Goal: Task Accomplishment & Management: Manage account settings

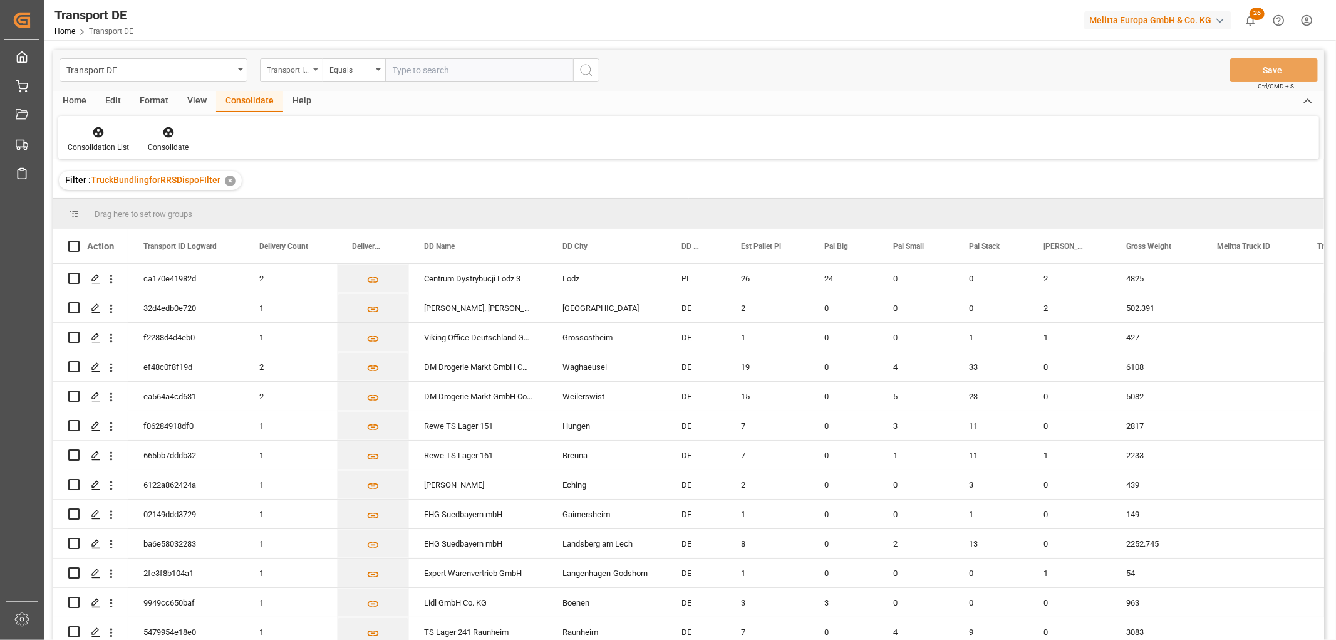
click at [287, 70] on div "Transport ID Logward" at bounding box center [288, 68] width 43 height 14
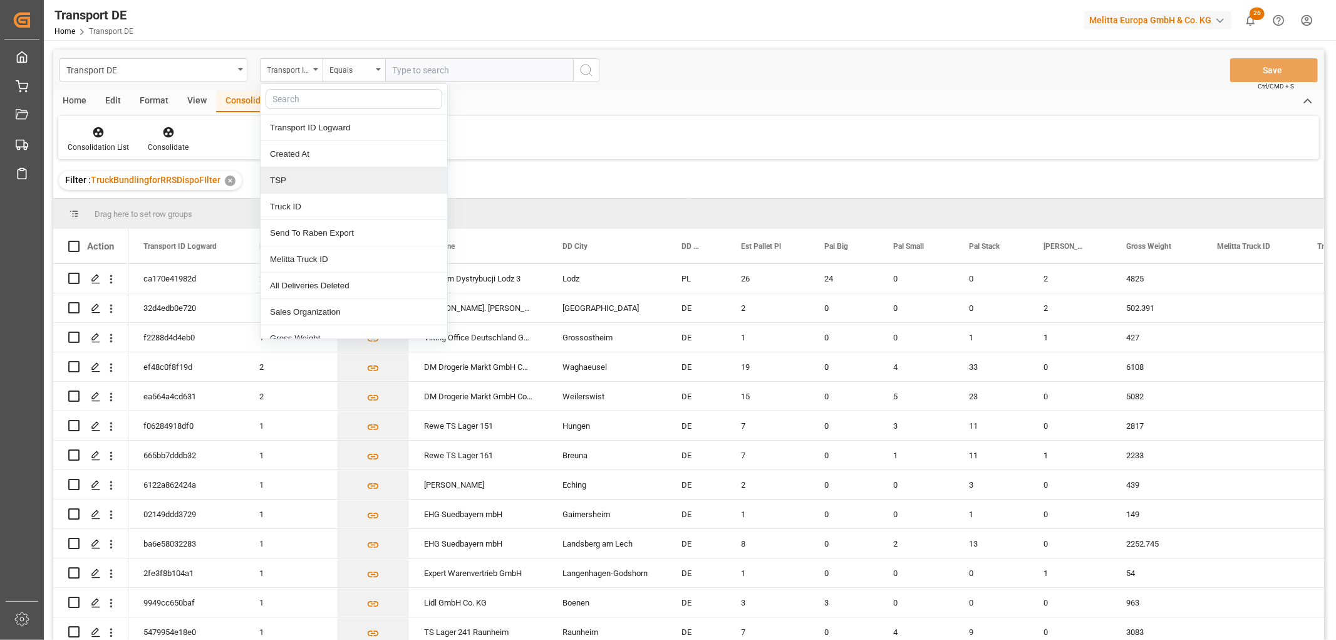
click at [294, 182] on div "TSP" at bounding box center [354, 180] width 187 height 26
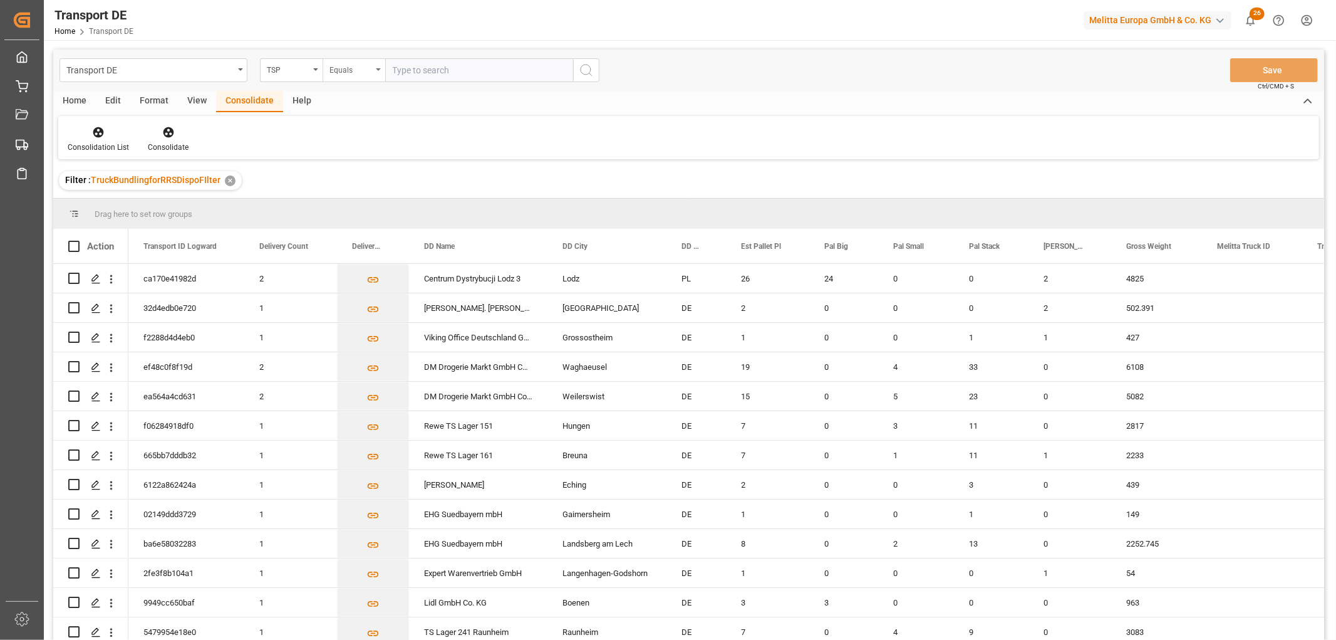
click at [343, 70] on div "Equals" at bounding box center [351, 68] width 43 height 14
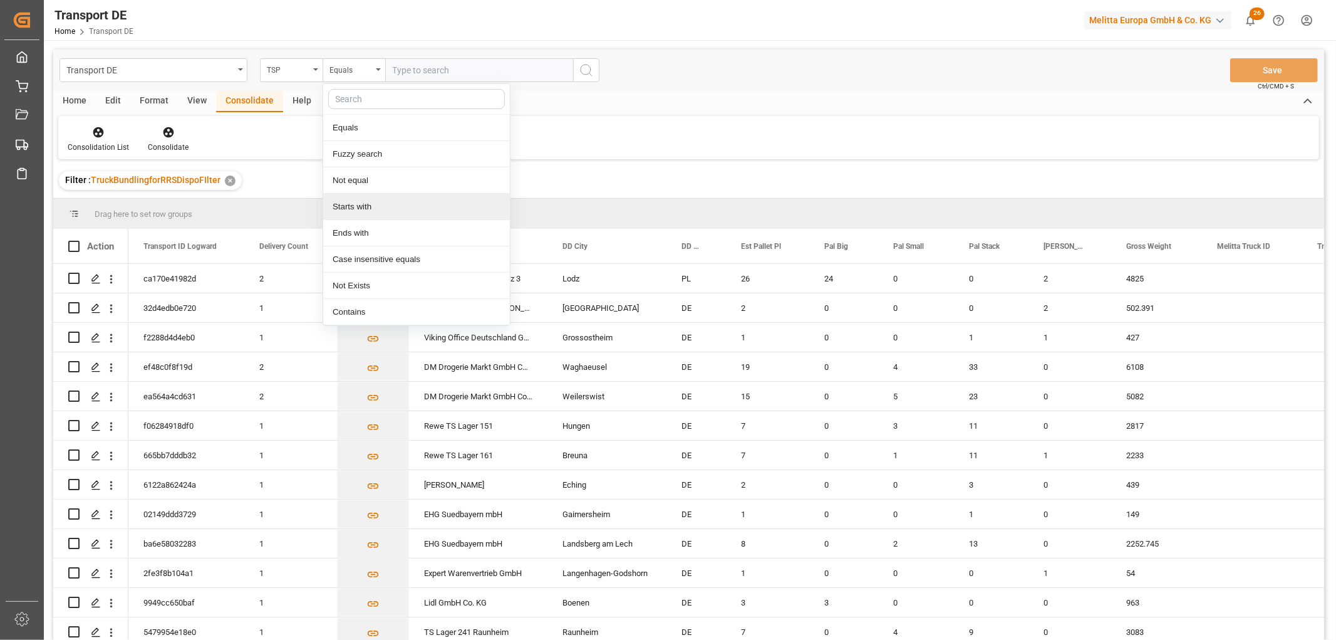
click at [348, 209] on div "Starts with" at bounding box center [416, 207] width 187 height 26
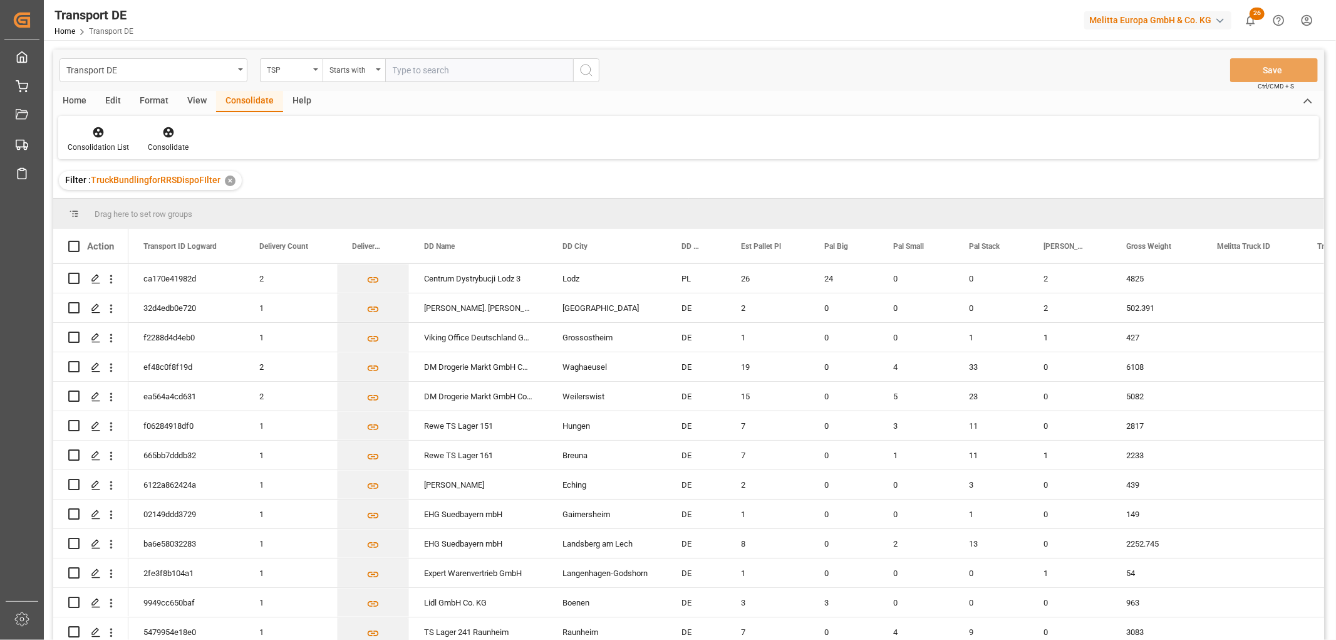
click at [411, 68] on input "text" at bounding box center [479, 70] width 188 height 24
type input "[PERSON_NAME]"
click at [584, 70] on icon "search button" at bounding box center [586, 70] width 15 height 15
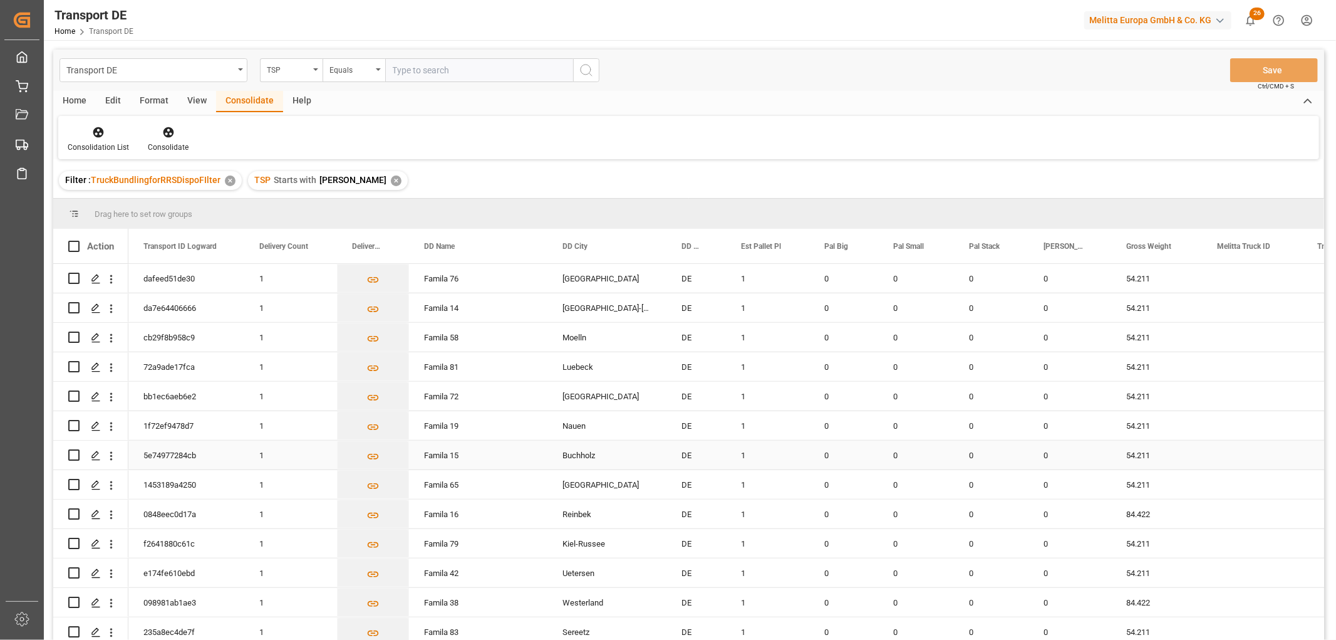
scroll to position [974, 0]
click at [95, 130] on icon at bounding box center [98, 132] width 11 height 11
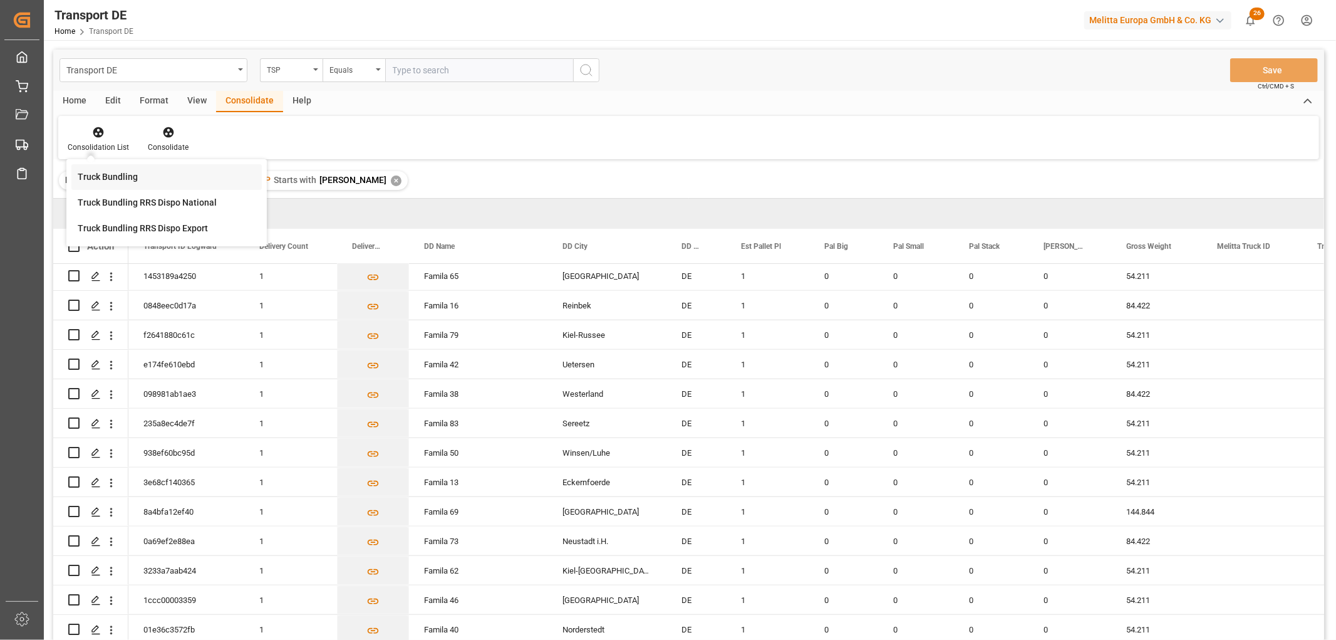
click at [103, 178] on div "Truck Bundling" at bounding box center [108, 176] width 60 height 13
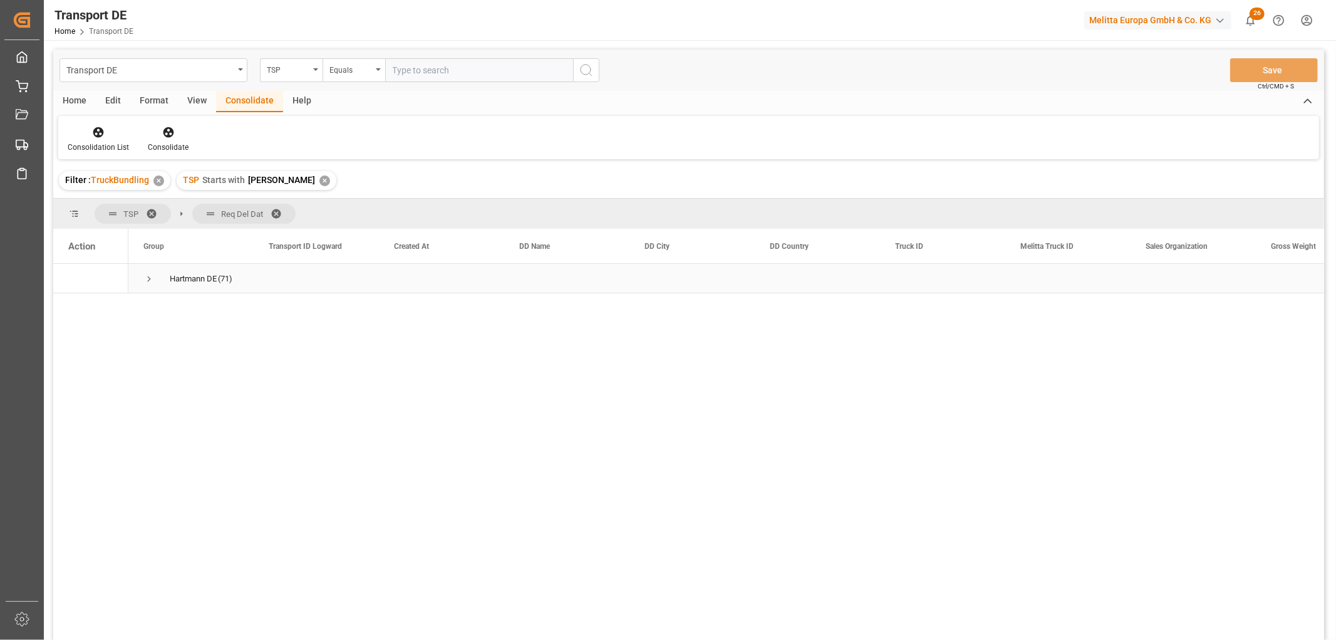
click at [147, 278] on span "Press SPACE to select this row." at bounding box center [148, 278] width 11 height 11
click at [175, 336] on span "Press SPACE to select this row." at bounding box center [175, 337] width 11 height 11
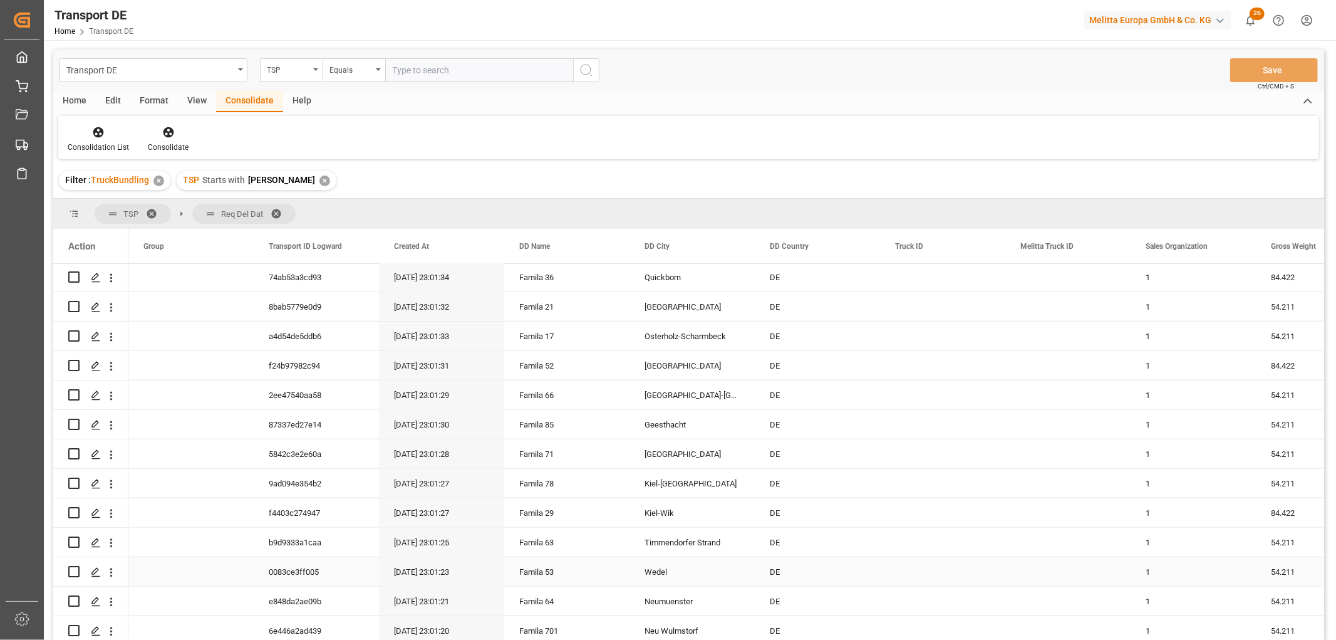
scroll to position [1021, 0]
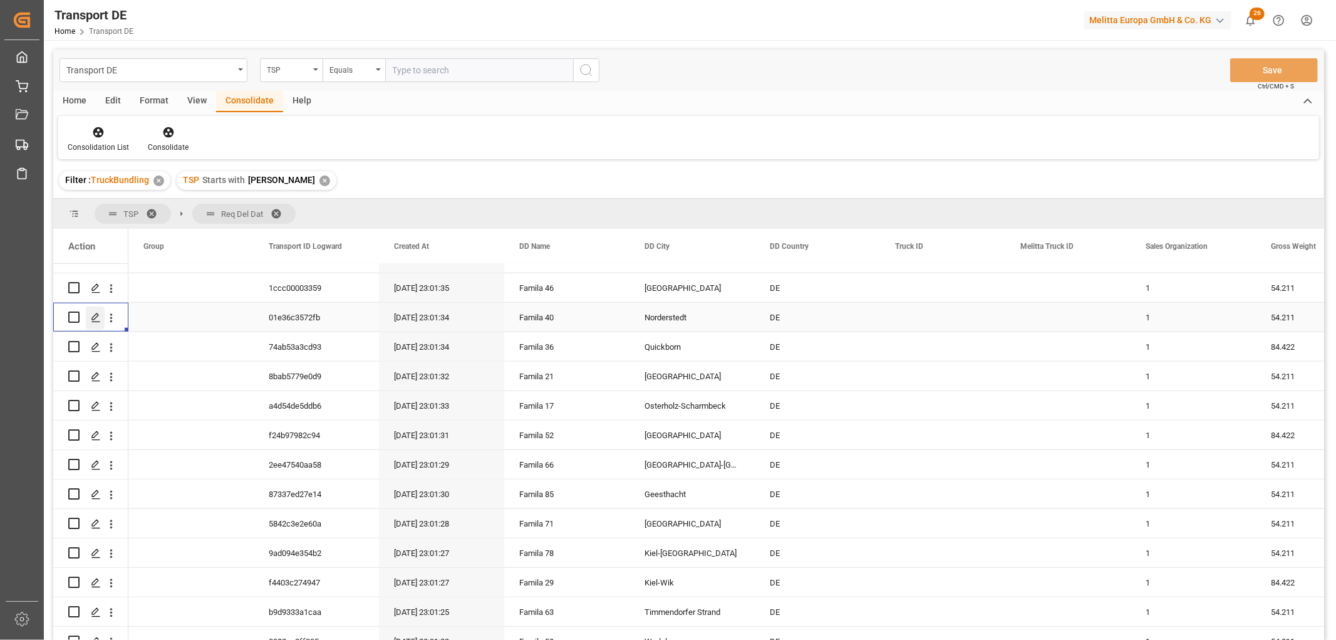
click at [93, 317] on icon "Press SPACE to select this row." at bounding box center [96, 318] width 10 height 10
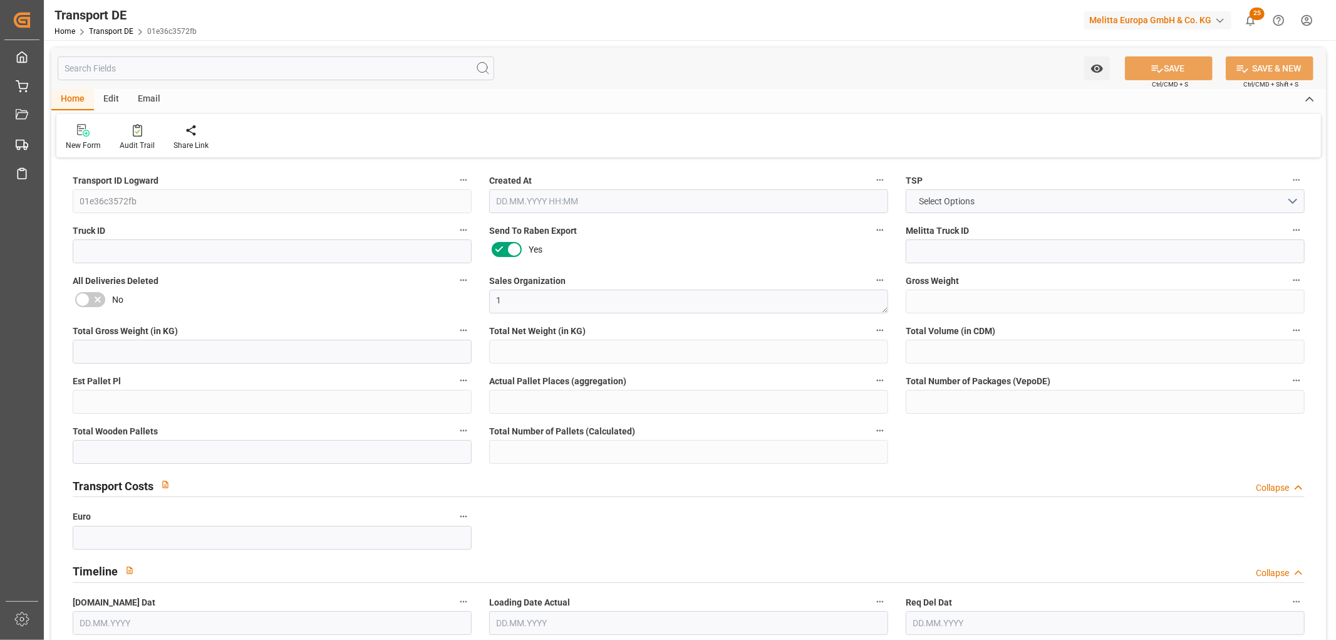
type input "54.211"
type input "30.211"
type input "21.492"
type input "447.84"
type input "1"
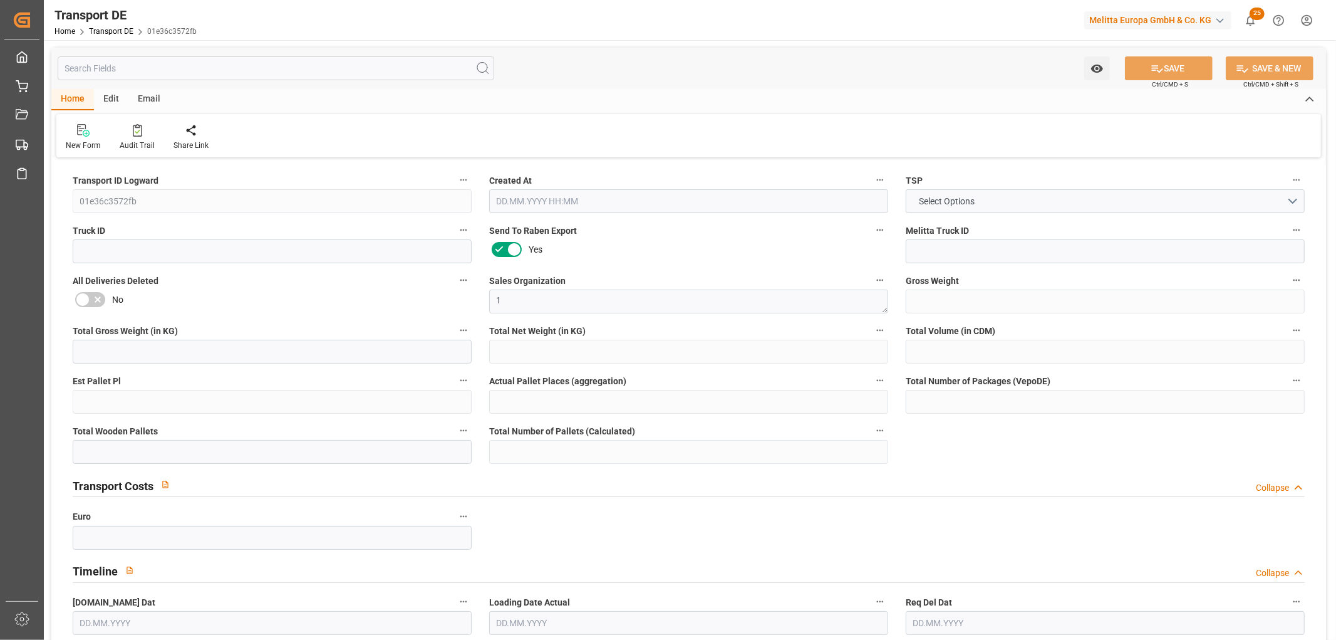
type input "0"
type input "1"
type input "0"
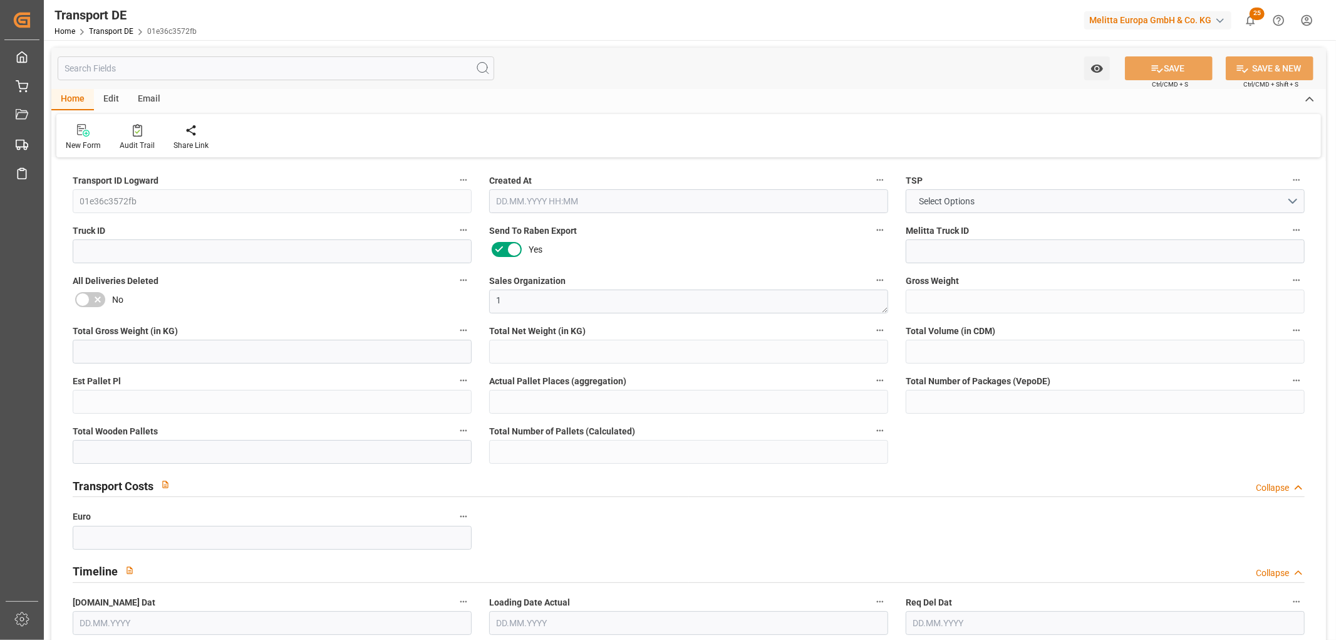
type input "22"
type input "0"
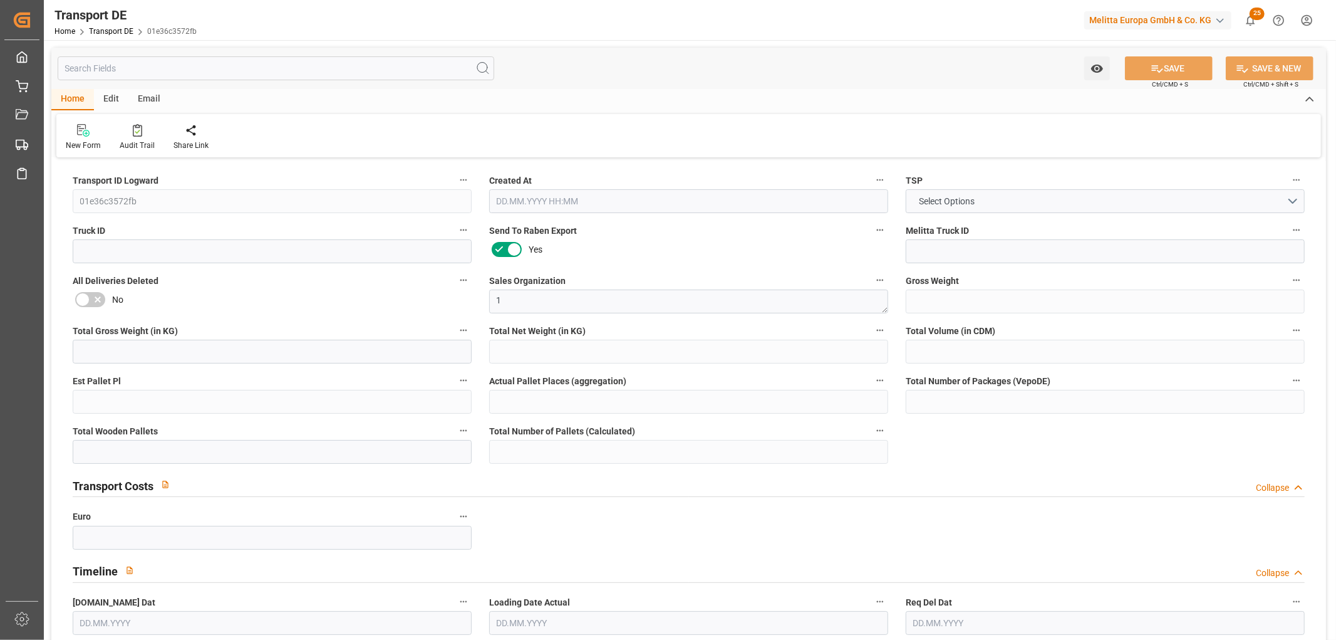
type input "0"
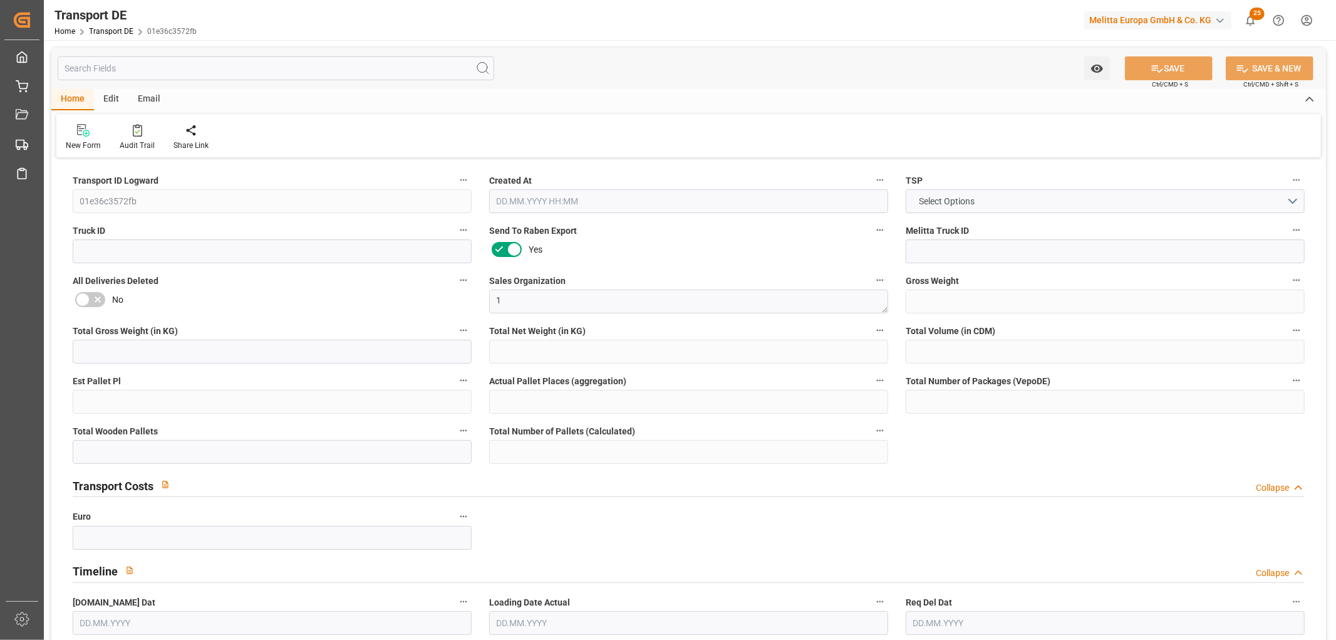
type input "0"
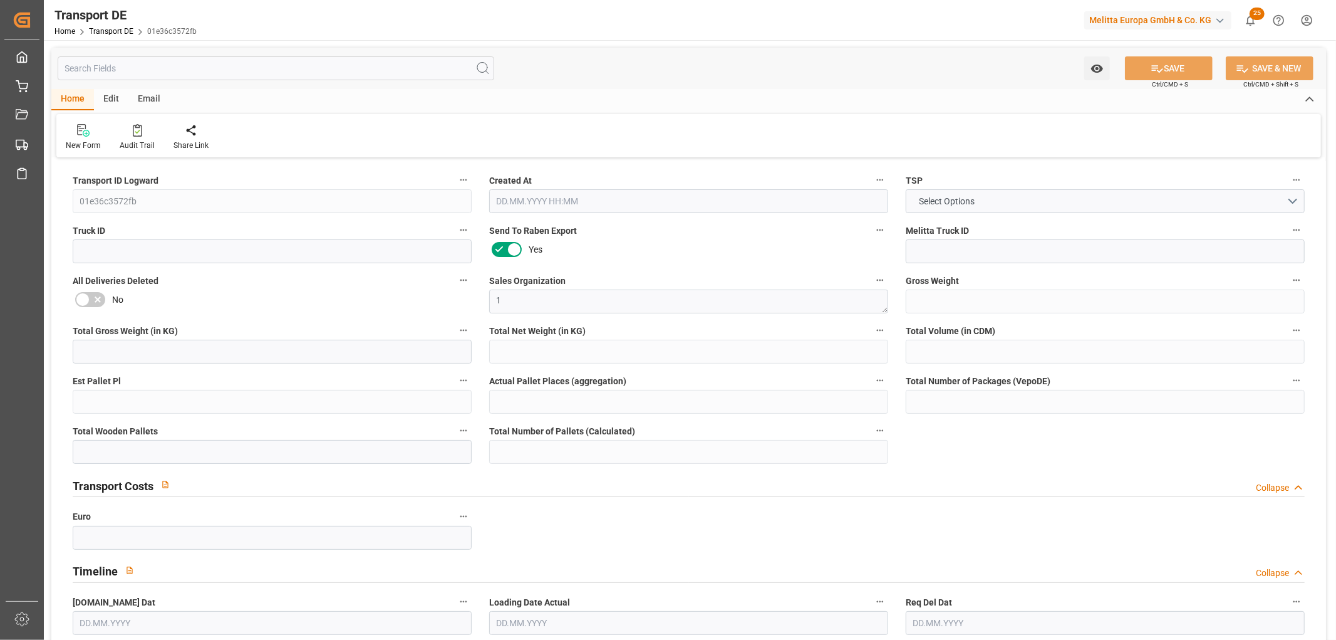
type input "0"
type input "1"
type input "0"
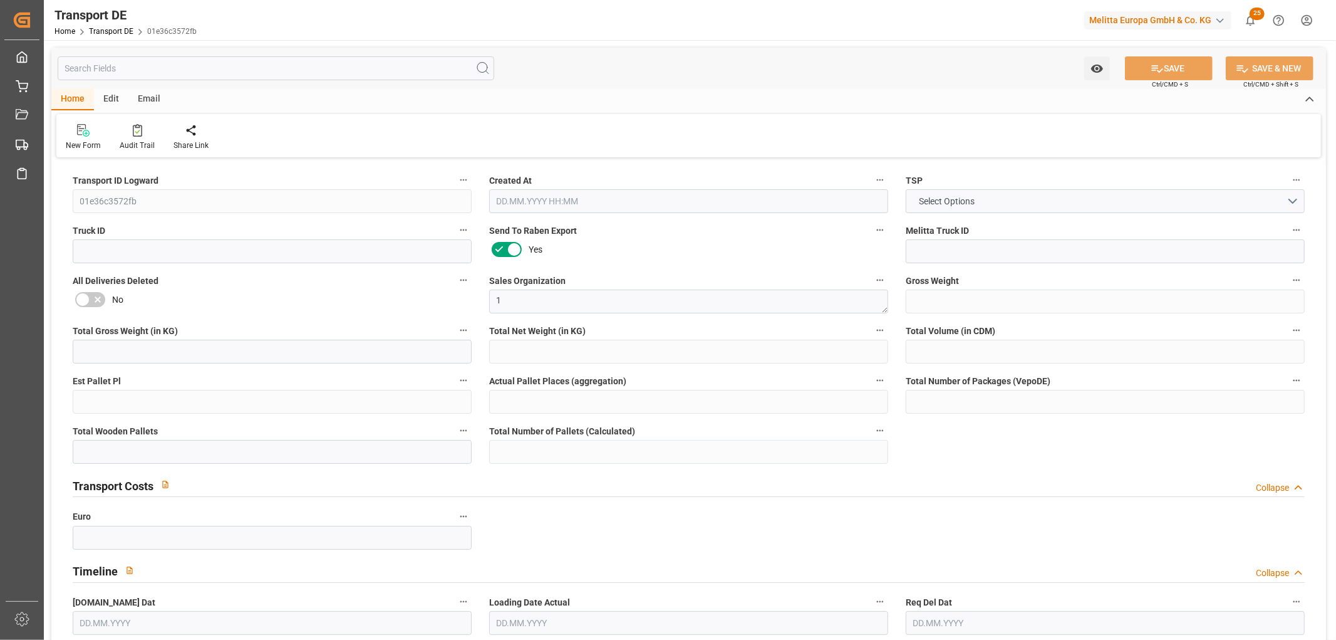
type input "12"
type input "65.697"
type input "50.91"
type input "[DATE] 23:01"
type input "[DATE]"
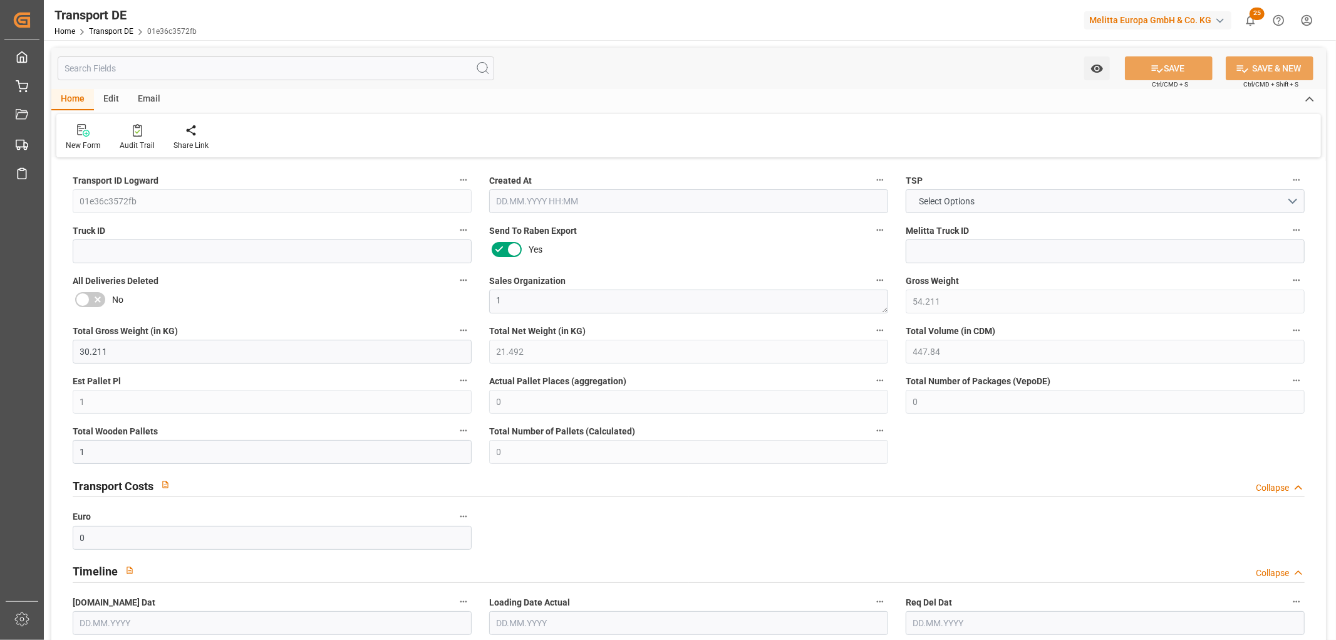
type input "[DATE]"
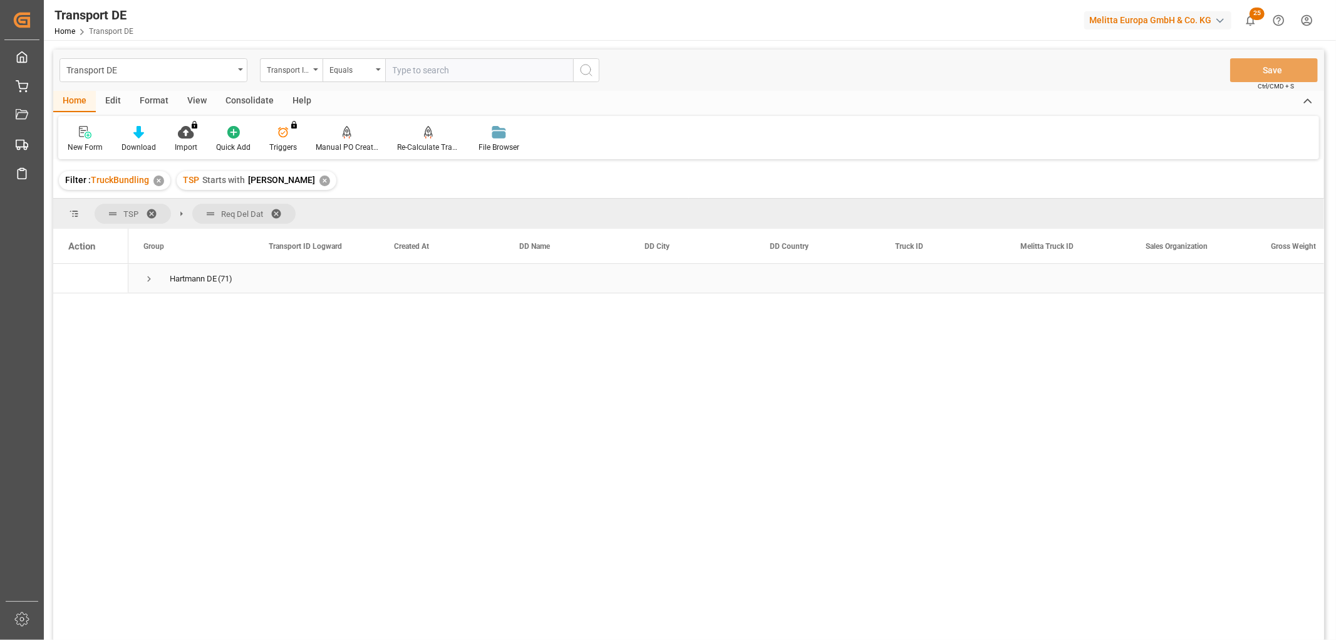
click at [149, 278] on span "Press SPACE to select this row." at bounding box center [148, 278] width 11 height 11
click at [172, 337] on span "Press SPACE to select this row." at bounding box center [175, 337] width 11 height 11
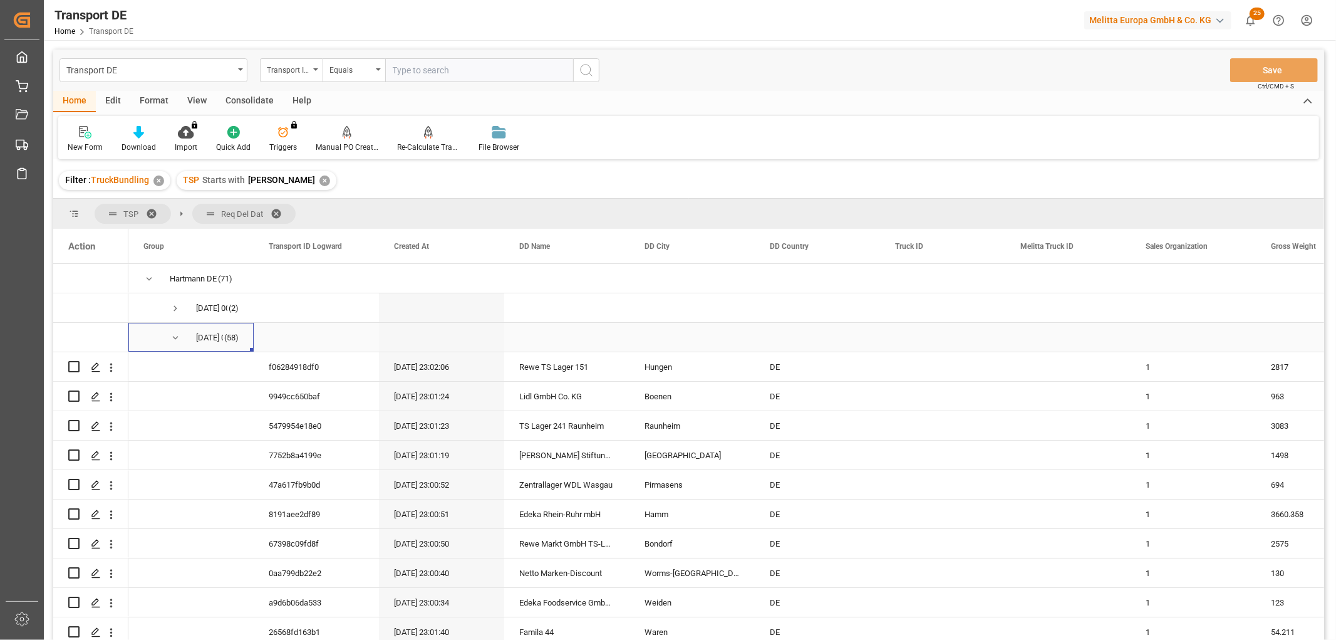
click at [176, 336] on span "Press SPACE to select this row." at bounding box center [175, 337] width 11 height 11
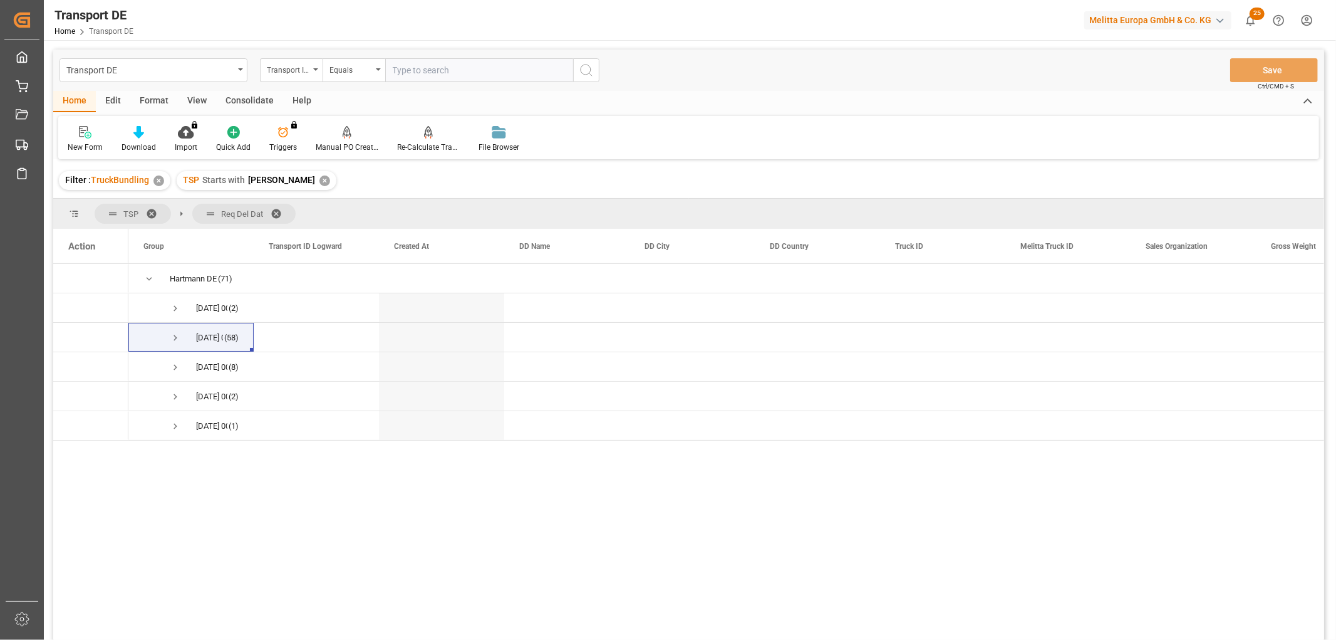
click at [241, 96] on div "Consolidate" at bounding box center [249, 101] width 67 height 21
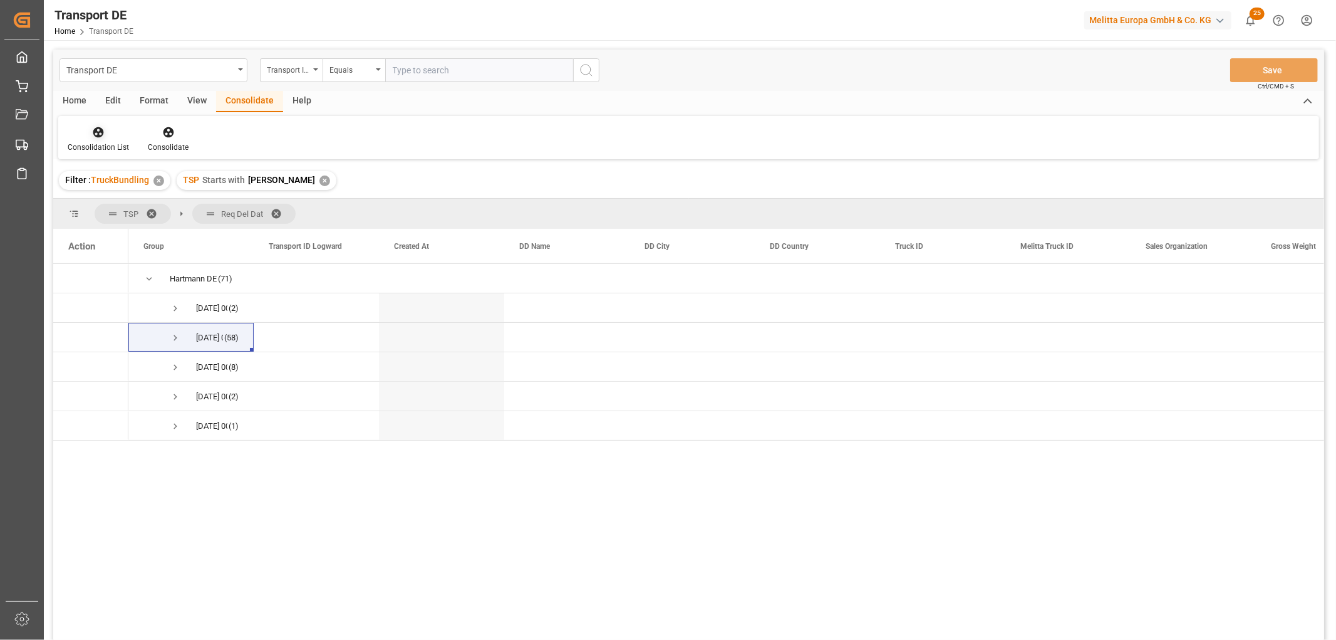
click at [95, 132] on icon at bounding box center [98, 132] width 11 height 11
click at [116, 205] on div "Transport DE Transport ID Logward Equals Save Ctrl/CMD + S Home Edit Format Vie…" at bounding box center [688, 360] width 1271 height 623
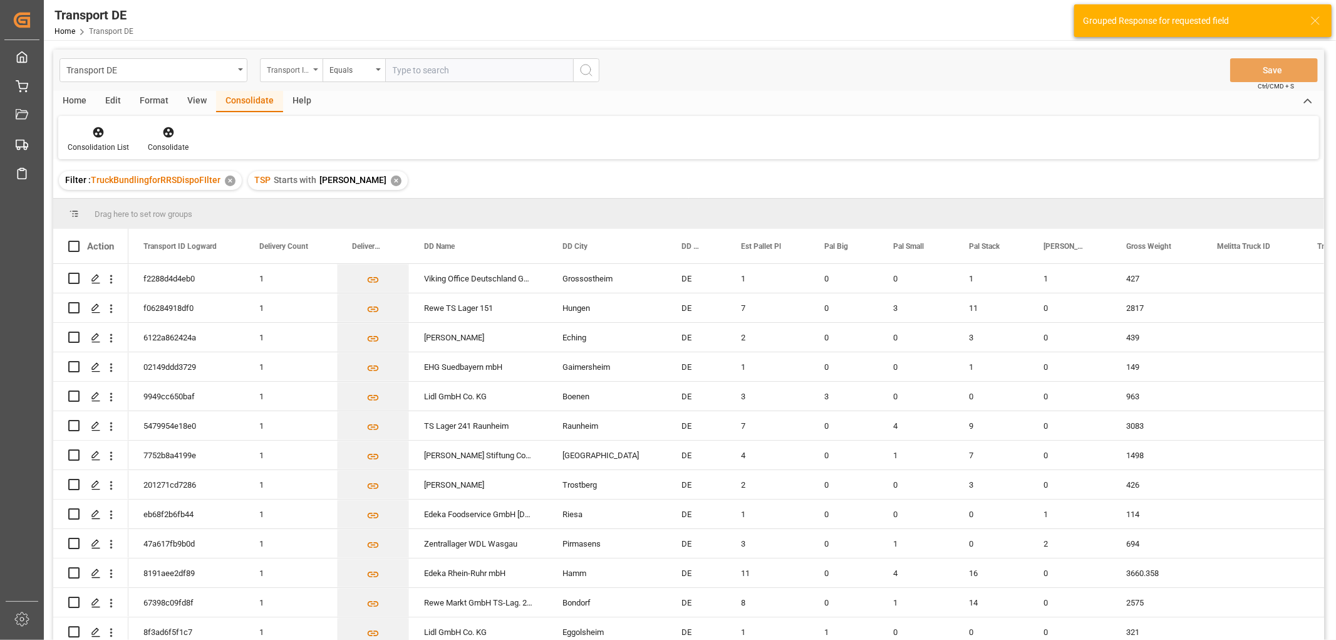
click at [301, 68] on div "Transport ID Logward" at bounding box center [288, 68] width 43 height 14
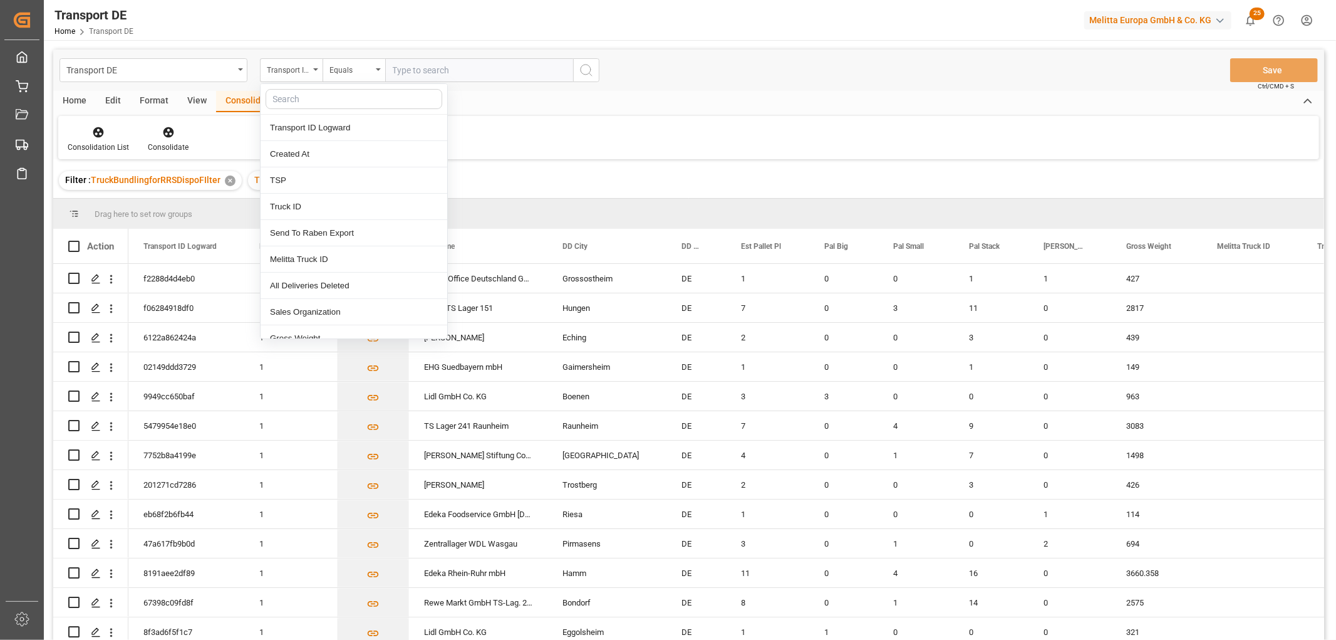
click at [301, 97] on input "text" at bounding box center [354, 99] width 177 height 20
type input "req"
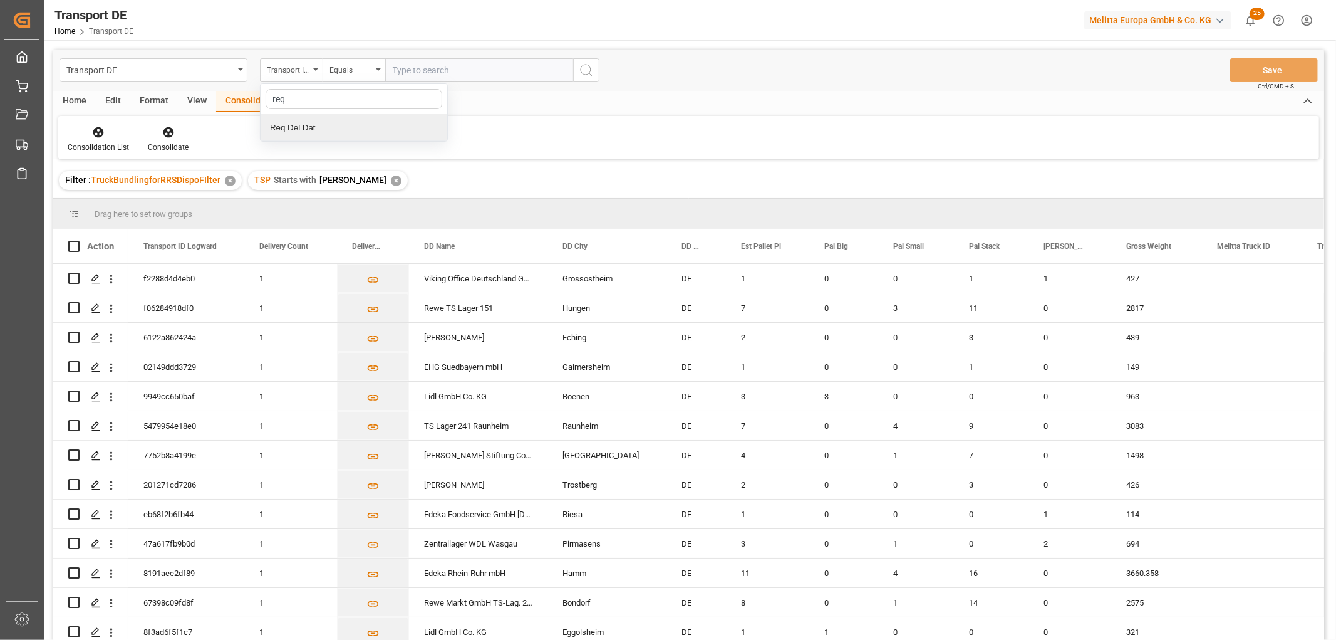
click at [311, 127] on div "Req Del Dat" at bounding box center [354, 128] width 187 height 26
click at [425, 70] on input "text" at bounding box center [479, 70] width 188 height 24
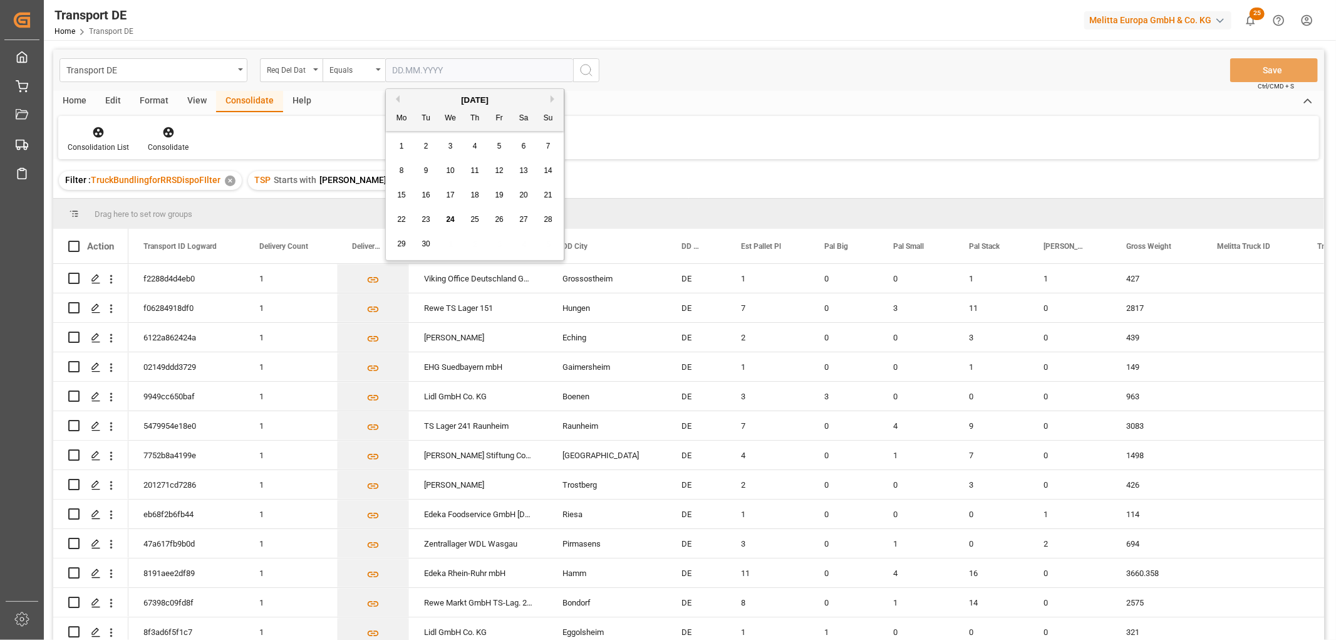
click at [428, 245] on span "30" at bounding box center [426, 243] width 8 height 9
type input "[DATE]"
click at [591, 68] on icon "search button" at bounding box center [586, 70] width 15 height 15
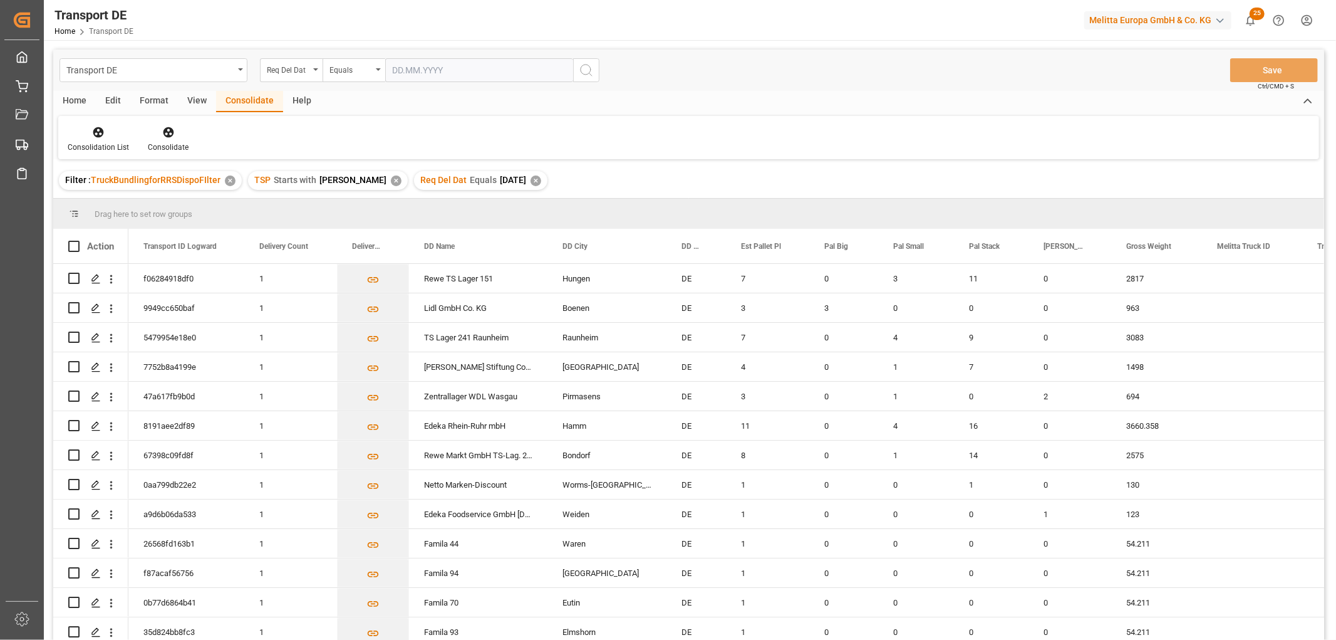
click at [72, 95] on div "Home" at bounding box center [74, 101] width 43 height 21
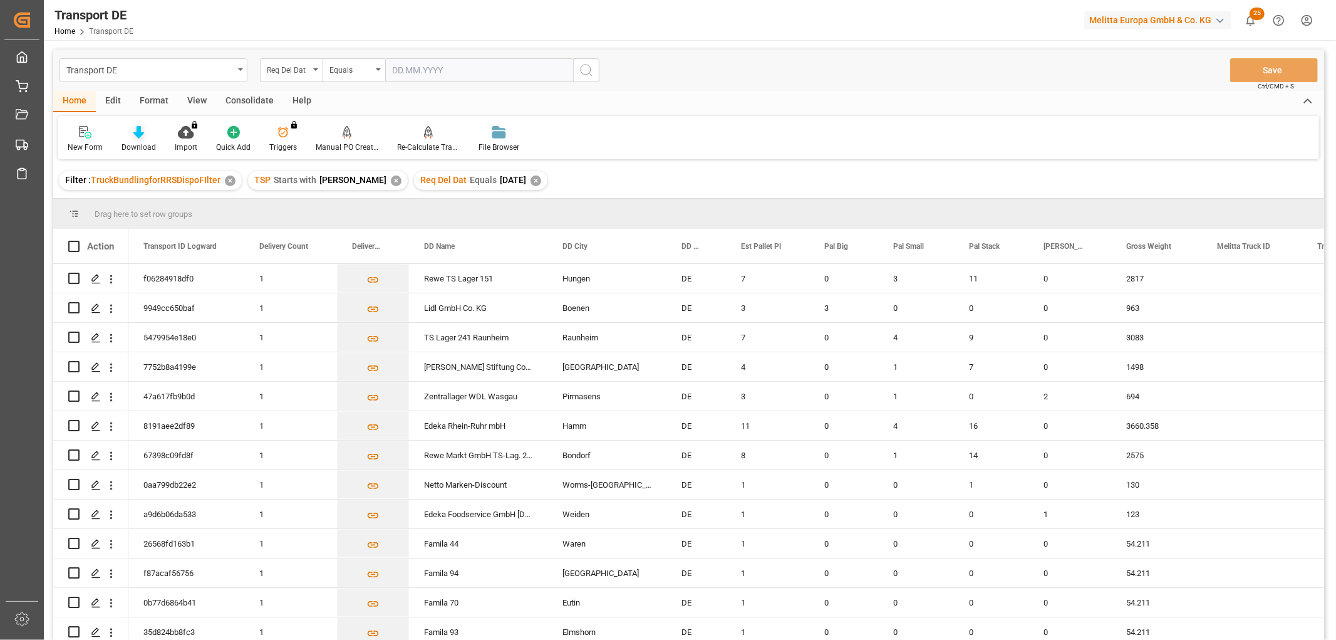
click at [135, 135] on icon at bounding box center [138, 132] width 11 height 13
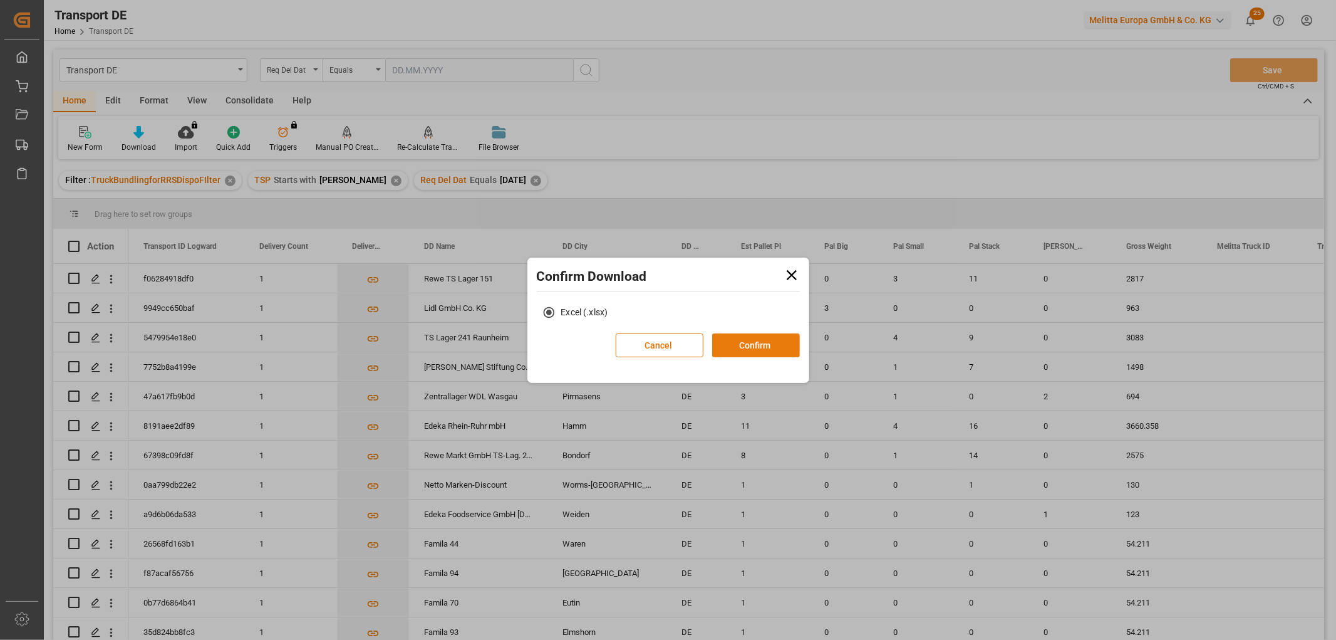
click at [760, 342] on button "Confirm" at bounding box center [756, 345] width 88 height 24
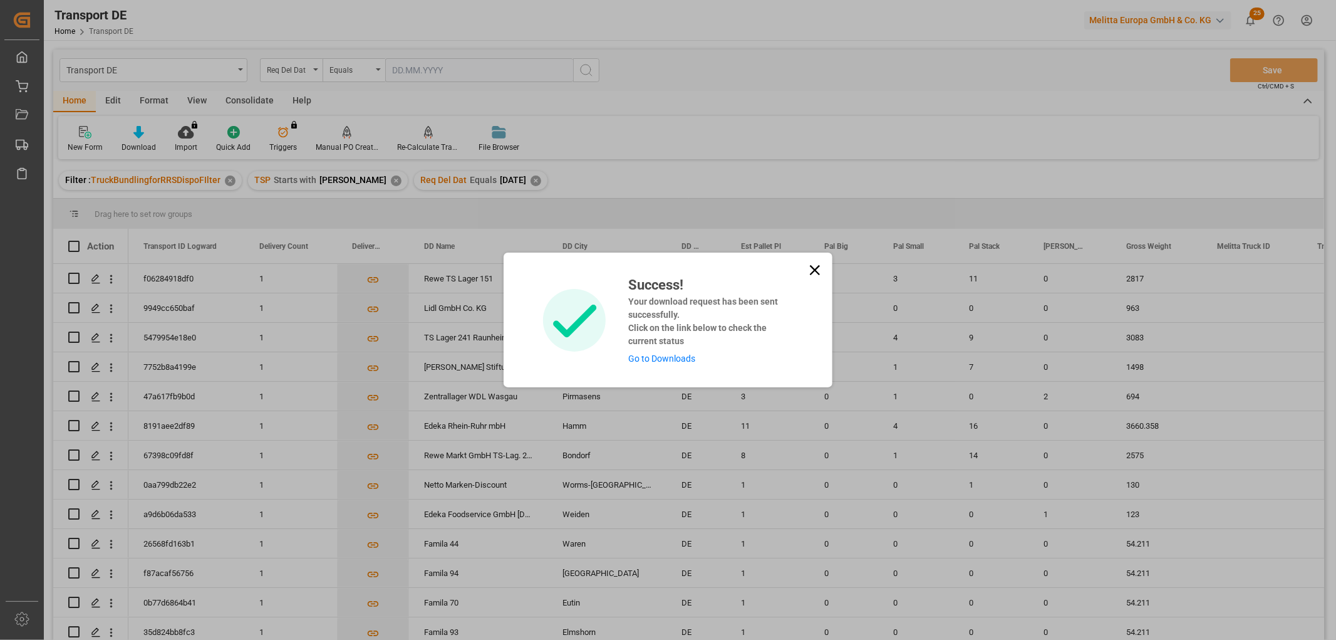
click at [649, 357] on link "Go to Downloads" at bounding box center [661, 358] width 67 height 10
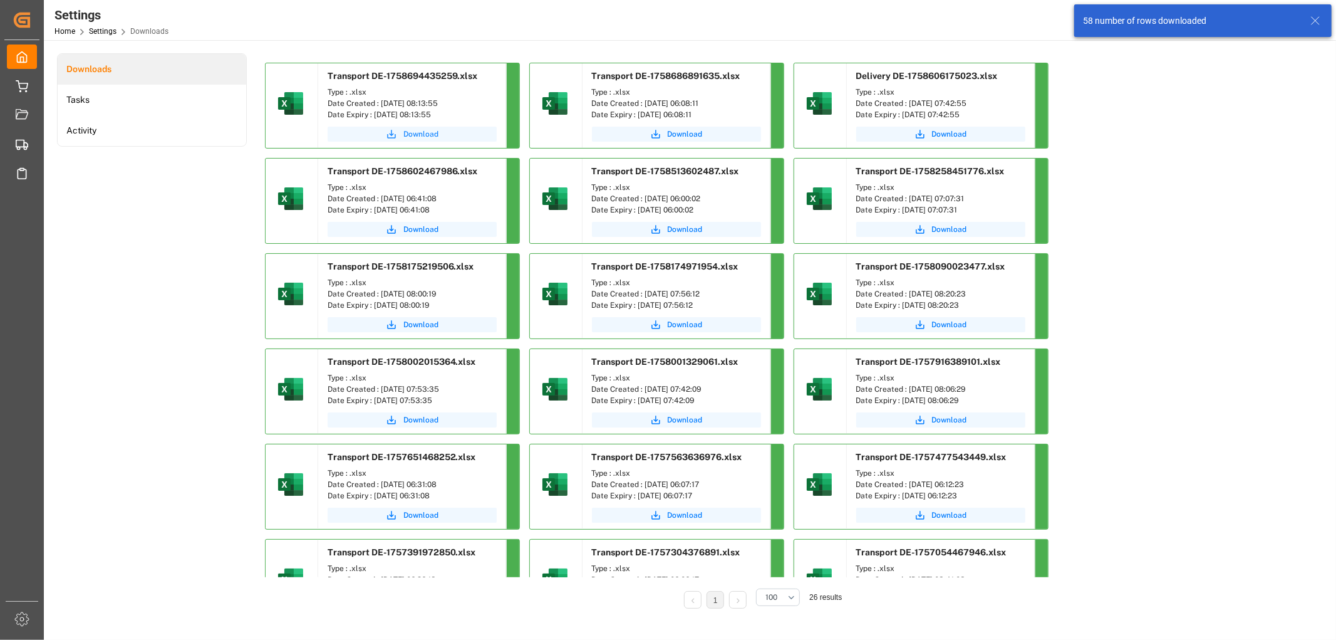
click at [417, 133] on span "Download" at bounding box center [420, 133] width 35 height 11
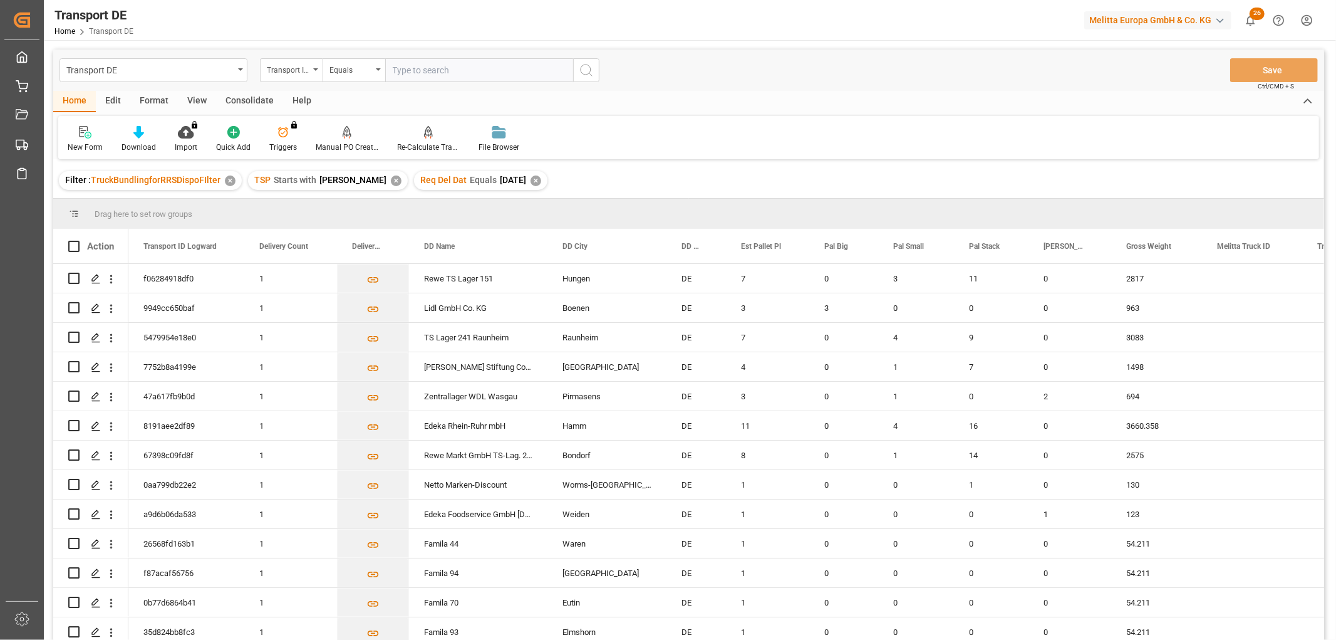
click at [244, 95] on div "Consolidate" at bounding box center [249, 101] width 67 height 21
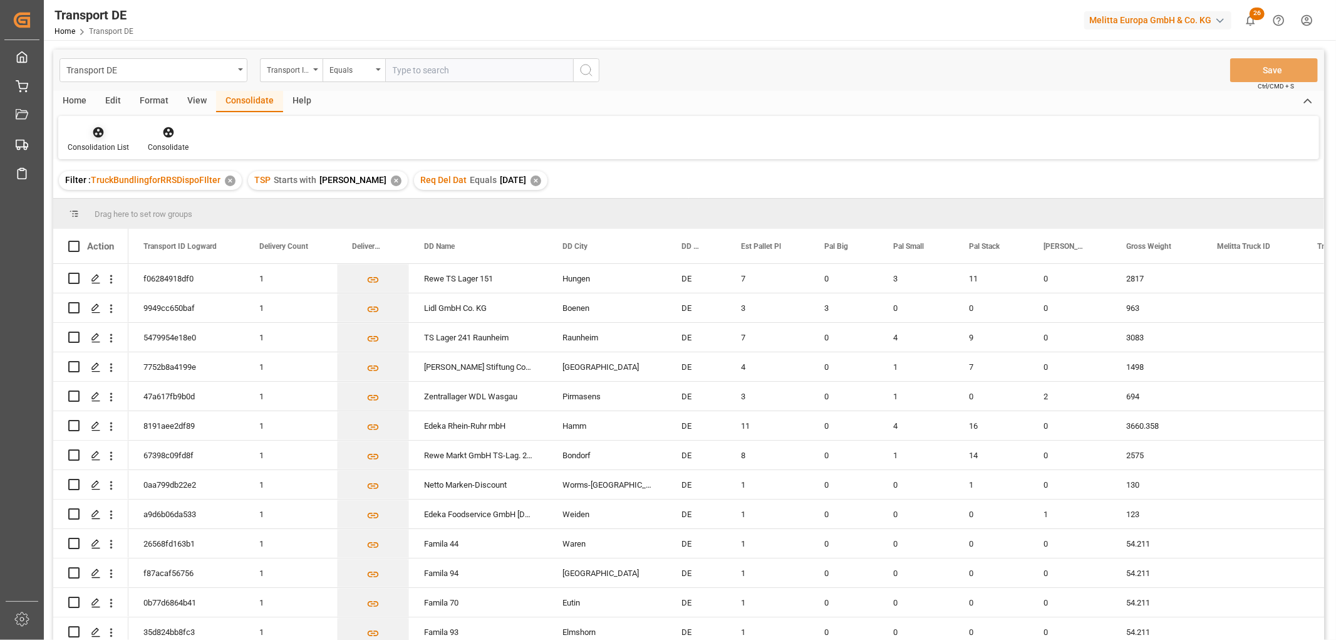
click at [98, 134] on icon at bounding box center [98, 132] width 13 height 13
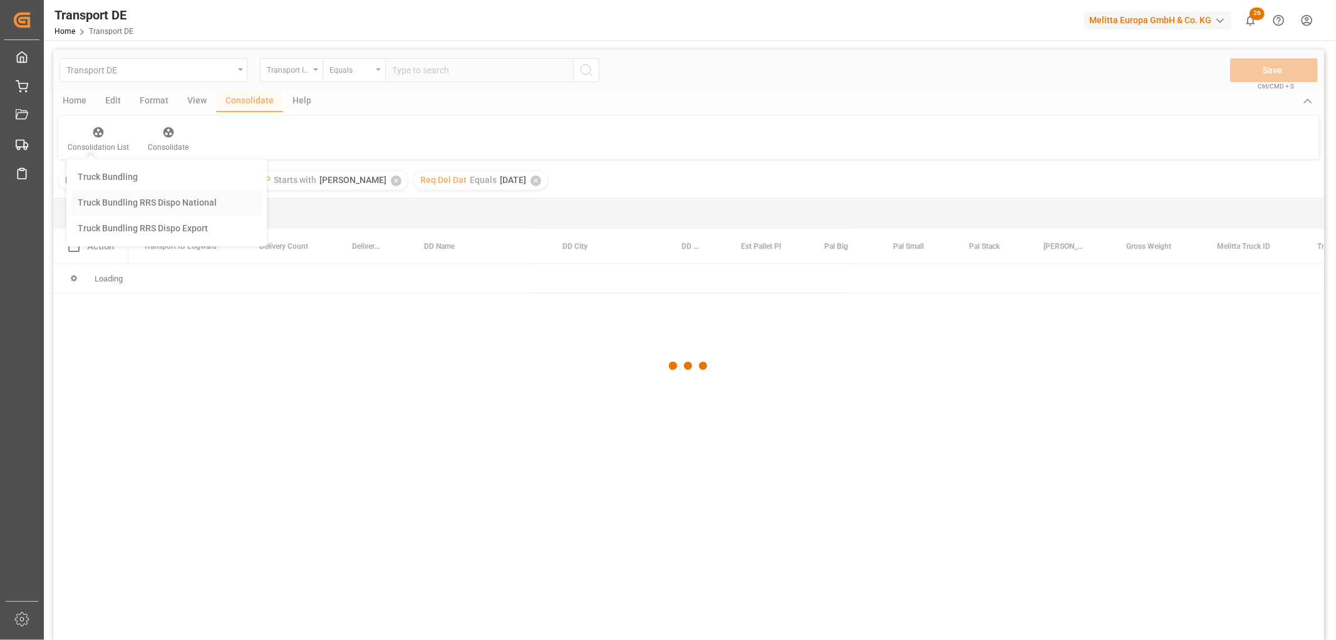
click at [107, 201] on div "Transport DE Transport ID Logward Equals Save Ctrl/CMD + S Home Edit Format Vie…" at bounding box center [688, 360] width 1271 height 623
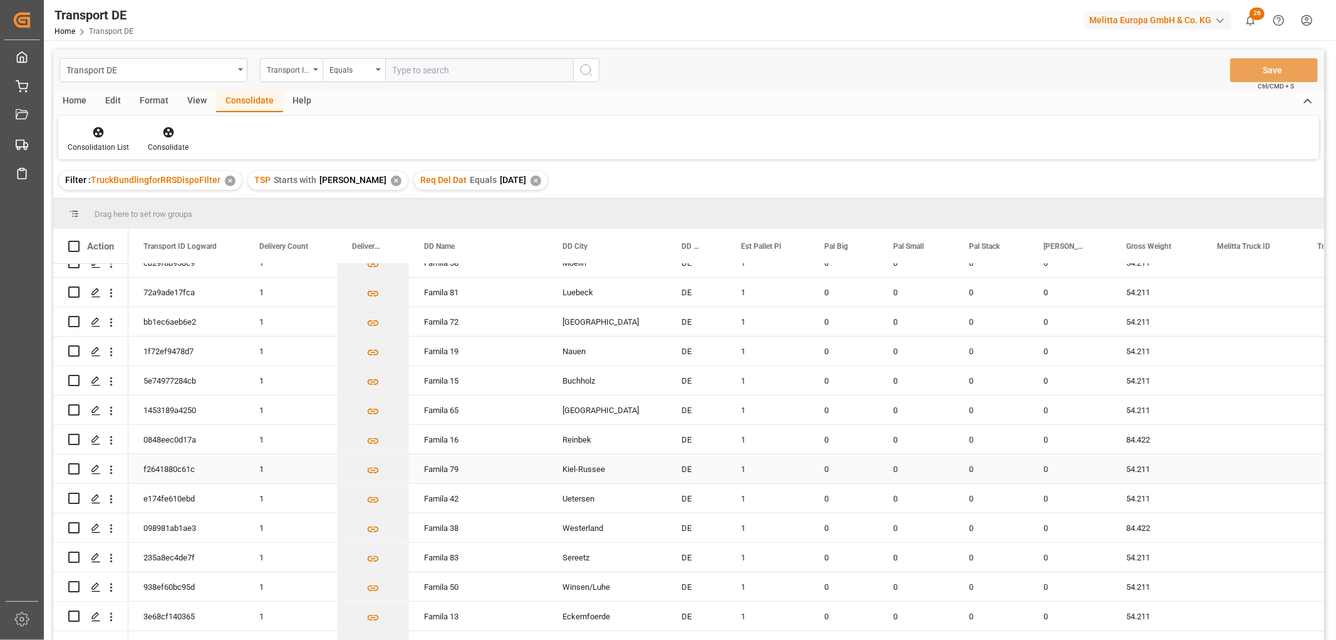
scroll to position [626, 0]
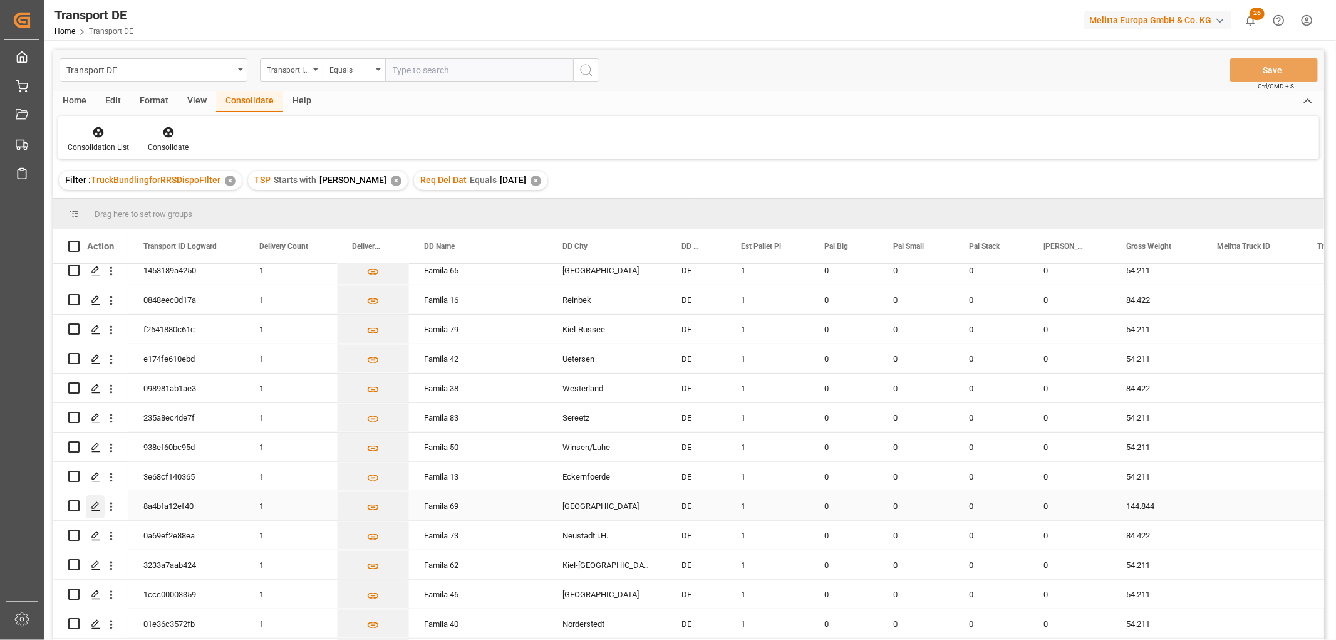
click at [92, 506] on icon "Press SPACE to select this row." at bounding box center [96, 506] width 10 height 10
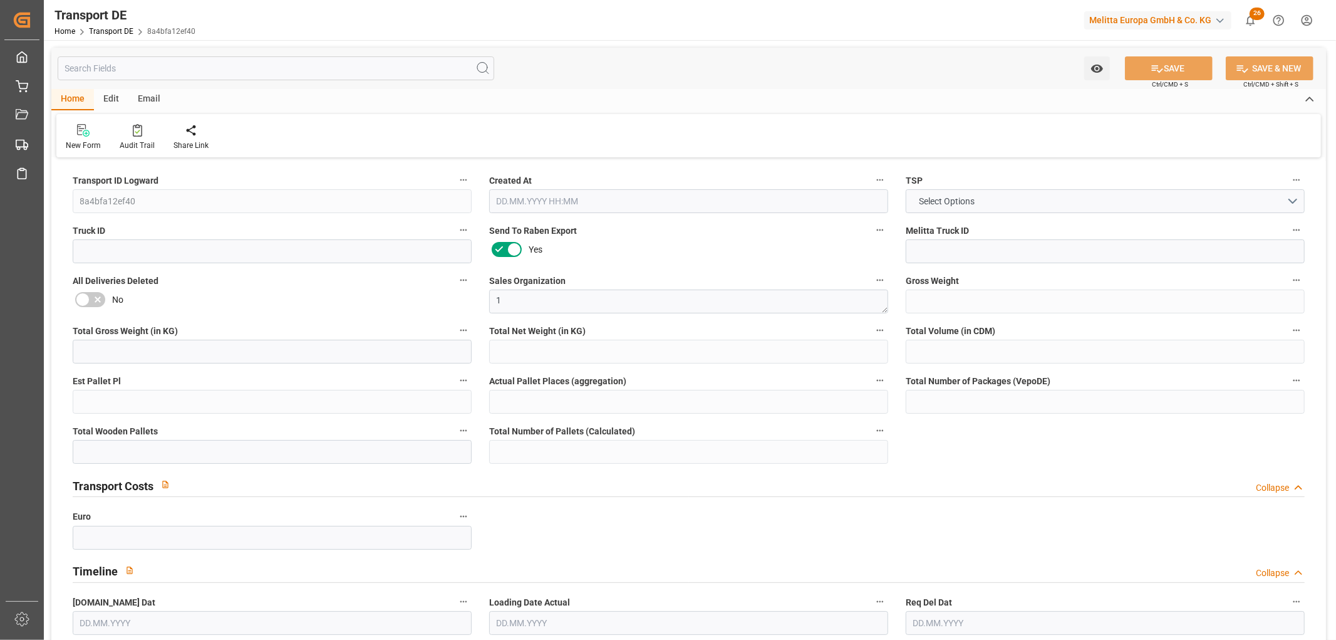
type input "144.844"
type input "120.844"
type input "85.968"
type input "1376.64"
type input "1"
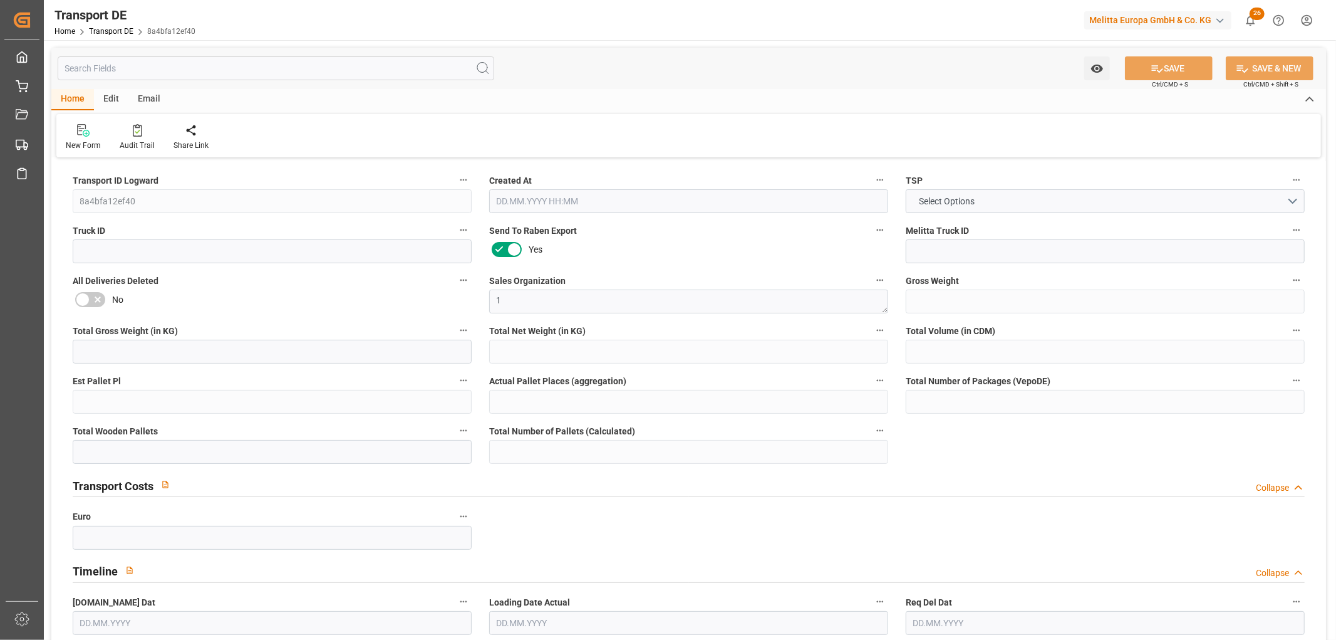
type input "0"
type input "1"
type input "0"
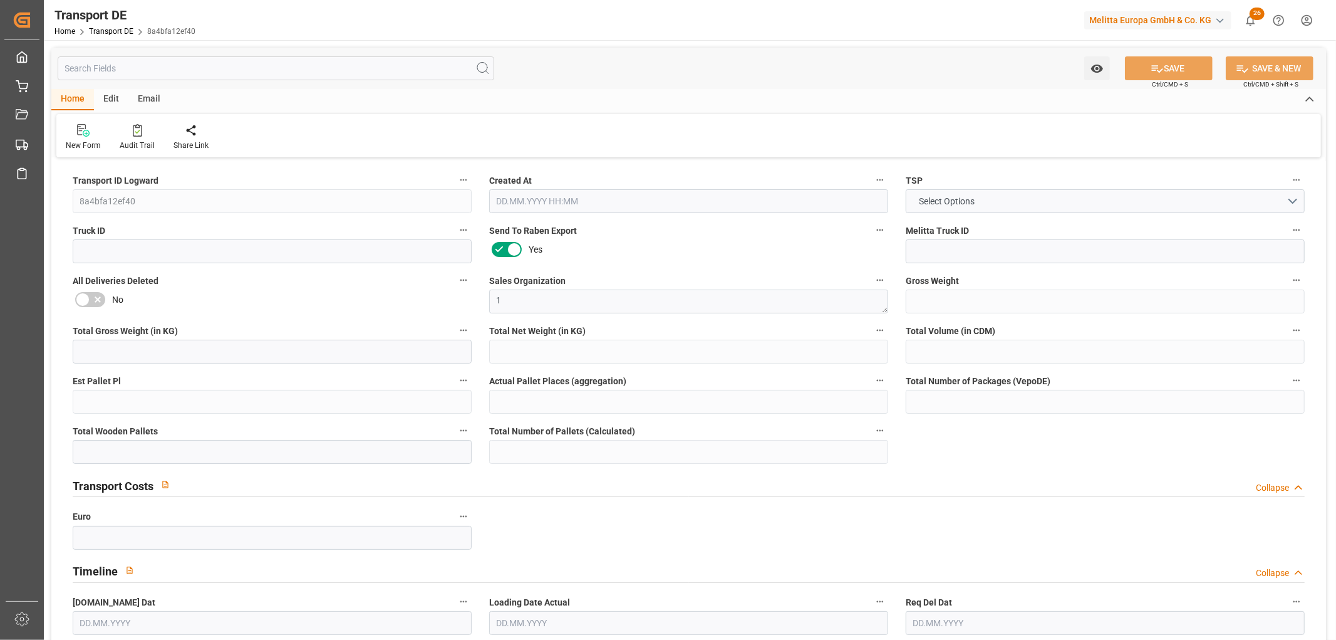
type input "22"
type input "0"
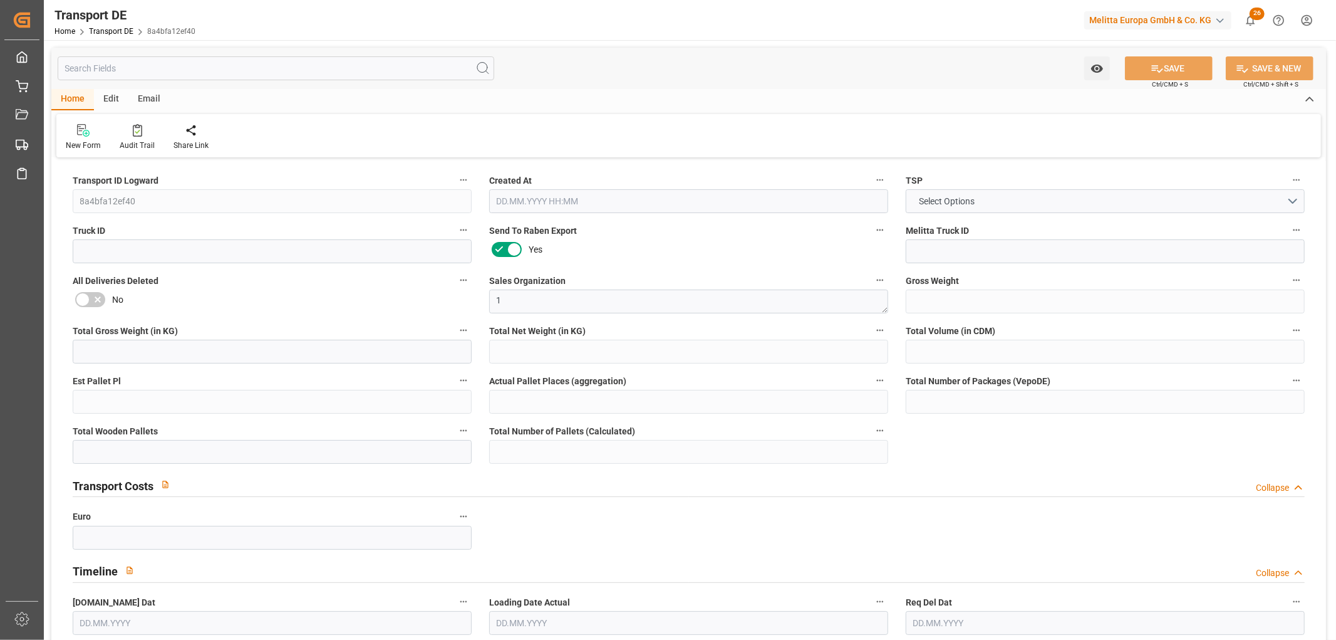
type input "0"
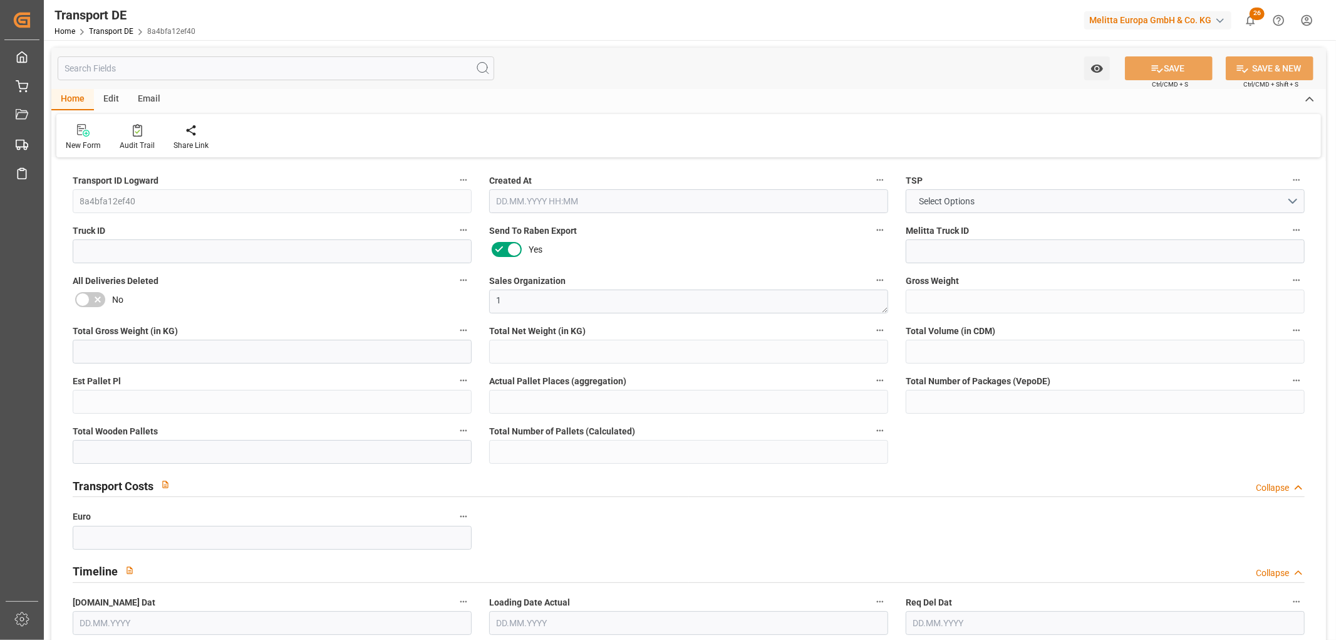
type input "0"
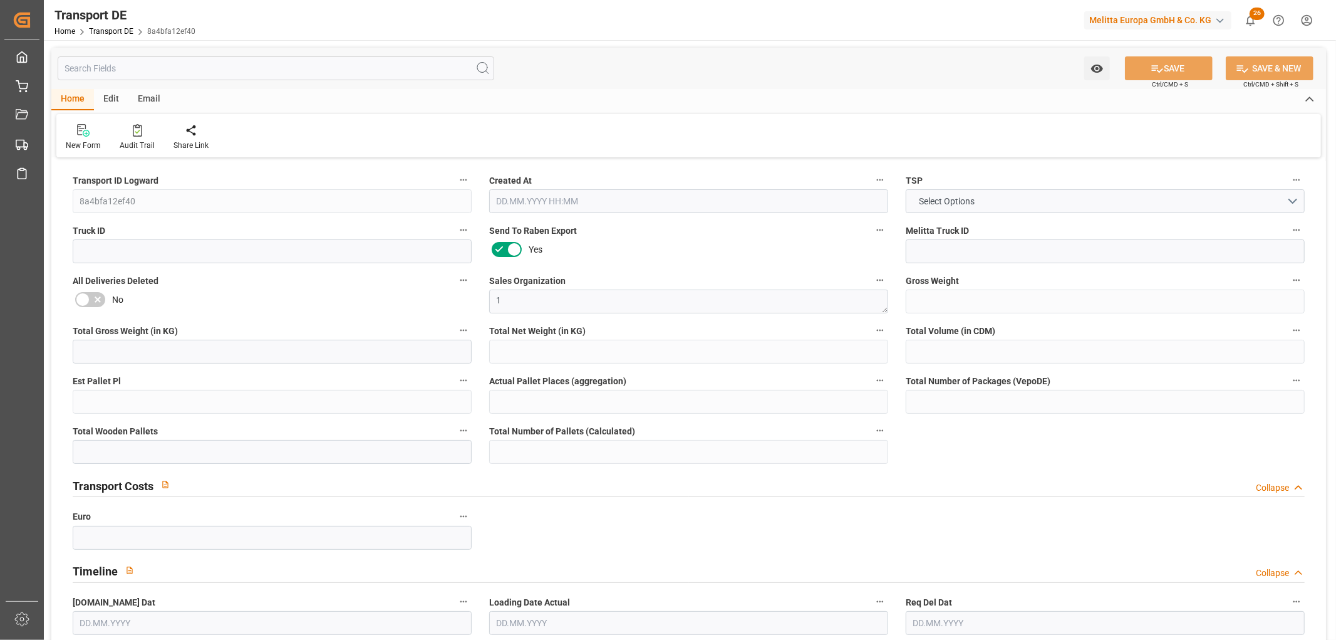
type input "0"
type input "4"
type input "1"
type input "0"
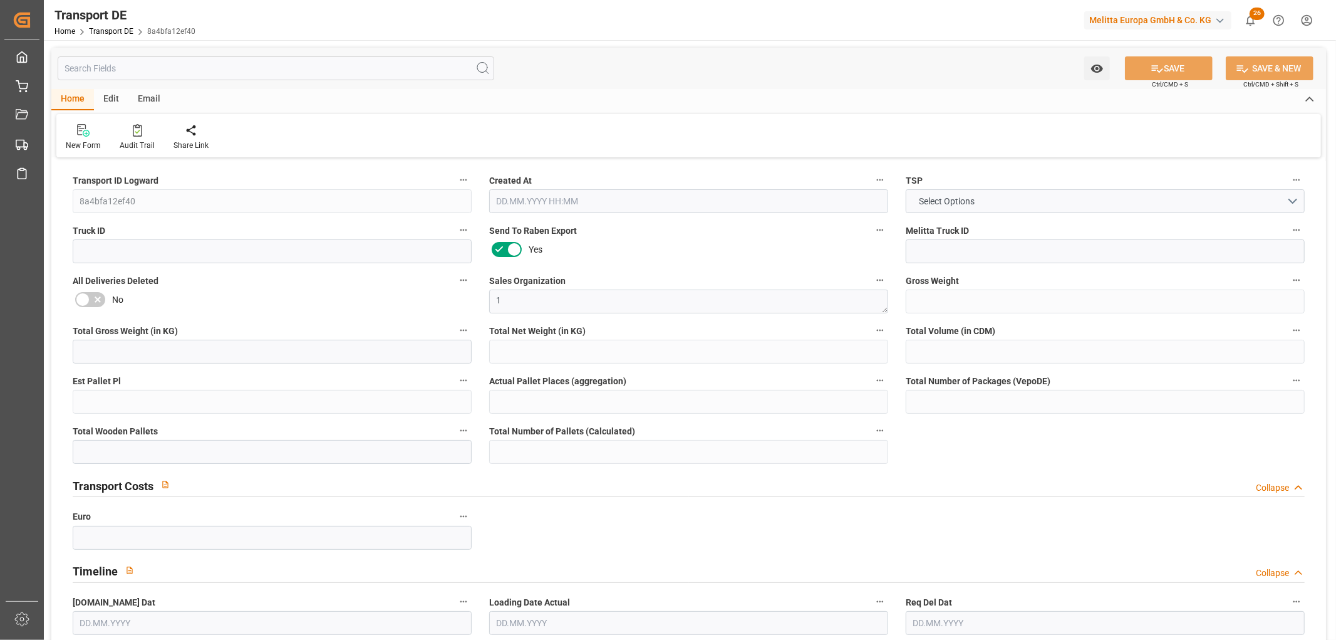
type input "48"
type input "98.468"
type input "50.91"
type input "[DATE] 23:01"
type input "[DATE]"
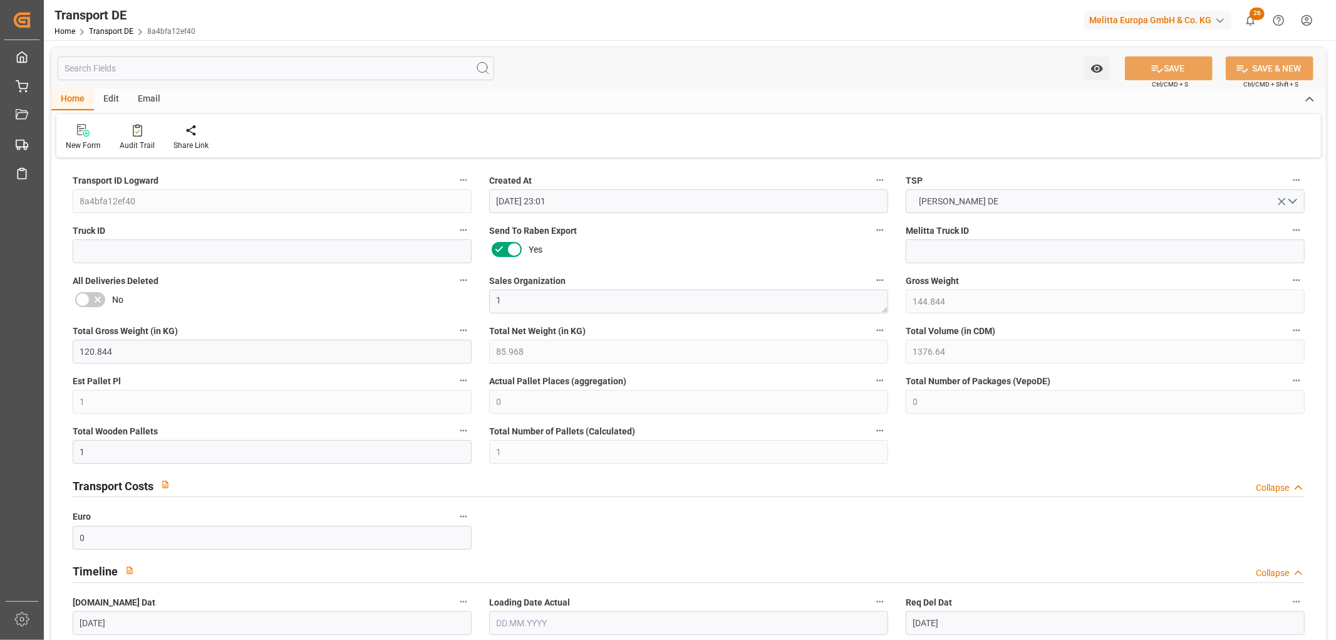
type input "[DATE]"
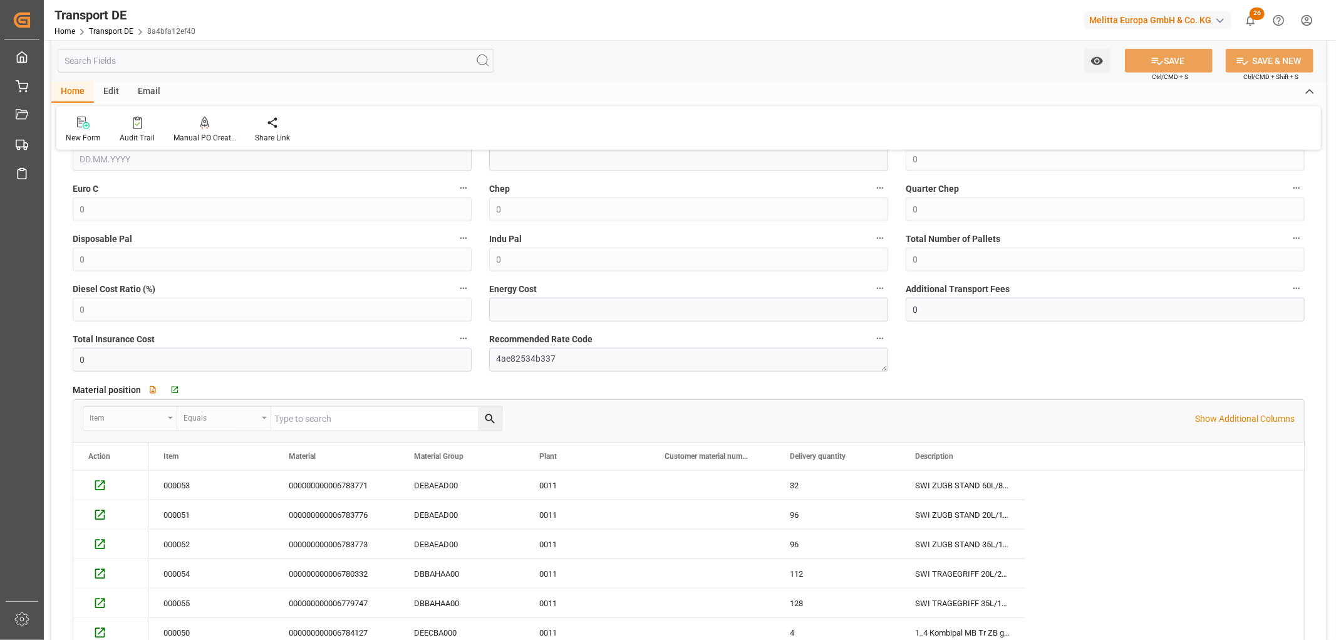
scroll to position [905, 0]
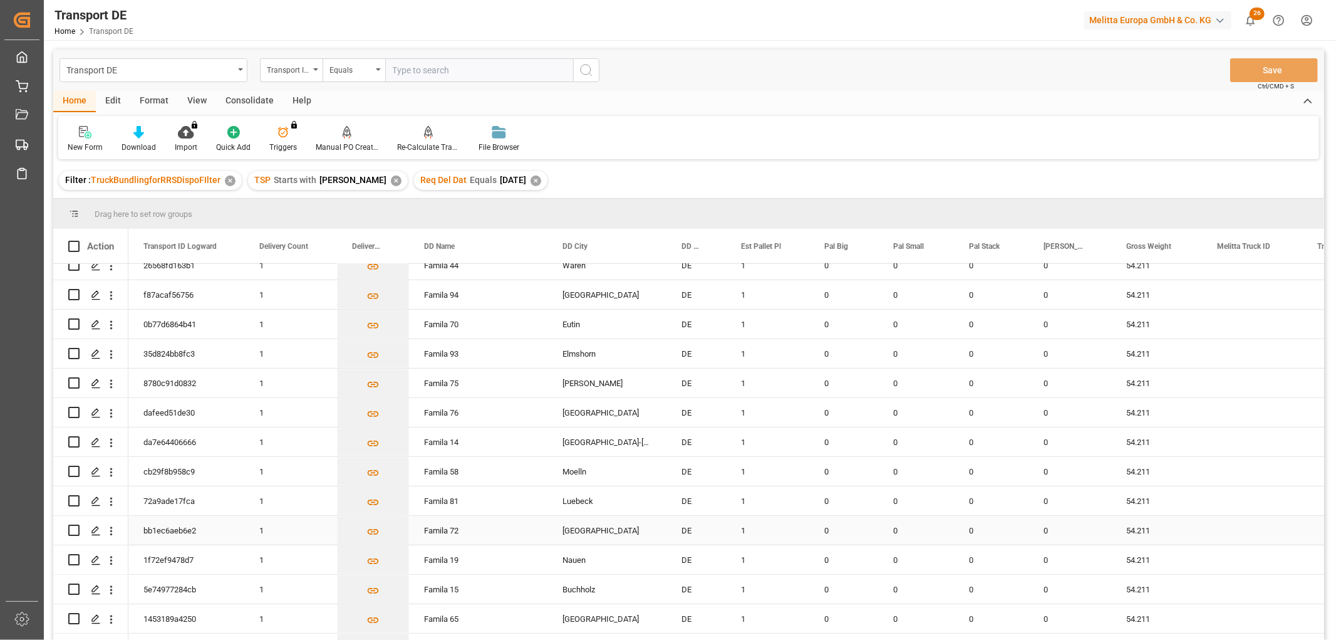
scroll to position [417, 0]
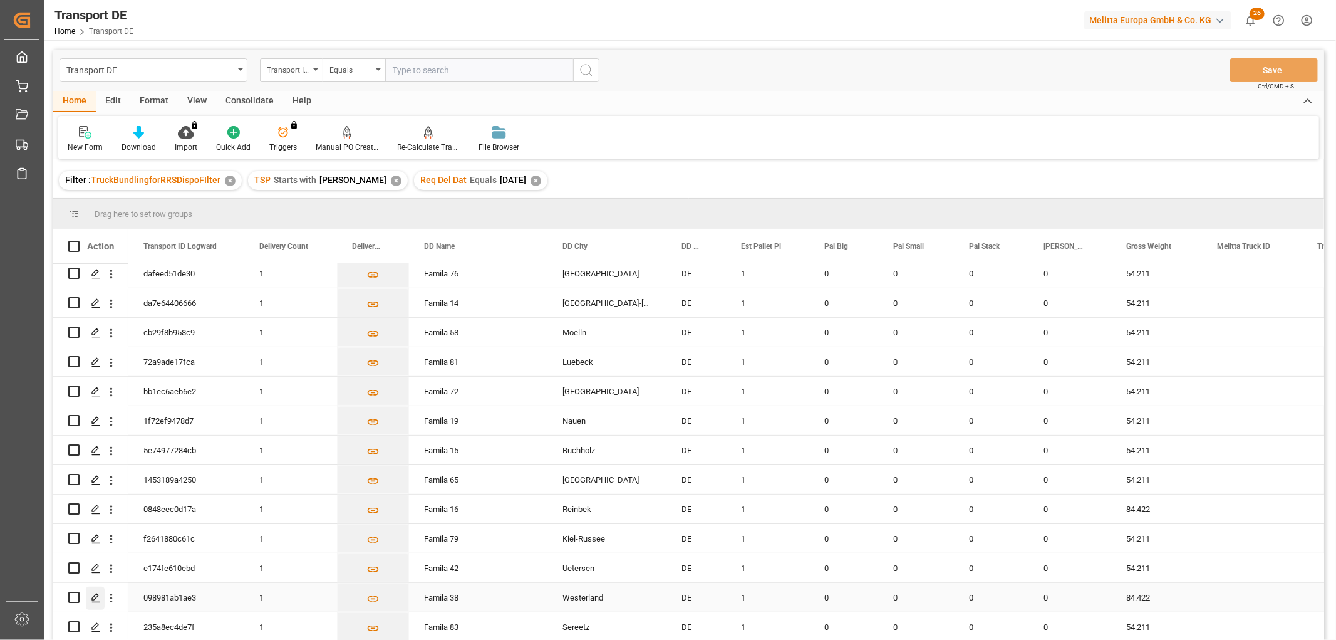
click at [92, 594] on icon "Press SPACE to select this row." at bounding box center [96, 598] width 10 height 10
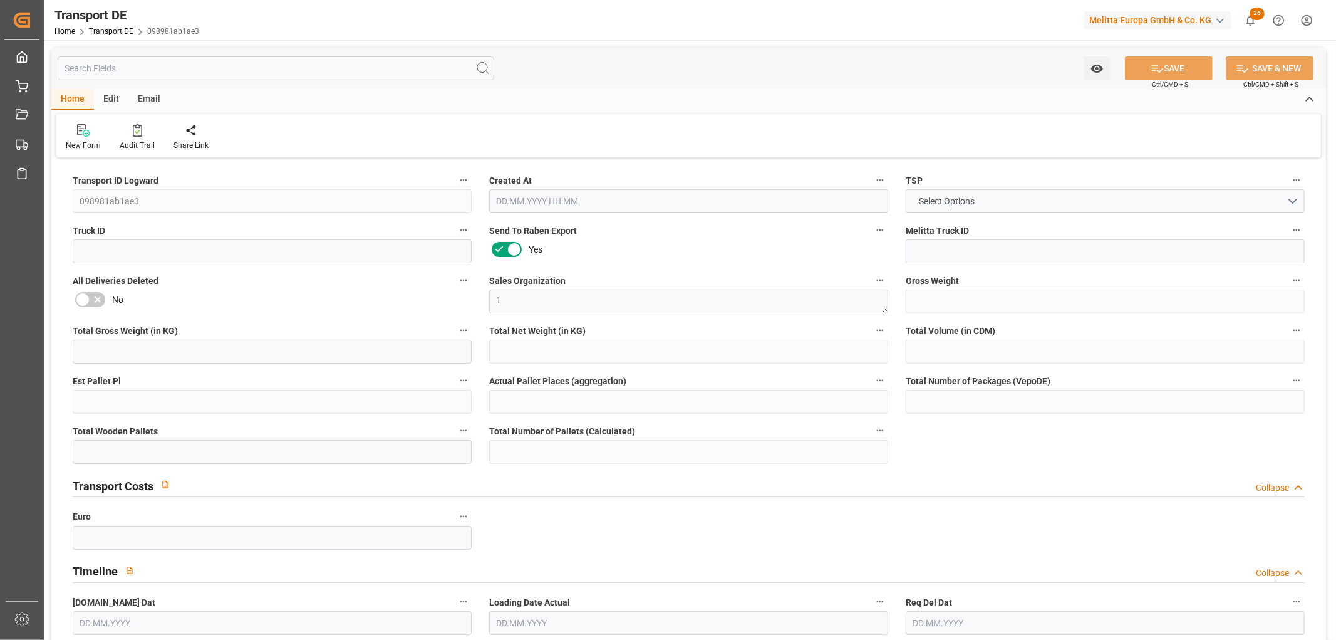
type input "84.422"
type input "60.422"
type input "42.984"
type input "757.44"
type input "1"
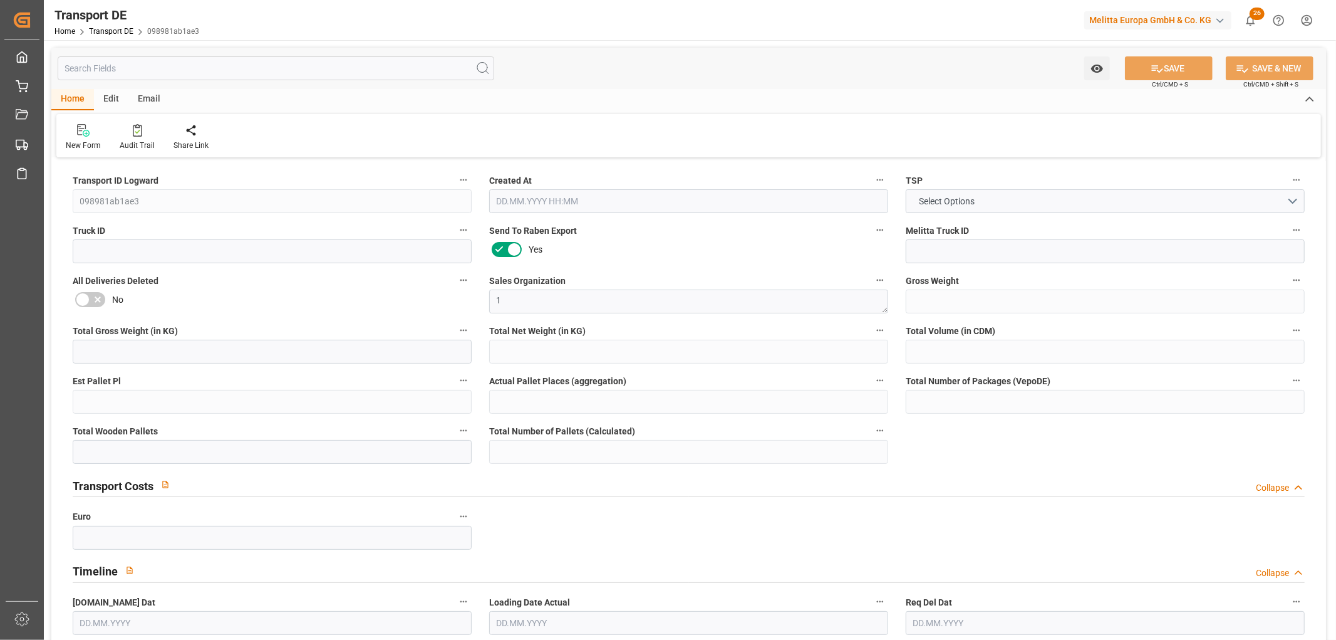
type input "0"
type input "1"
type input "0"
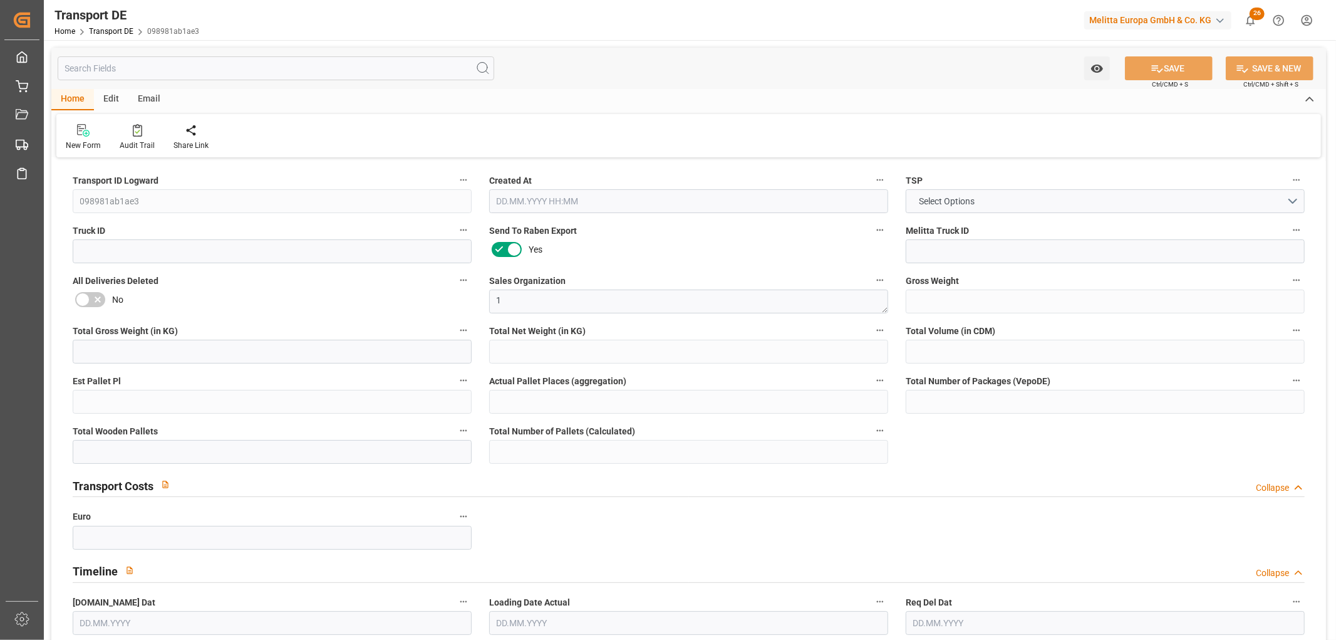
type input "25"
type input "0"
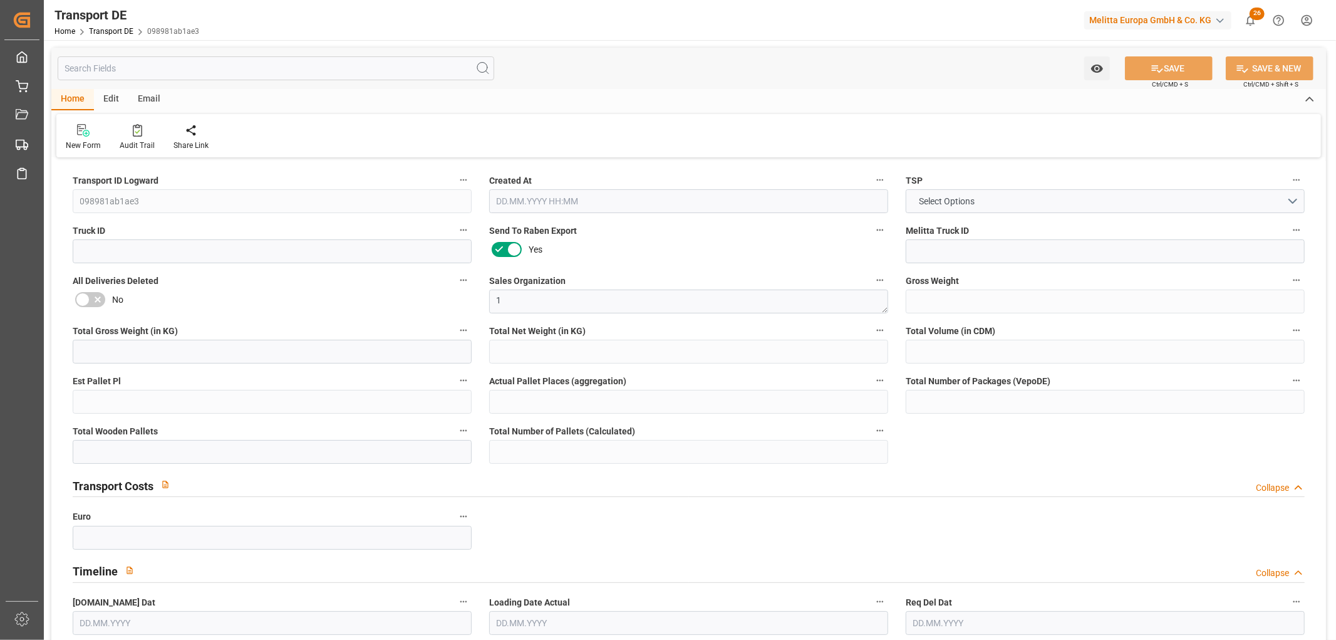
type input "0"
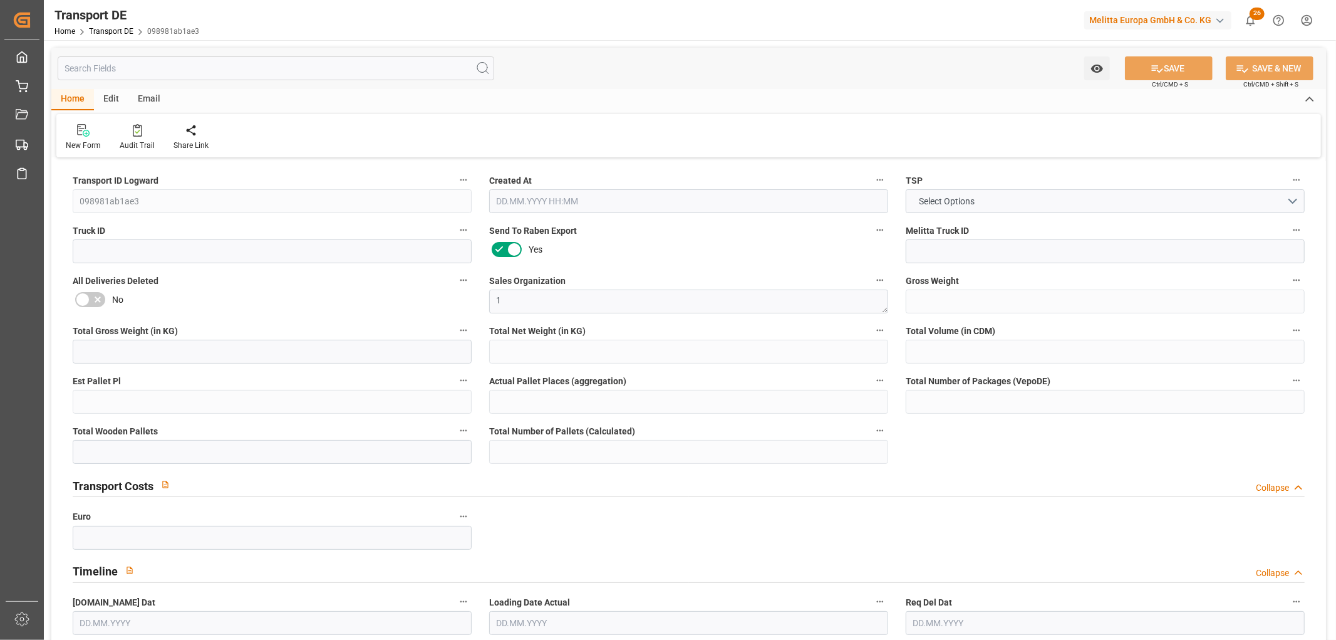
type input "0"
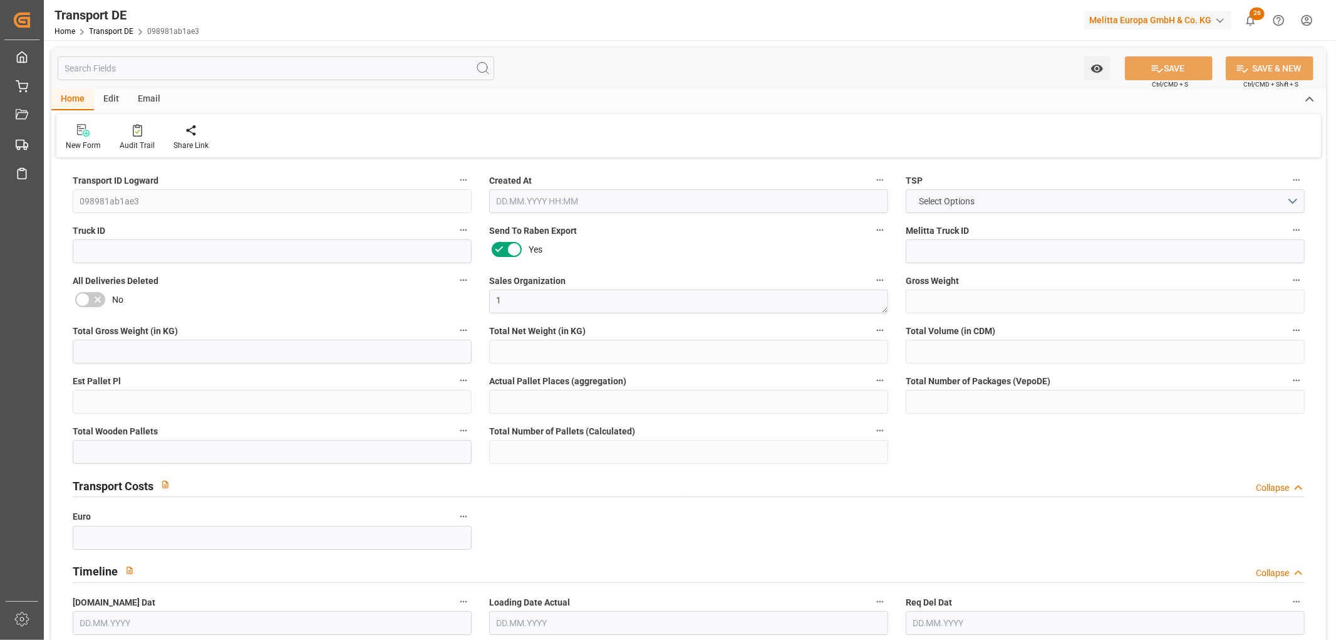
type input "0"
type input "2"
type input "1"
type input "0"
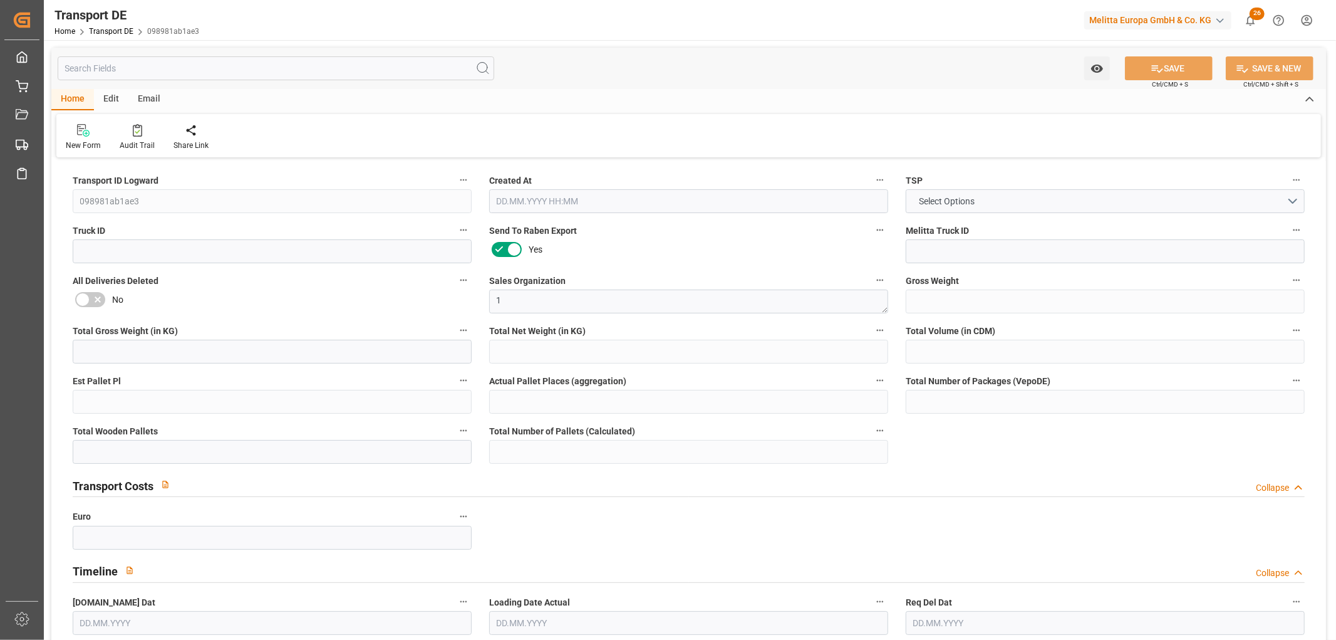
type input "24"
type input "83.635"
type input "57.1"
type input "[DATE] 23:01"
type input "[DATE]"
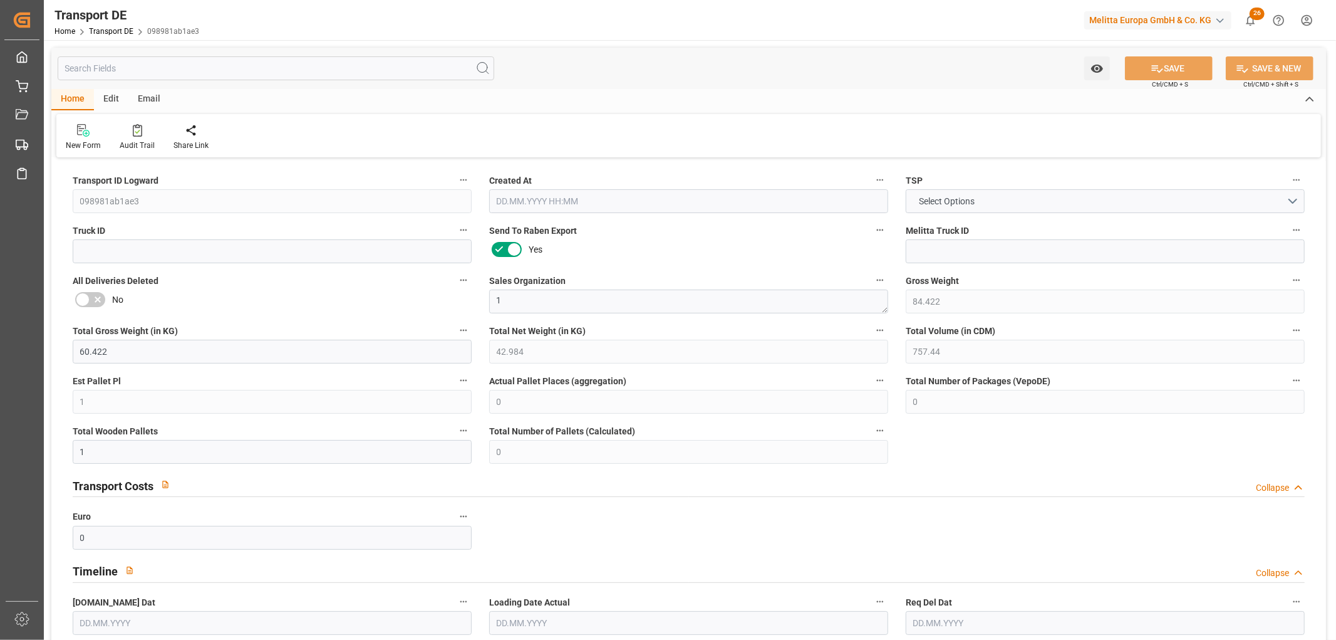
type input "[DATE]"
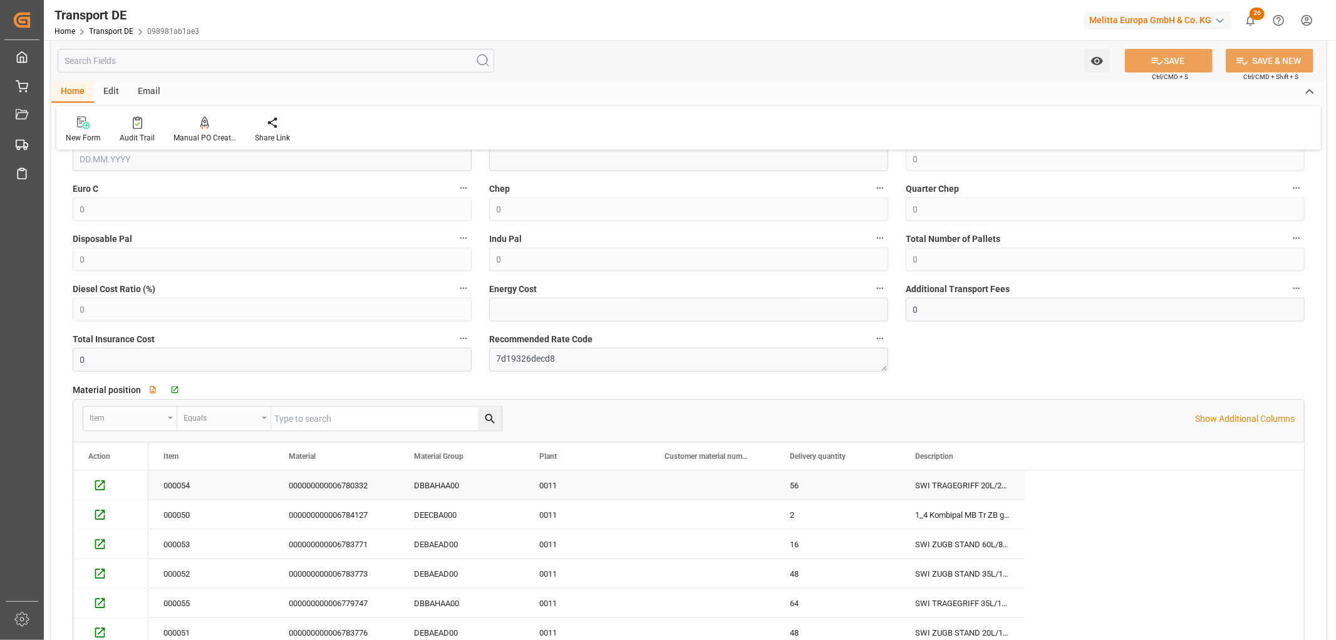
scroll to position [974, 0]
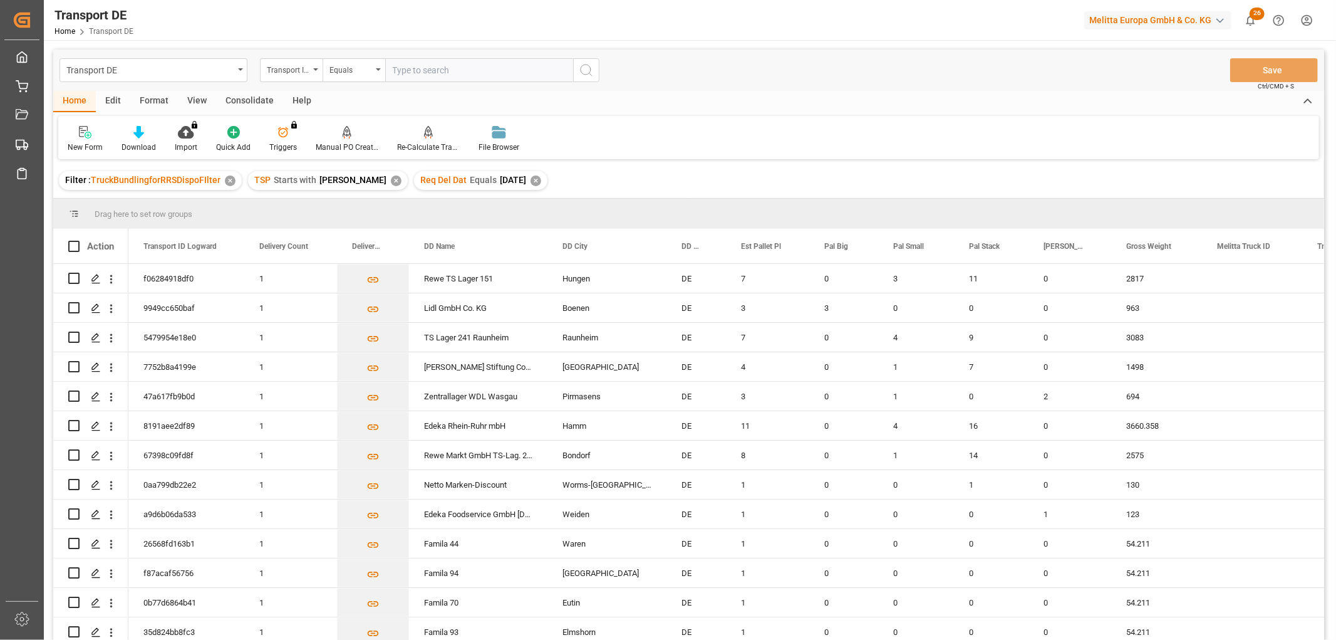
click at [244, 98] on div "Consolidate" at bounding box center [249, 101] width 67 height 21
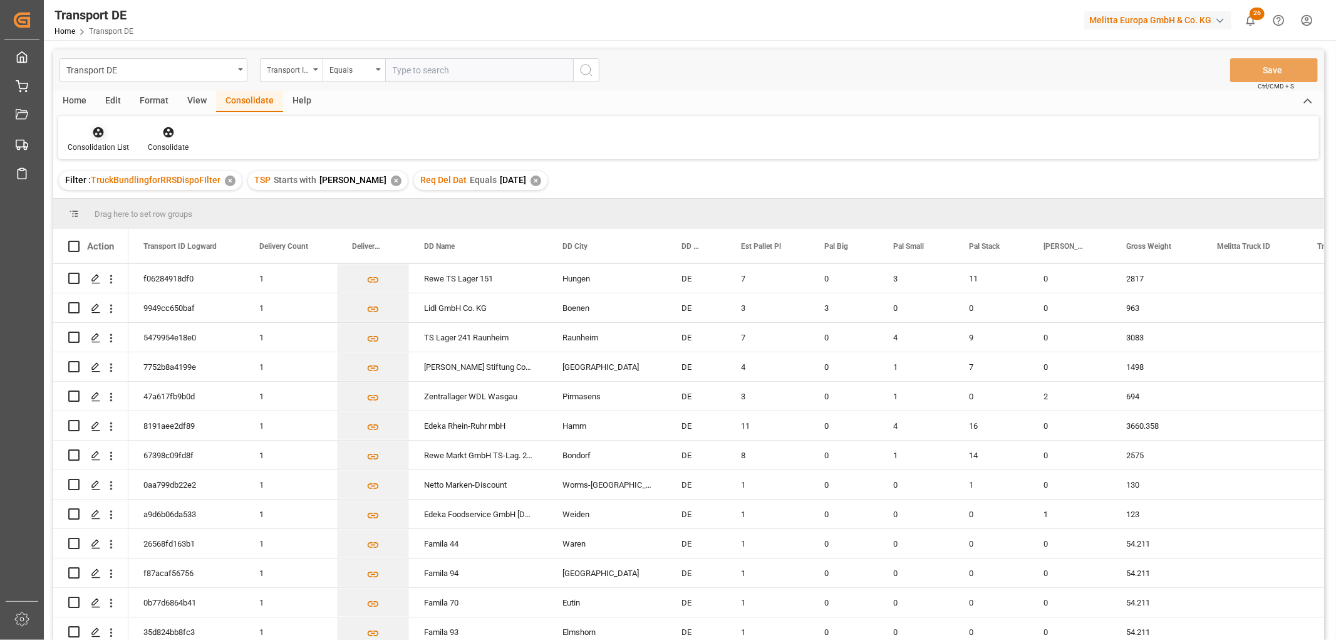
click at [99, 133] on icon at bounding box center [98, 132] width 13 height 13
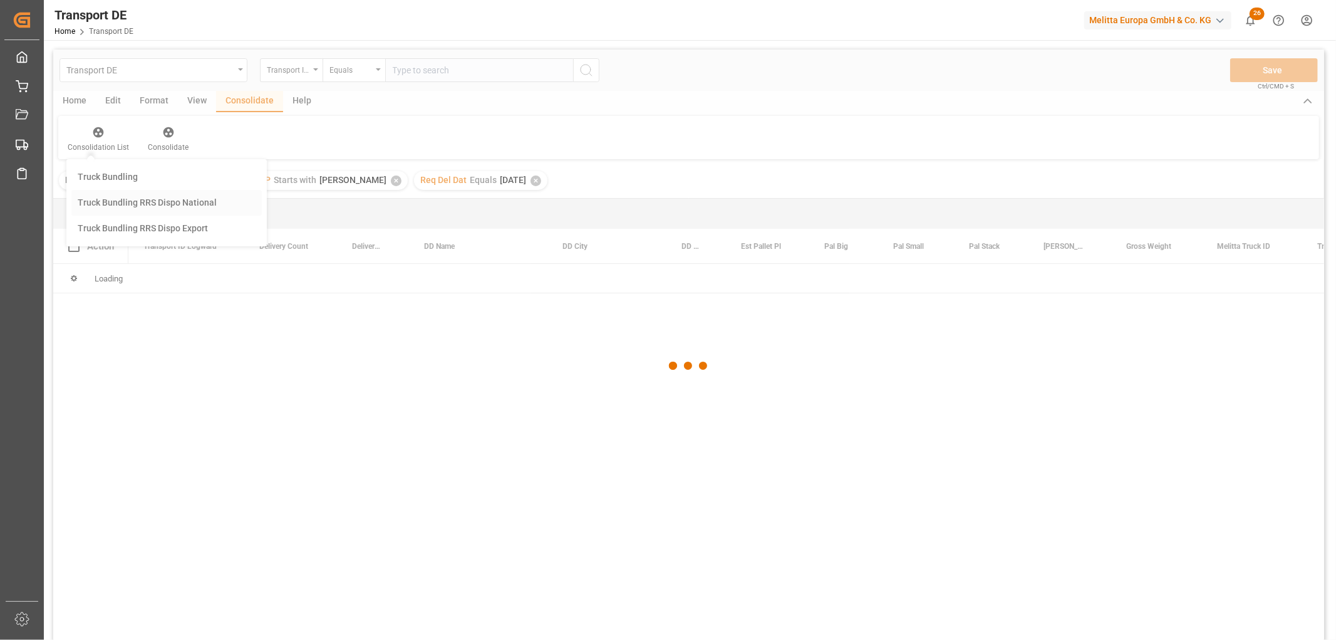
click at [123, 201] on div "Transport DE Transport ID Logward Equals Save Ctrl/CMD + S Home Edit Format Vie…" at bounding box center [688, 360] width 1271 height 623
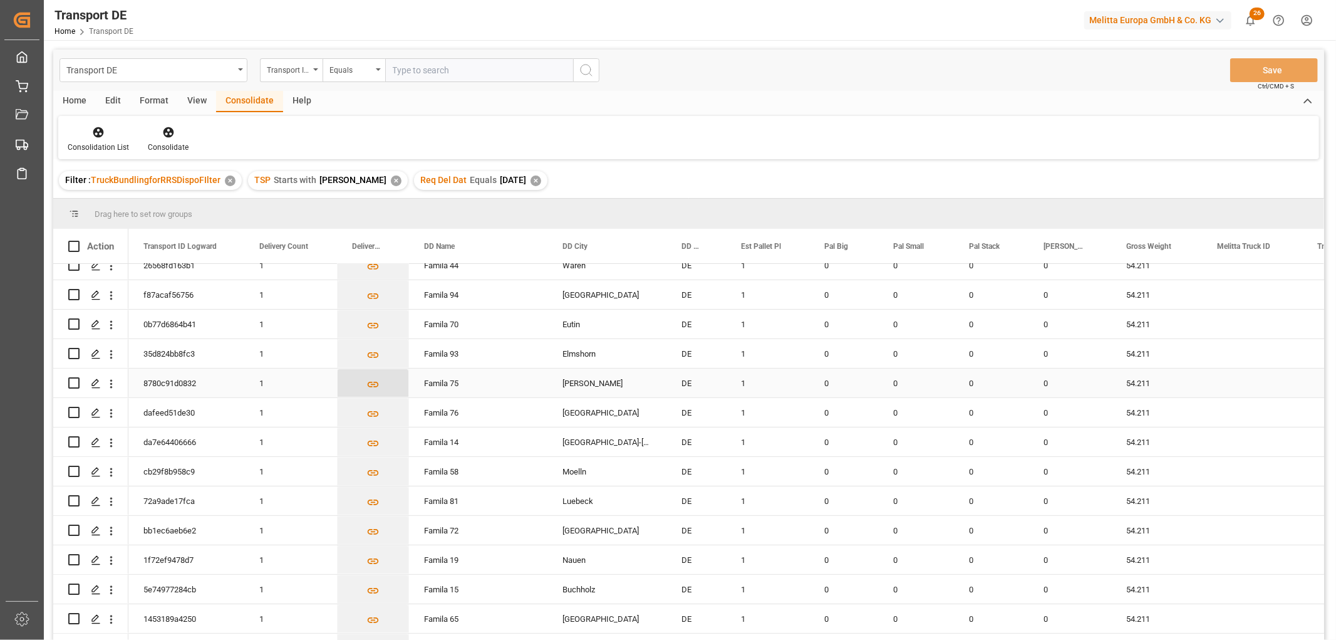
scroll to position [209, 0]
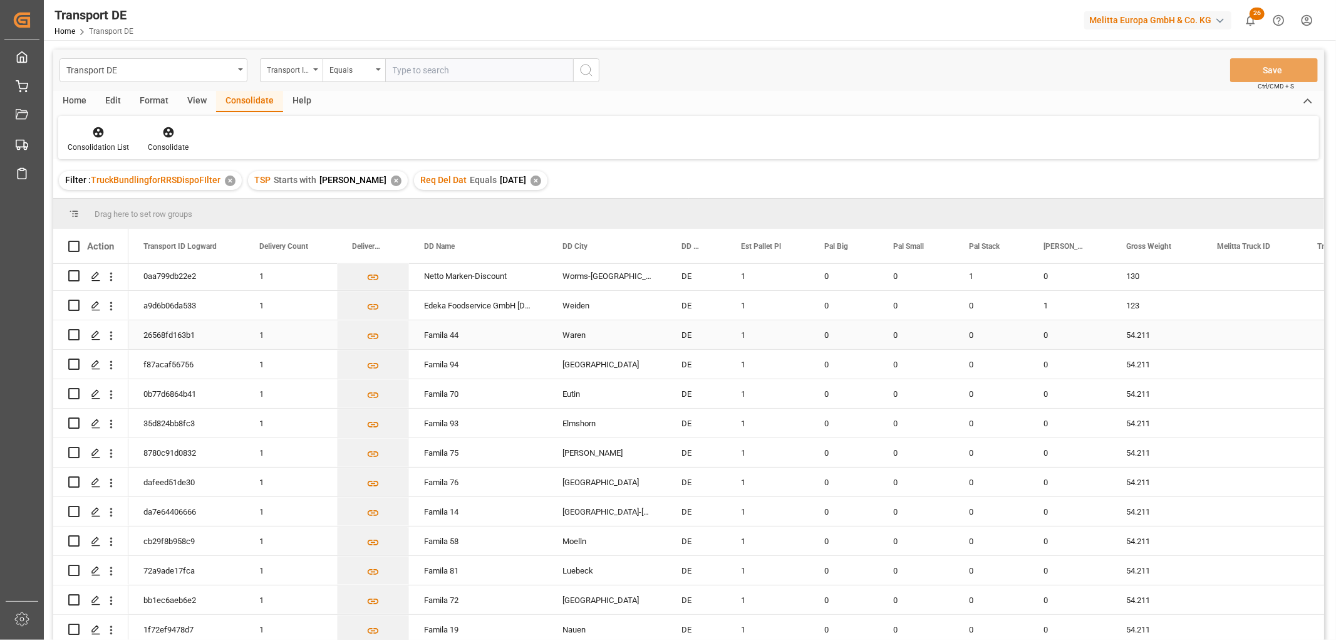
click at [72, 335] on input "Press Space to toggle row selection (unchecked)" at bounding box center [73, 334] width 11 height 11
checkbox input "true"
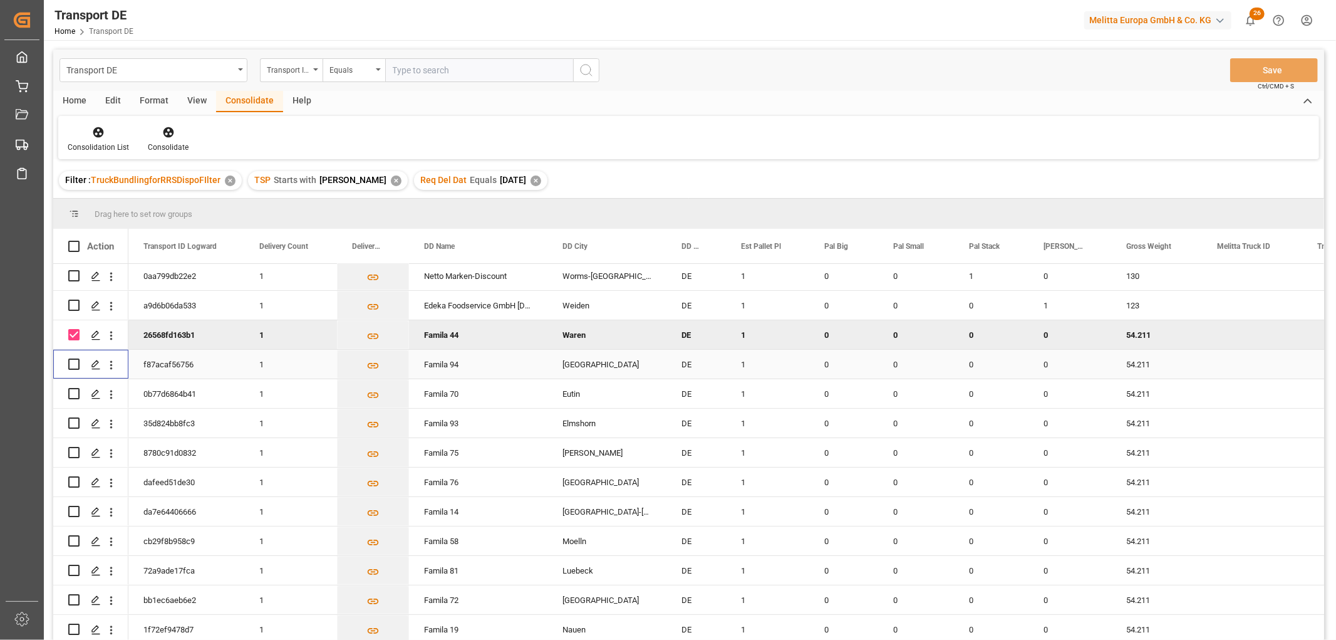
click at [76, 361] on input "Press Space to toggle row selection (unchecked)" at bounding box center [73, 363] width 11 height 11
checkbox input "true"
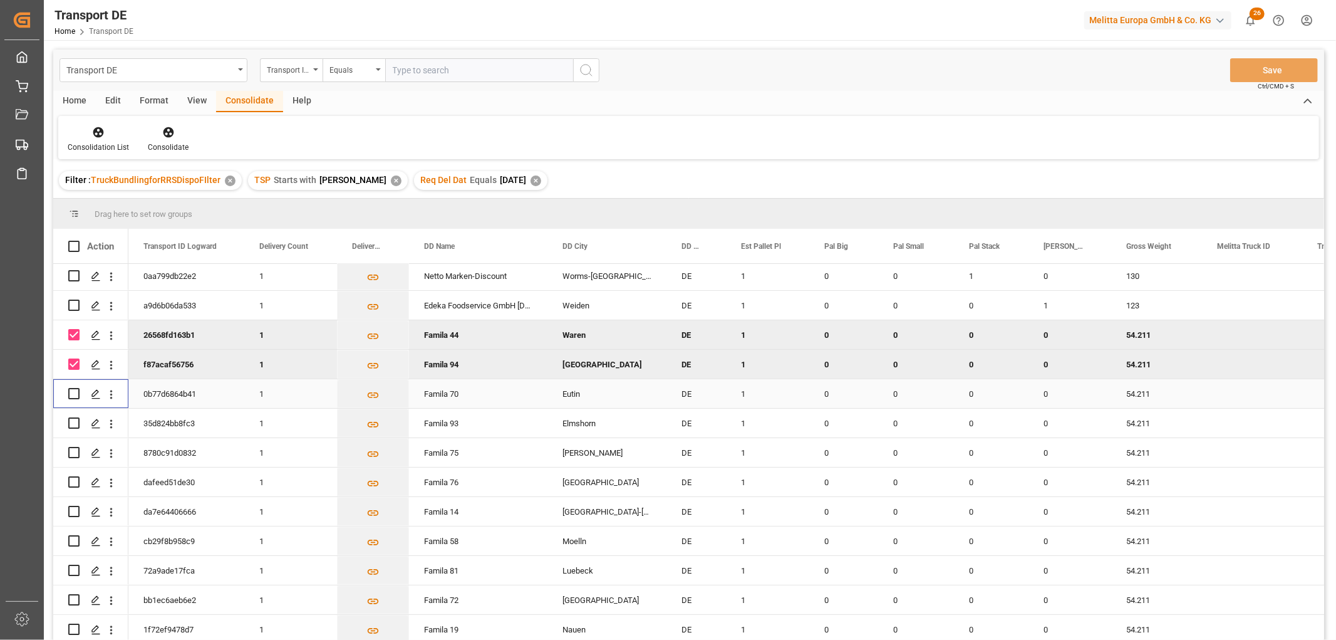
click at [76, 392] on input "Press Space to toggle row selection (unchecked)" at bounding box center [73, 393] width 11 height 11
checkbox input "true"
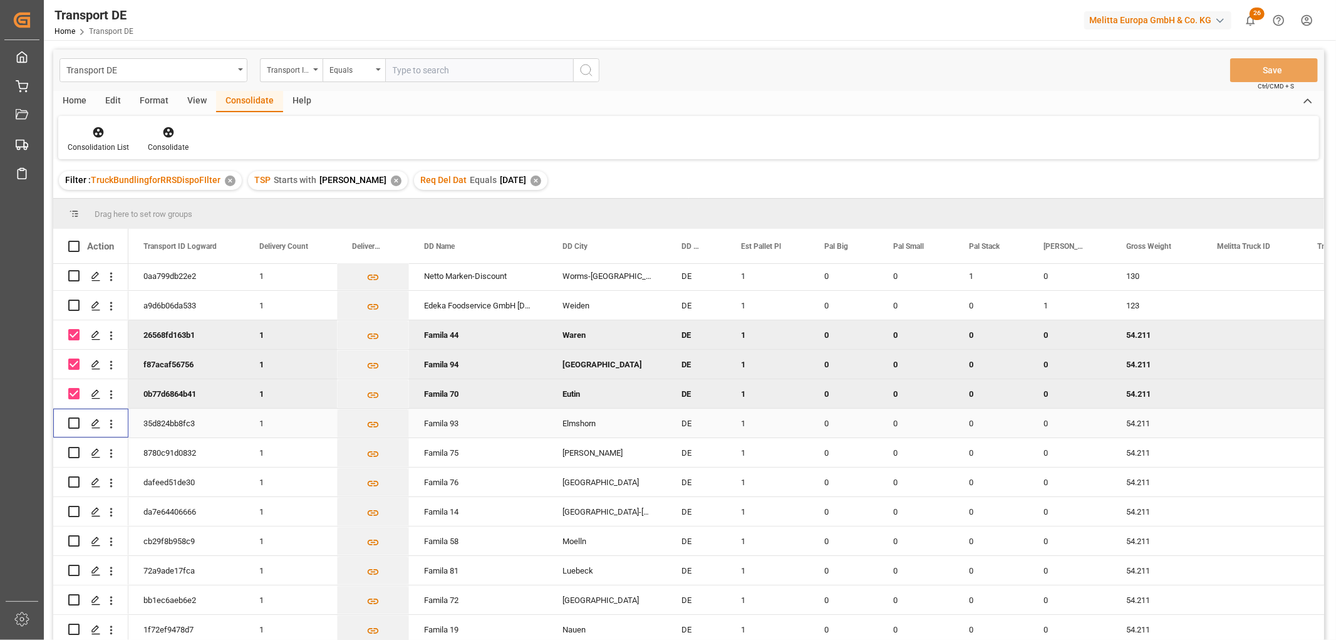
click at [73, 420] on input "Press Space to toggle row selection (unchecked)" at bounding box center [73, 422] width 11 height 11
checkbox input "true"
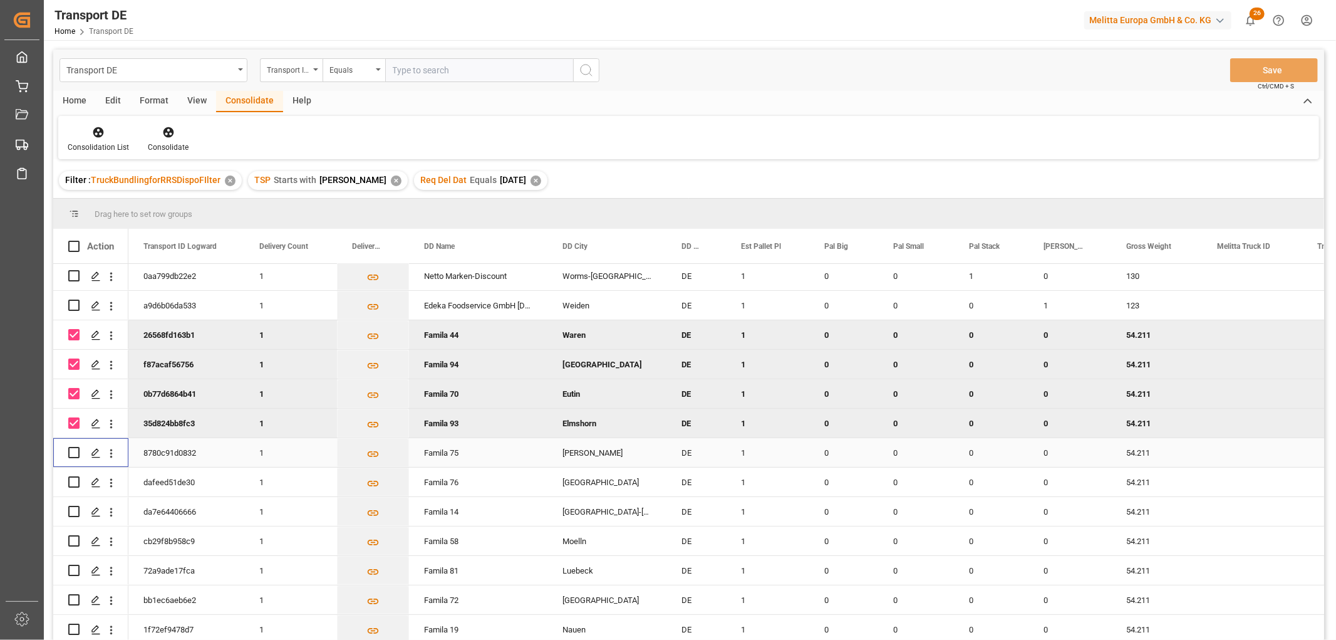
click at [72, 452] on input "Press Space to toggle row selection (unchecked)" at bounding box center [73, 452] width 11 height 11
checkbox input "true"
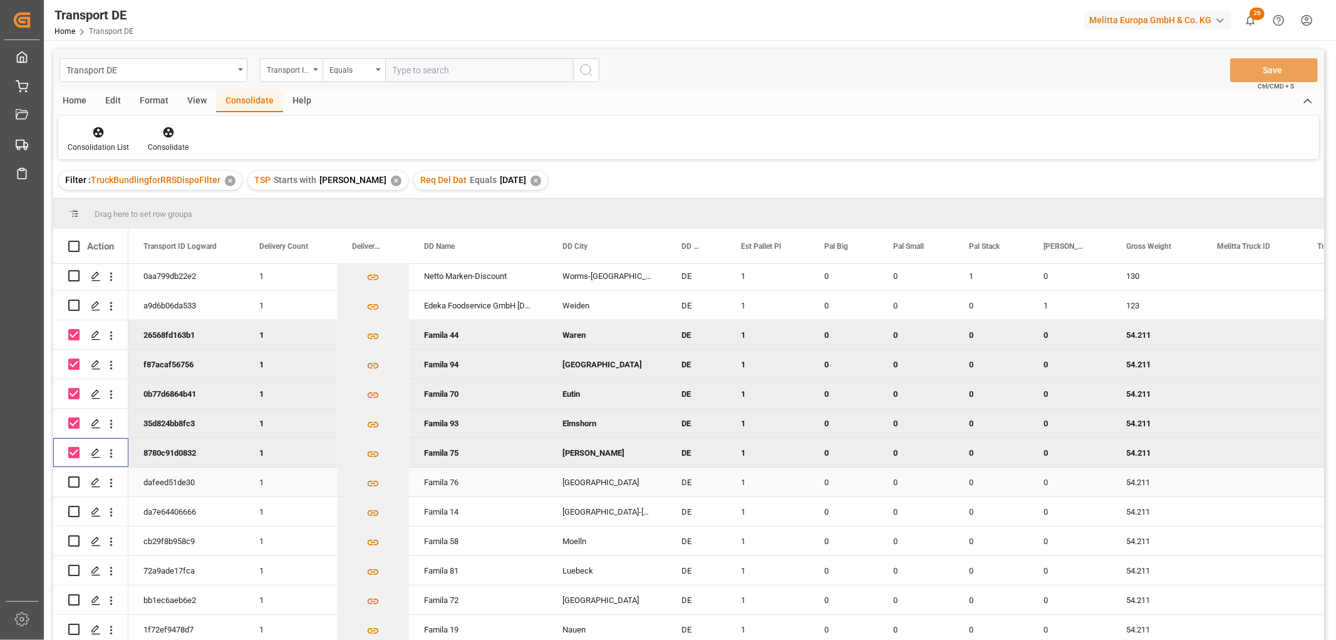
click at [74, 479] on input "Press Space to toggle row selection (unchecked)" at bounding box center [73, 481] width 11 height 11
checkbox input "true"
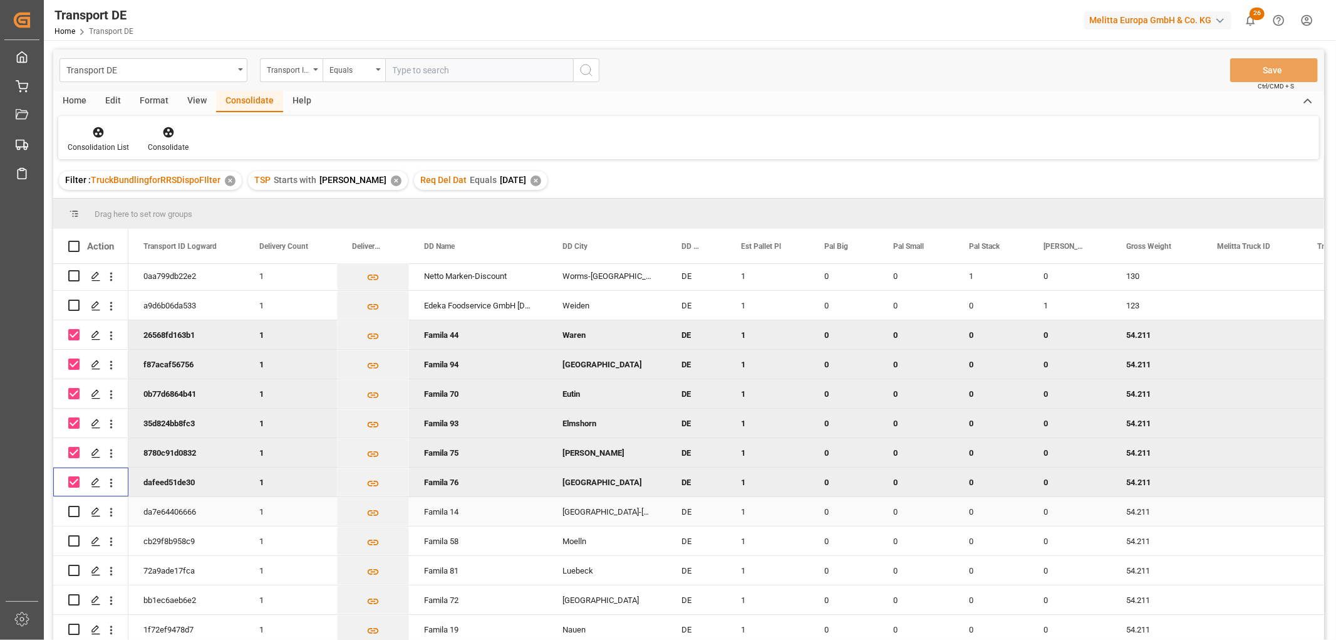
click at [73, 511] on input "Press Space to toggle row selection (unchecked)" at bounding box center [73, 511] width 11 height 11
checkbox input "true"
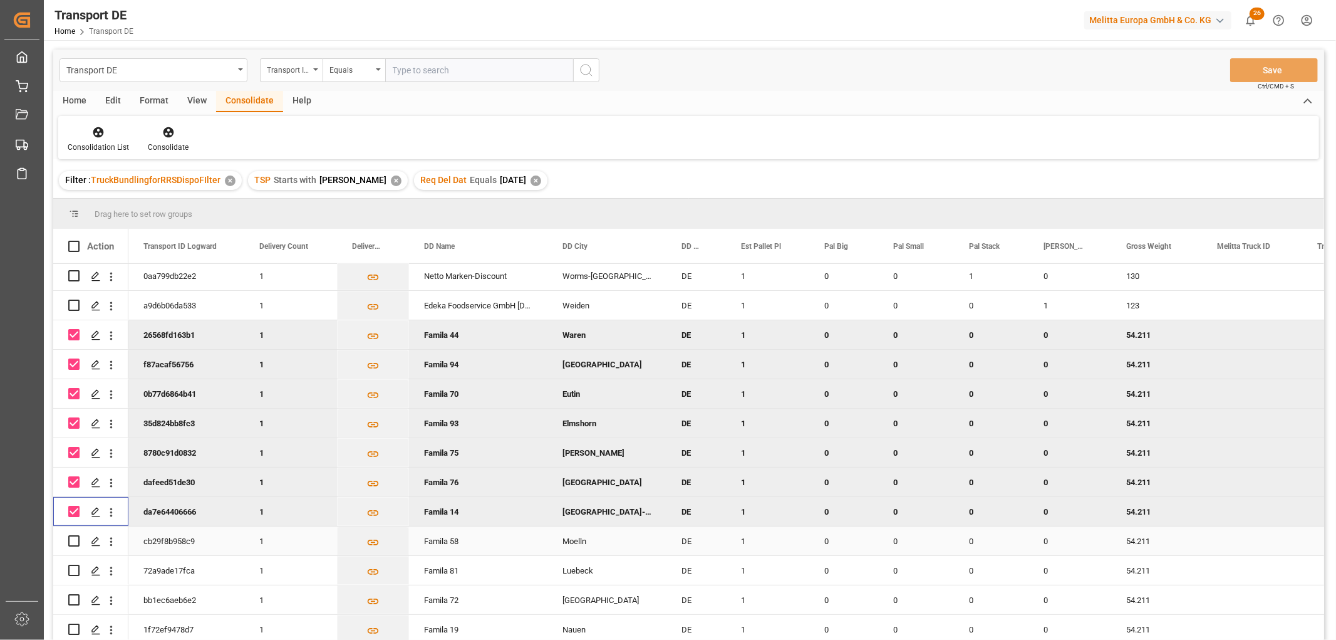
click at [72, 541] on input "Press Space to toggle row selection (unchecked)" at bounding box center [73, 540] width 11 height 11
checkbox input "true"
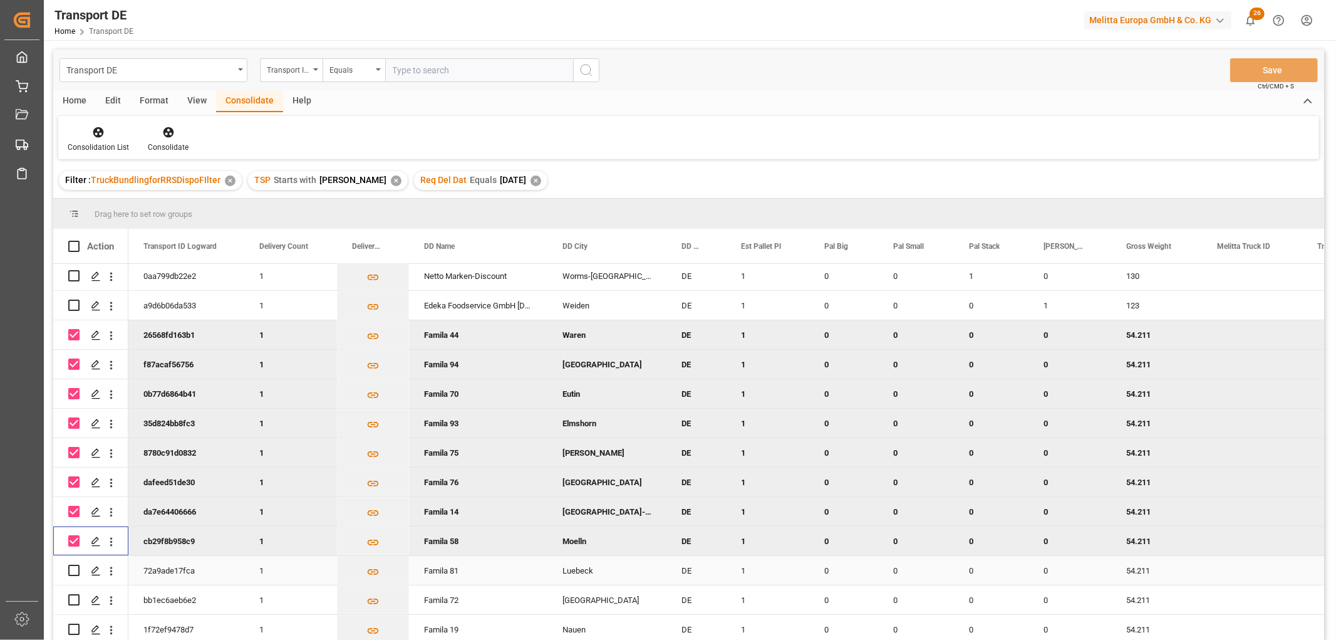
click at [73, 570] on input "Press Space to toggle row selection (unchecked)" at bounding box center [73, 569] width 11 height 11
checkbox input "true"
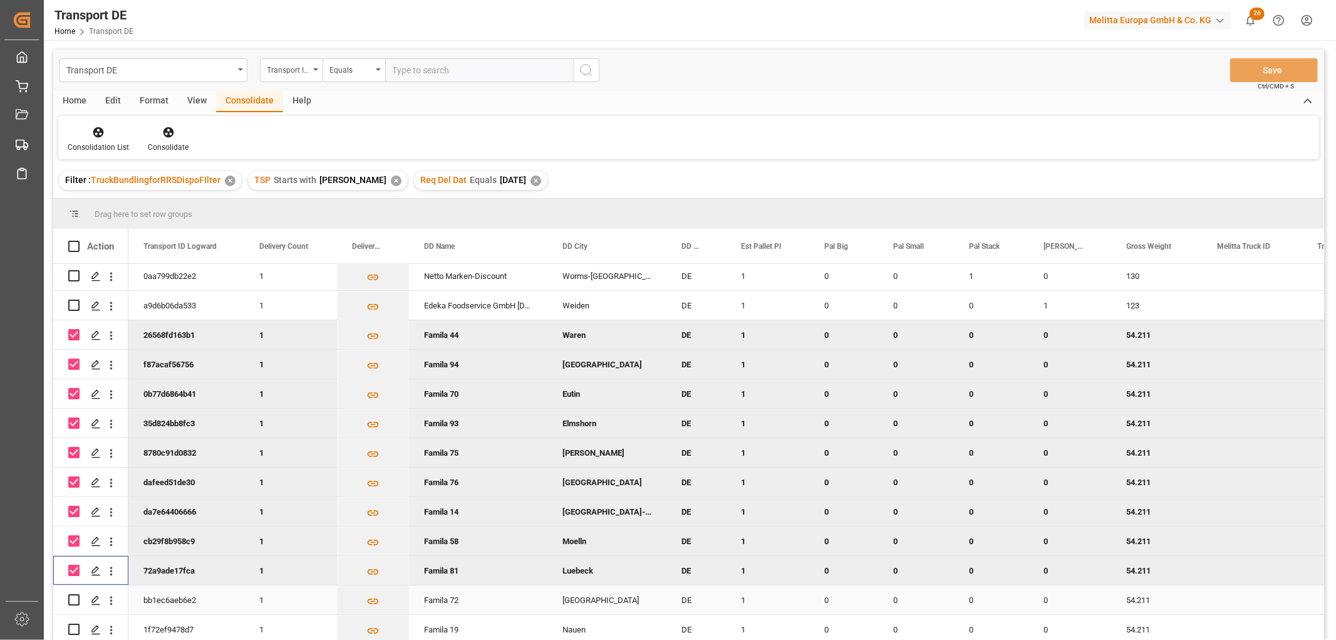
click at [72, 599] on input "Press Space to toggle row selection (unchecked)" at bounding box center [73, 599] width 11 height 11
checkbox input "true"
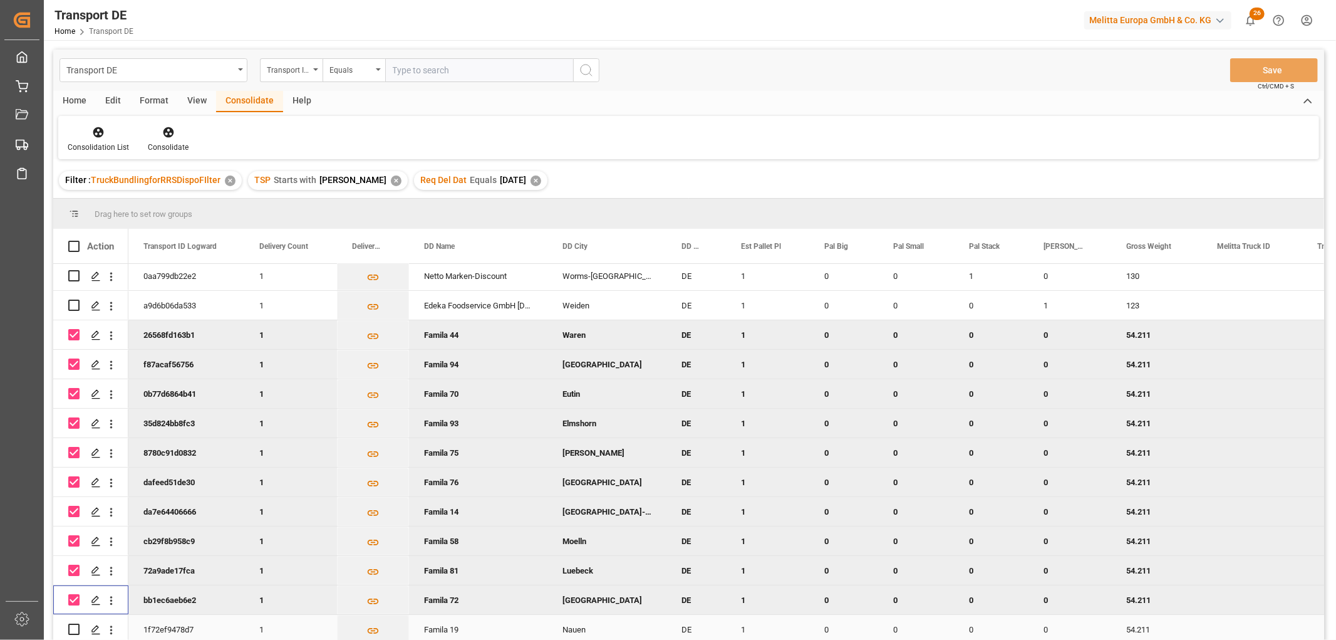
click at [73, 628] on input "Press Space to toggle row selection (unchecked)" at bounding box center [73, 628] width 11 height 11
checkbox input "true"
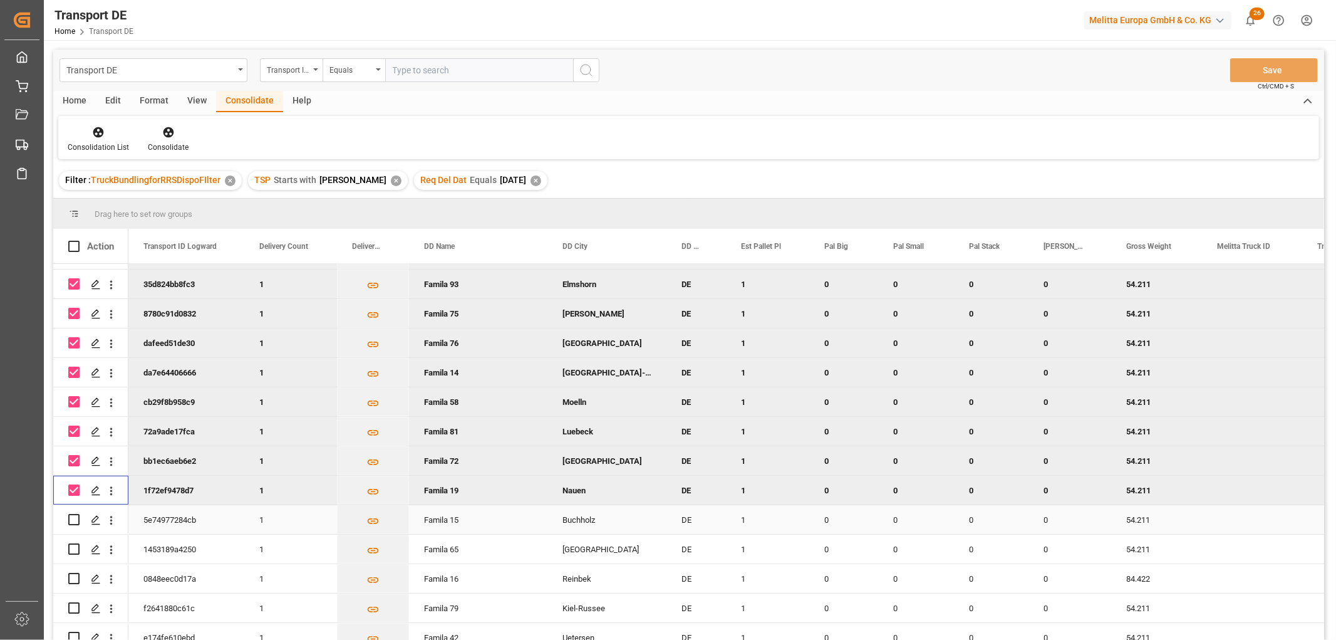
scroll to position [417, 0]
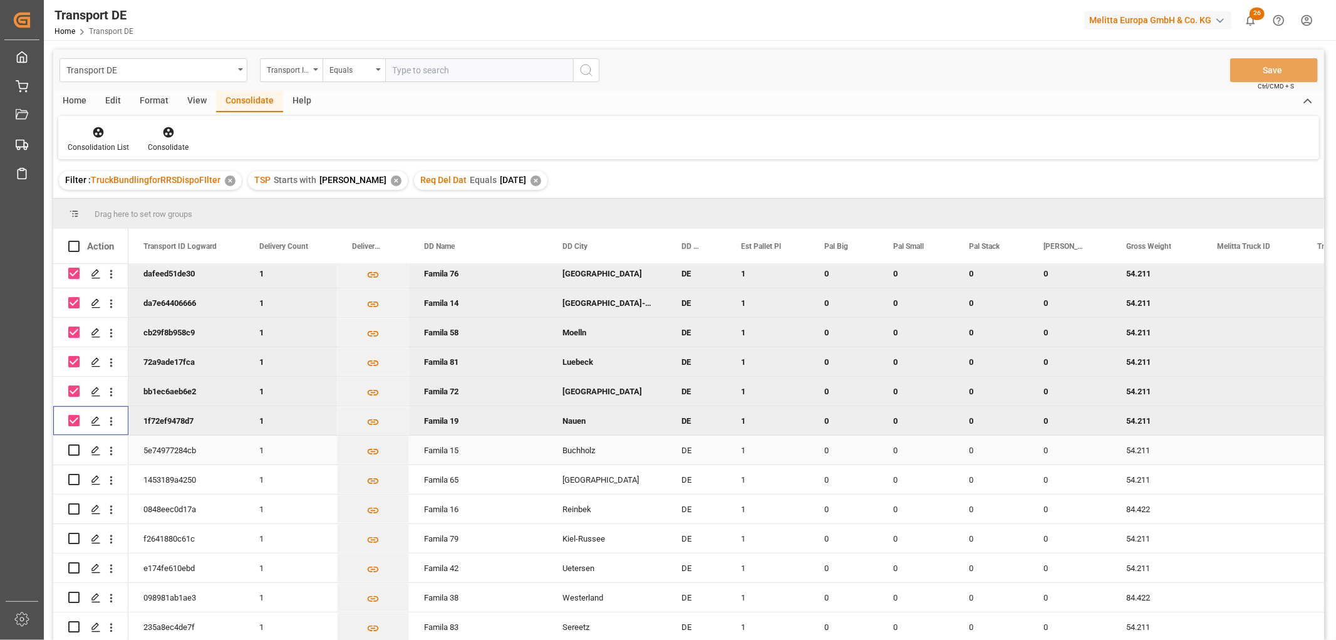
click at [74, 446] on input "Press Space to toggle row selection (unchecked)" at bounding box center [73, 449] width 11 height 11
checkbox input "true"
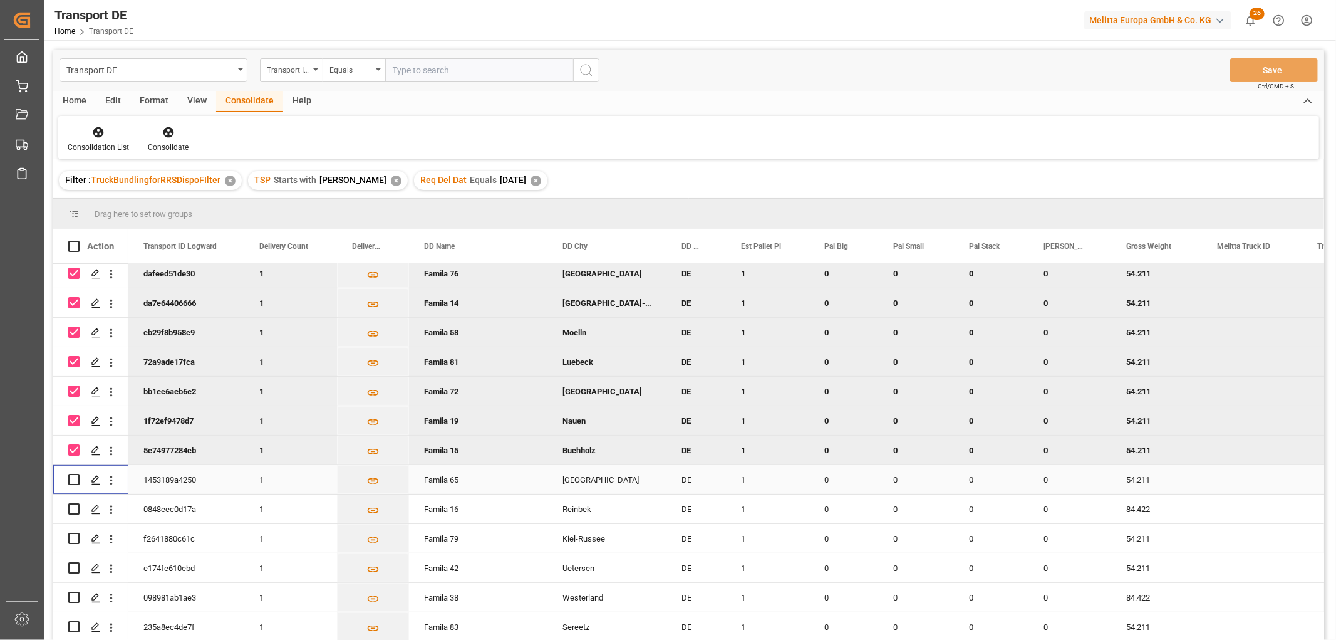
click at [71, 476] on input "Press Space to toggle row selection (unchecked)" at bounding box center [73, 479] width 11 height 11
checkbox input "true"
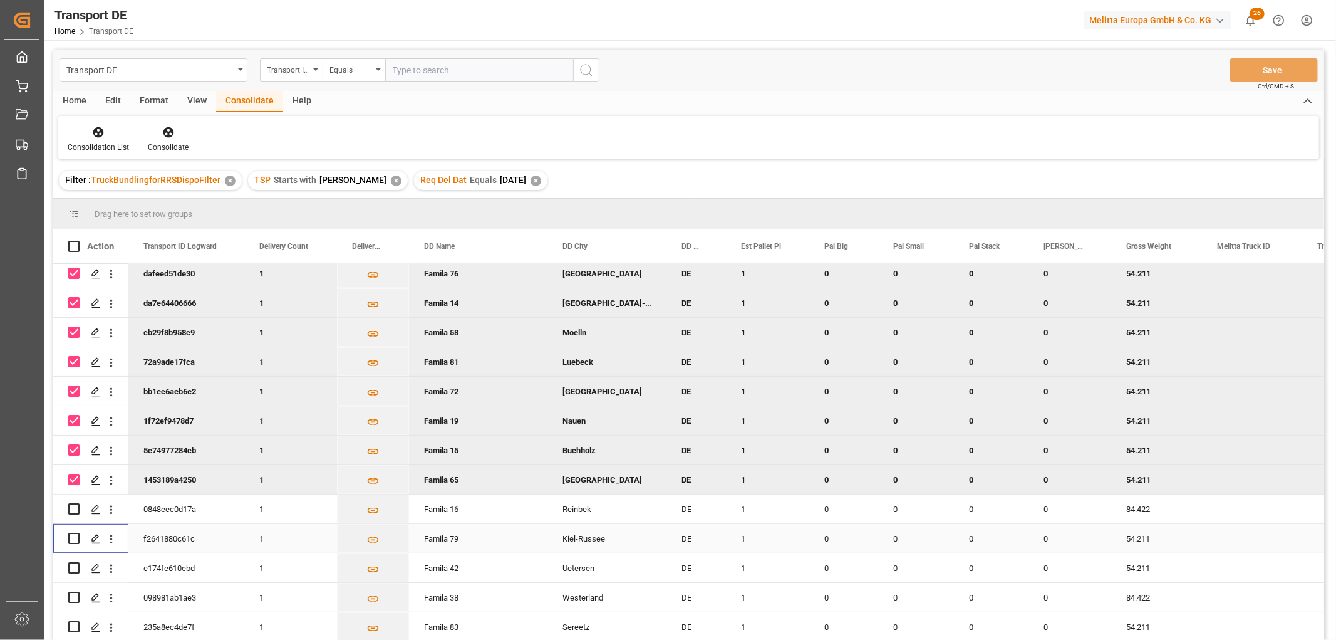
click at [76, 539] on input "Press Space to toggle row selection (unchecked)" at bounding box center [73, 537] width 11 height 11
checkbox input "true"
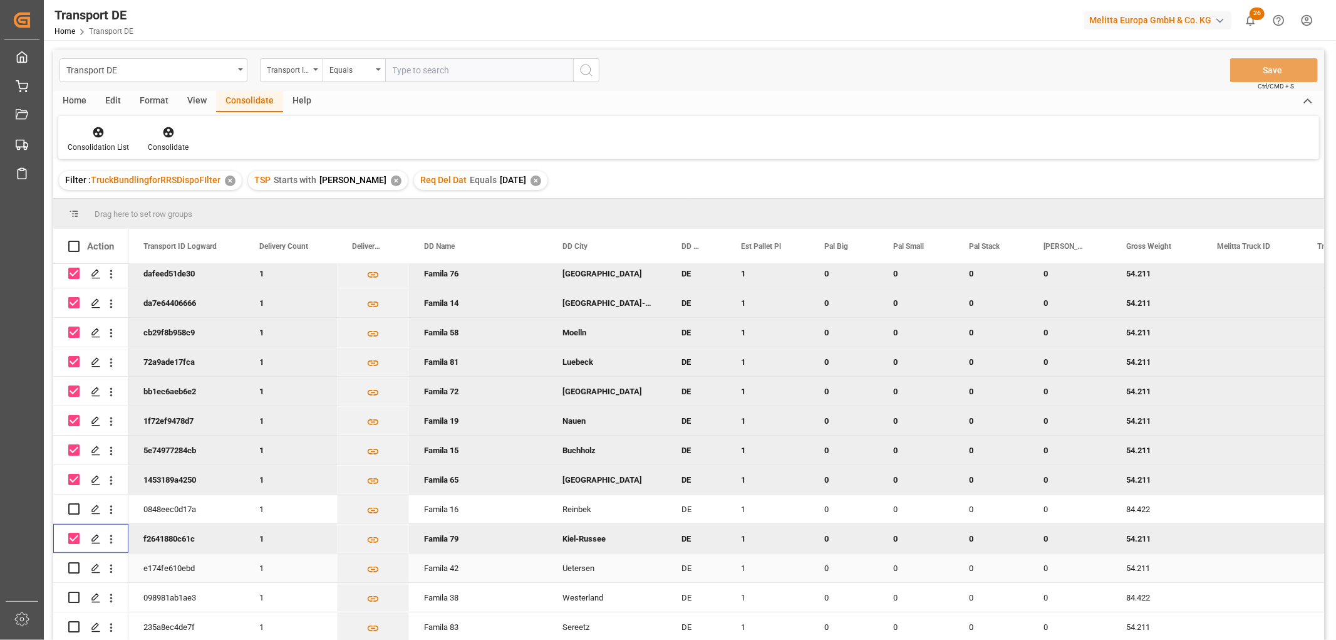
click at [73, 566] on input "Press Space to toggle row selection (unchecked)" at bounding box center [73, 567] width 11 height 11
checkbox input "true"
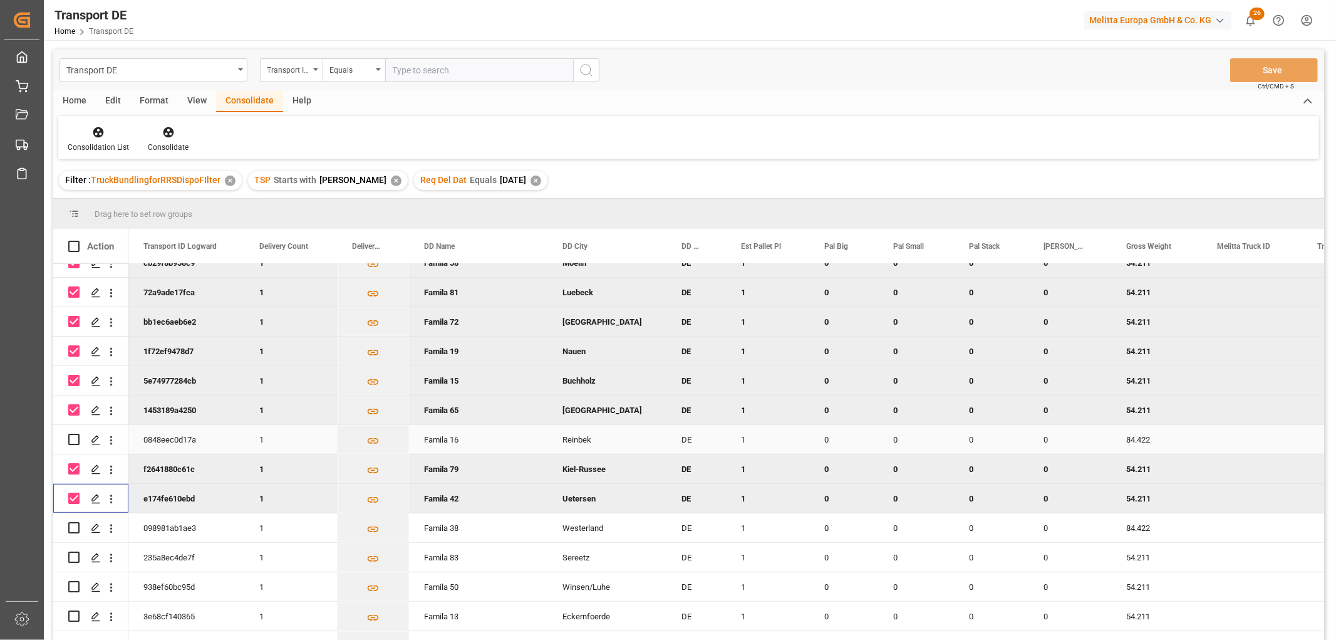
scroll to position [556, 0]
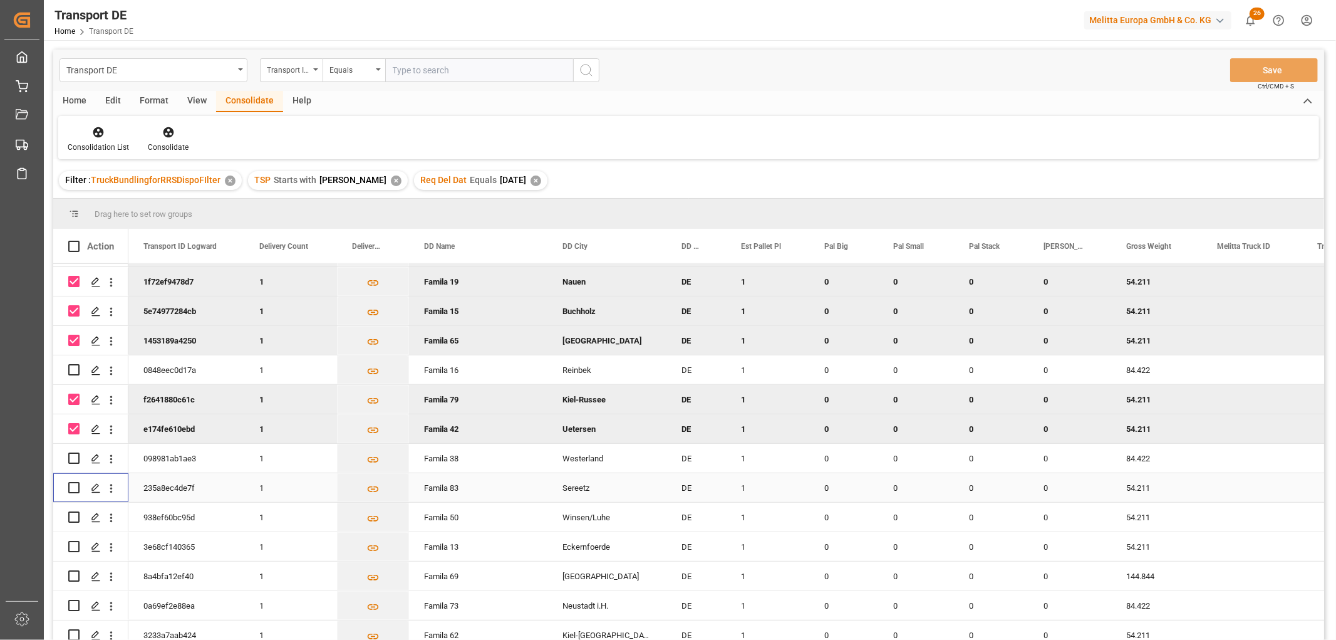
click at [73, 483] on input "Press Space to toggle row selection (unchecked)" at bounding box center [73, 487] width 11 height 11
checkbox input "true"
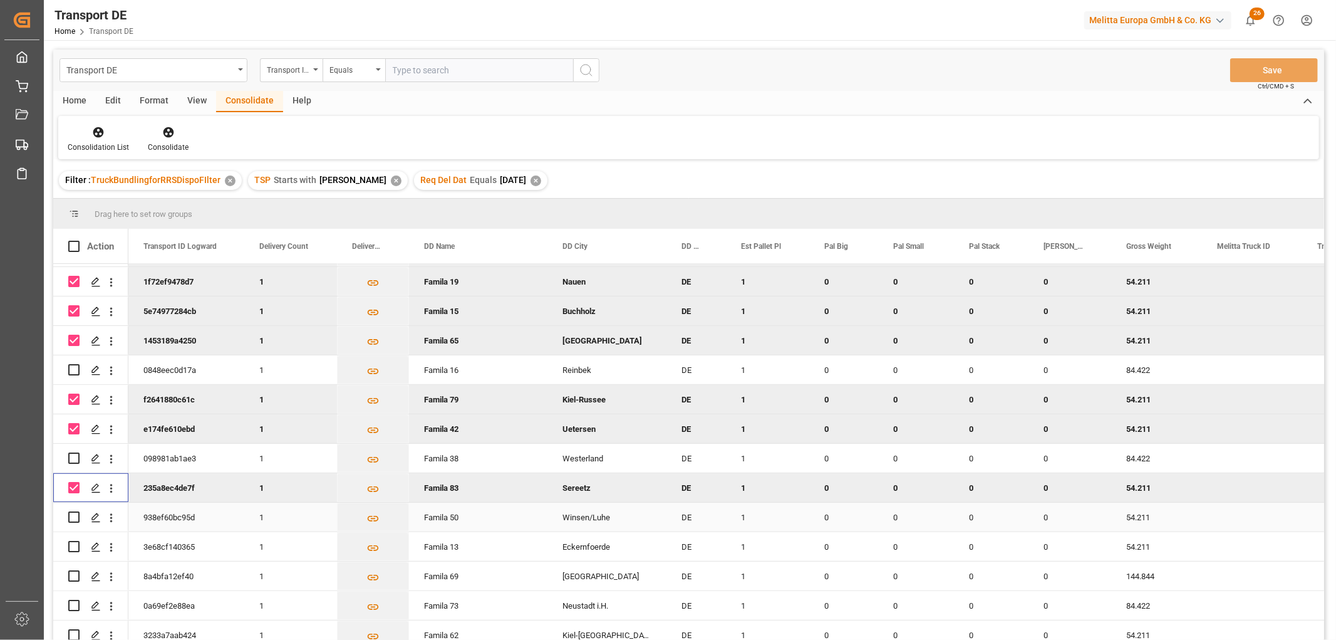
click at [72, 515] on input "Press Space to toggle row selection (unchecked)" at bounding box center [73, 516] width 11 height 11
checkbox input "true"
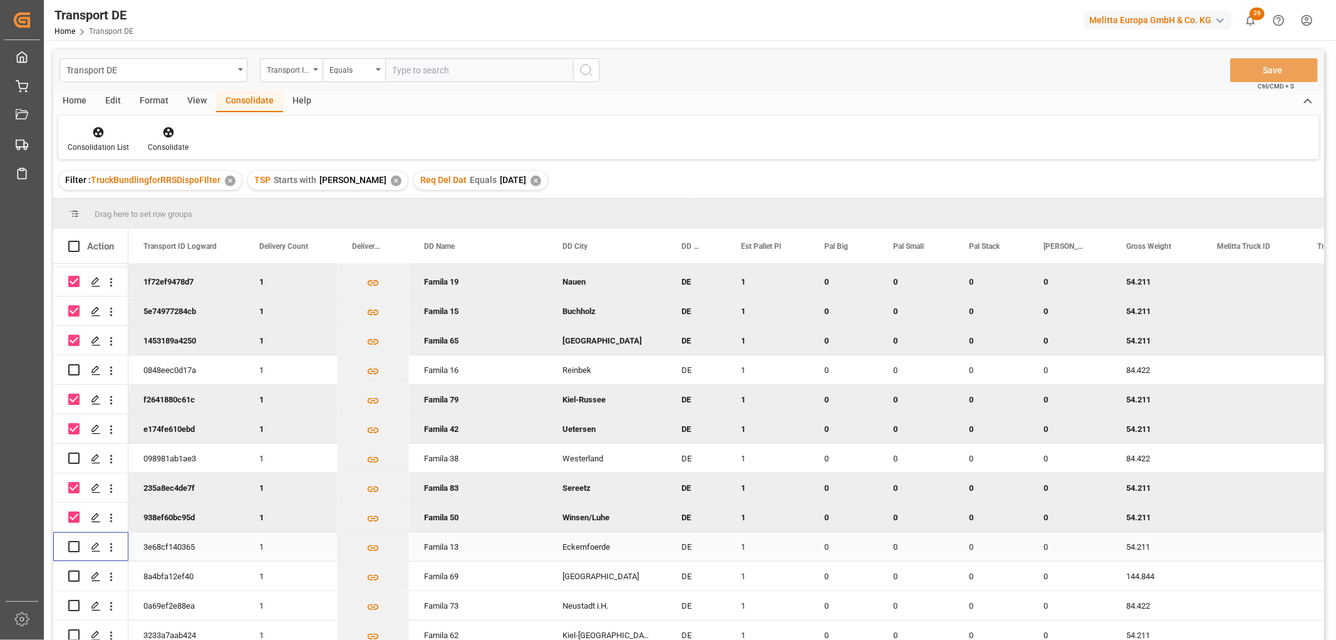
click at [73, 545] on input "Press Space to toggle row selection (unchecked)" at bounding box center [73, 546] width 11 height 11
checkbox input "true"
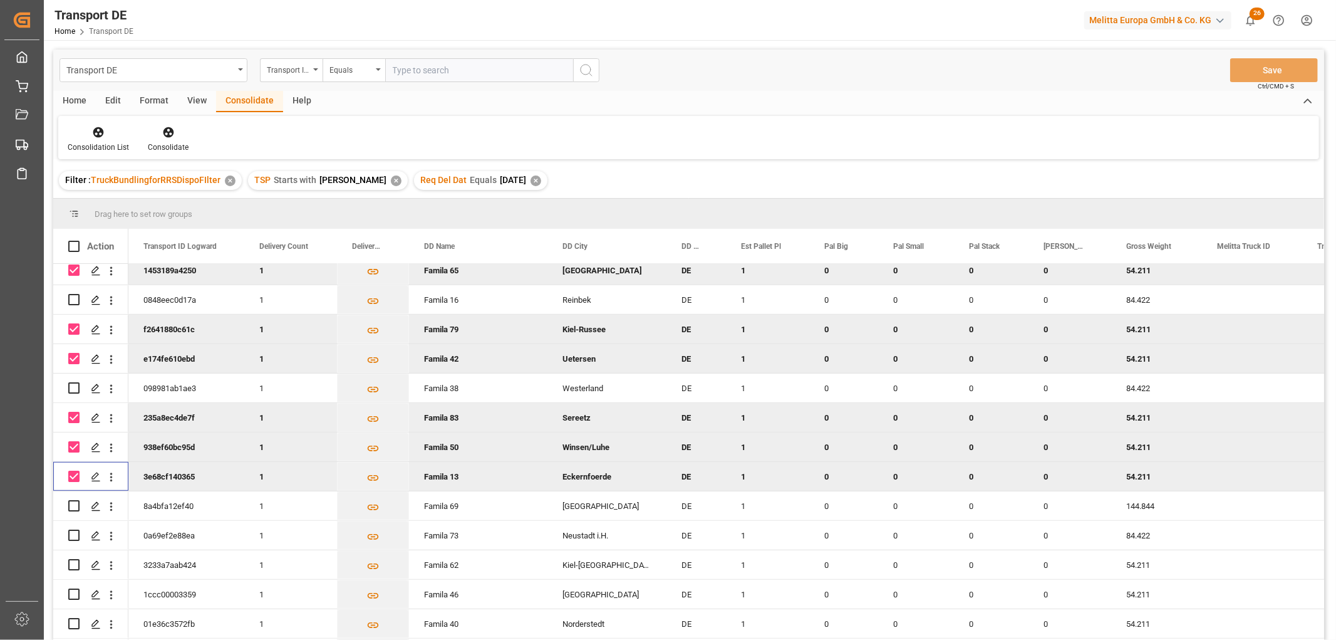
scroll to position [696, 0]
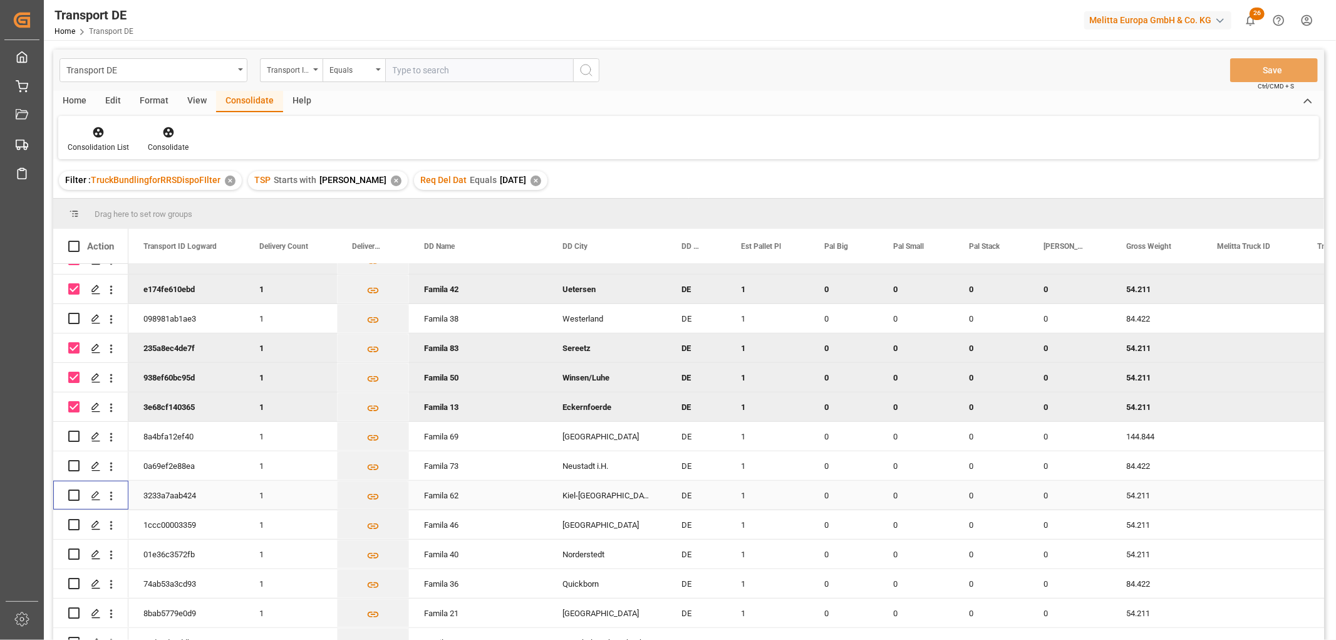
click at [73, 494] on input "Press Space to toggle row selection (unchecked)" at bounding box center [73, 494] width 11 height 11
checkbox input "true"
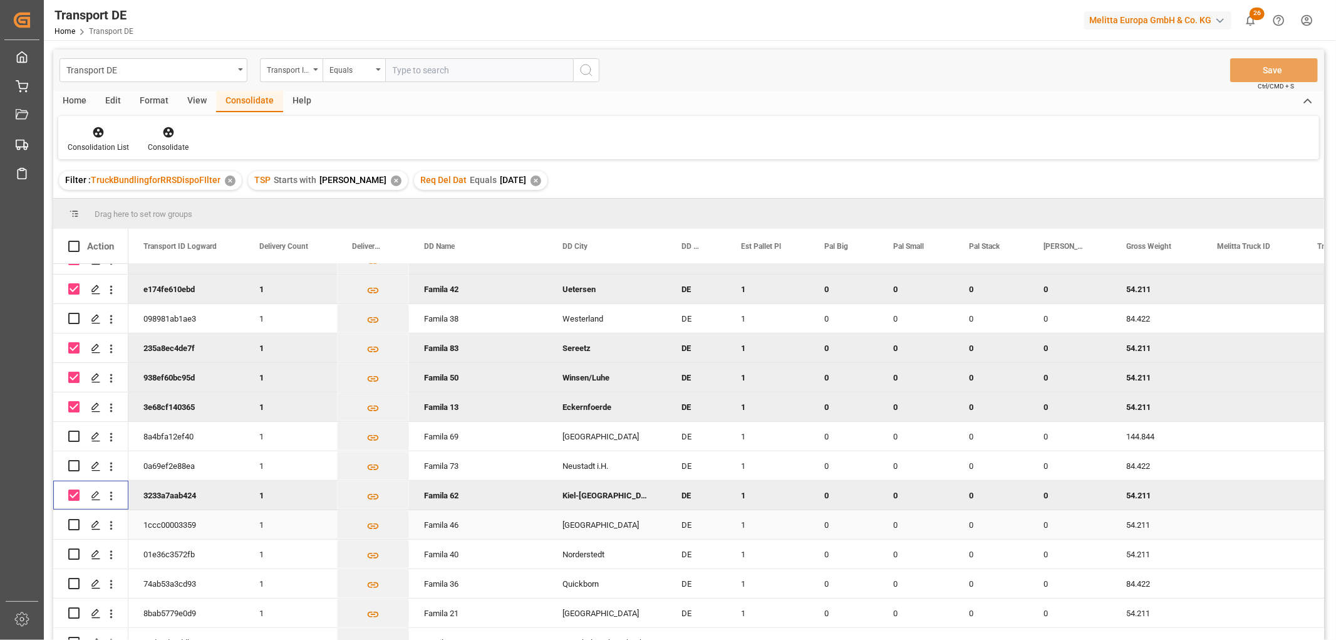
click at [73, 525] on input "Press Space to toggle row selection (unchecked)" at bounding box center [73, 524] width 11 height 11
checkbox input "true"
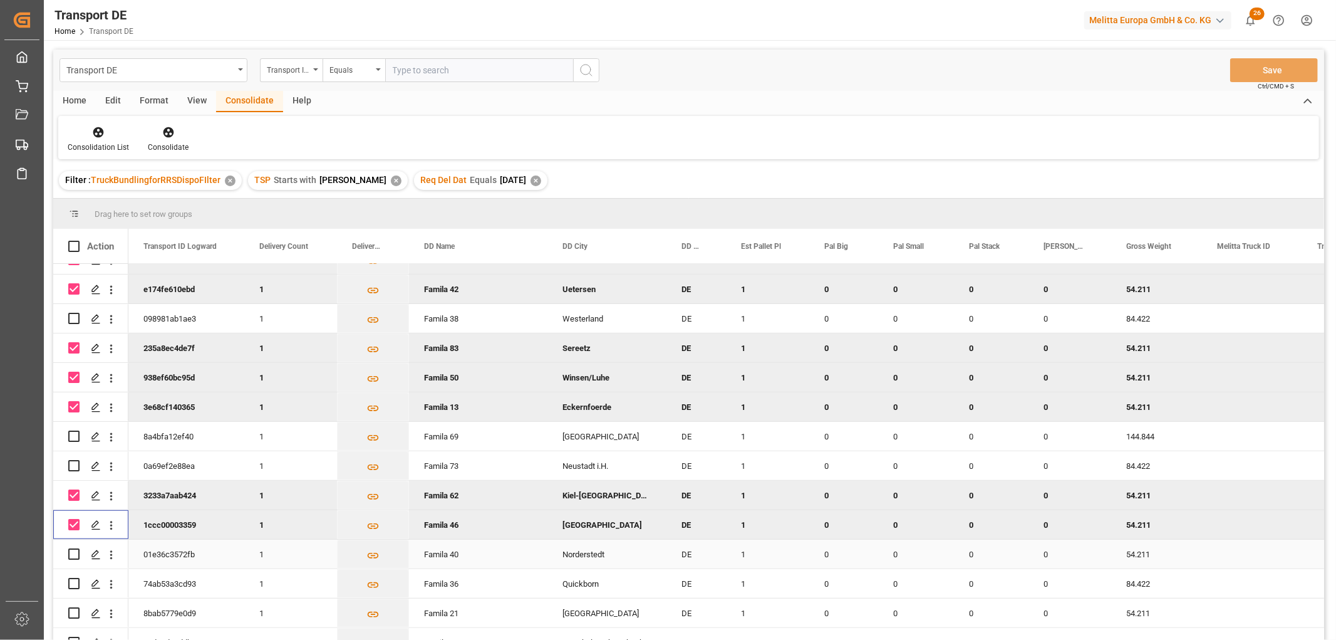
click at [76, 554] on input "Press Space to toggle row selection (unchecked)" at bounding box center [73, 553] width 11 height 11
checkbox input "true"
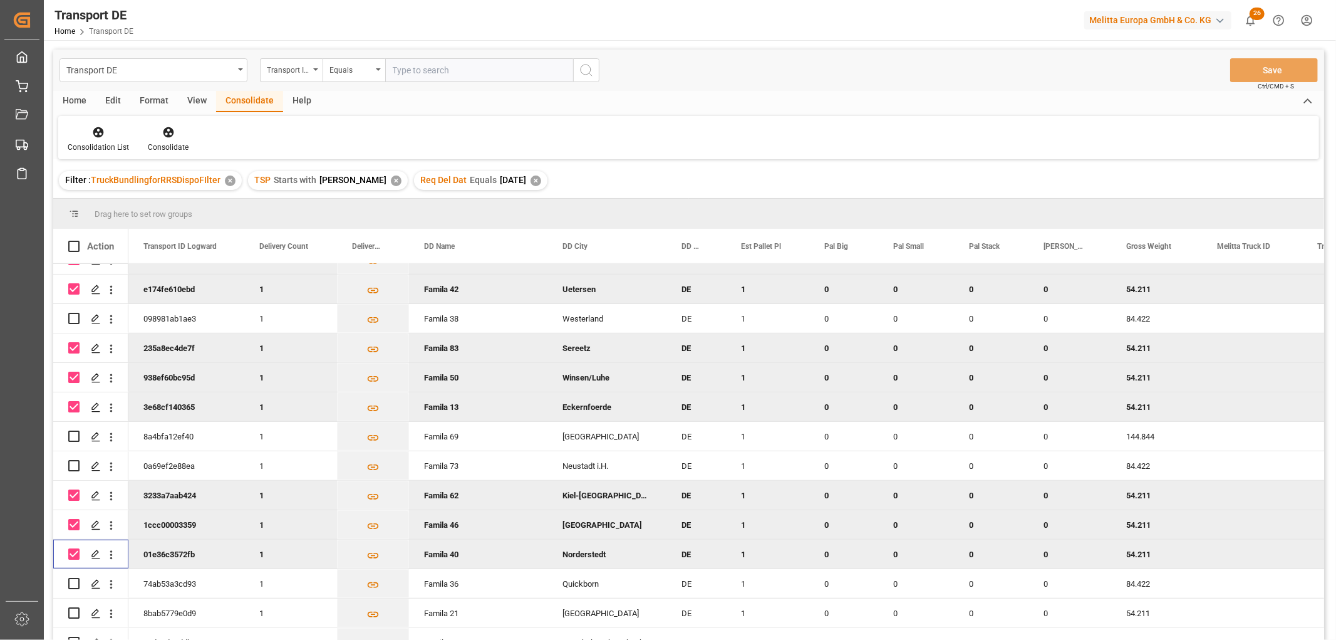
scroll to position [835, 0]
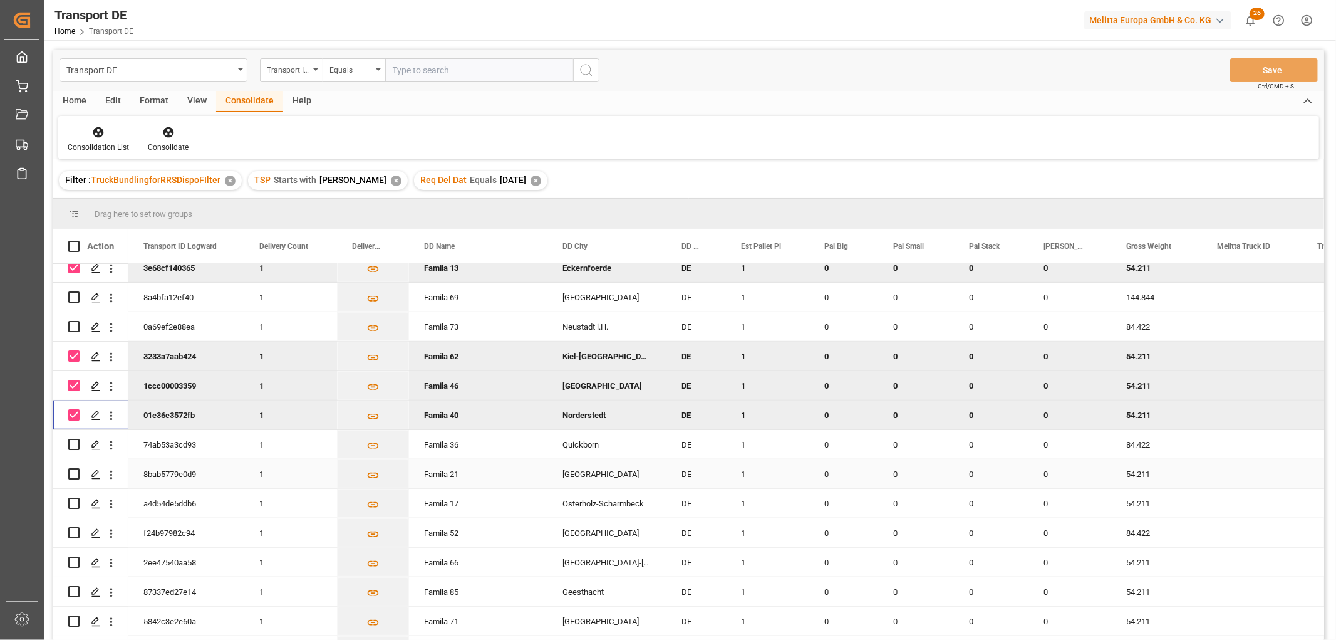
click at [75, 474] on input "Press Space to toggle row selection (unchecked)" at bounding box center [73, 473] width 11 height 11
checkbox input "true"
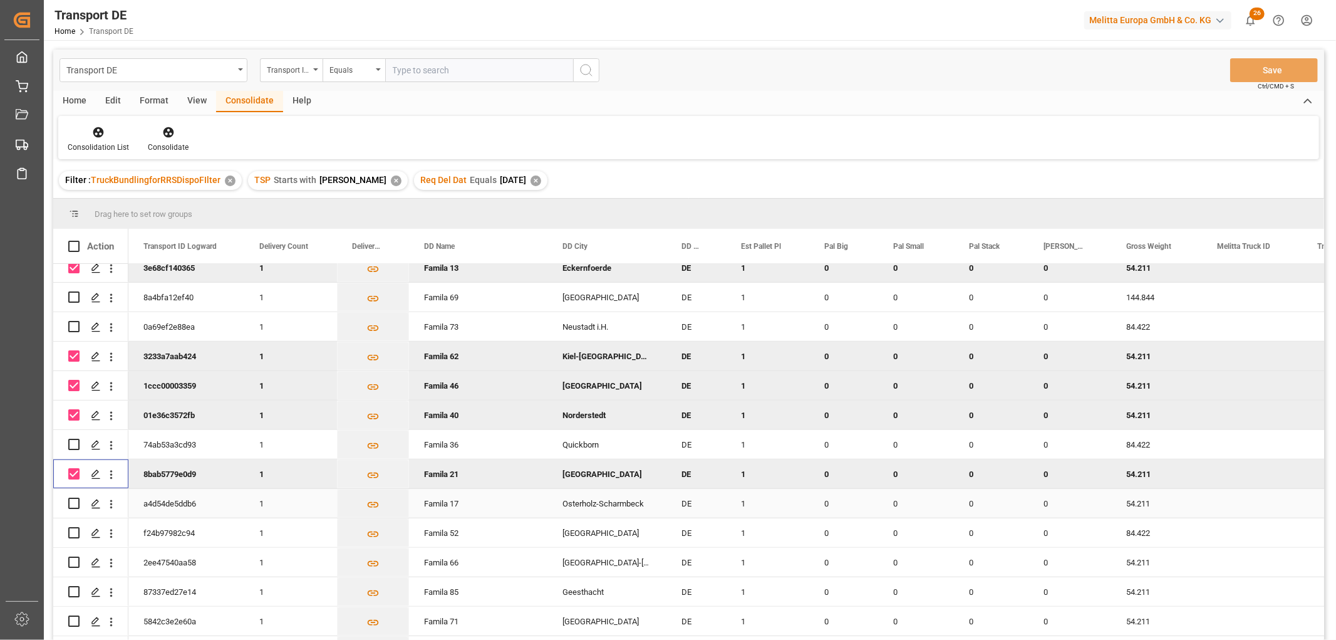
click at [74, 503] on input "Press Space to toggle row selection (unchecked)" at bounding box center [73, 502] width 11 height 11
checkbox input "true"
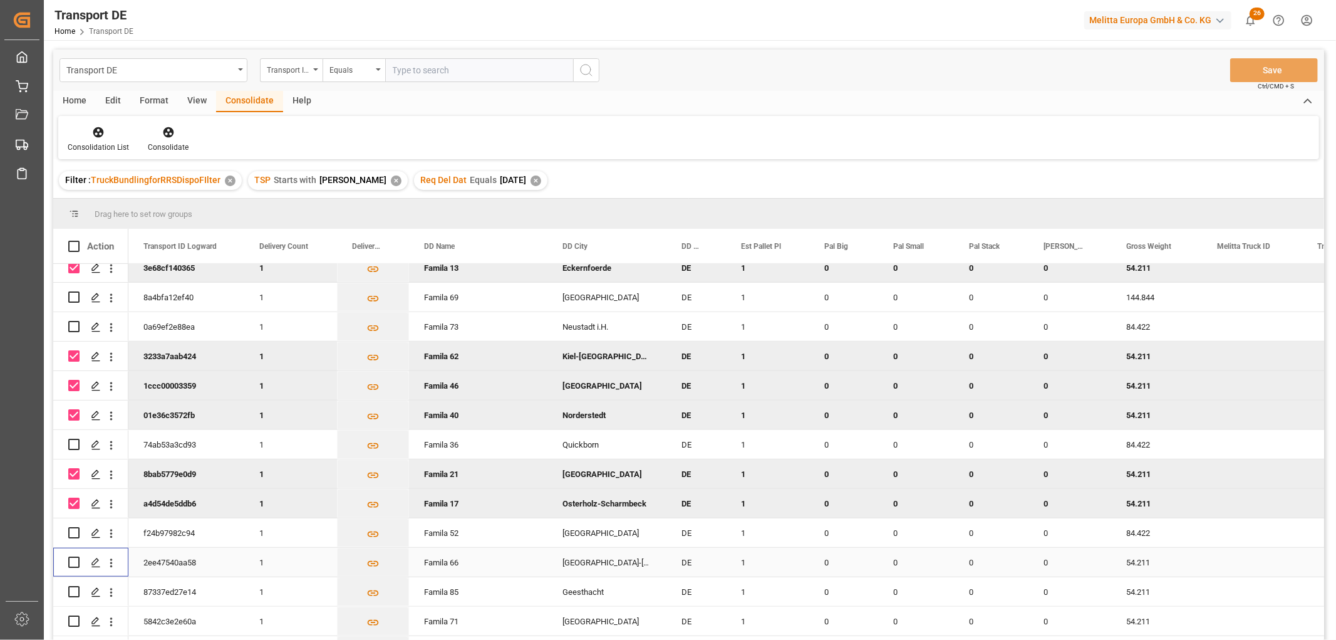
click at [73, 561] on input "Press Space to toggle row selection (unchecked)" at bounding box center [73, 561] width 11 height 11
checkbox input "true"
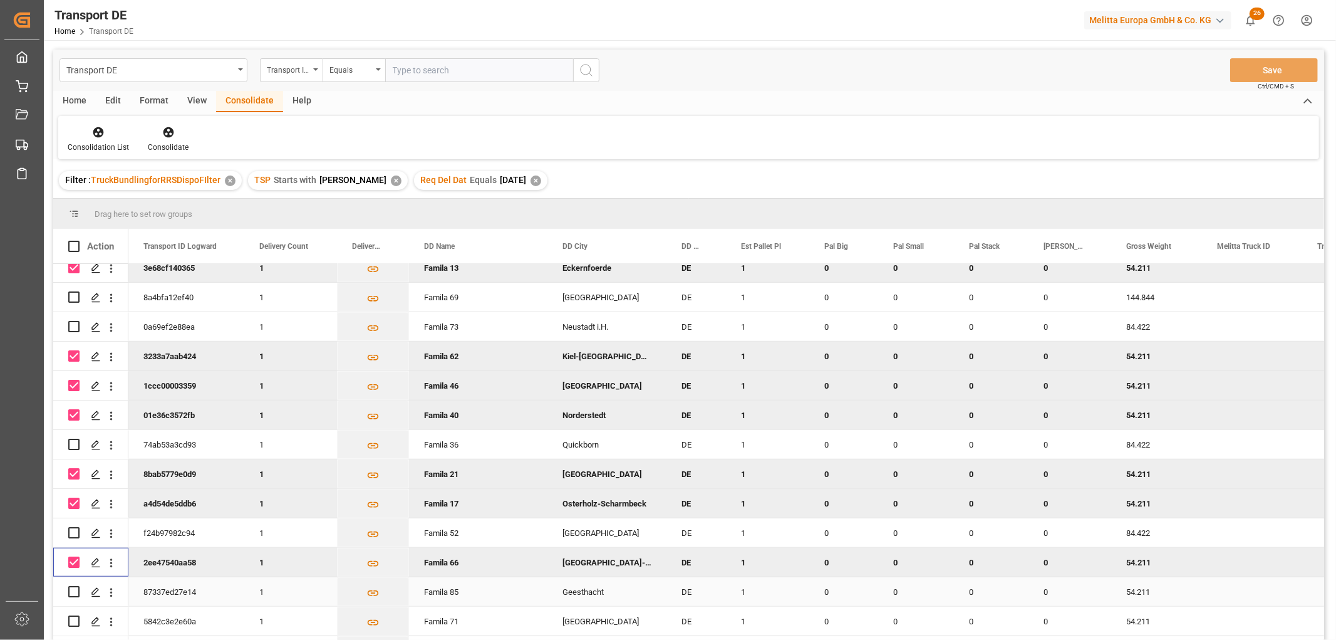
click at [76, 589] on input "Press Space to toggle row selection (unchecked)" at bounding box center [73, 591] width 11 height 11
checkbox input "true"
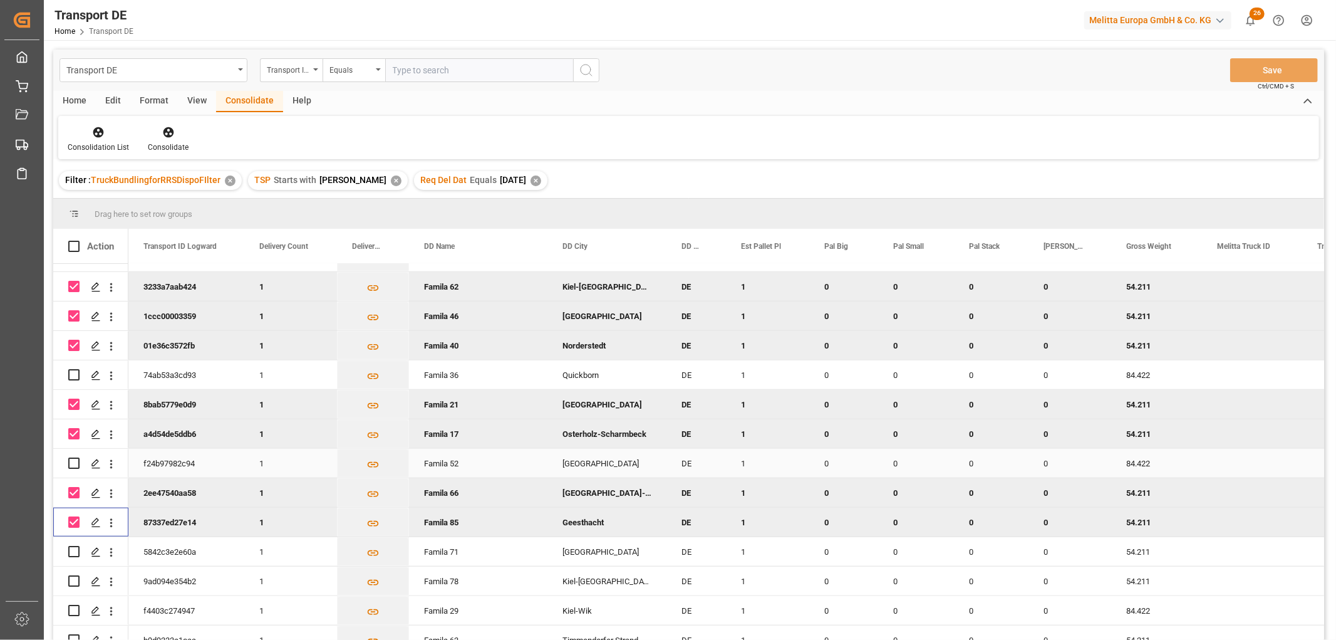
scroll to position [974, 0]
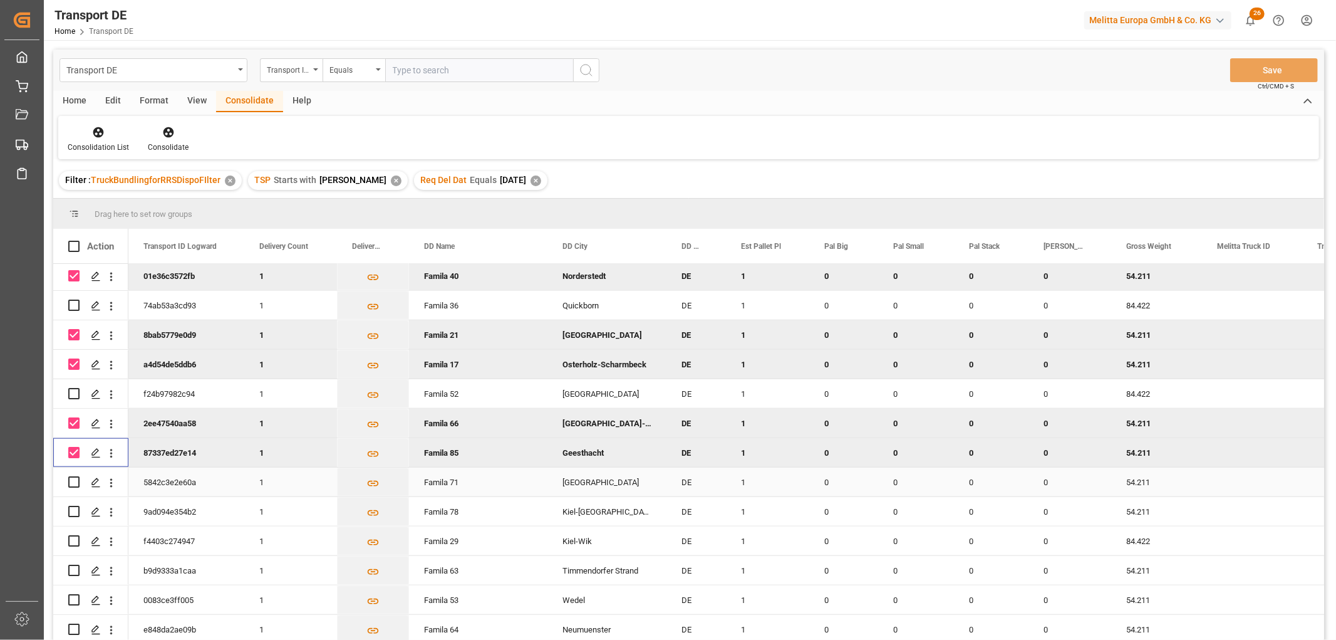
click at [73, 484] on input "Press Space to toggle row selection (unchecked)" at bounding box center [73, 481] width 11 height 11
checkbox input "true"
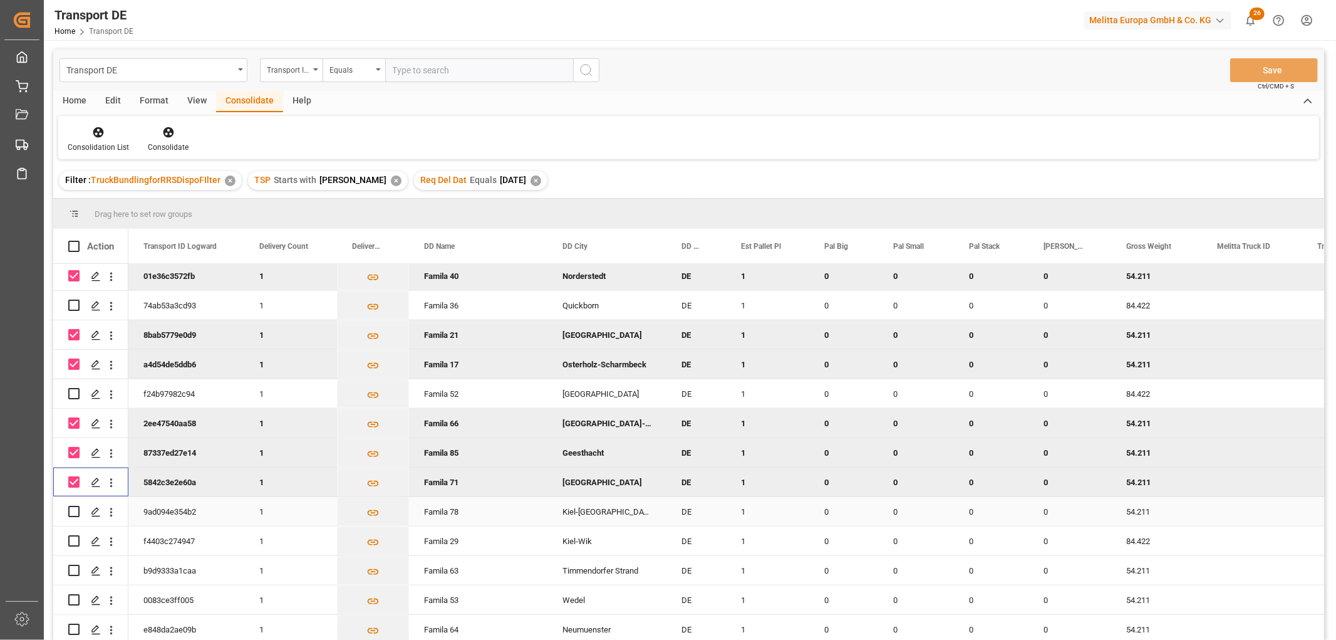
click at [74, 507] on input "Press Space to toggle row selection (unchecked)" at bounding box center [73, 511] width 11 height 11
checkbox input "true"
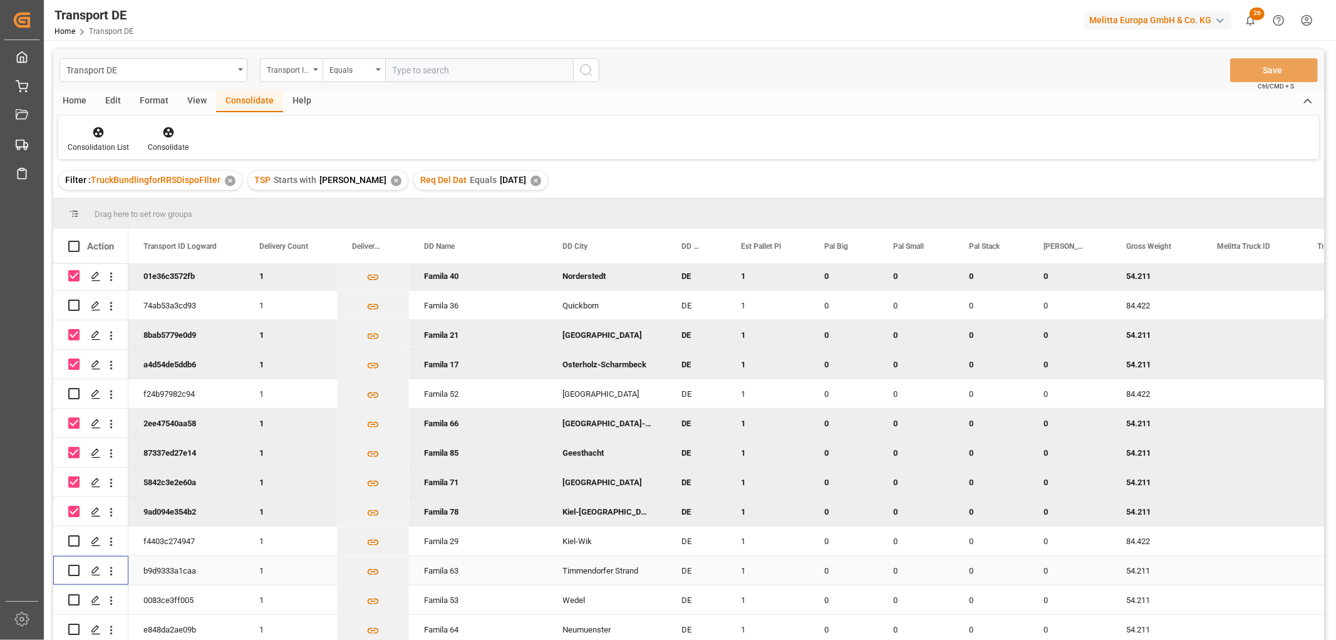
click at [75, 569] on input "Press Space to toggle row selection (unchecked)" at bounding box center [73, 569] width 11 height 11
checkbox input "true"
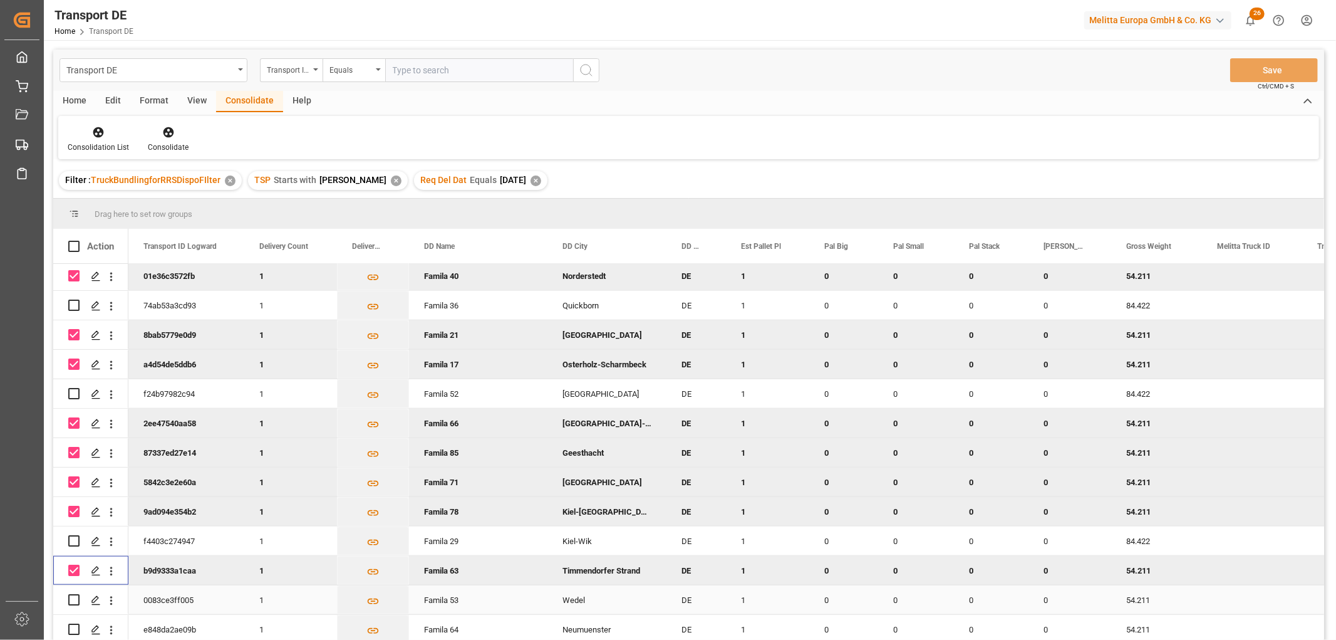
click at [72, 597] on input "Press Space to toggle row selection (unchecked)" at bounding box center [73, 599] width 11 height 11
checkbox input "true"
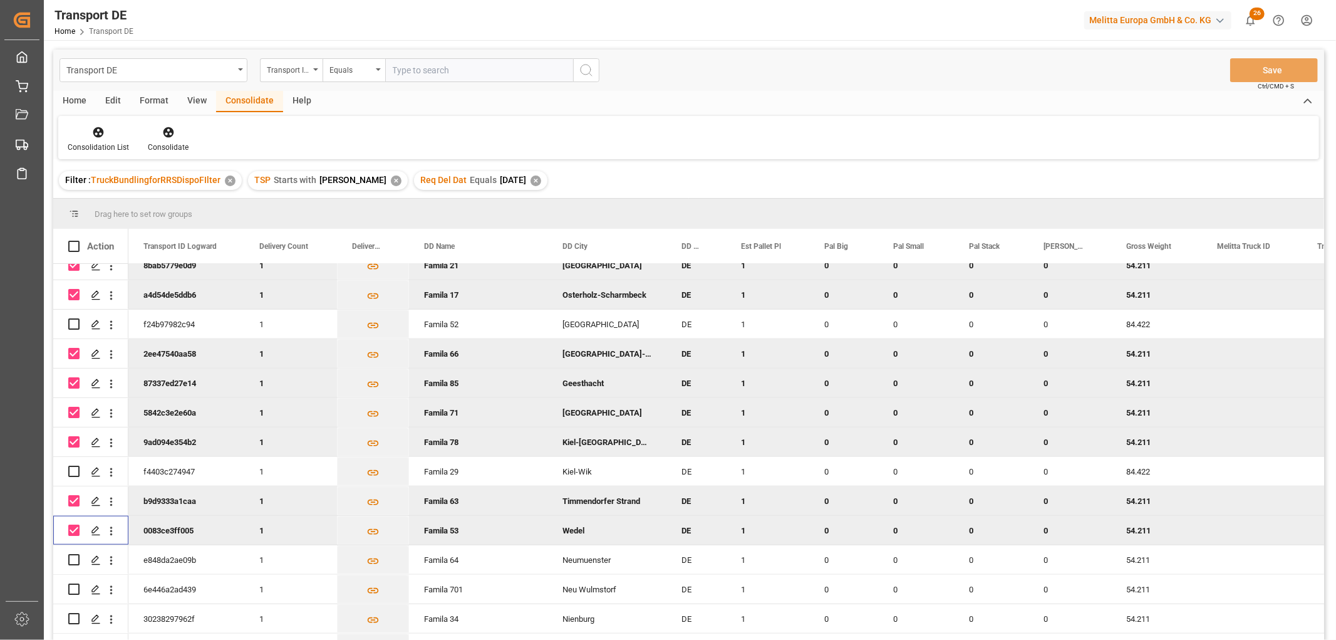
scroll to position [1183, 0]
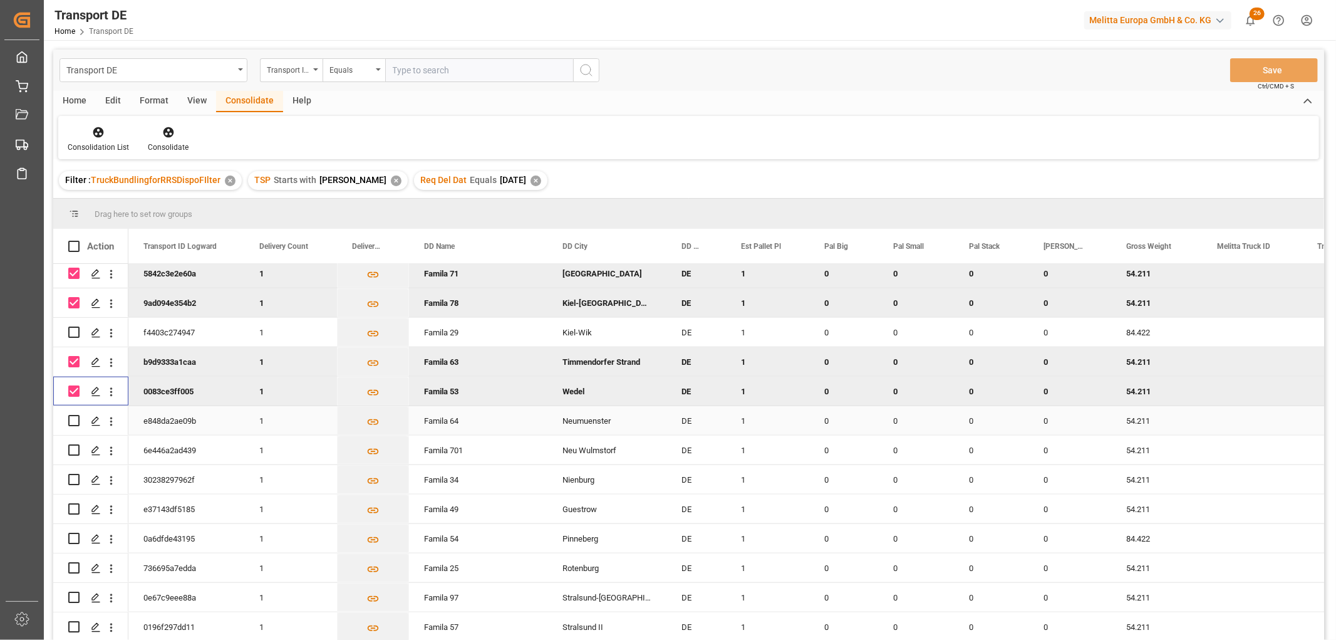
click at [74, 417] on input "Press Space to toggle row selection (unchecked)" at bounding box center [73, 420] width 11 height 11
checkbox input "true"
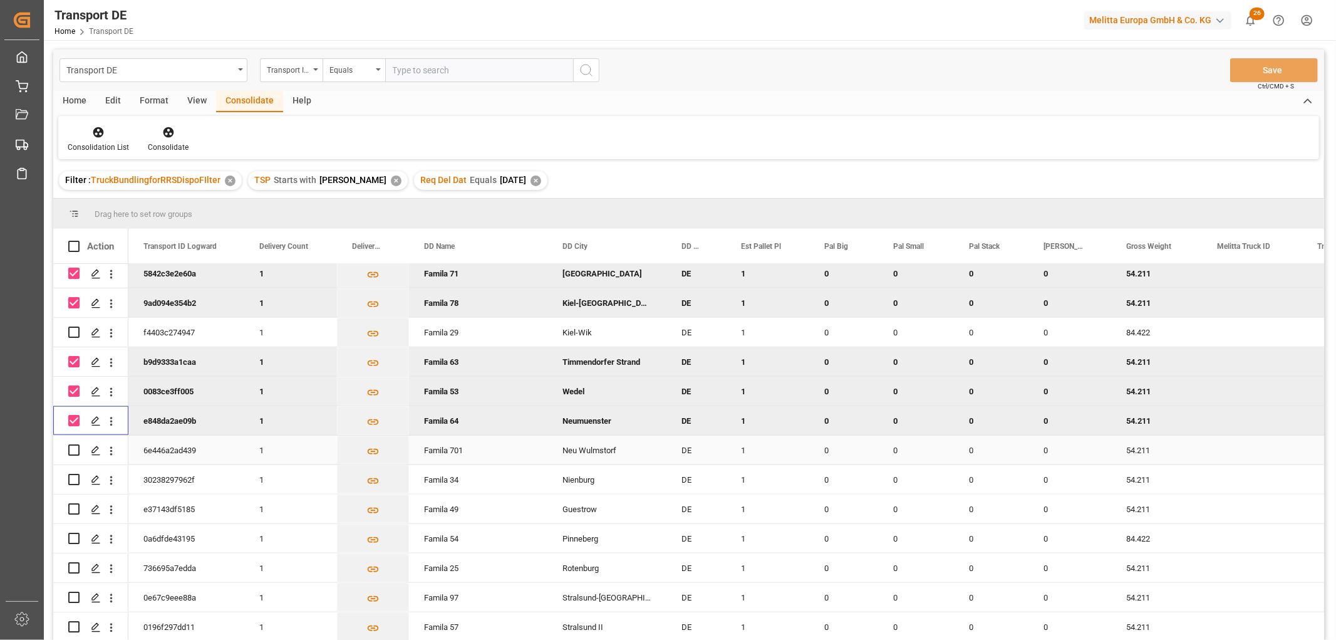
click at [74, 450] on input "Press Space to toggle row selection (unchecked)" at bounding box center [73, 449] width 11 height 11
checkbox input "true"
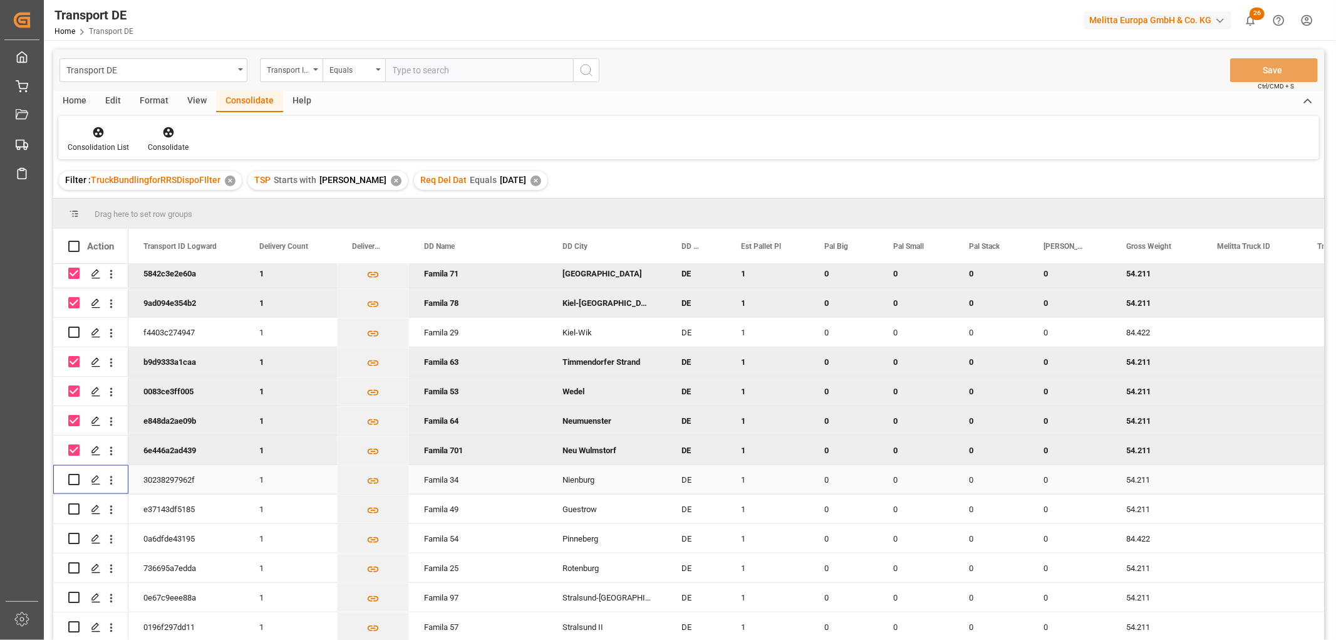
click at [71, 477] on input "Press Space to toggle row selection (unchecked)" at bounding box center [73, 479] width 11 height 11
checkbox input "true"
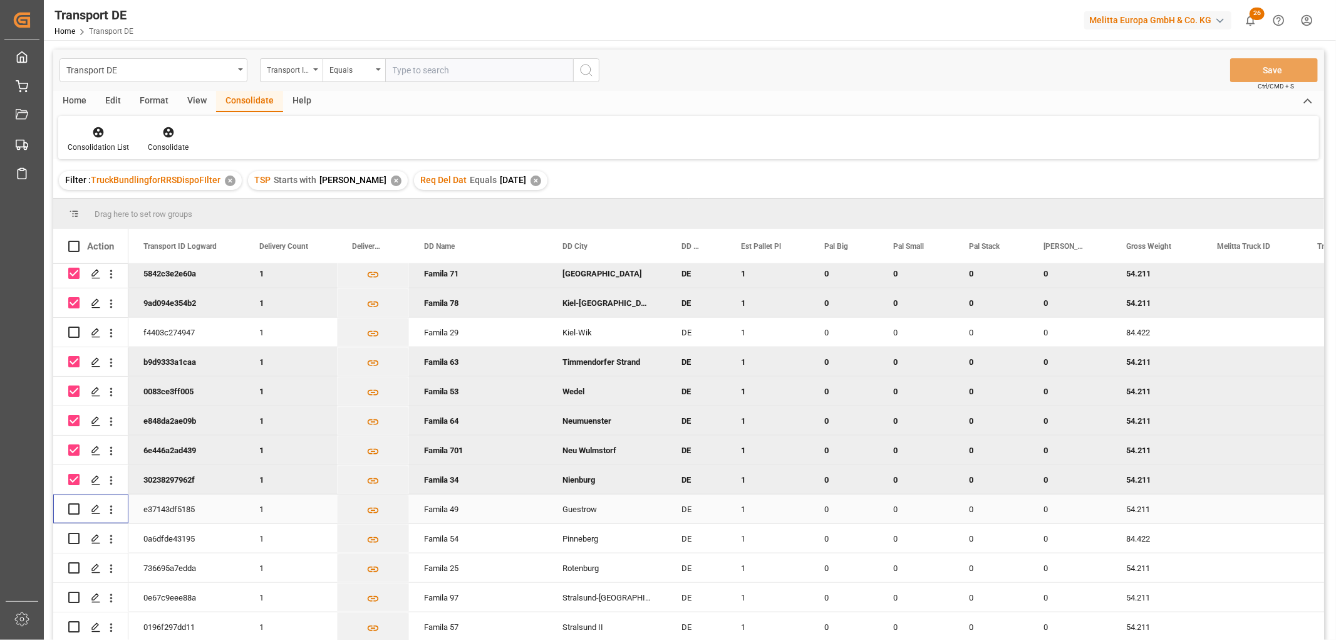
click at [72, 505] on input "Press Space to toggle row selection (unchecked)" at bounding box center [73, 508] width 11 height 11
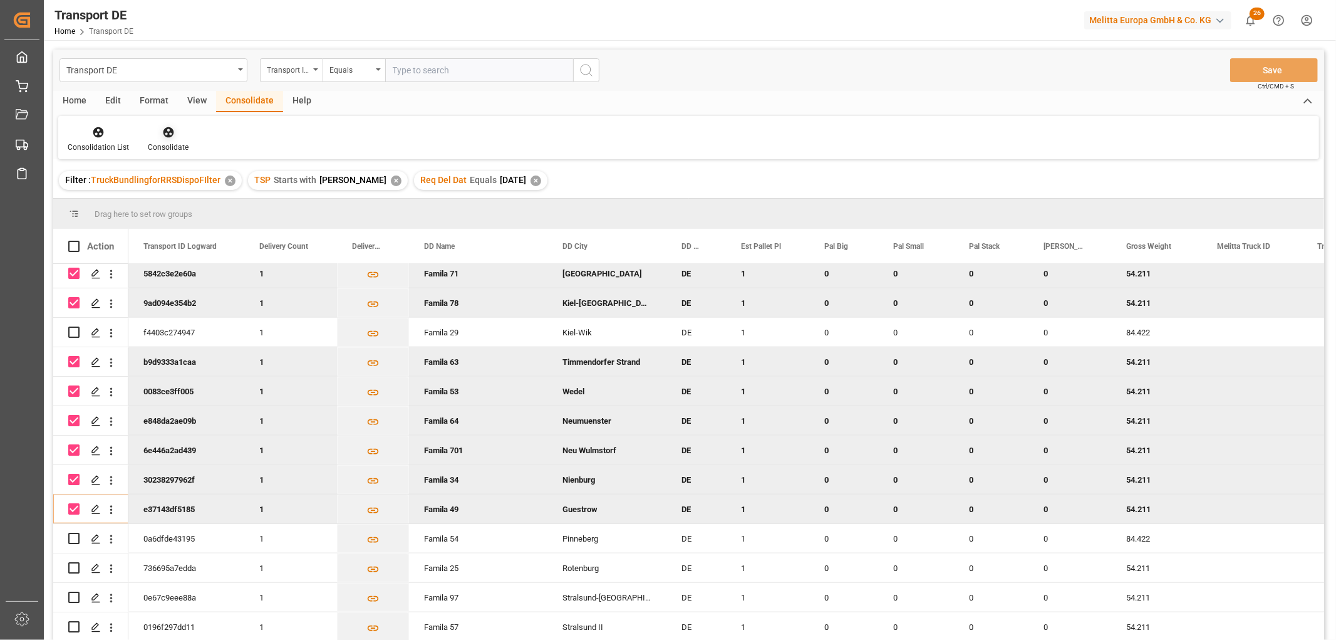
click at [164, 133] on icon at bounding box center [168, 132] width 13 height 13
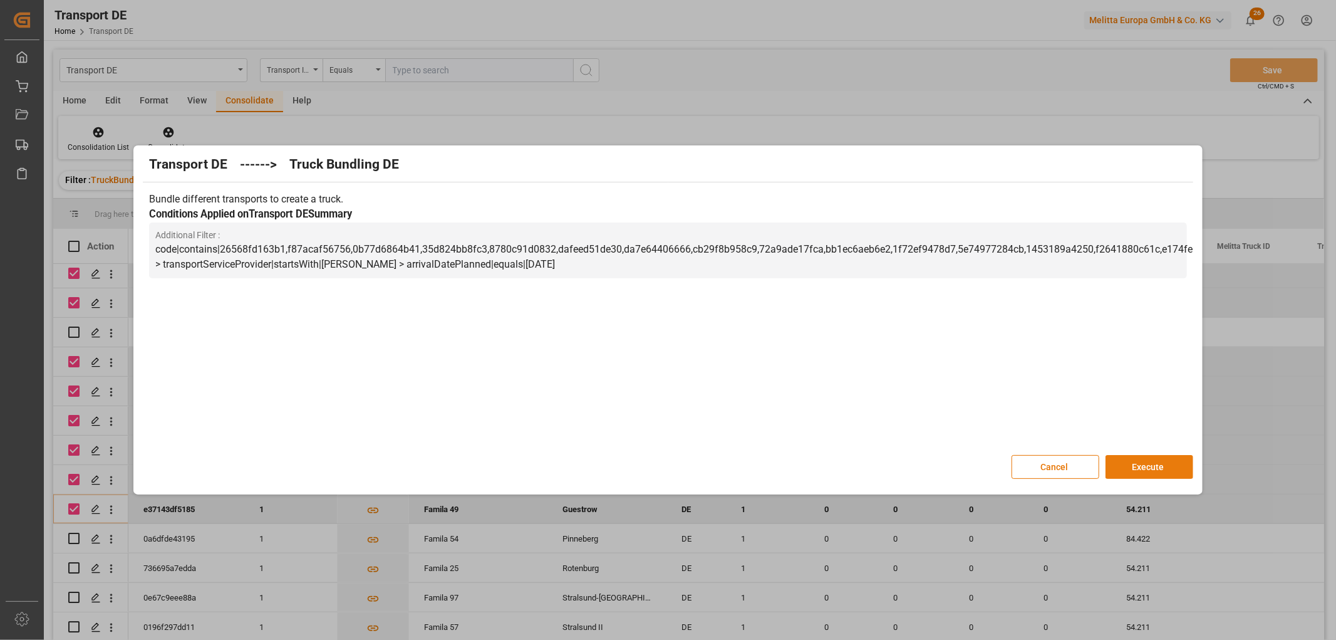
click at [1148, 466] on button "Execute" at bounding box center [1150, 467] width 88 height 24
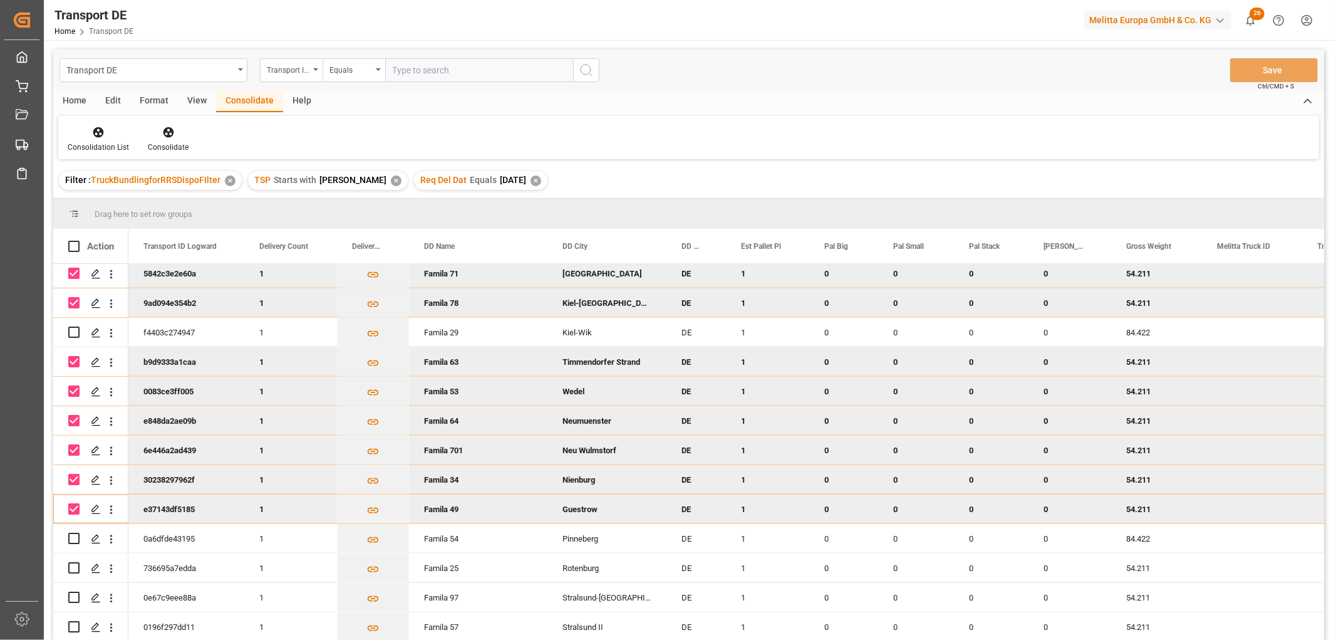
click at [71, 504] on input "Press Space to toggle row selection (checked)" at bounding box center [73, 508] width 11 height 11
checkbox input "false"
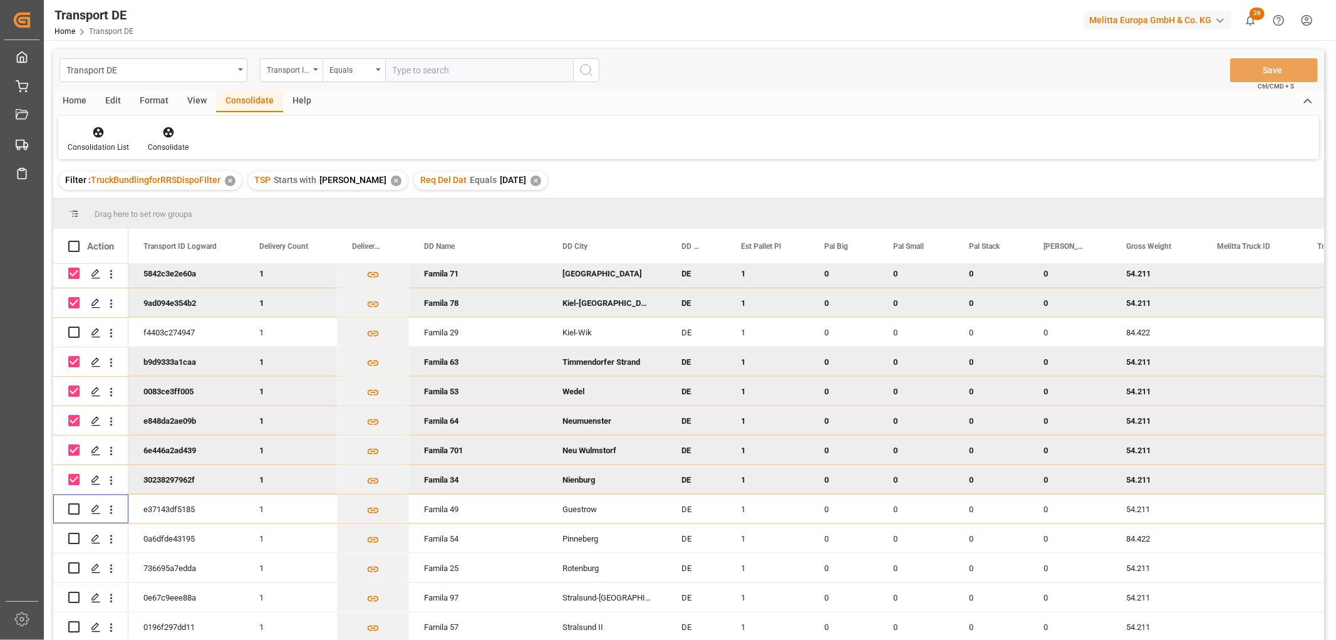
click at [70, 478] on input "Press Space to toggle row selection (checked)" at bounding box center [73, 479] width 11 height 11
checkbox input "false"
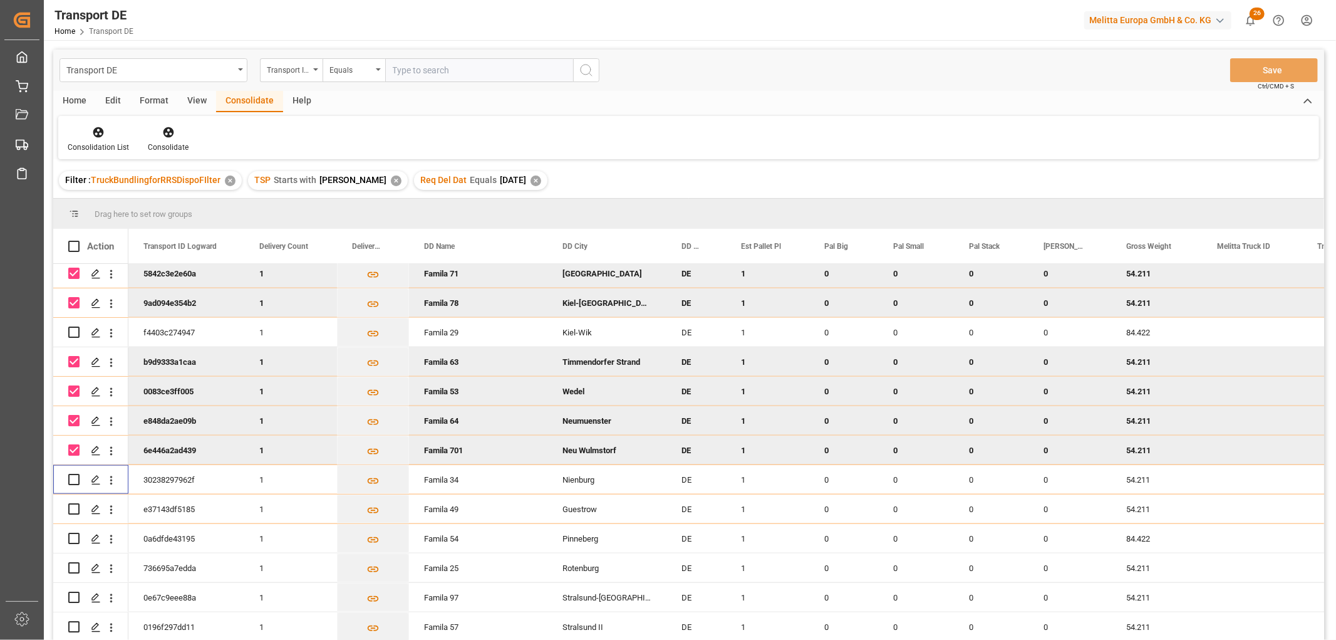
click at [75, 444] on input "Press Space to toggle row selection (checked)" at bounding box center [73, 449] width 11 height 11
checkbox input "false"
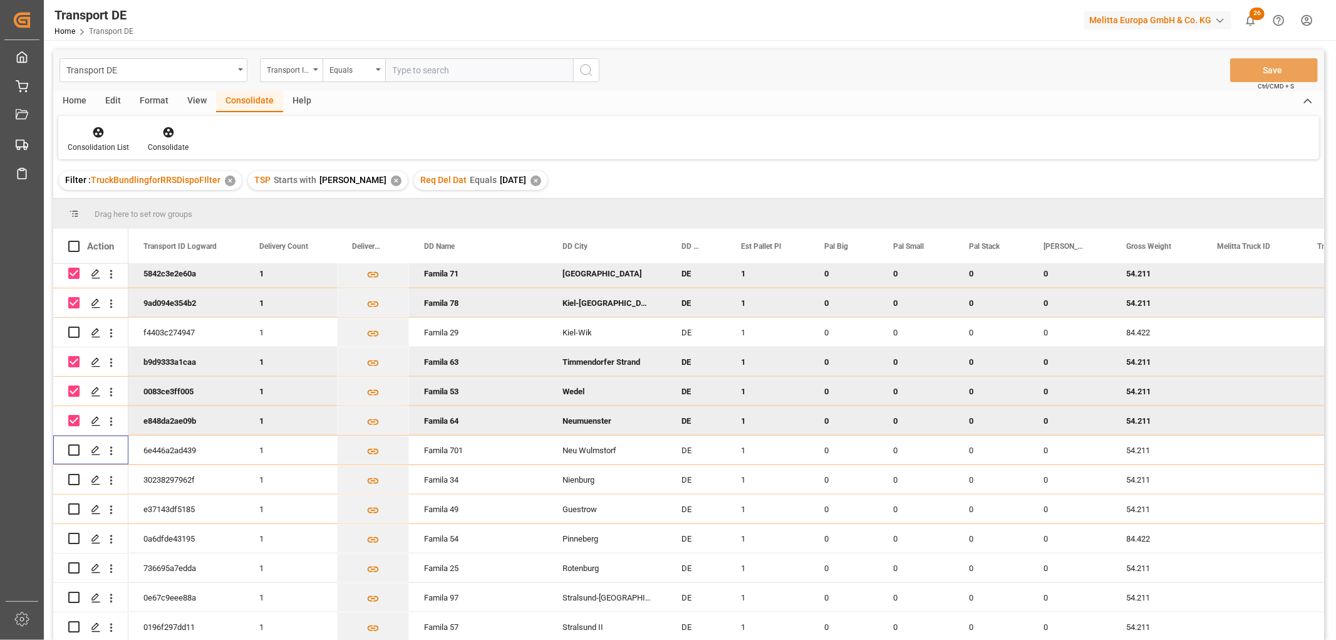
click at [73, 421] on input "Press Space to toggle row selection (checked)" at bounding box center [73, 420] width 11 height 11
checkbox input "false"
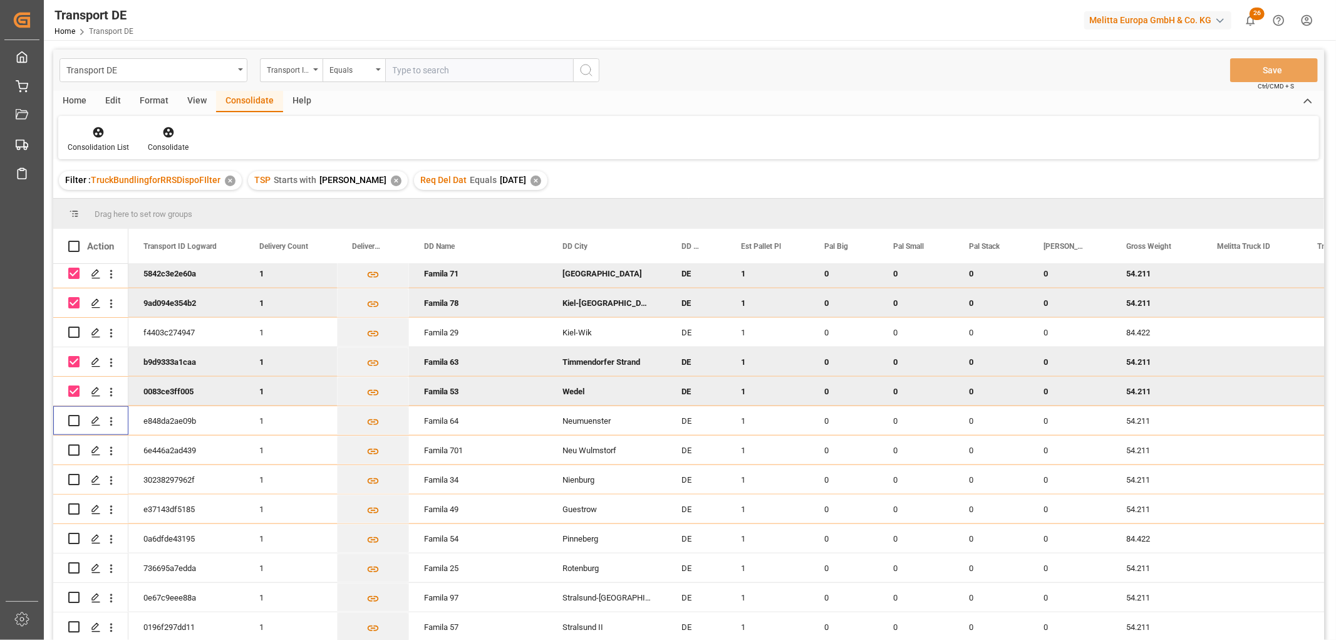
click at [73, 392] on input "Press Space to toggle row selection (checked)" at bounding box center [73, 390] width 11 height 11
checkbox input "false"
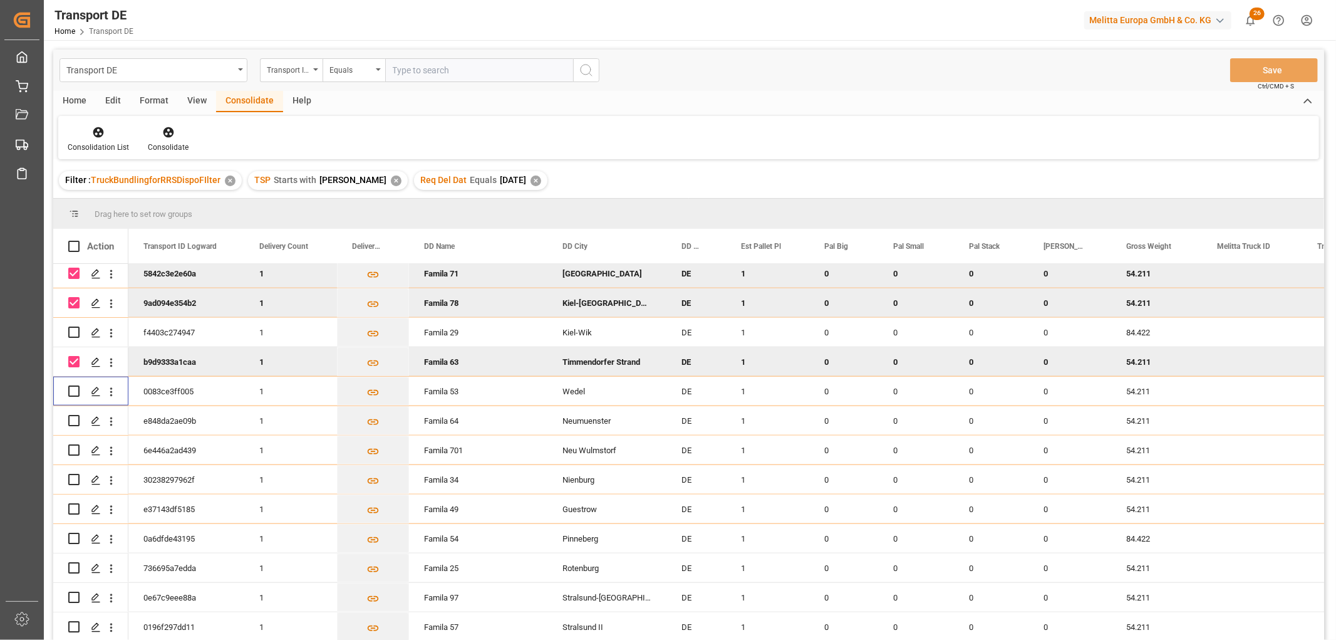
click at [73, 361] on input "Press Space to toggle row selection (checked)" at bounding box center [73, 361] width 11 height 11
checkbox input "false"
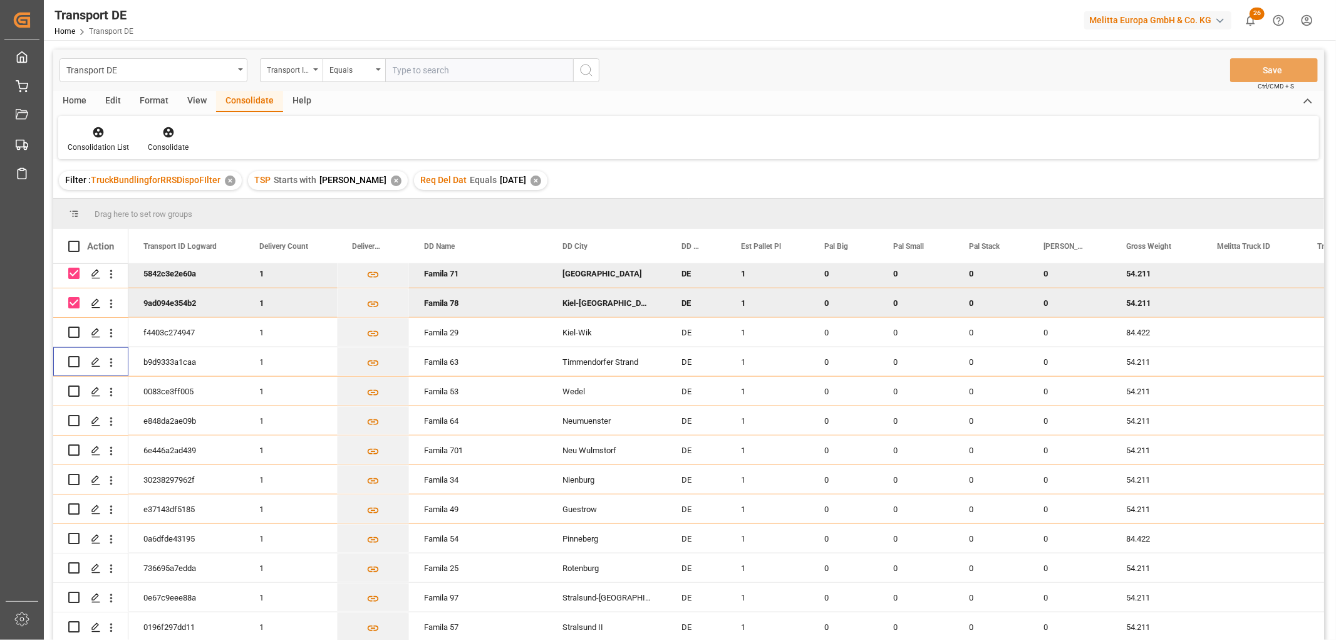
click at [73, 299] on input "Press Space to toggle row selection (checked)" at bounding box center [73, 302] width 11 height 11
checkbox input "false"
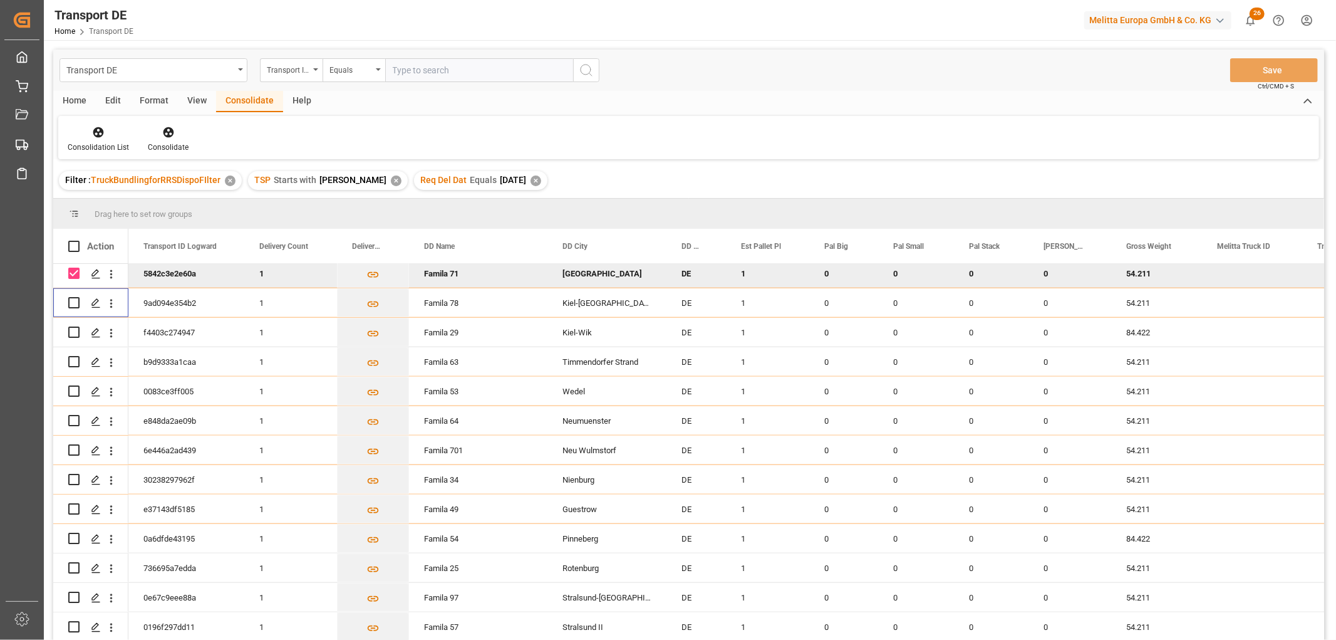
click at [73, 267] on input "Press Space to toggle row selection (checked)" at bounding box center [73, 272] width 11 height 11
checkbox input "false"
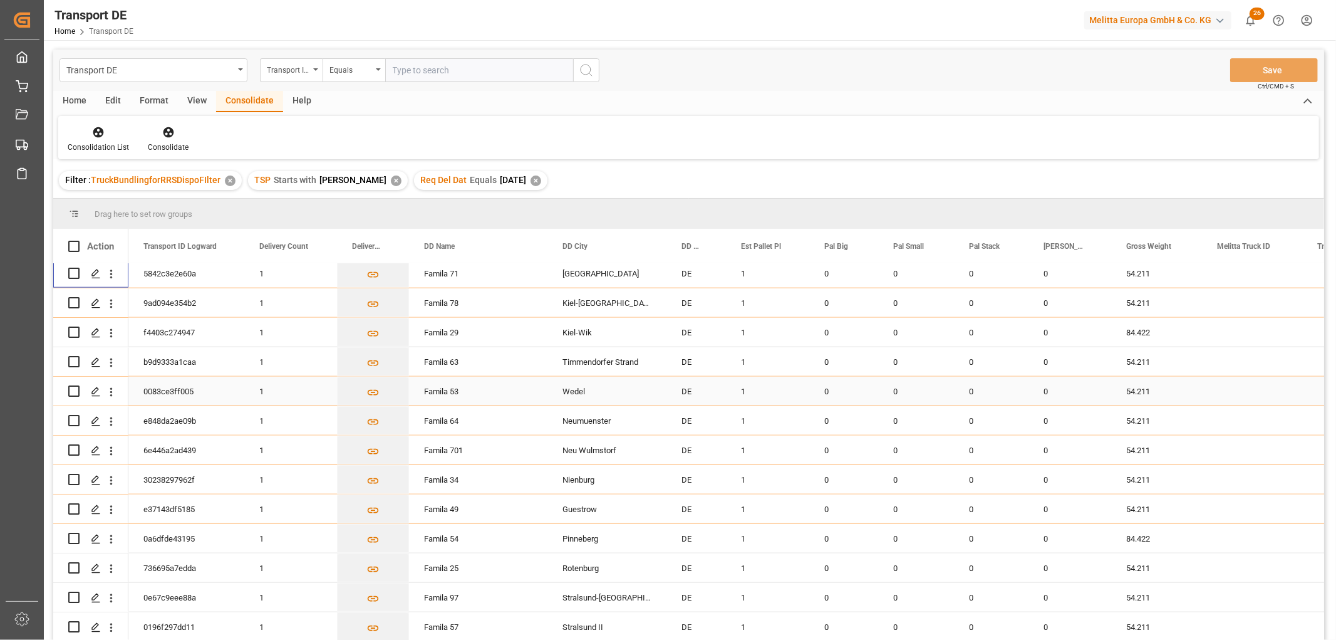
scroll to position [1044, 0]
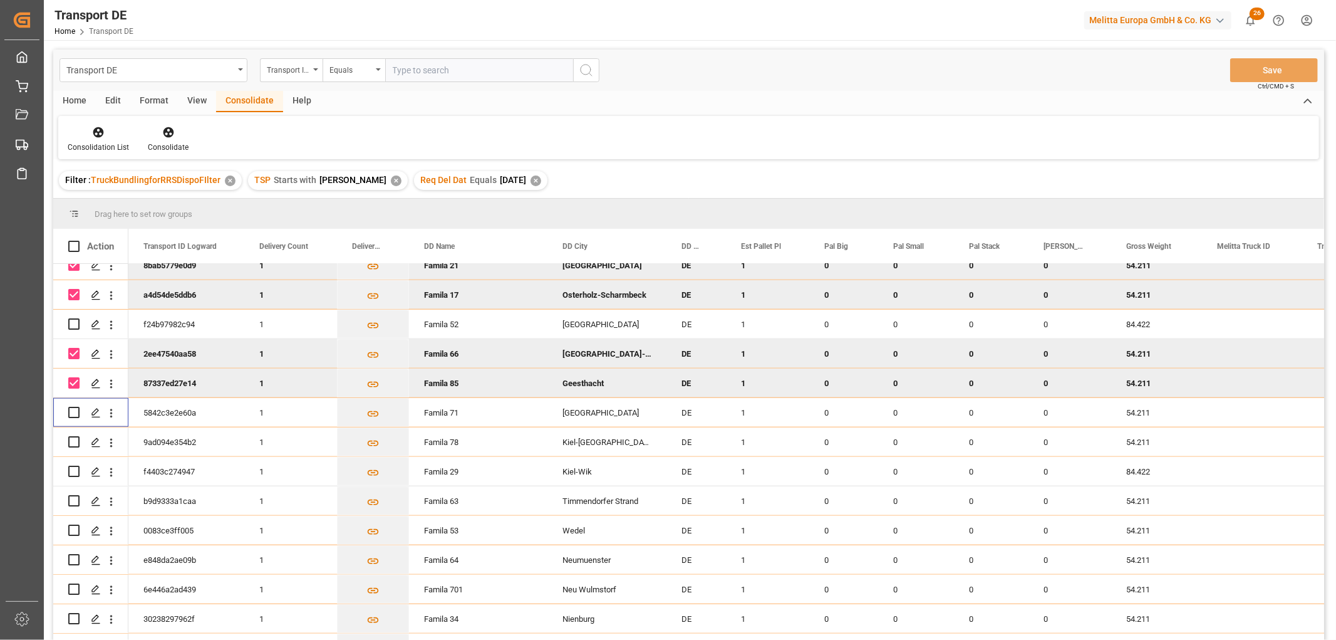
click at [72, 380] on input "Press Space to toggle row selection (checked)" at bounding box center [73, 382] width 11 height 11
checkbox input "false"
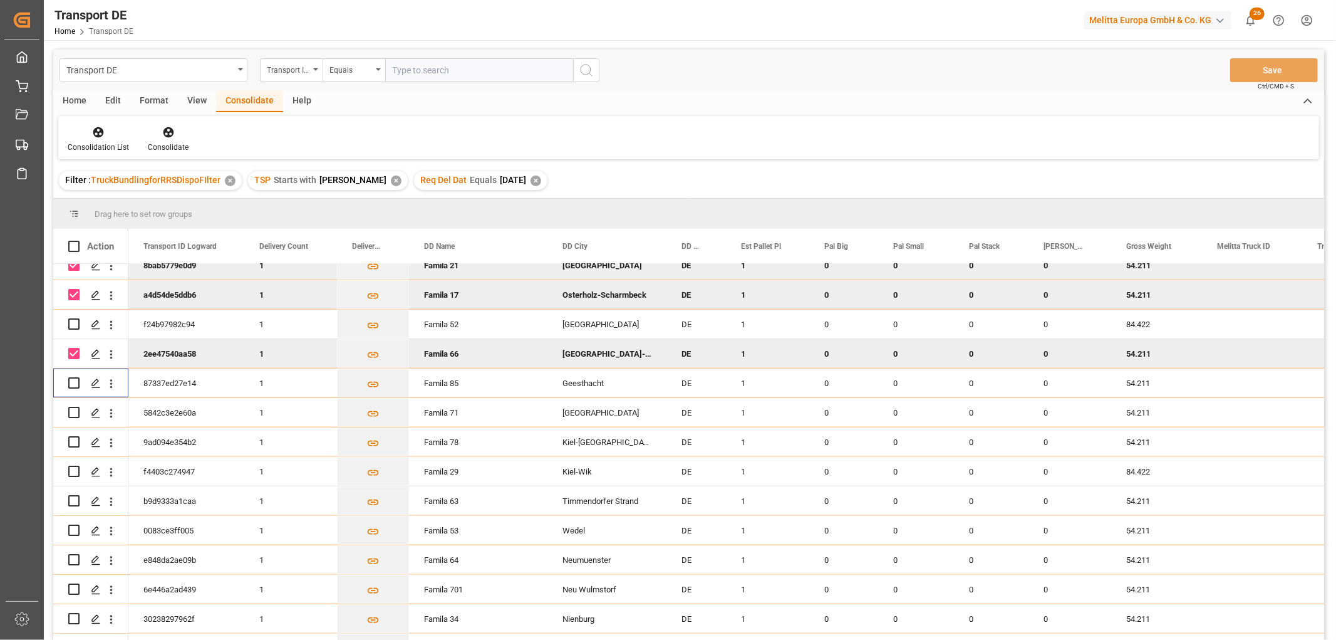
click at [73, 351] on input "Press Space to toggle row selection (checked)" at bounding box center [73, 353] width 11 height 11
checkbox input "false"
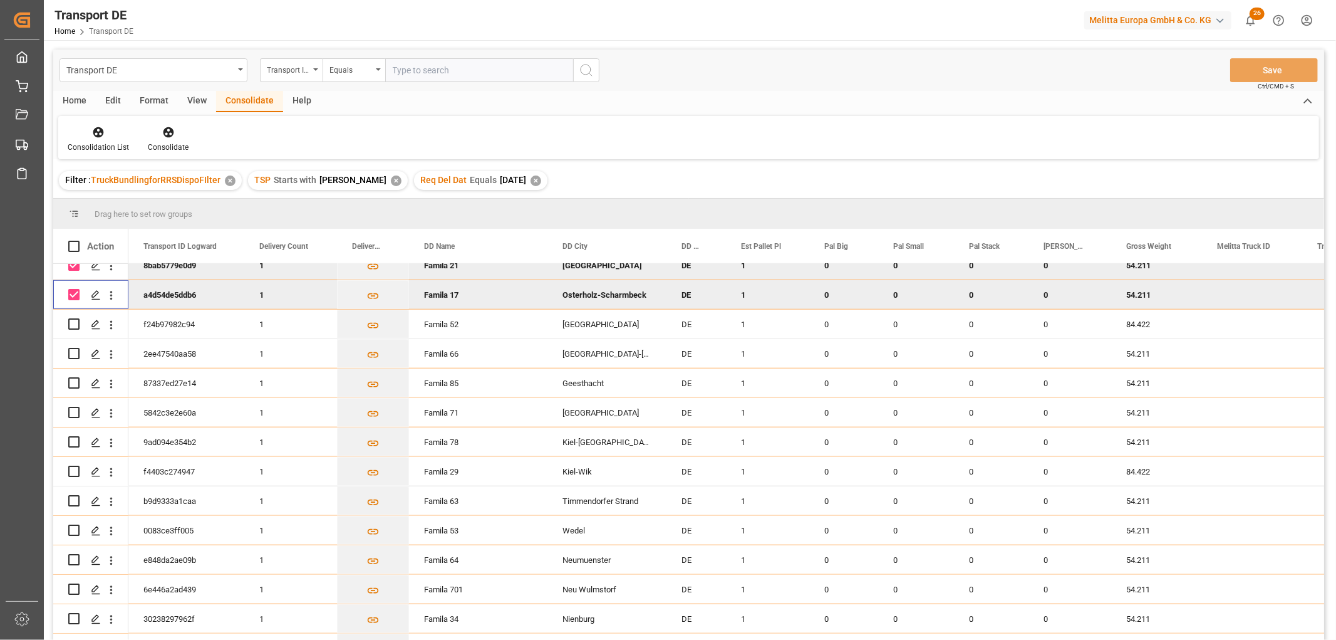
click at [73, 289] on input "Press Space to toggle row selection (checked)" at bounding box center [73, 294] width 11 height 11
checkbox input "false"
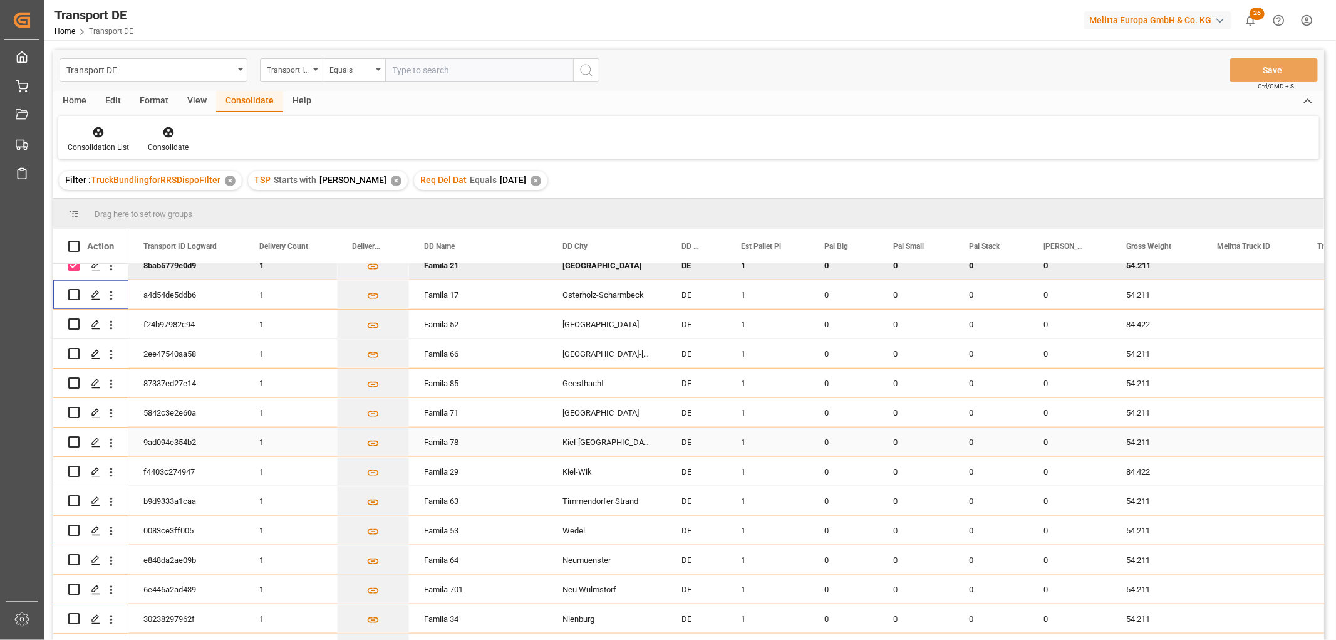
scroll to position [835, 0]
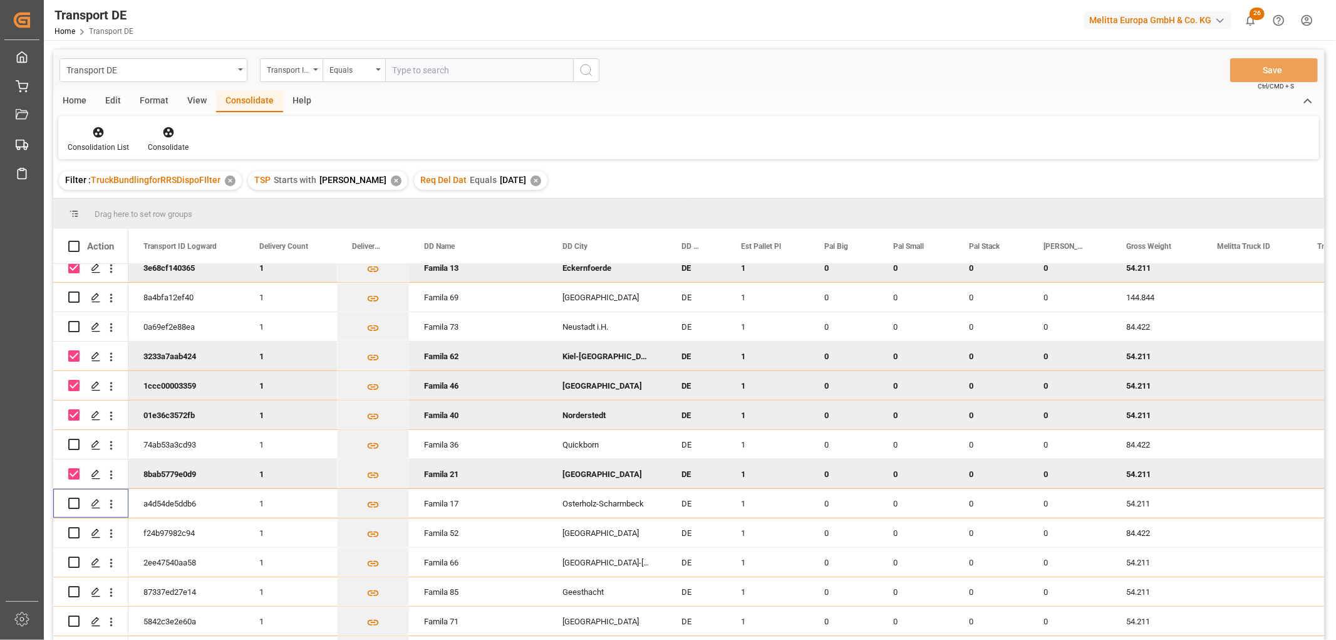
click at [75, 473] on input "Press Space to toggle row selection (checked)" at bounding box center [73, 473] width 11 height 11
checkbox input "false"
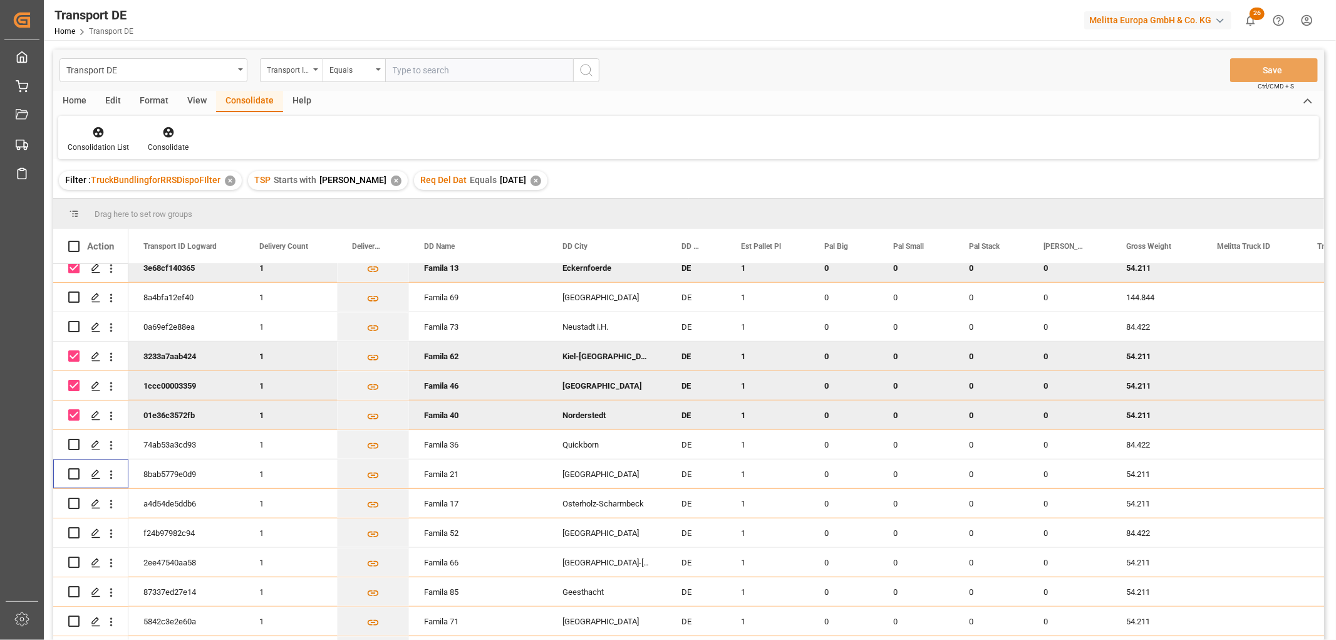
click at [73, 412] on input "Press Space to toggle row selection (checked)" at bounding box center [73, 414] width 11 height 11
checkbox input "false"
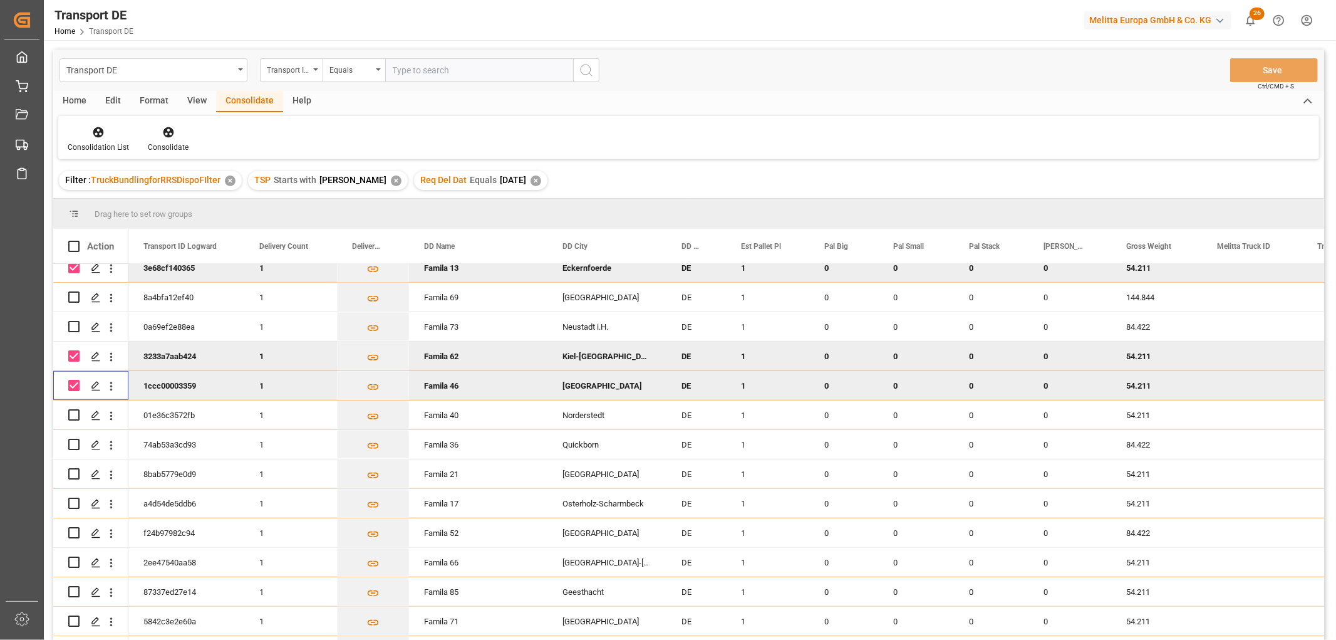
click at [73, 380] on input "Press Space to toggle row selection (checked)" at bounding box center [73, 385] width 11 height 11
checkbox input "false"
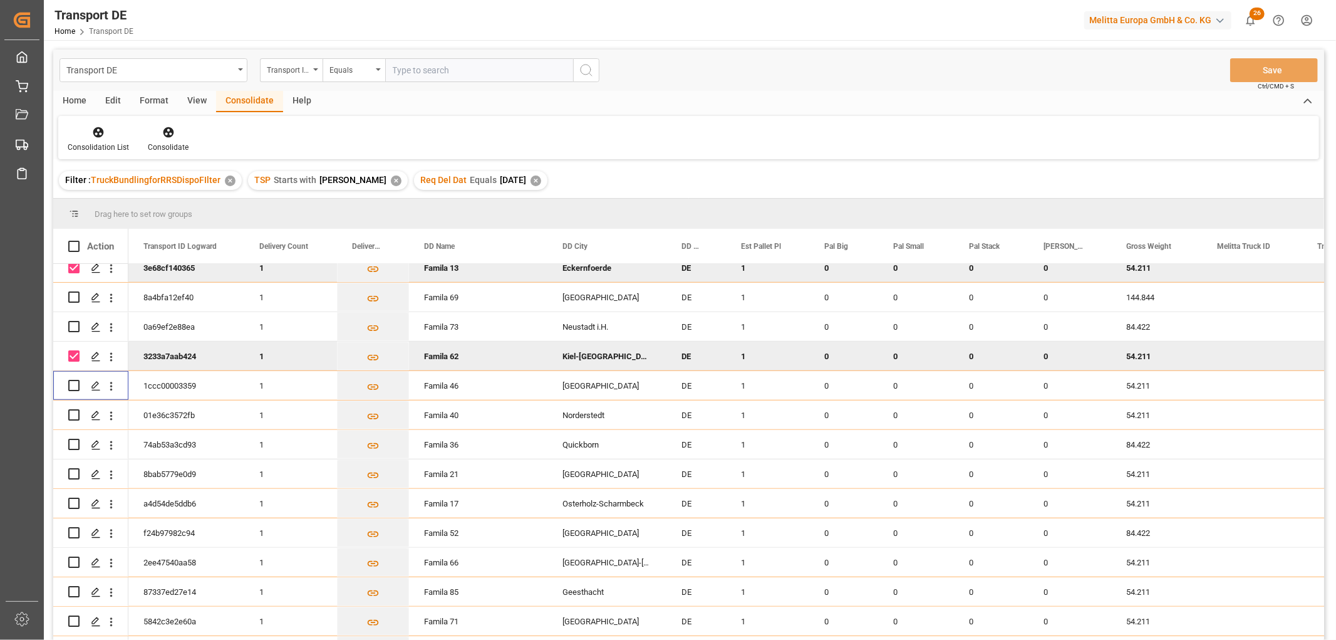
click at [73, 355] on input "Press Space to toggle row selection (checked)" at bounding box center [73, 355] width 11 height 11
checkbox input "false"
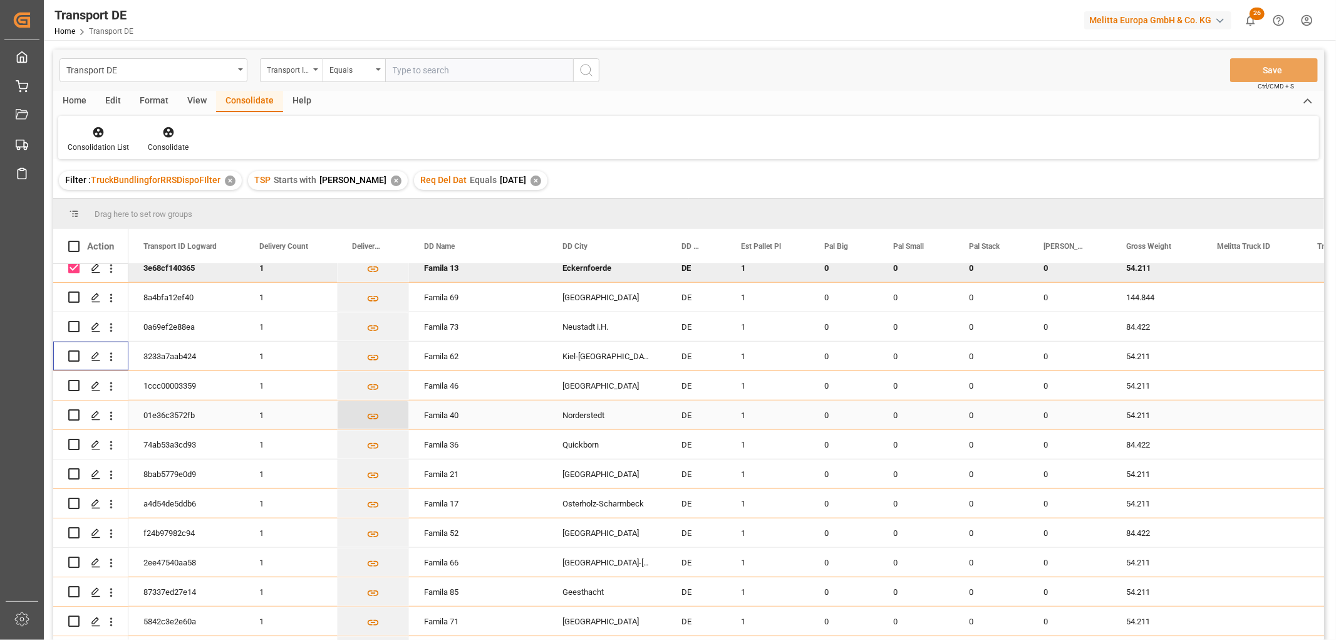
scroll to position [626, 0]
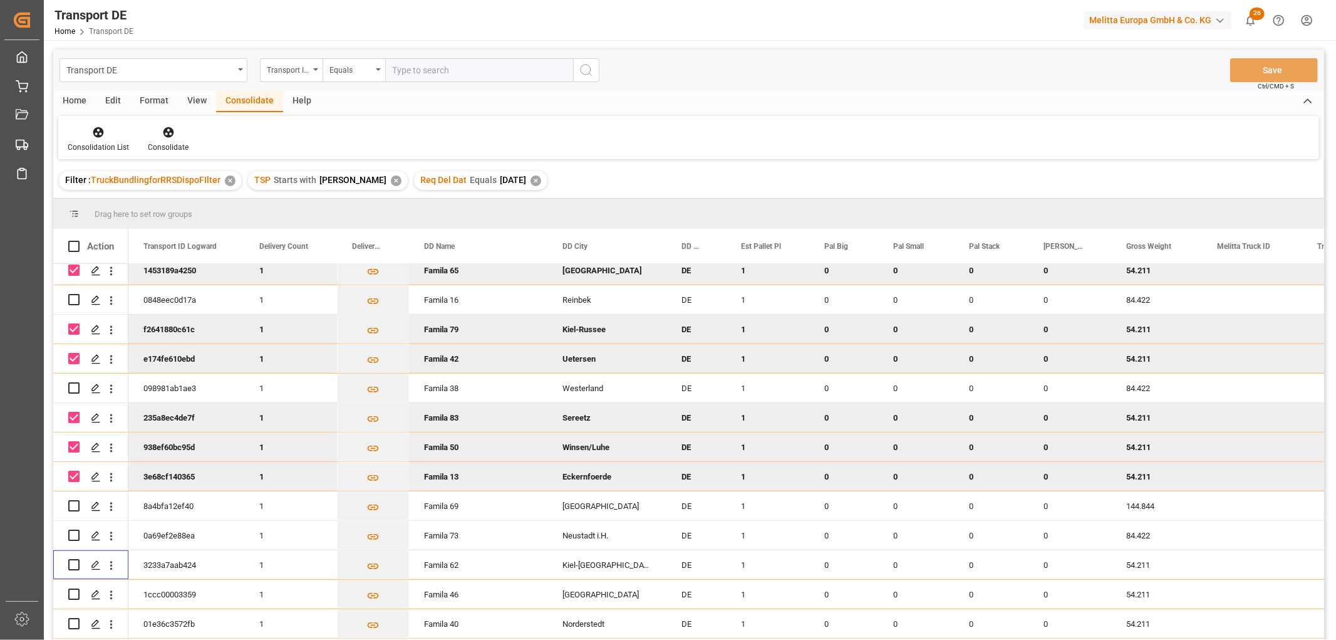
click at [73, 473] on input "Press Space to toggle row selection (checked)" at bounding box center [73, 475] width 11 height 11
checkbox input "false"
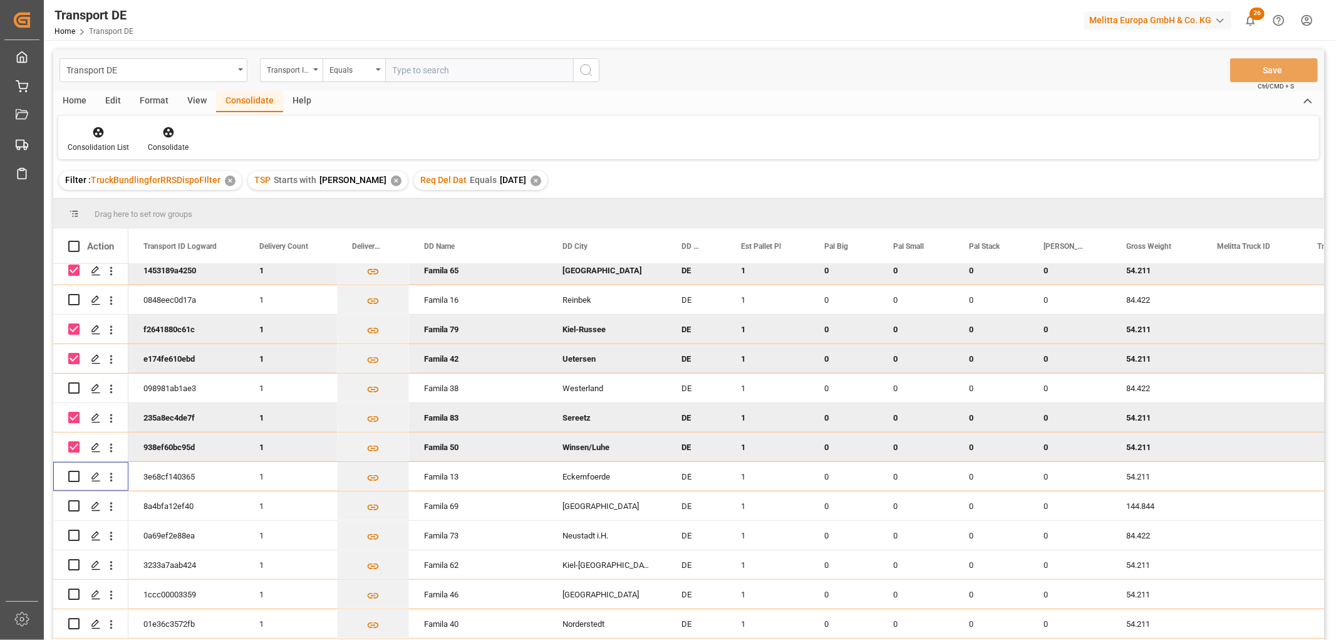
click at [73, 447] on input "Press Space to toggle row selection (checked)" at bounding box center [73, 446] width 11 height 11
checkbox input "false"
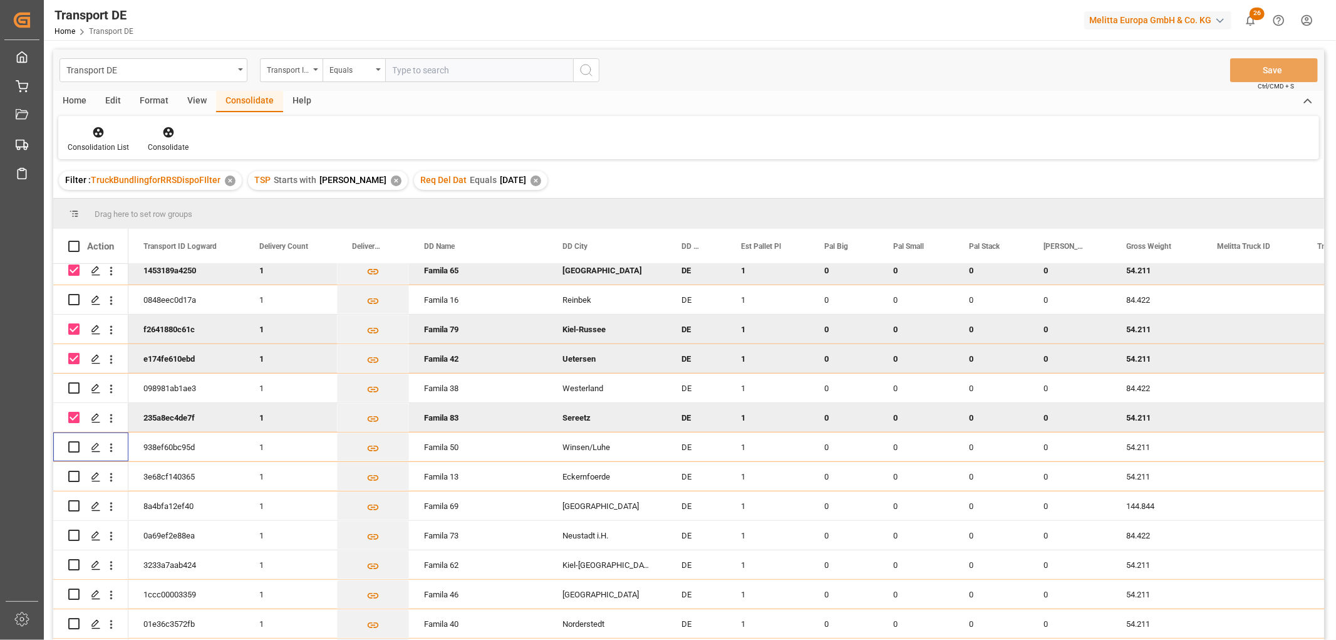
click at [71, 412] on input "Press Space to toggle row selection (checked)" at bounding box center [73, 417] width 11 height 11
checkbox input "false"
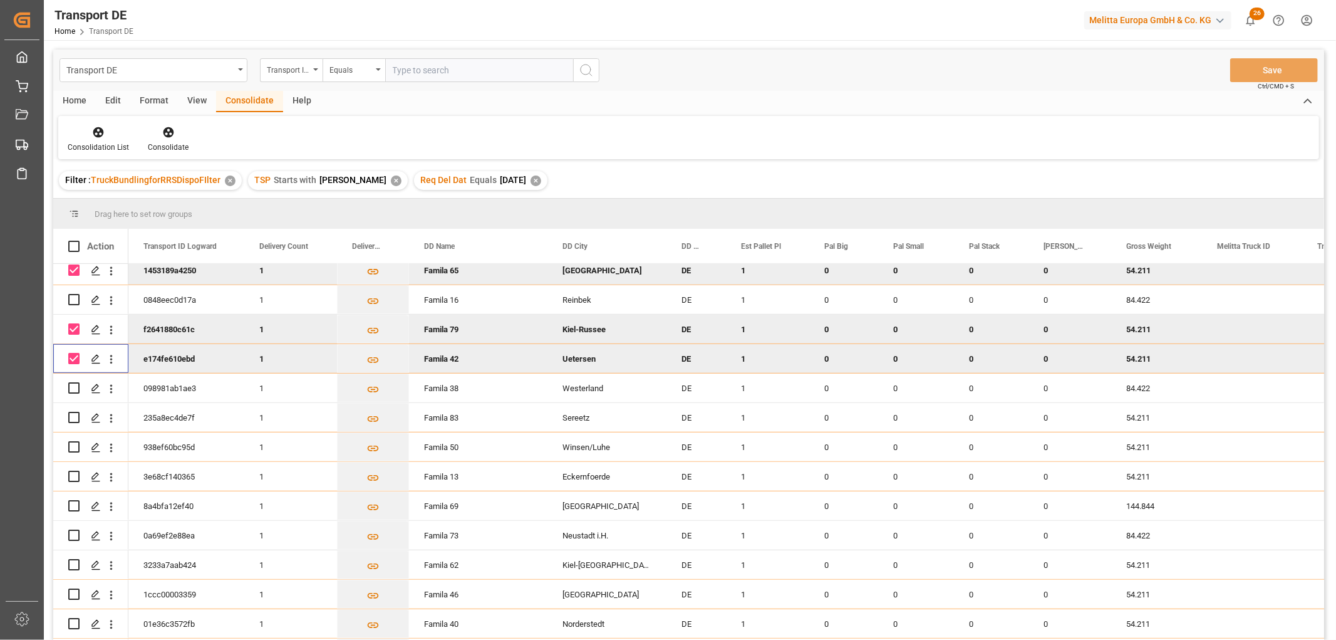
click at [71, 358] on input "Press Space to toggle row selection (checked)" at bounding box center [73, 358] width 11 height 11
checkbox input "false"
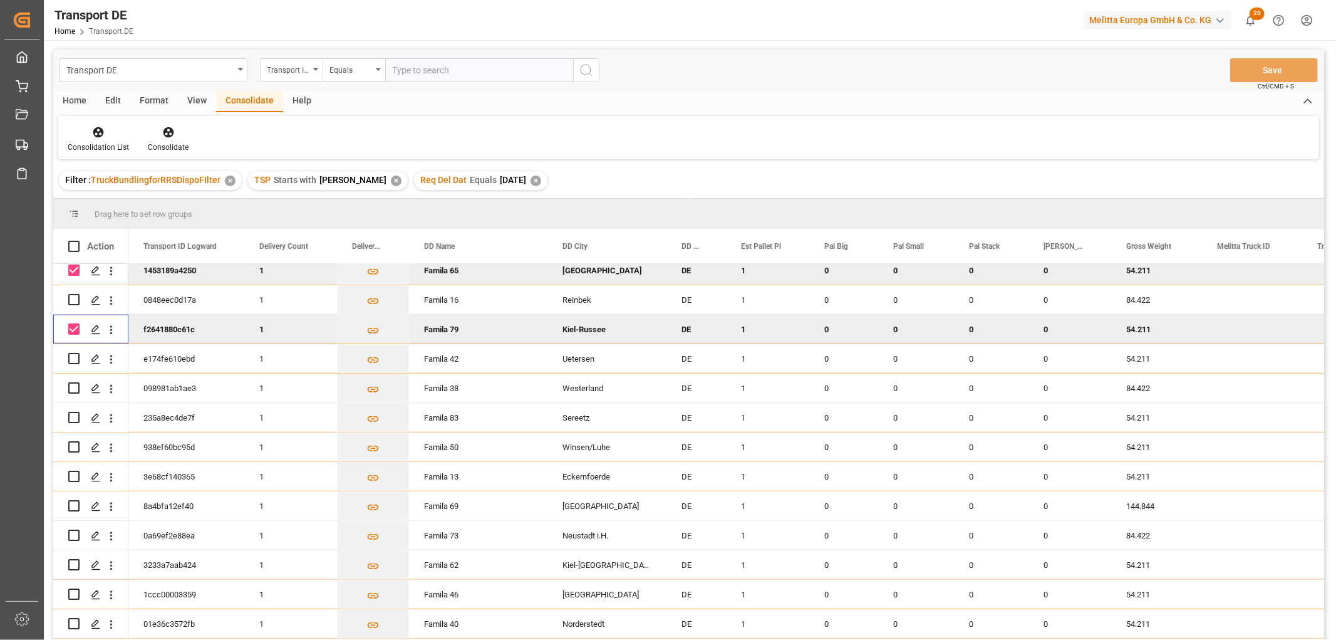
click at [78, 328] on input "Press Space to toggle row selection (checked)" at bounding box center [73, 328] width 11 height 11
checkbox input "false"
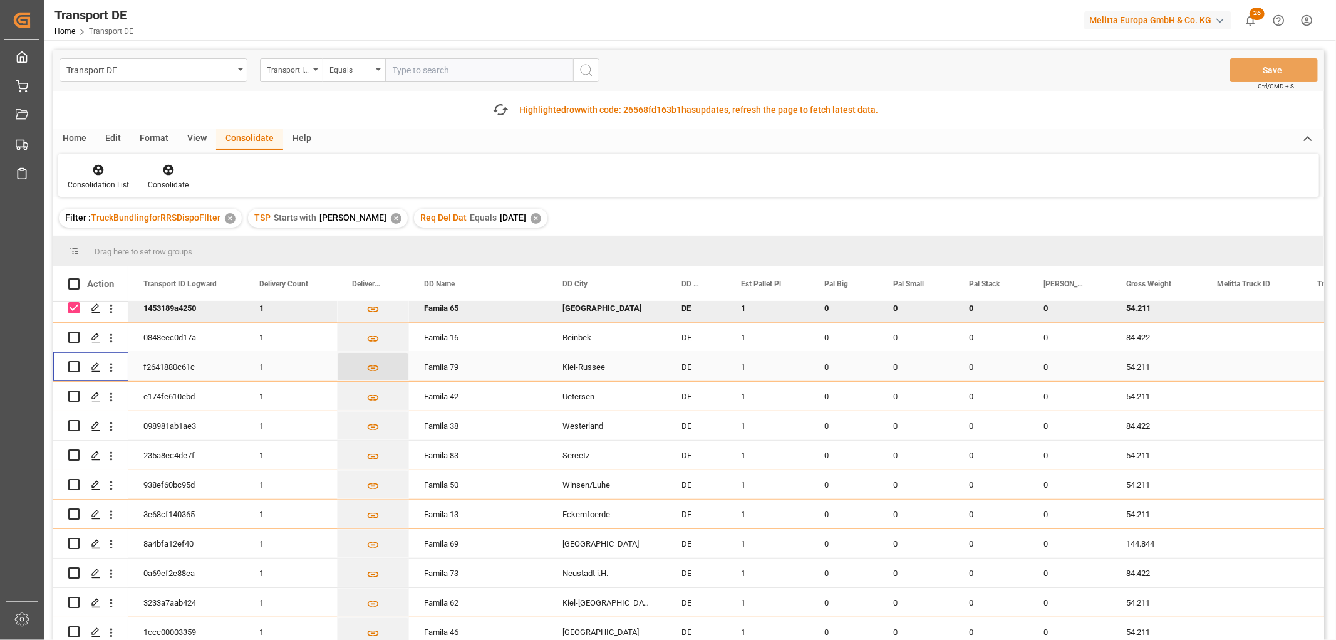
scroll to position [487, 0]
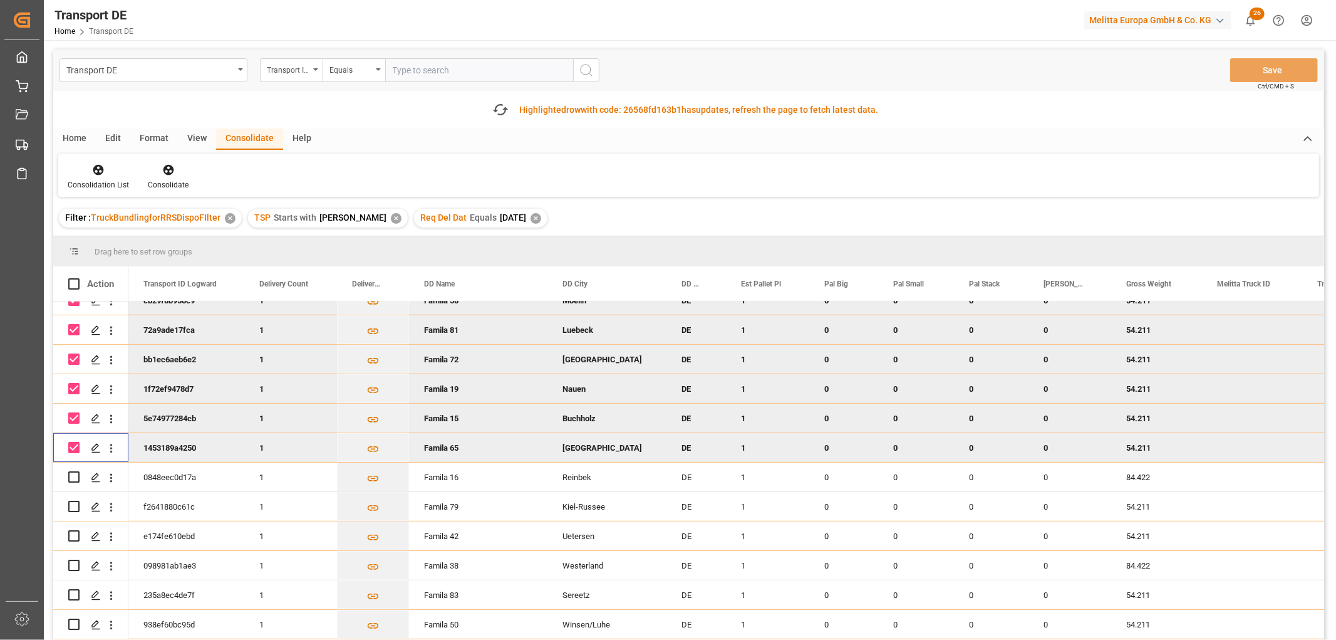
click at [71, 440] on div "Press SPACE to deselect this row." at bounding box center [73, 447] width 11 height 29
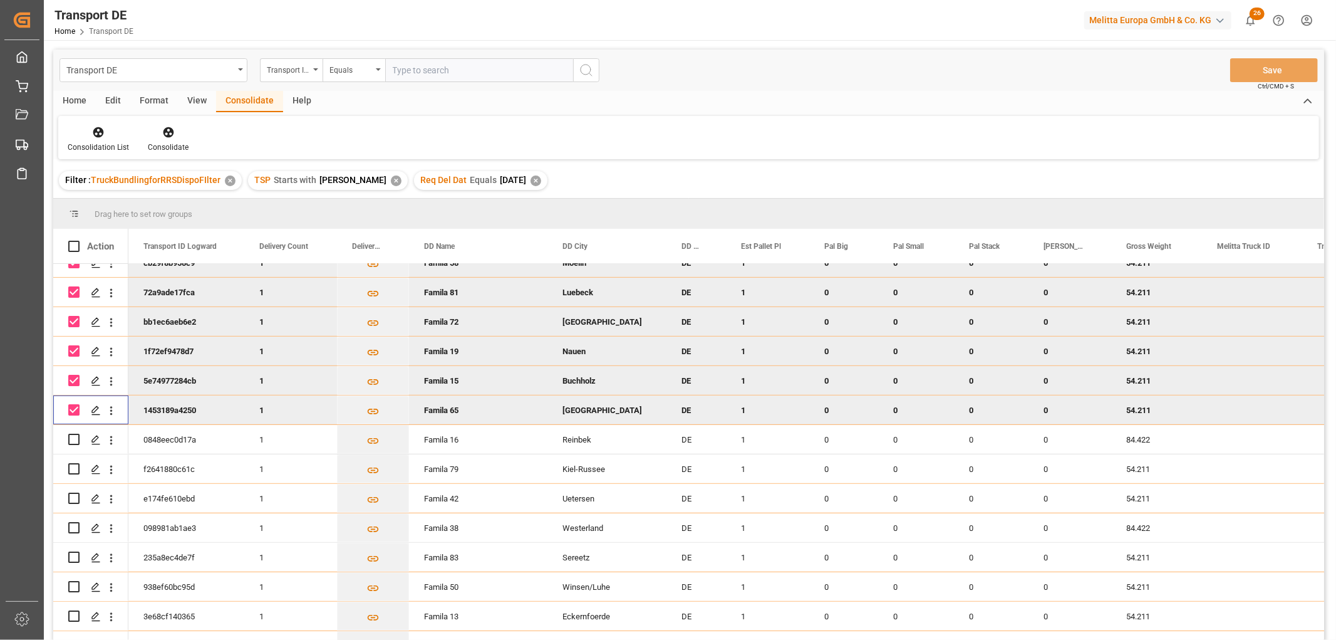
click at [71, 404] on input "Press Space to toggle row selection (checked)" at bounding box center [73, 409] width 11 height 11
checkbox input "false"
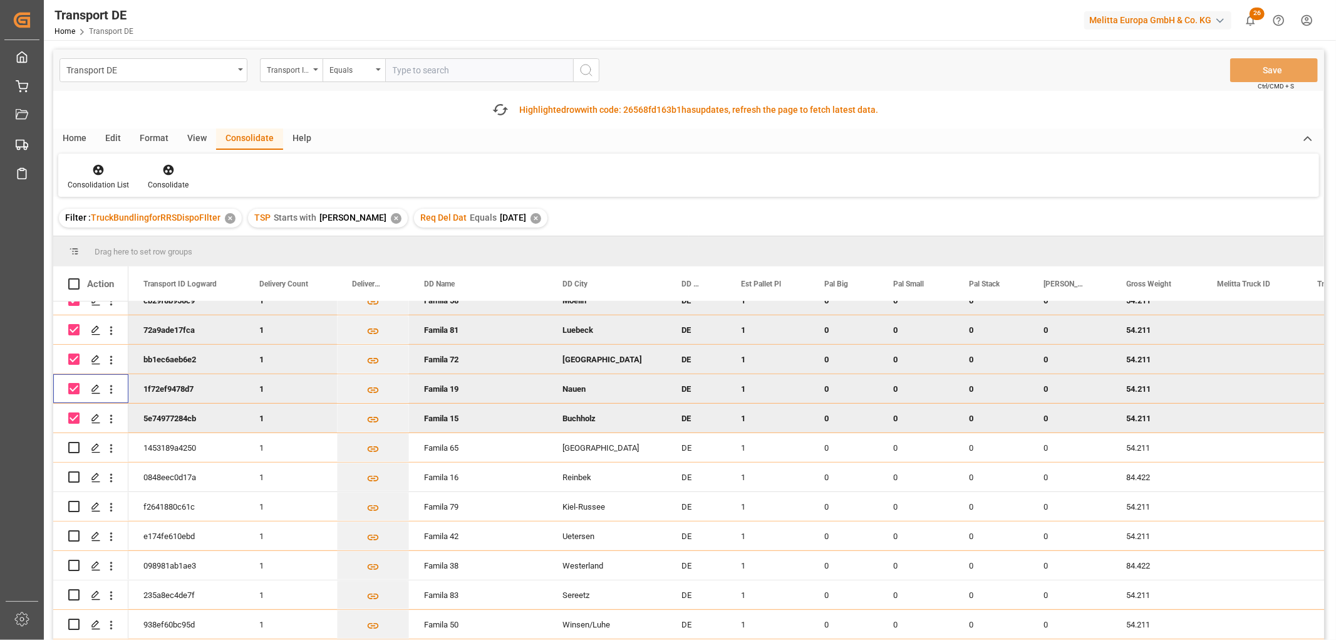
click at [74, 378] on div "Press SPACE to deselect this row." at bounding box center [73, 388] width 11 height 29
click at [74, 388] on input "Press Space to toggle row selection (checked)" at bounding box center [73, 388] width 11 height 11
checkbox input "false"
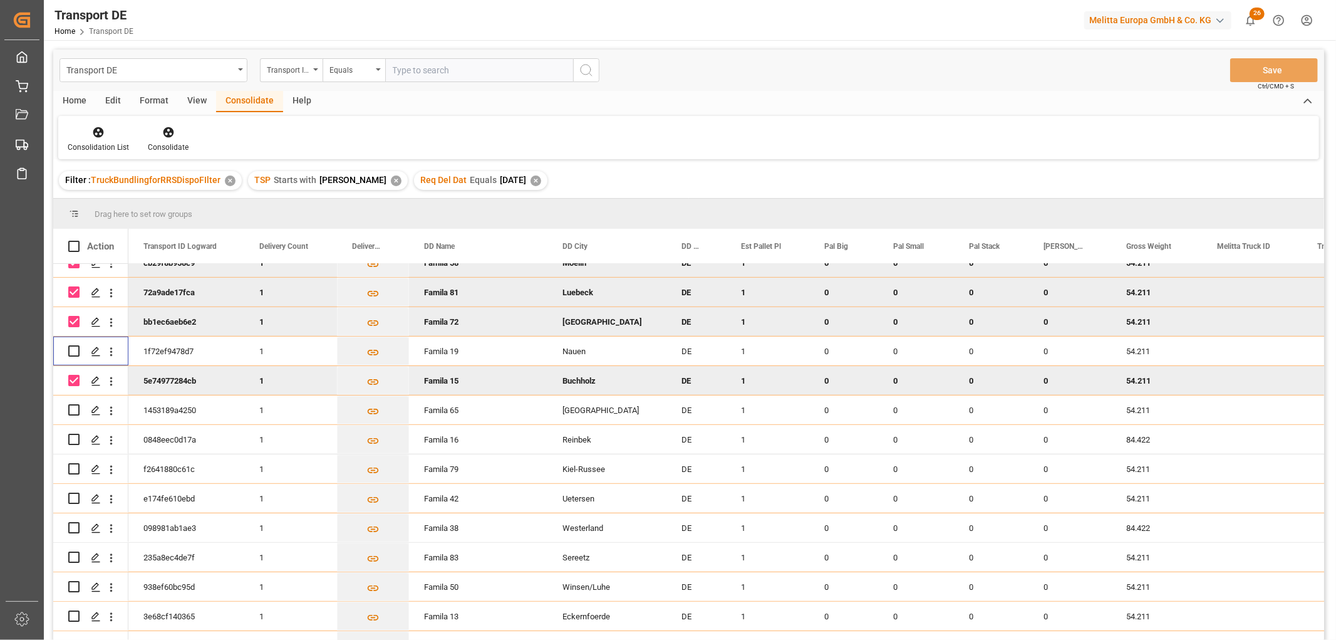
click at [75, 382] on input "Press Space to toggle row selection (checked)" at bounding box center [73, 380] width 11 height 11
checkbox input "false"
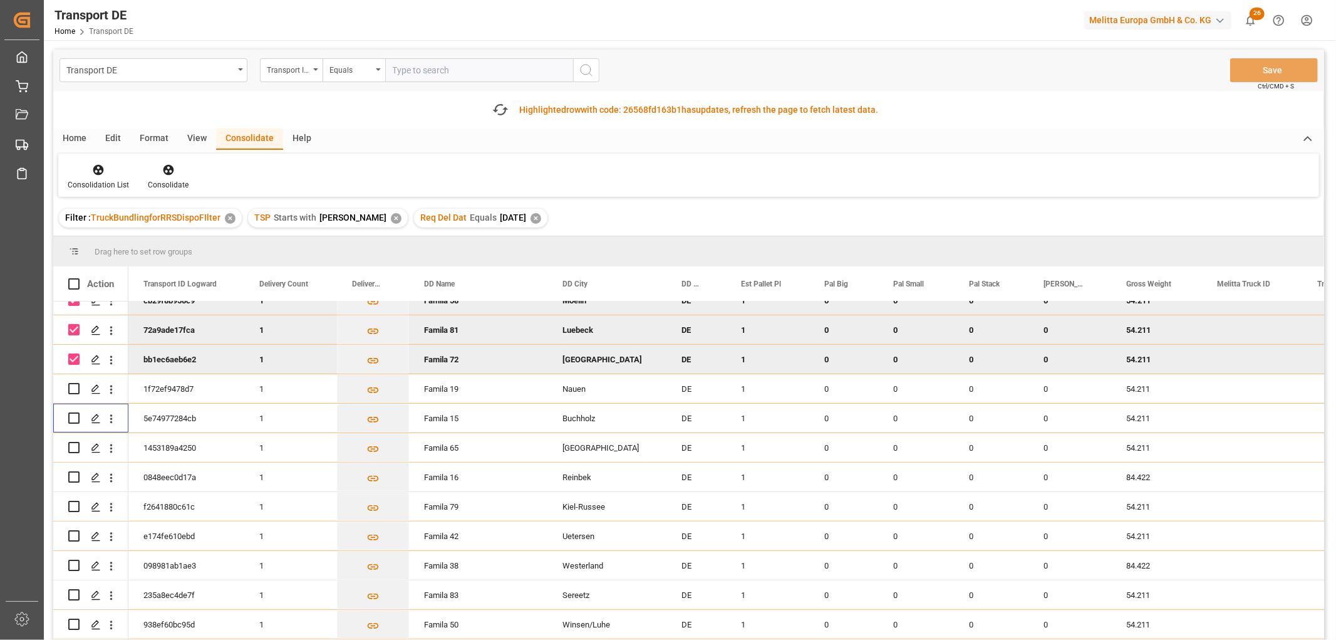
click at [73, 330] on input "Press Space to toggle row selection (checked)" at bounding box center [73, 329] width 11 height 11
checkbox input "false"
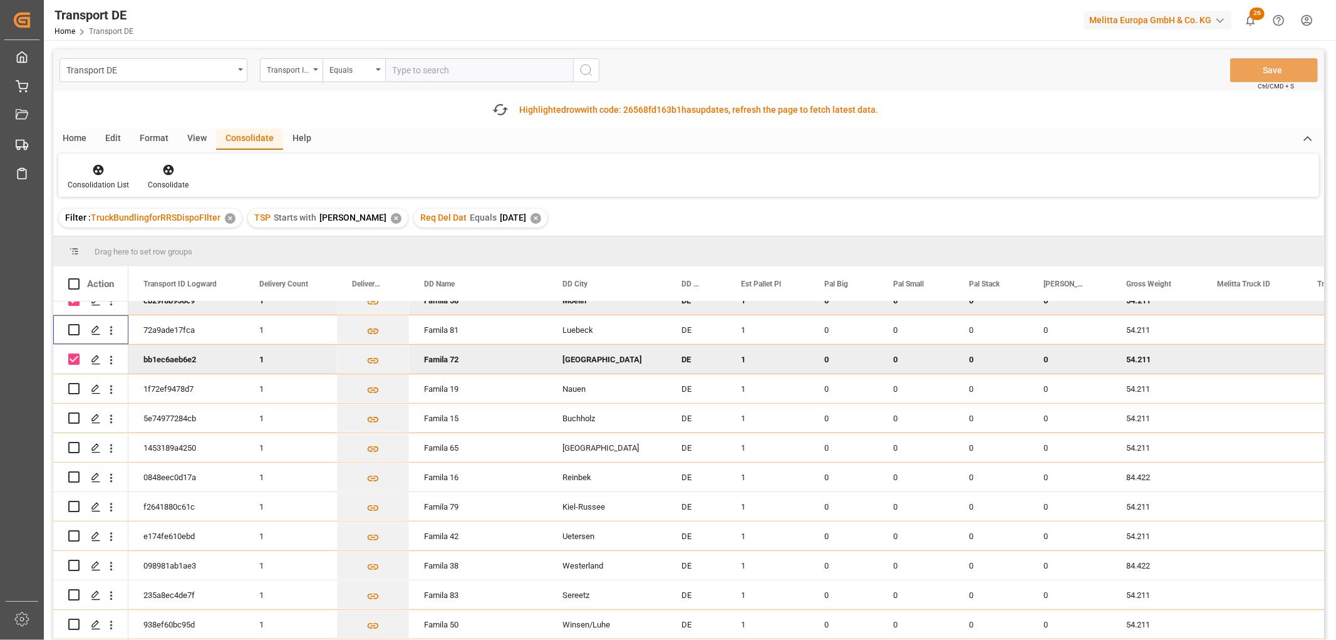
click at [74, 355] on input "Press Space to toggle row selection (checked)" at bounding box center [73, 358] width 11 height 11
checkbox input "false"
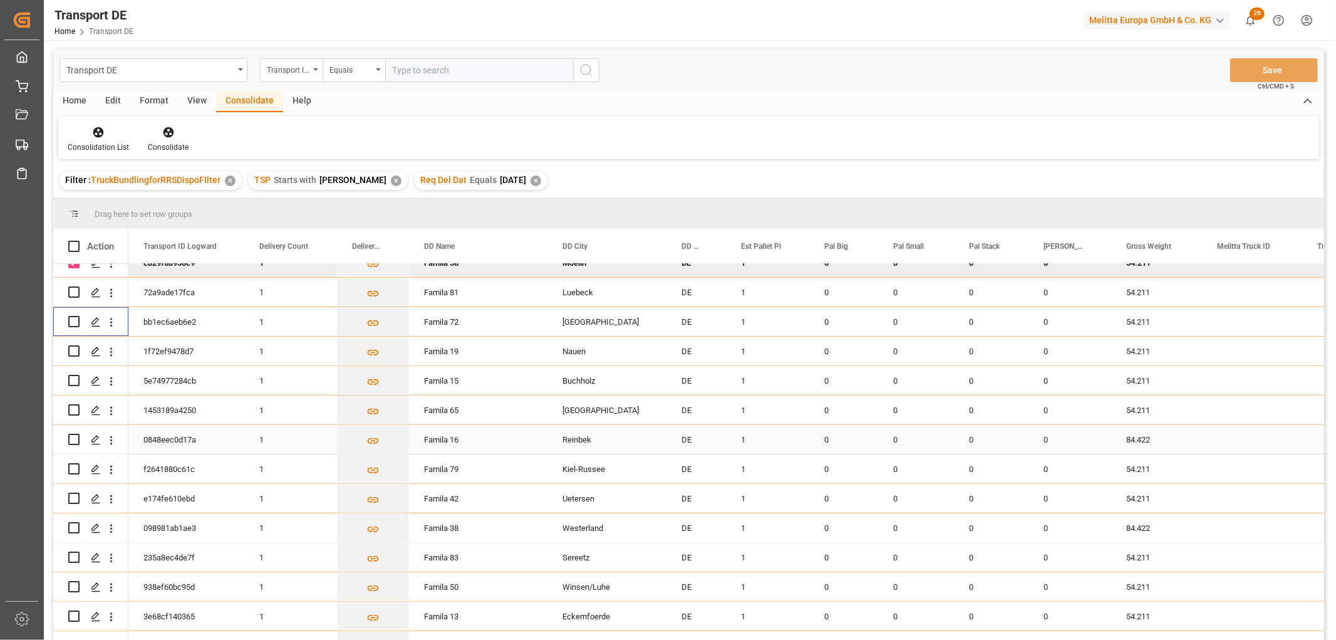
scroll to position [348, 0]
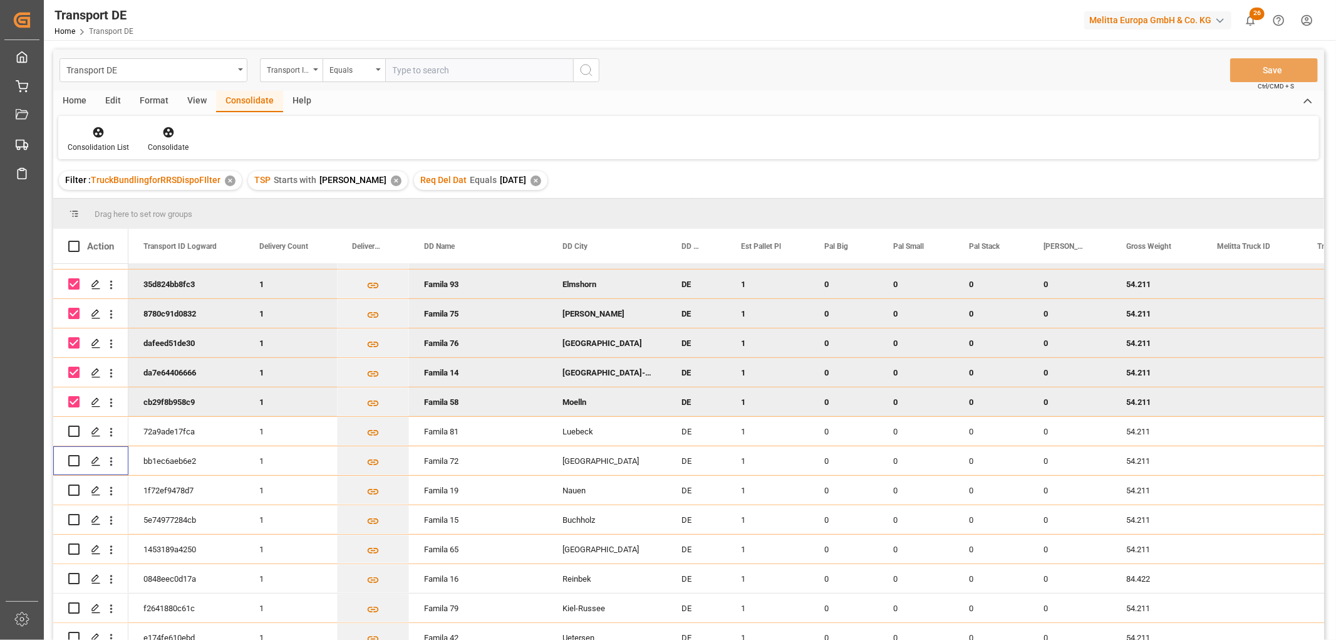
click at [76, 283] on input "Press Space to toggle row selection (checked)" at bounding box center [73, 283] width 11 height 11
checkbox input "false"
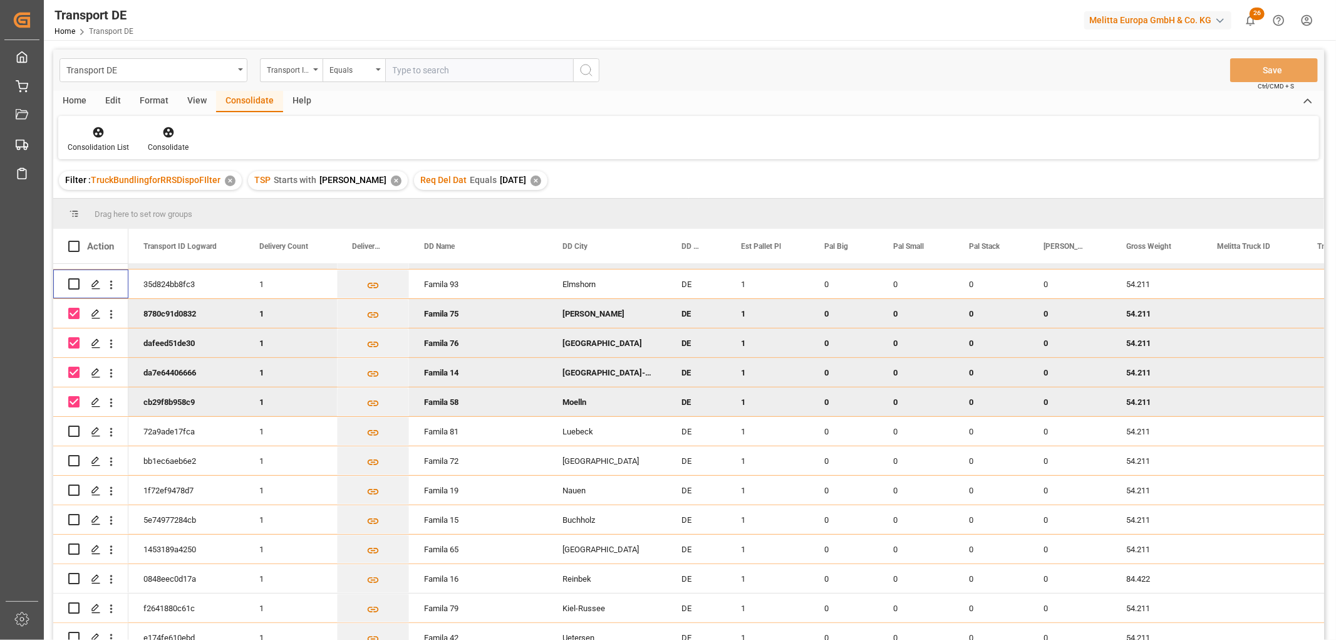
click at [73, 311] on input "Press Space to toggle row selection (checked)" at bounding box center [73, 313] width 11 height 11
checkbox input "false"
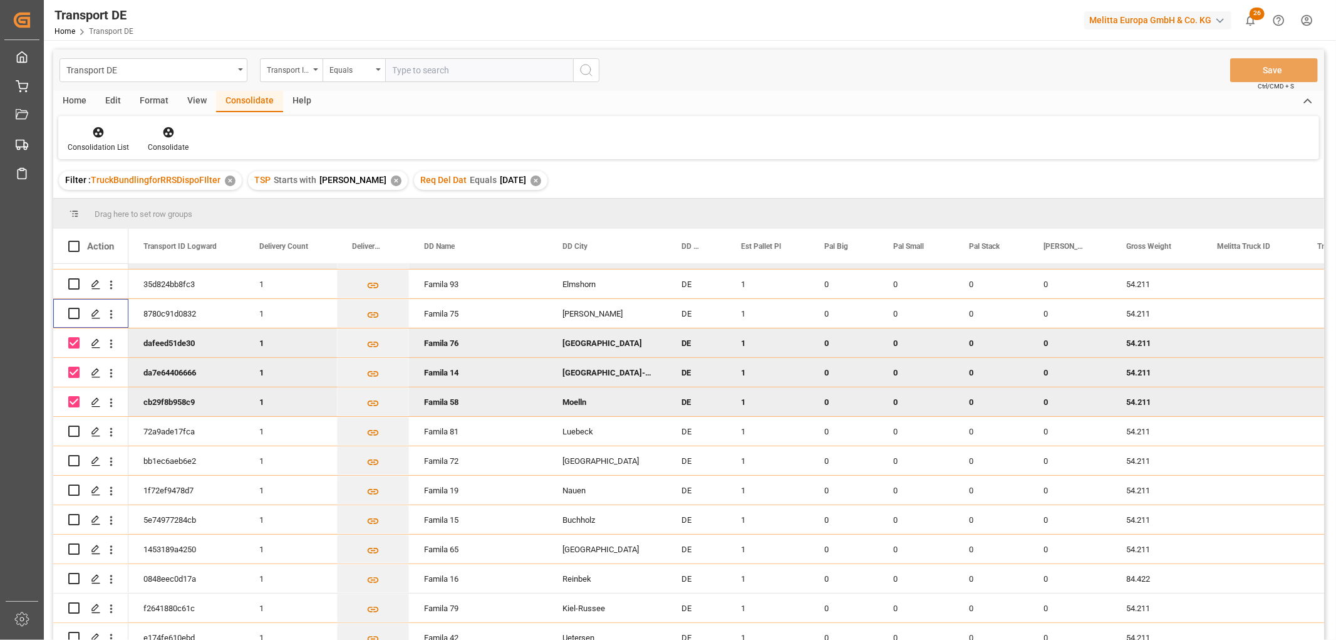
click at [71, 337] on input "Press Space to toggle row selection (checked)" at bounding box center [73, 342] width 11 height 11
checkbox input "false"
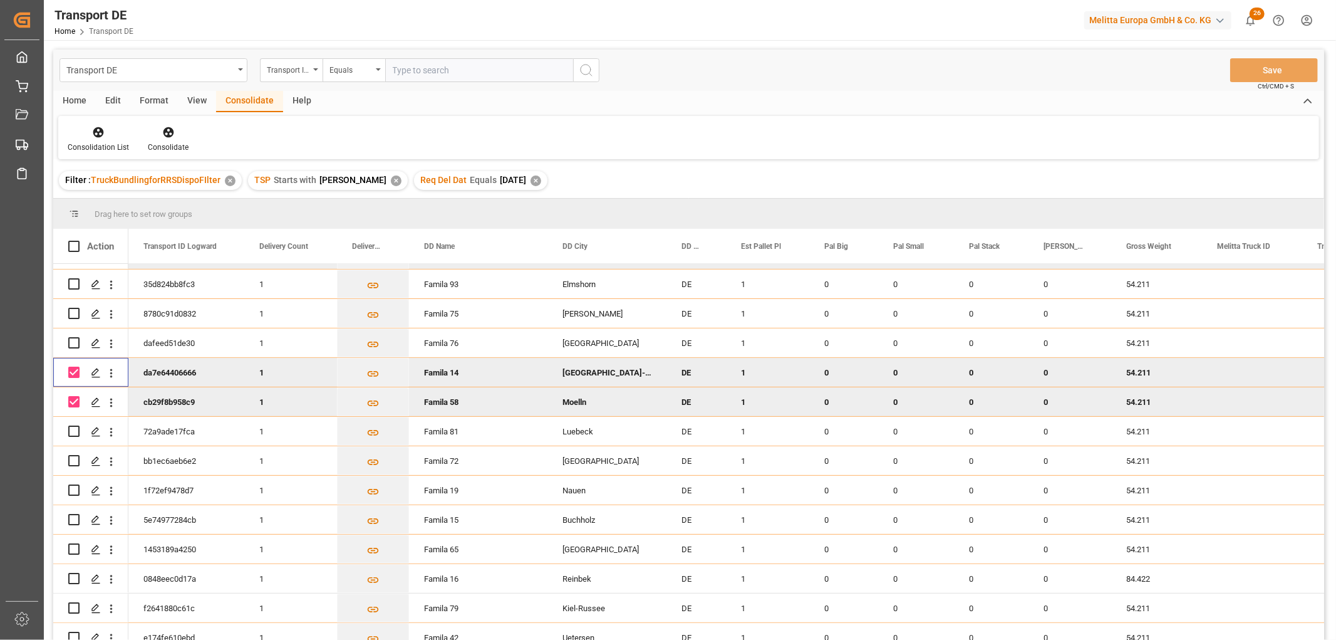
click at [72, 368] on input "Press Space to toggle row selection (checked)" at bounding box center [73, 371] width 11 height 11
checkbox input "false"
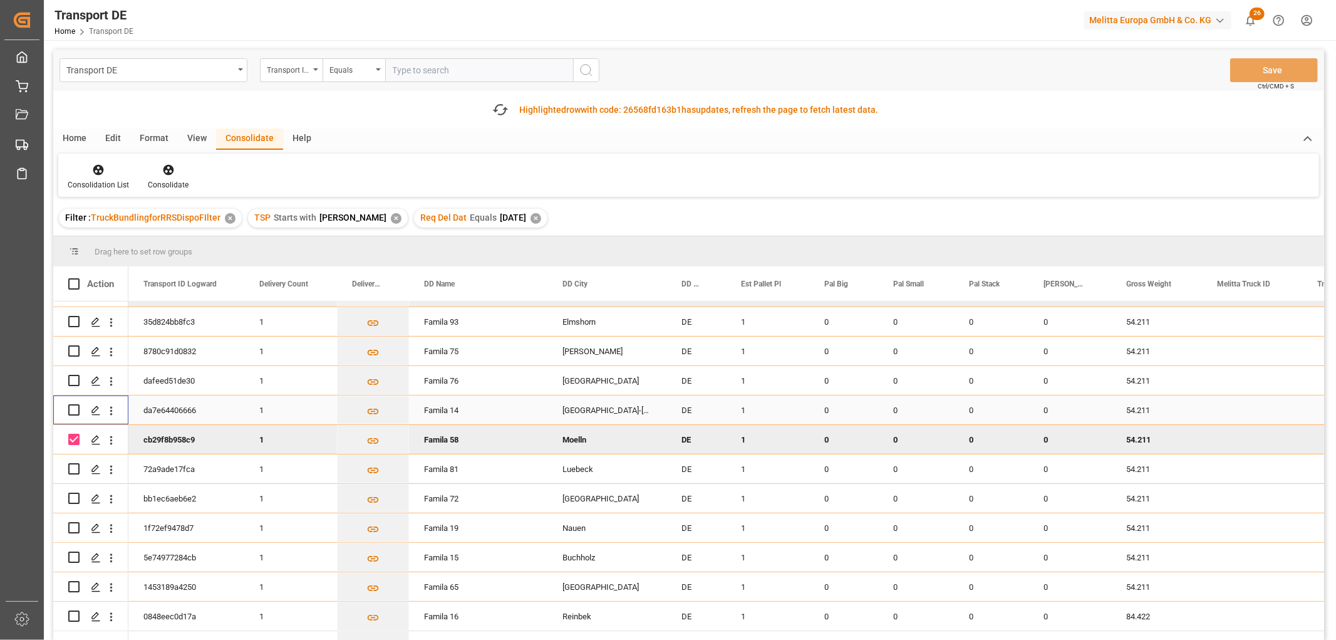
click at [73, 397] on div "Press SPACE to select this row." at bounding box center [73, 409] width 11 height 29
click at [74, 439] on input "Press Space to toggle row selection (checked)" at bounding box center [73, 438] width 11 height 11
checkbox input "false"
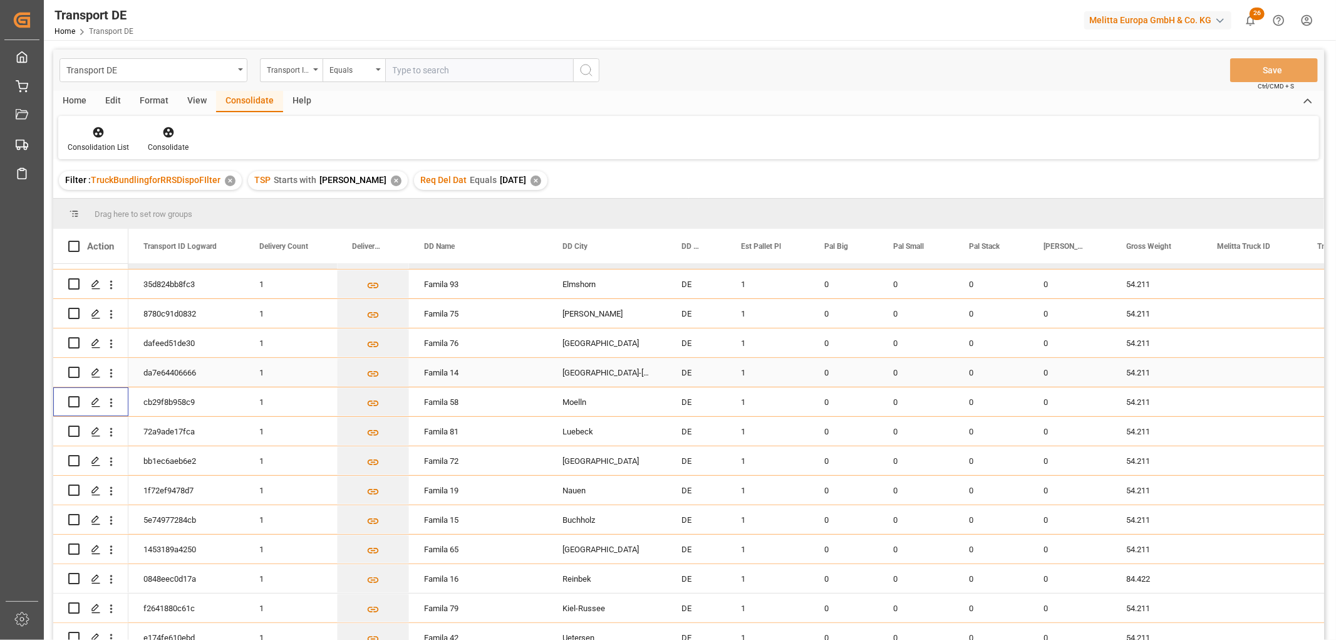
scroll to position [139, 0]
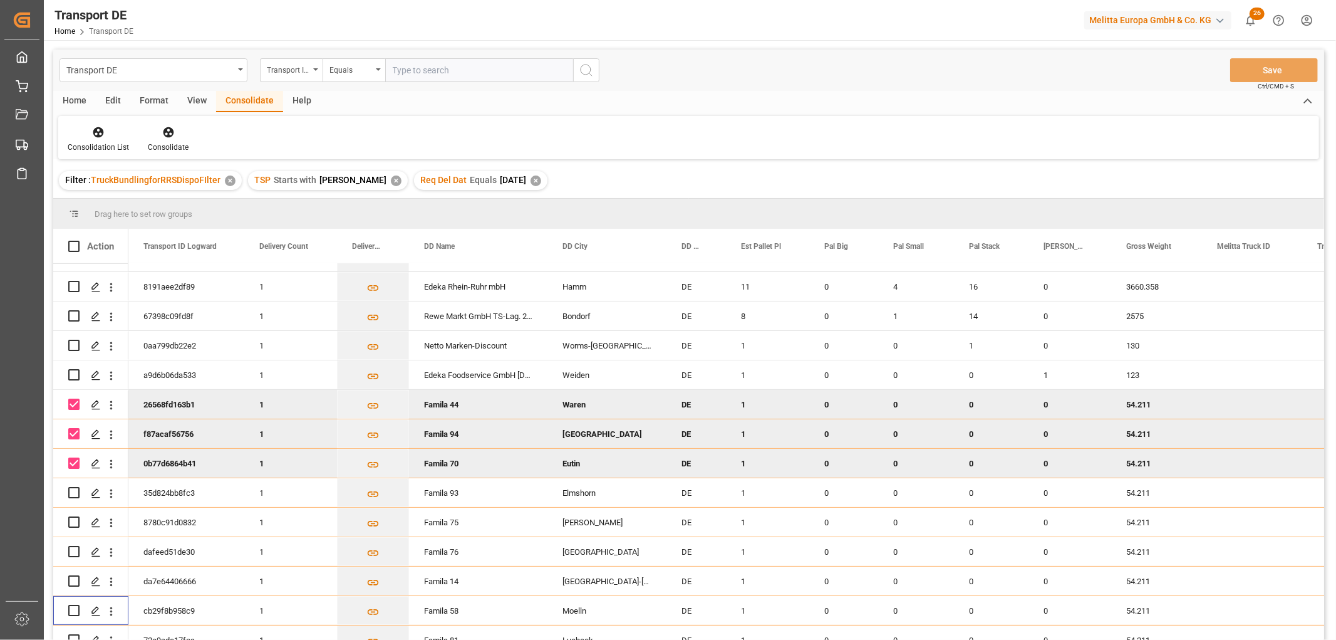
click at [76, 401] on input "Press Space to toggle row selection (checked)" at bounding box center [73, 403] width 11 height 11
checkbox input "false"
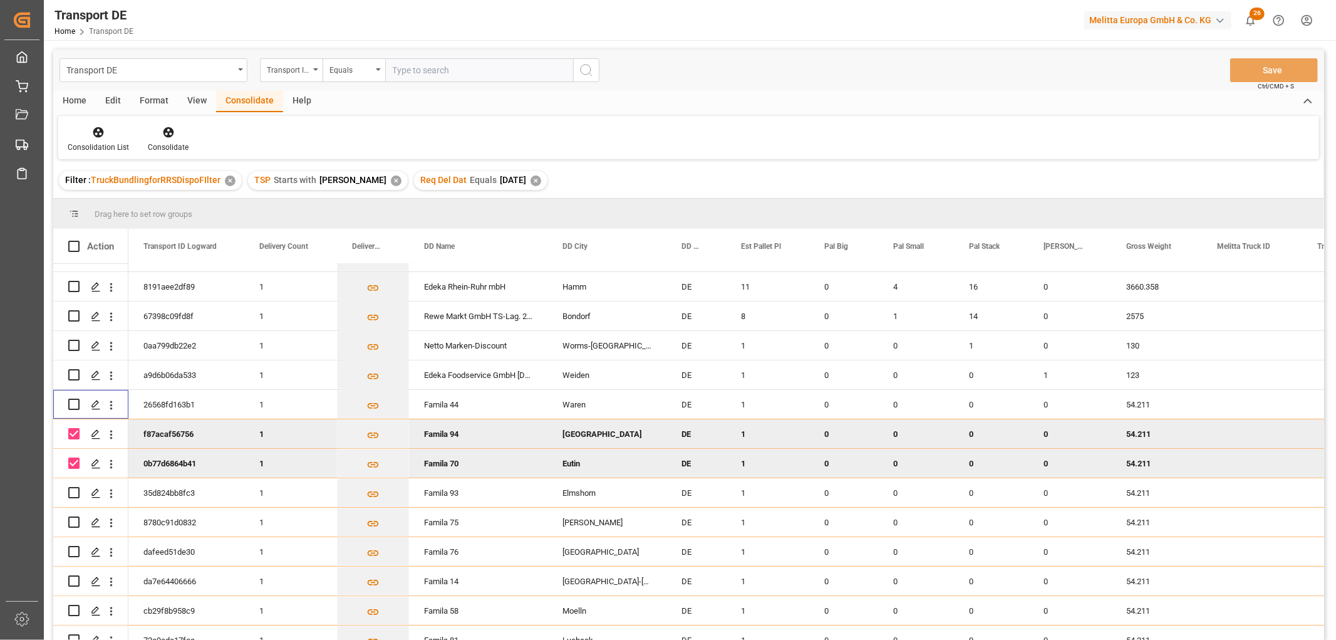
click at [71, 430] on input "Press Space to toggle row selection (checked)" at bounding box center [73, 433] width 11 height 11
checkbox input "false"
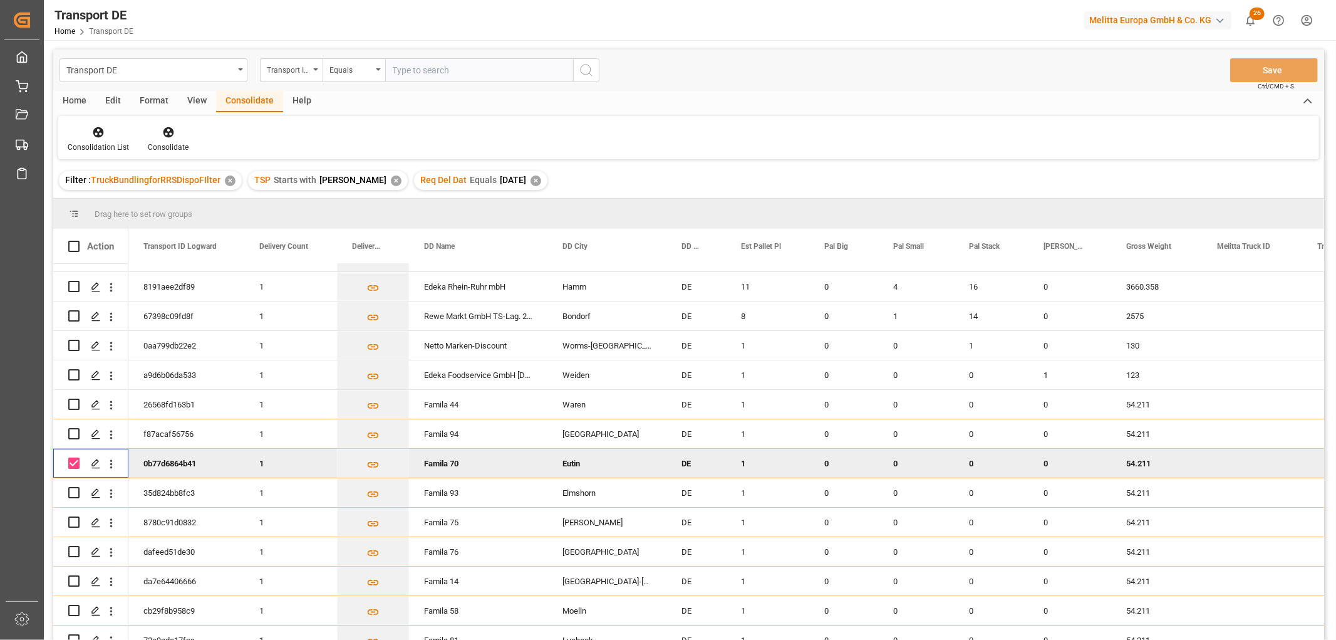
click at [71, 461] on input "Press Space to toggle row selection (checked)" at bounding box center [73, 462] width 11 height 11
checkbox input "false"
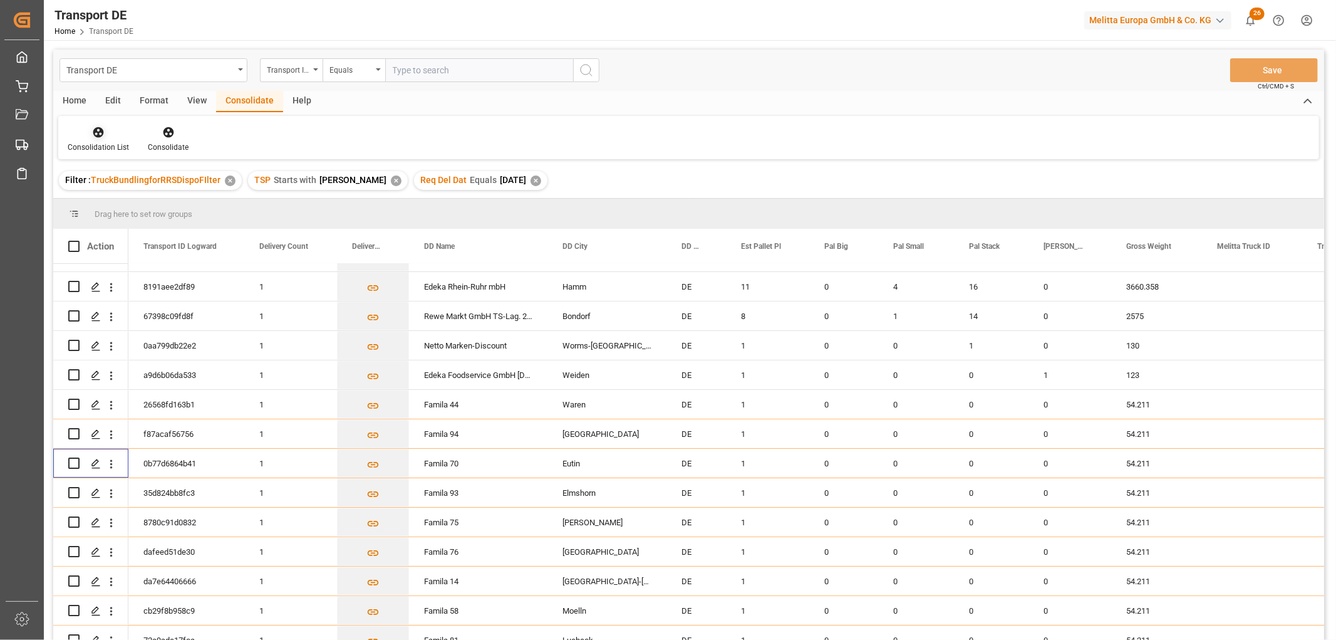
click at [99, 133] on icon at bounding box center [98, 132] width 13 height 13
click at [103, 203] on div "Transport DE Transport ID Logward Equals Save Ctrl/CMD + S Home Edit Format Vie…" at bounding box center [688, 360] width 1271 height 623
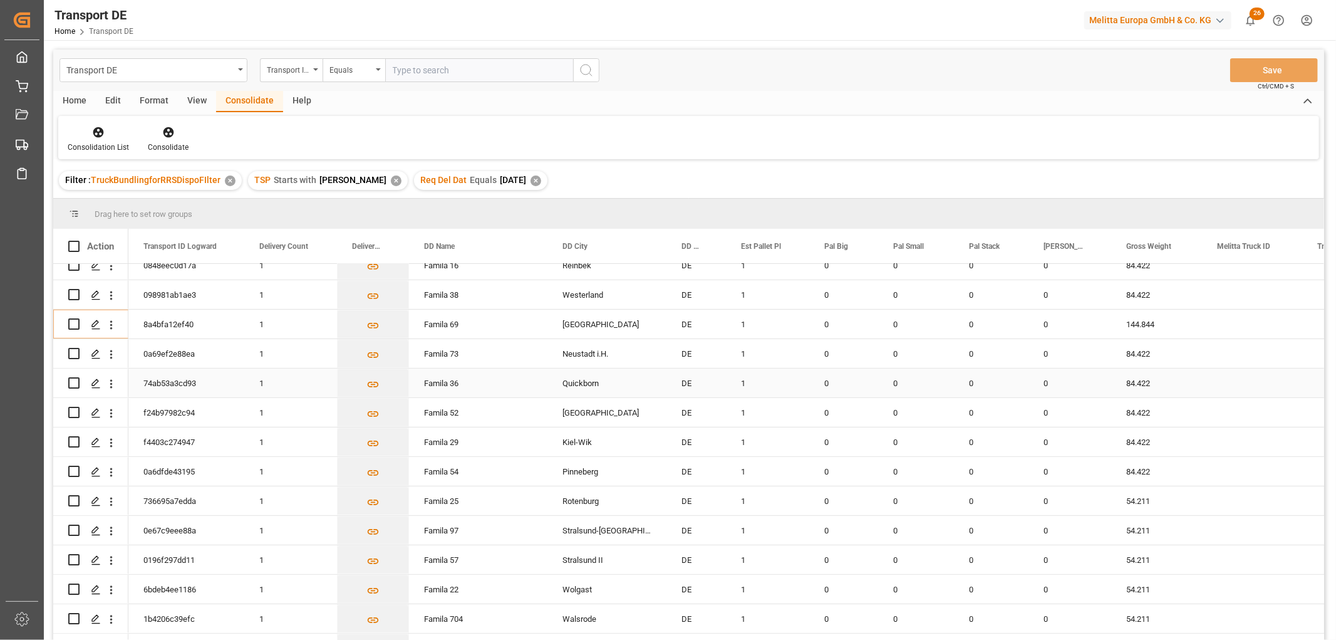
scroll to position [209, 0]
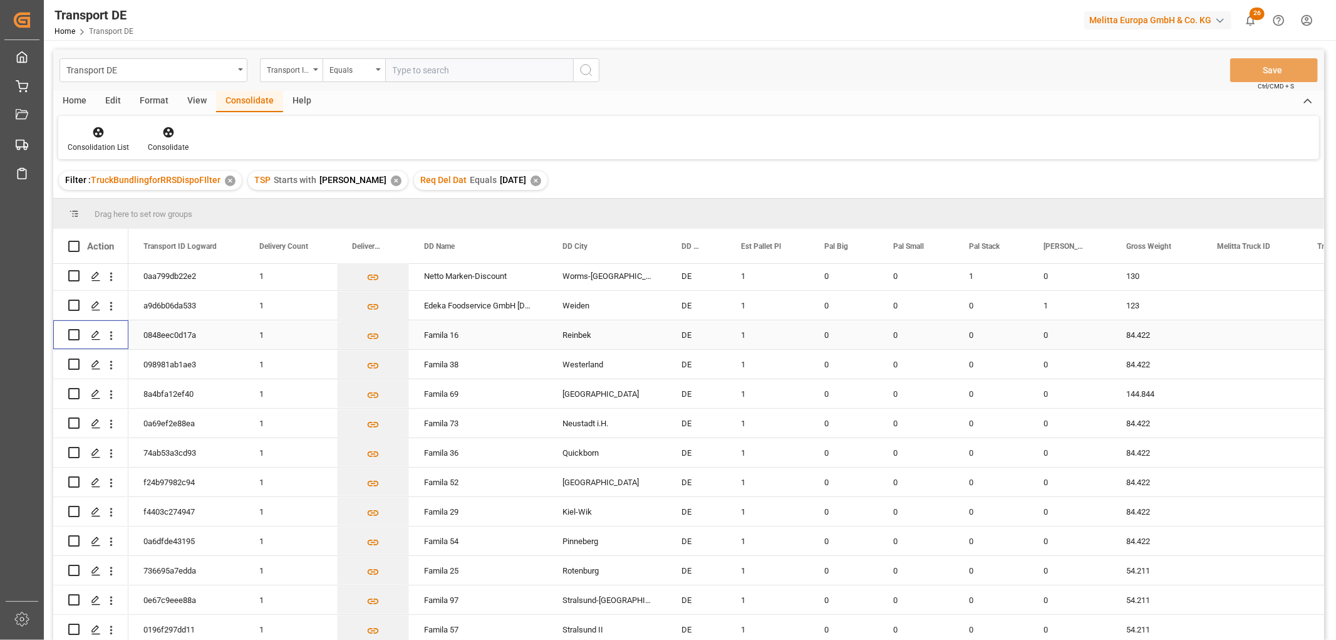
click at [76, 335] on input "Press Space to toggle row selection (unchecked)" at bounding box center [73, 334] width 11 height 11
checkbox input "true"
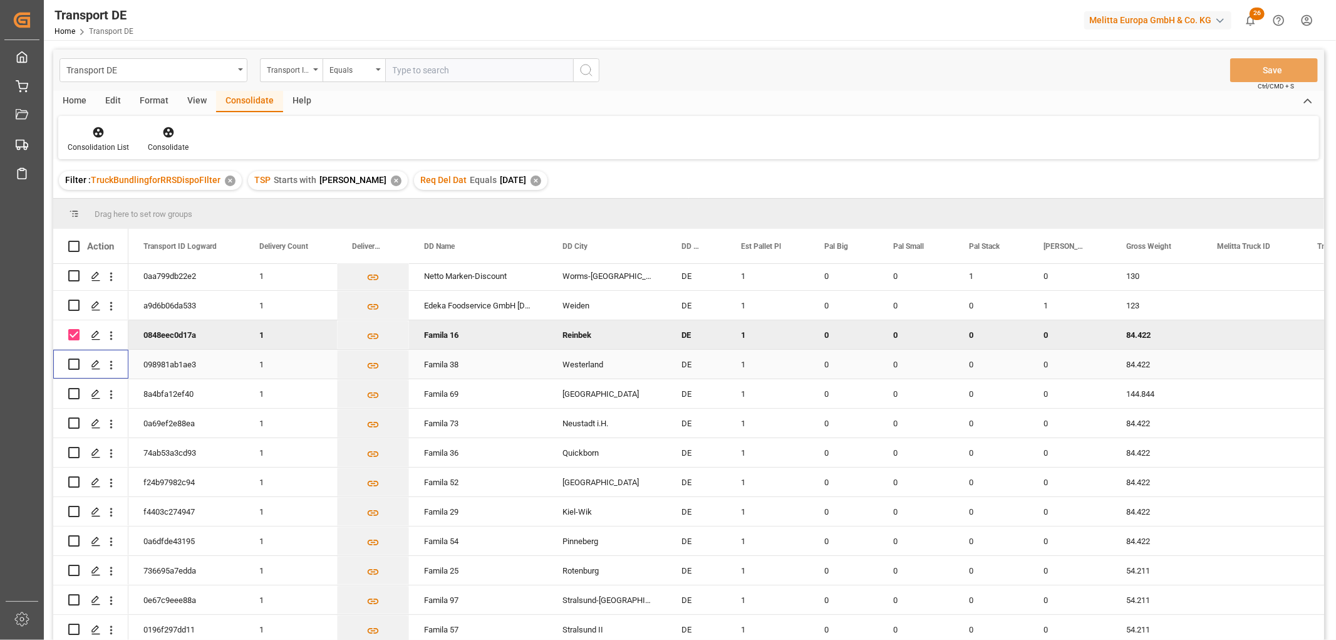
click at [74, 361] on input "Press Space to toggle row selection (unchecked)" at bounding box center [73, 363] width 11 height 11
checkbox input "true"
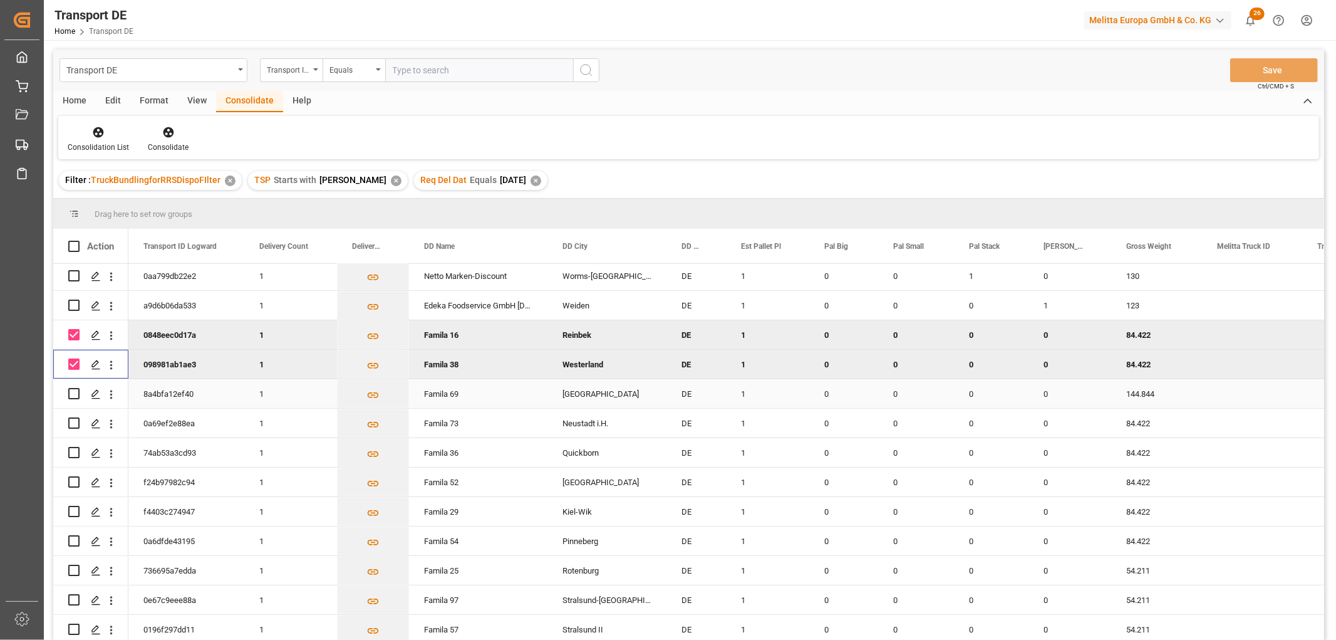
click at [74, 392] on input "Press Space to toggle row selection (unchecked)" at bounding box center [73, 393] width 11 height 11
checkbox input "true"
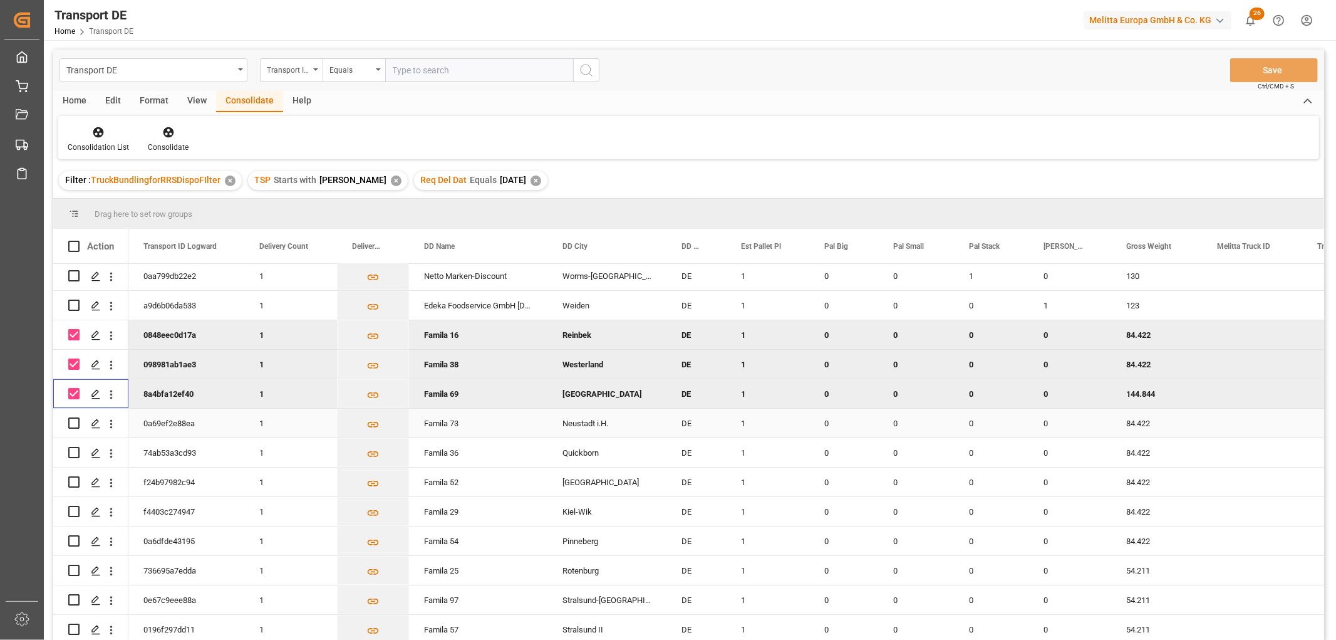
click at [70, 422] on input "Press Space to toggle row selection (unchecked)" at bounding box center [73, 422] width 11 height 11
checkbox input "true"
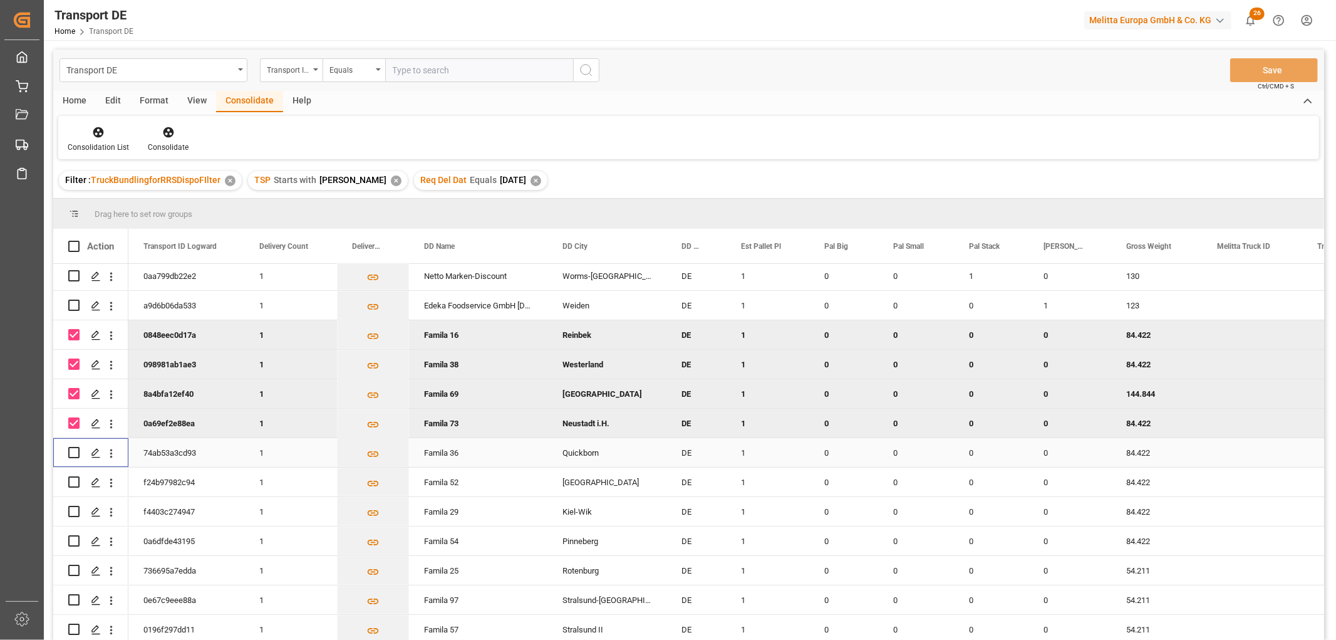
click at [74, 449] on input "Press Space to toggle row selection (unchecked)" at bounding box center [73, 452] width 11 height 11
checkbox input "true"
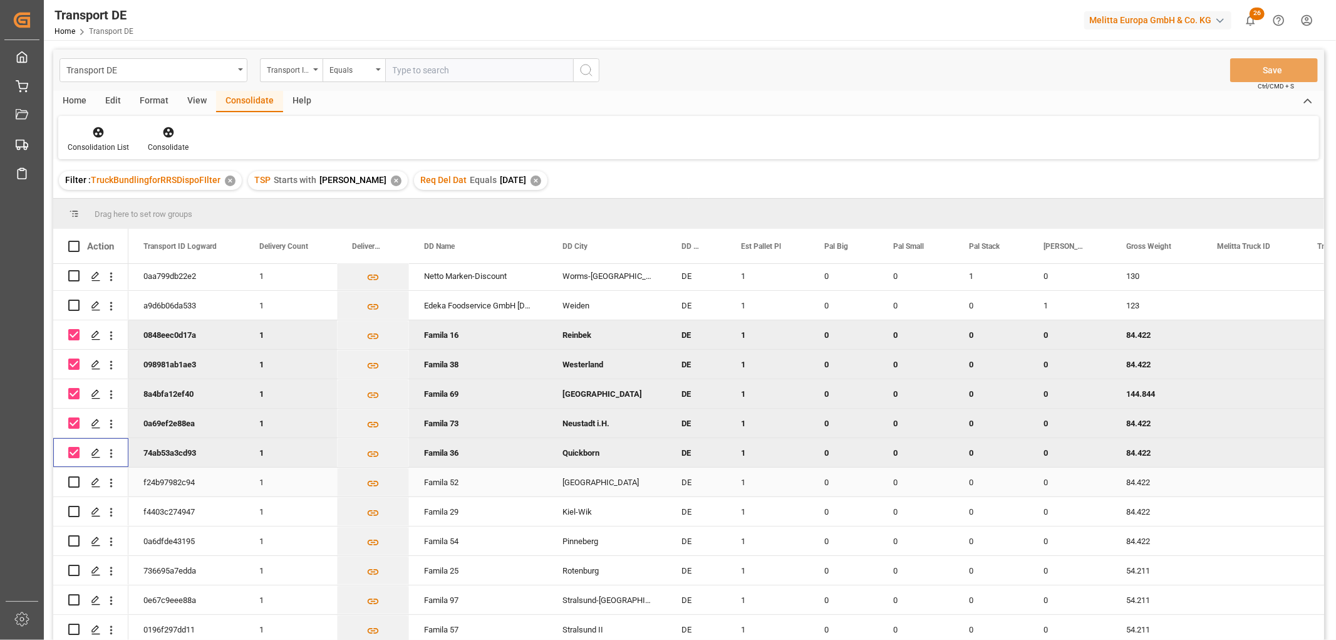
click at [76, 477] on input "Press Space to toggle row selection (unchecked)" at bounding box center [73, 481] width 11 height 11
checkbox input "true"
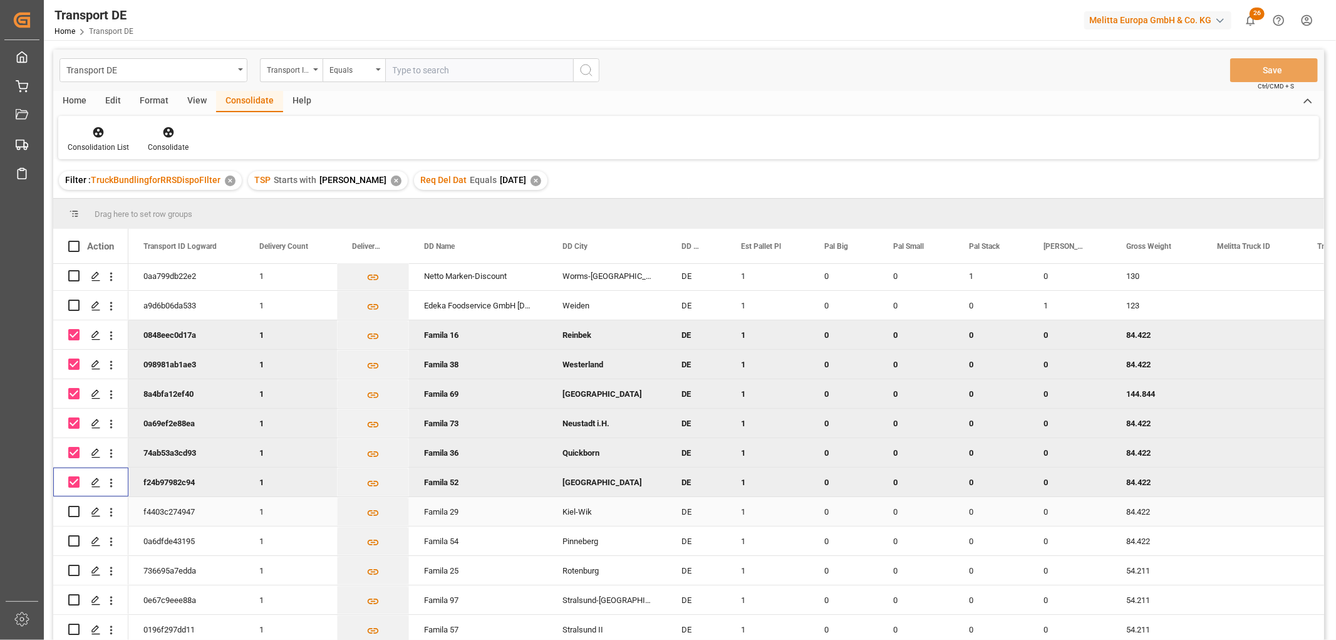
click at [73, 509] on input "Press Space to toggle row selection (unchecked)" at bounding box center [73, 511] width 11 height 11
checkbox input "true"
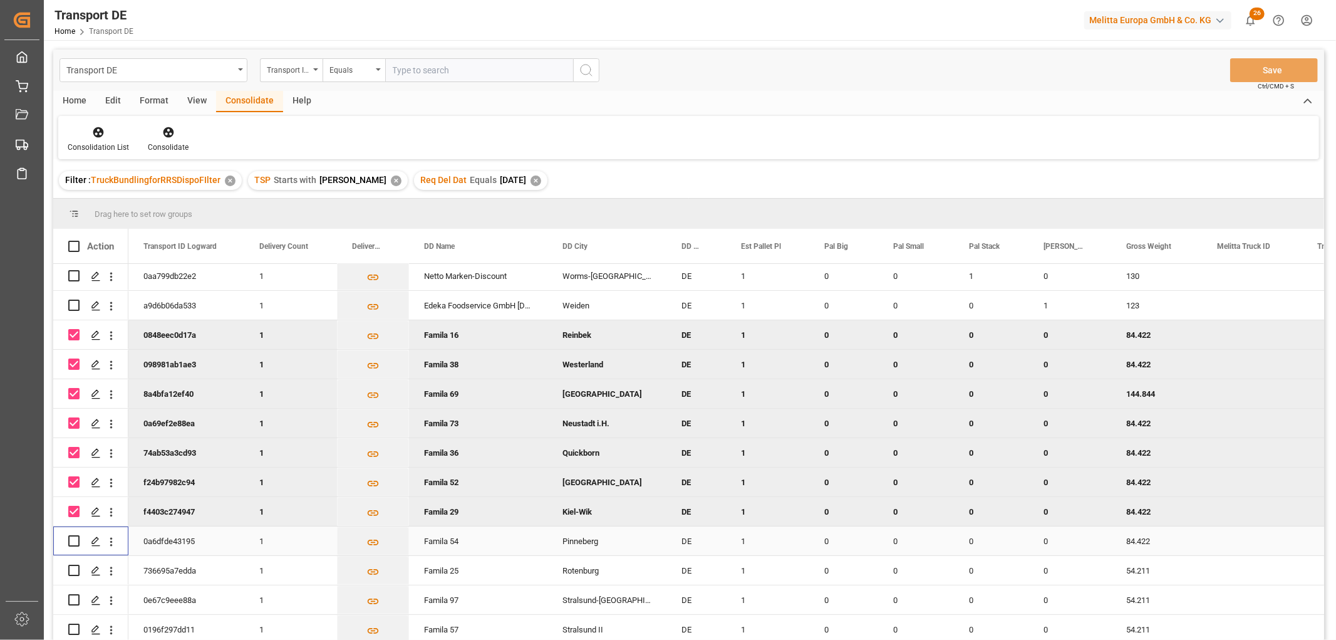
click at [76, 539] on input "Press Space to toggle row selection (unchecked)" at bounding box center [73, 540] width 11 height 11
checkbox input "true"
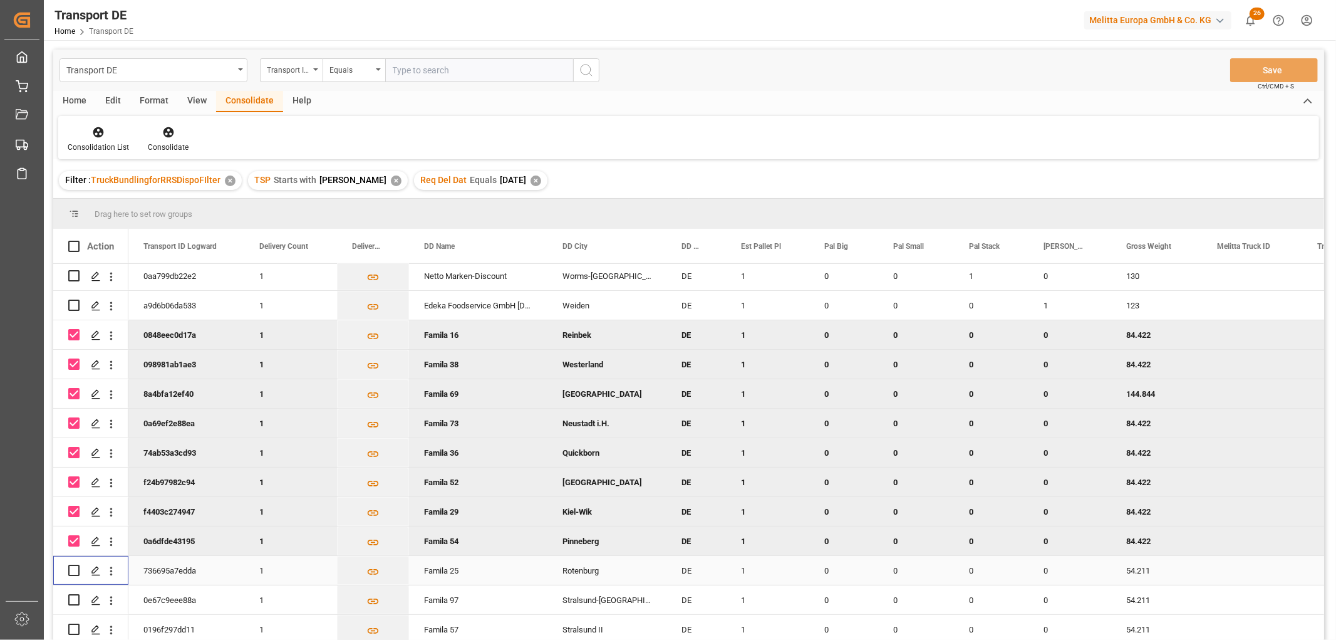
click at [71, 567] on input "Press Space to toggle row selection (unchecked)" at bounding box center [73, 569] width 11 height 11
checkbox input "true"
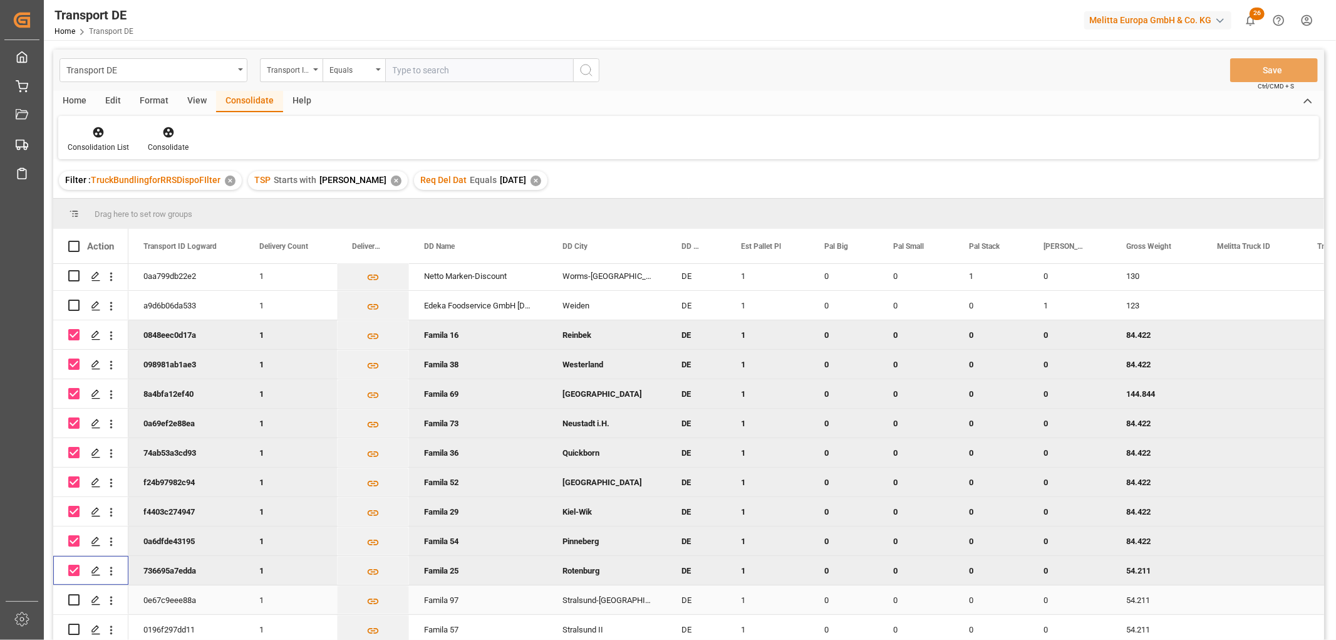
click at [75, 597] on input "Press Space to toggle row selection (unchecked)" at bounding box center [73, 599] width 11 height 11
checkbox input "true"
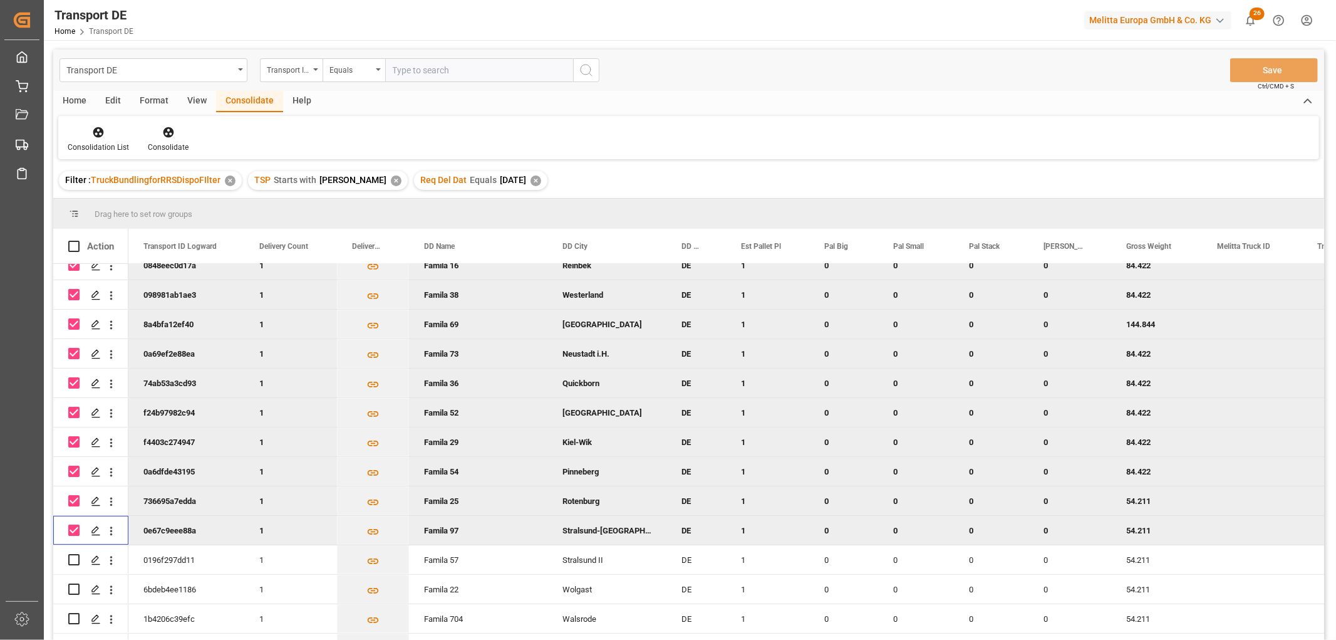
scroll to position [348, 0]
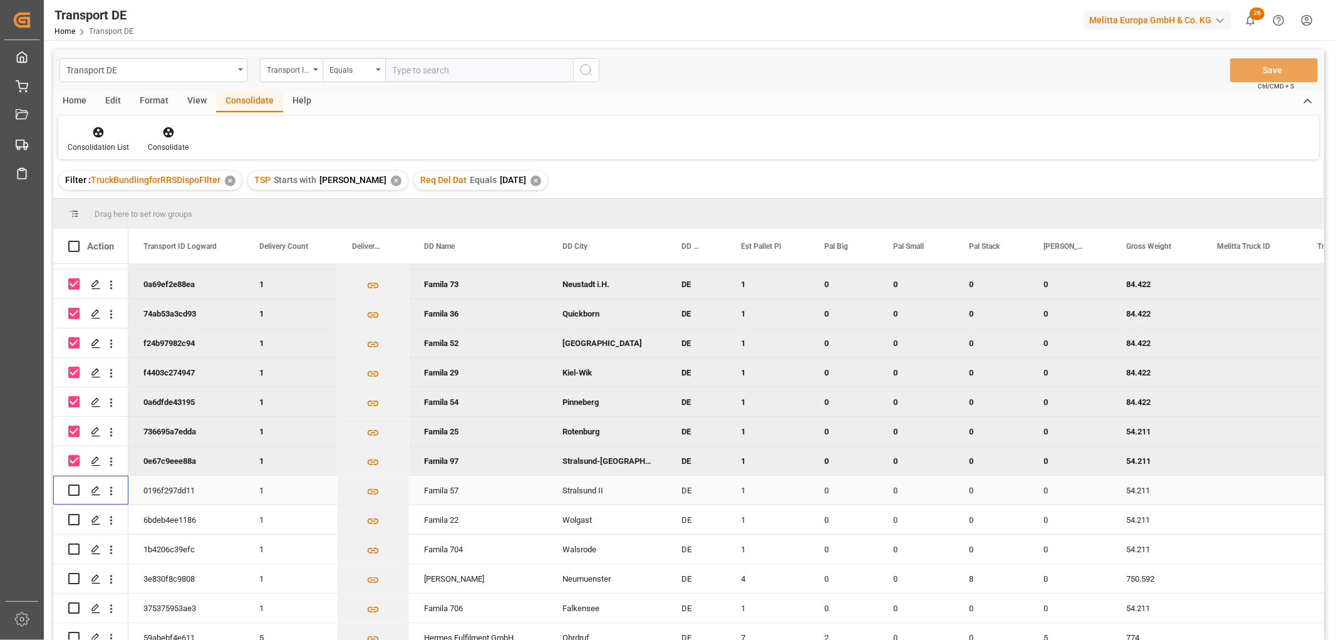
click at [73, 491] on input "Press Space to toggle row selection (unchecked)" at bounding box center [73, 489] width 11 height 11
checkbox input "true"
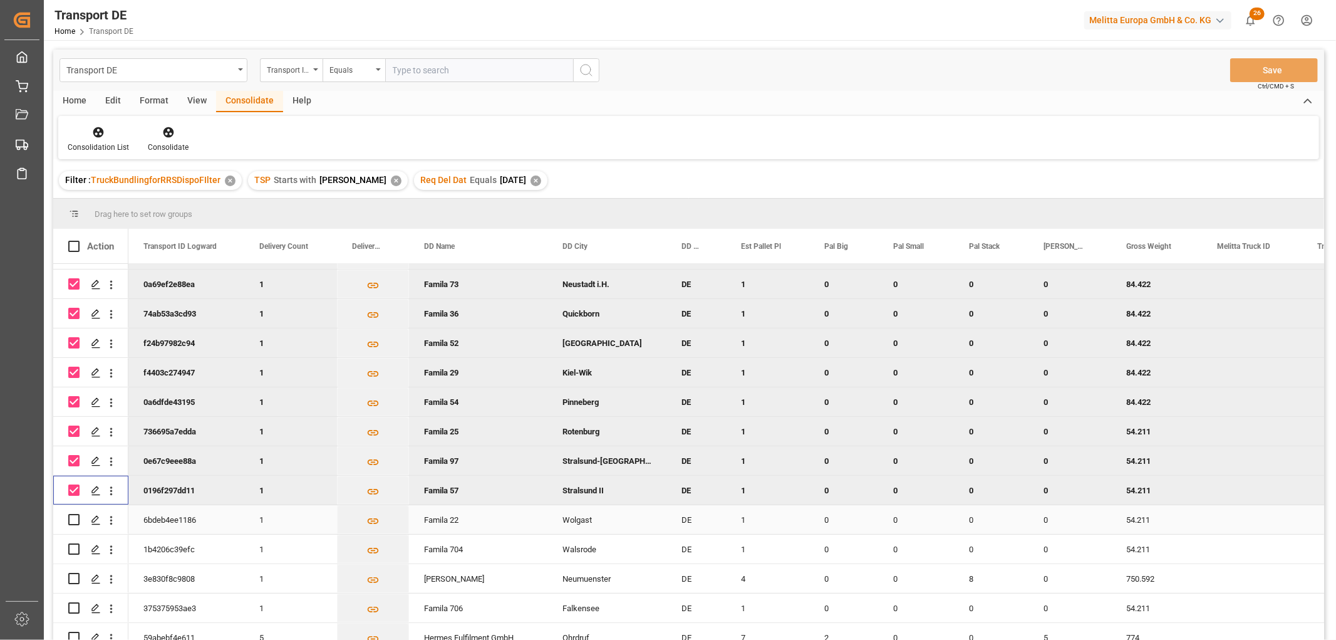
click at [76, 516] on input "Press Space to toggle row selection (unchecked)" at bounding box center [73, 519] width 11 height 11
checkbox input "true"
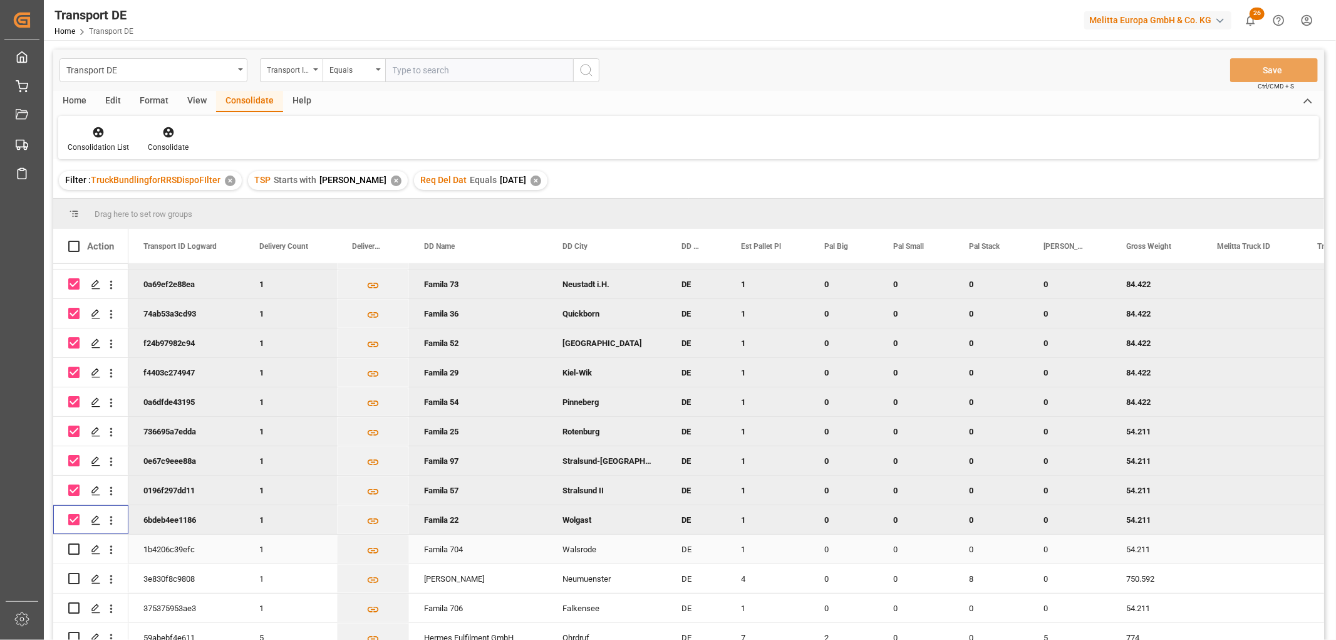
click at [74, 549] on input "Press Space to toggle row selection (unchecked)" at bounding box center [73, 548] width 11 height 11
checkbox input "true"
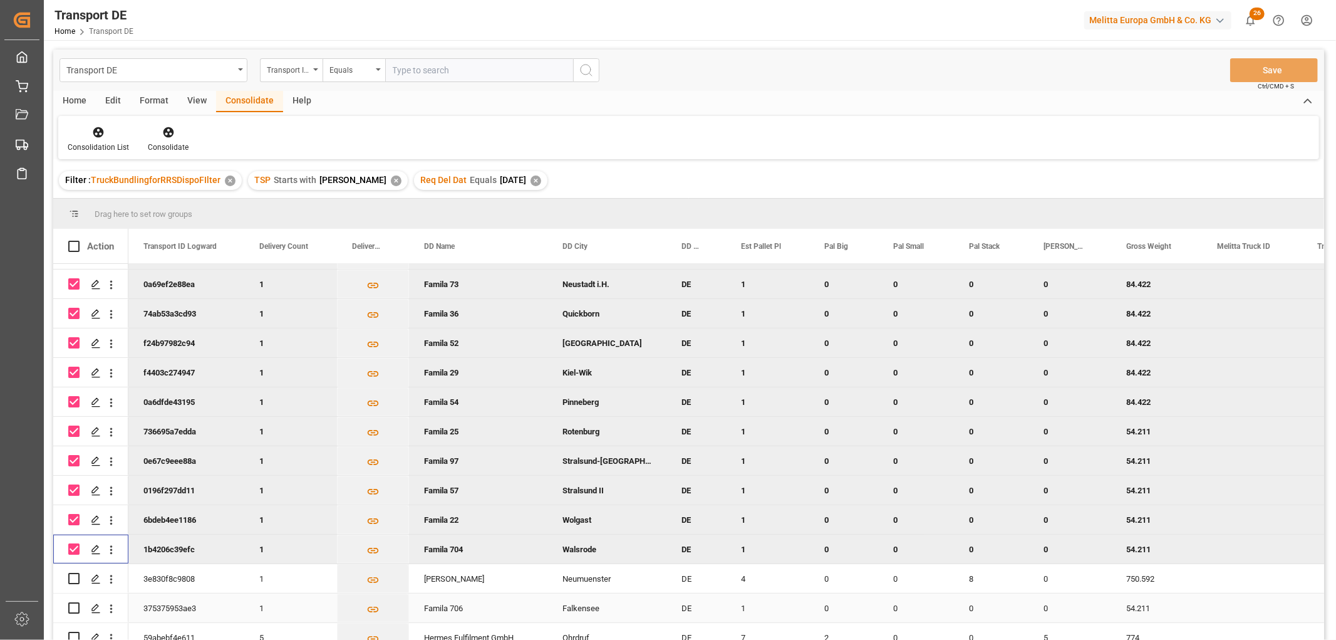
click at [73, 609] on input "Press Space to toggle row selection (unchecked)" at bounding box center [73, 607] width 11 height 11
checkbox input "true"
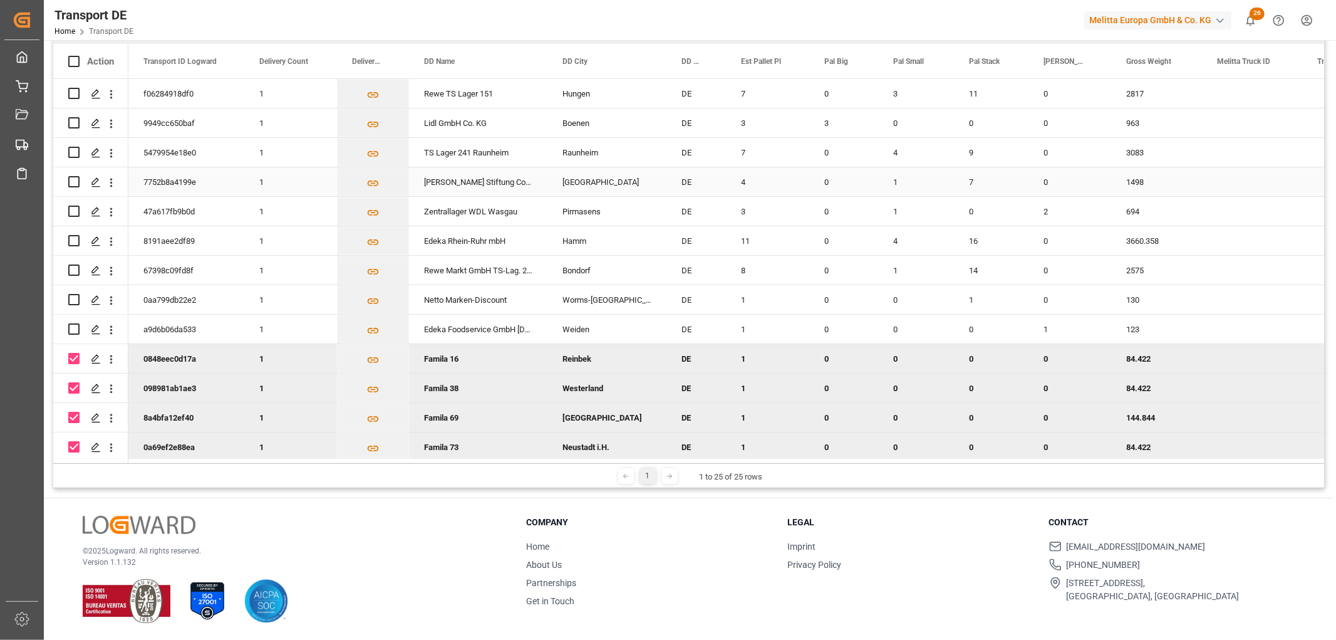
scroll to position [0, 0]
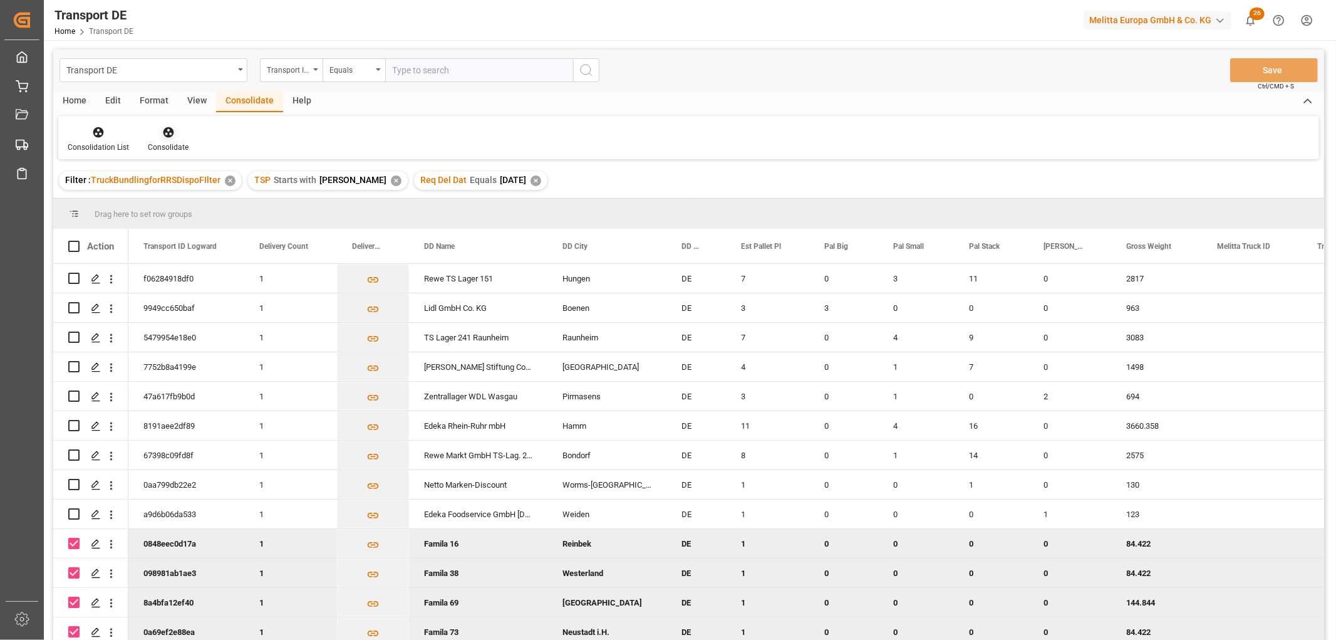
click at [163, 130] on icon at bounding box center [168, 132] width 11 height 11
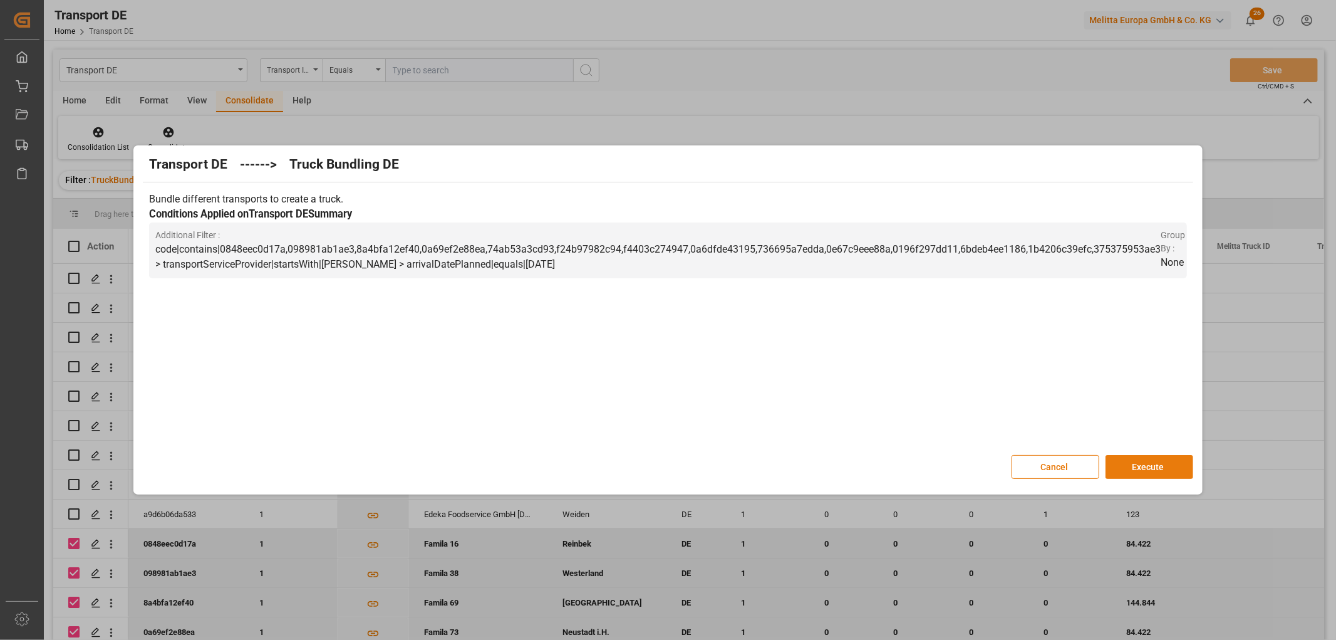
click at [1141, 466] on button "Execute" at bounding box center [1150, 467] width 88 height 24
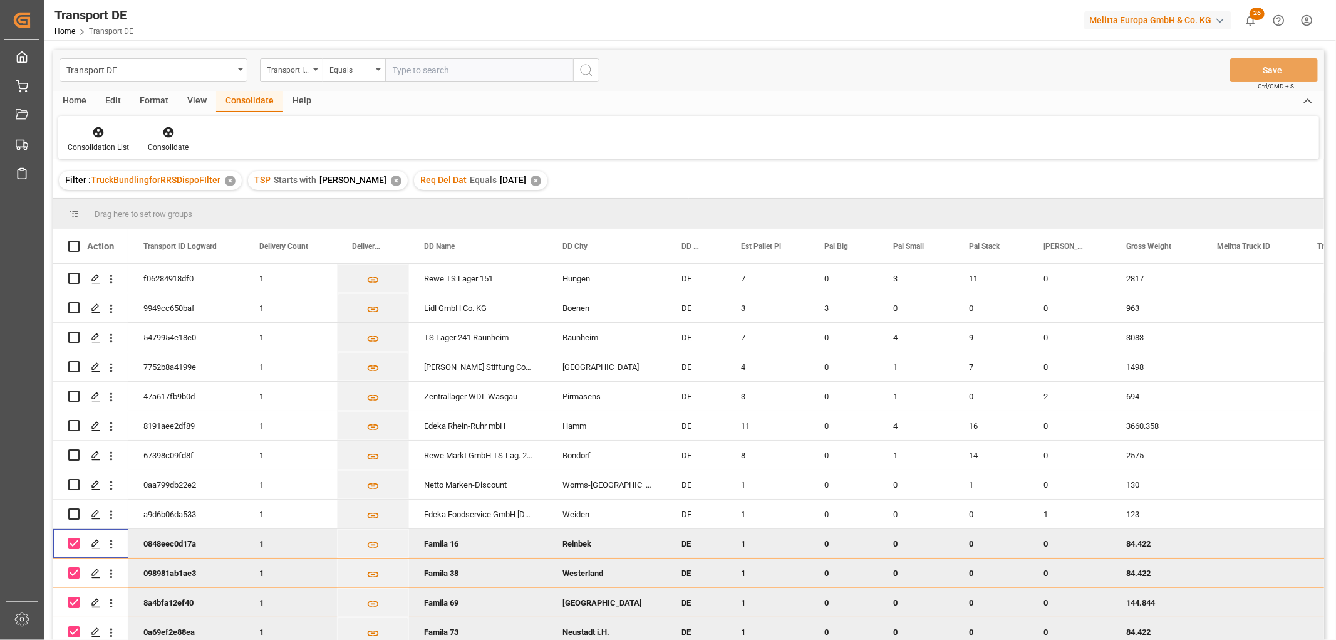
click at [76, 546] on input "Press Space to toggle row selection (checked)" at bounding box center [73, 542] width 11 height 11
checkbox input "false"
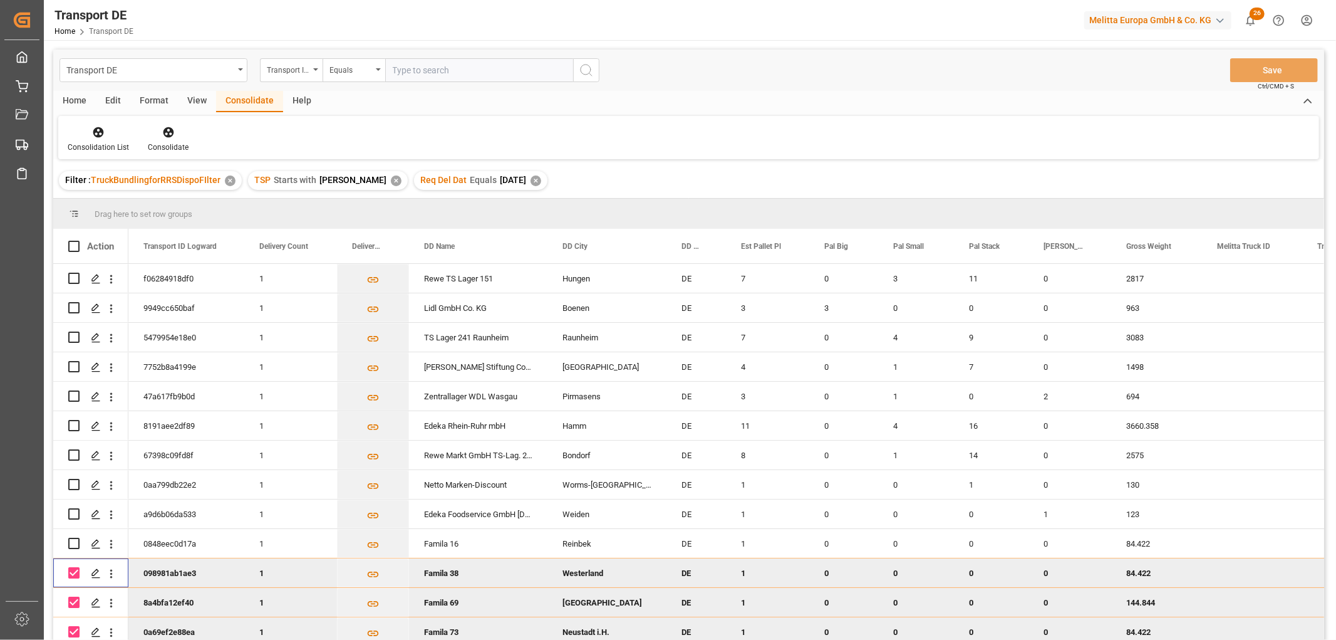
click at [74, 570] on input "Press Space to toggle row selection (checked)" at bounding box center [73, 572] width 11 height 11
checkbox input "false"
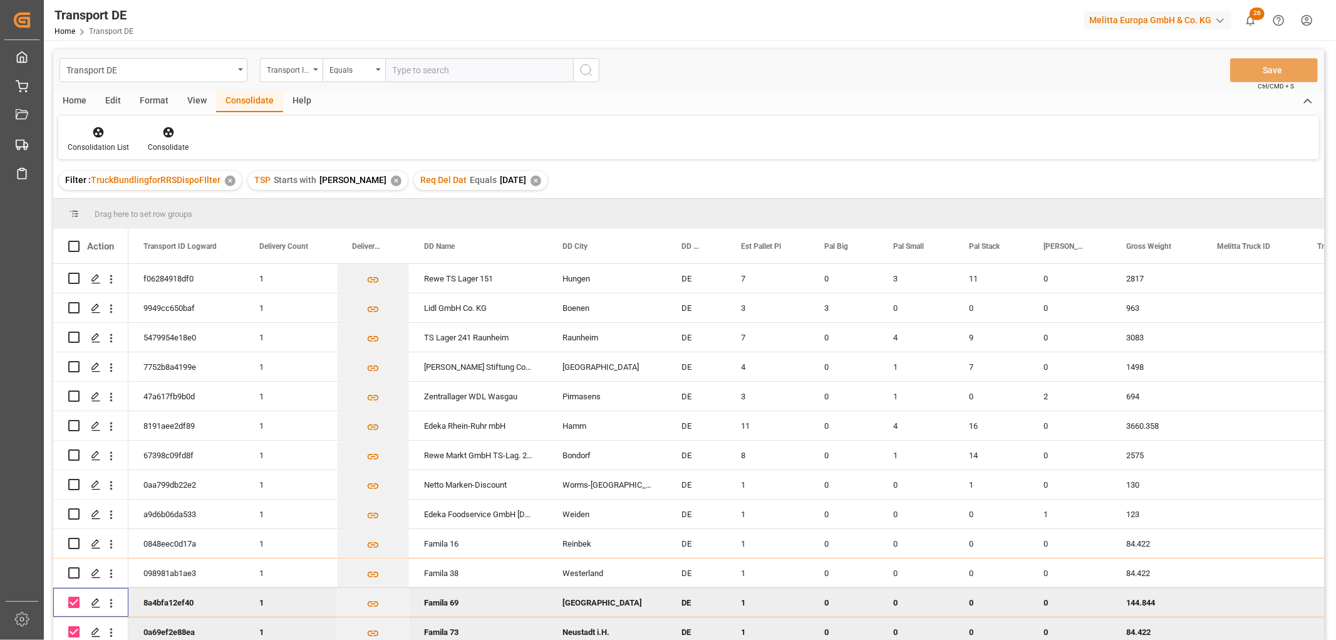
click at [73, 600] on input "Press Space to toggle row selection (checked)" at bounding box center [73, 601] width 11 height 11
checkbox input "false"
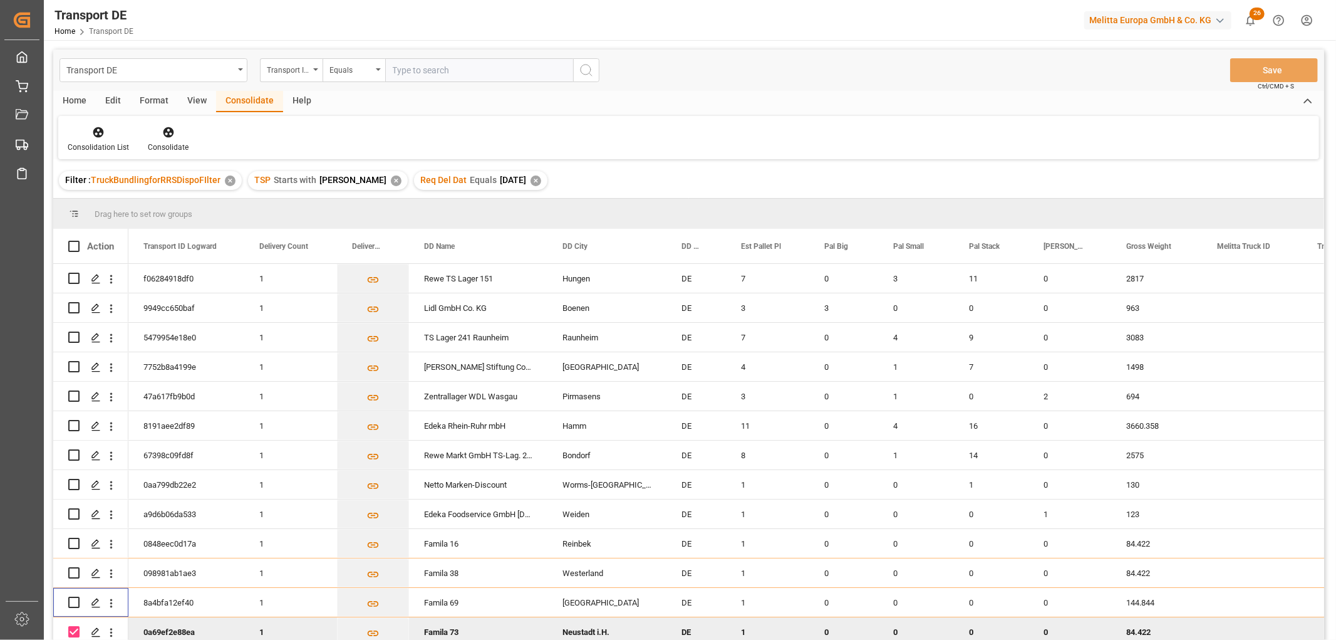
click at [75, 631] on input "Press Space to toggle row selection (checked)" at bounding box center [73, 631] width 11 height 11
checkbox input "false"
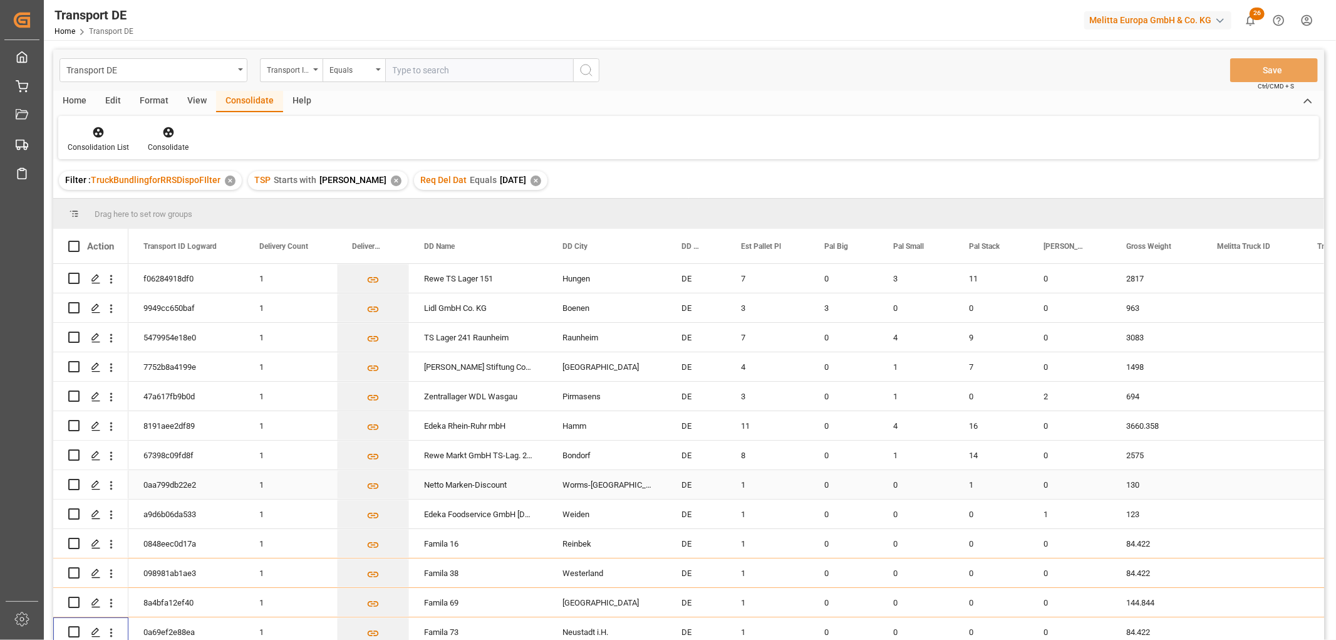
scroll to position [348, 0]
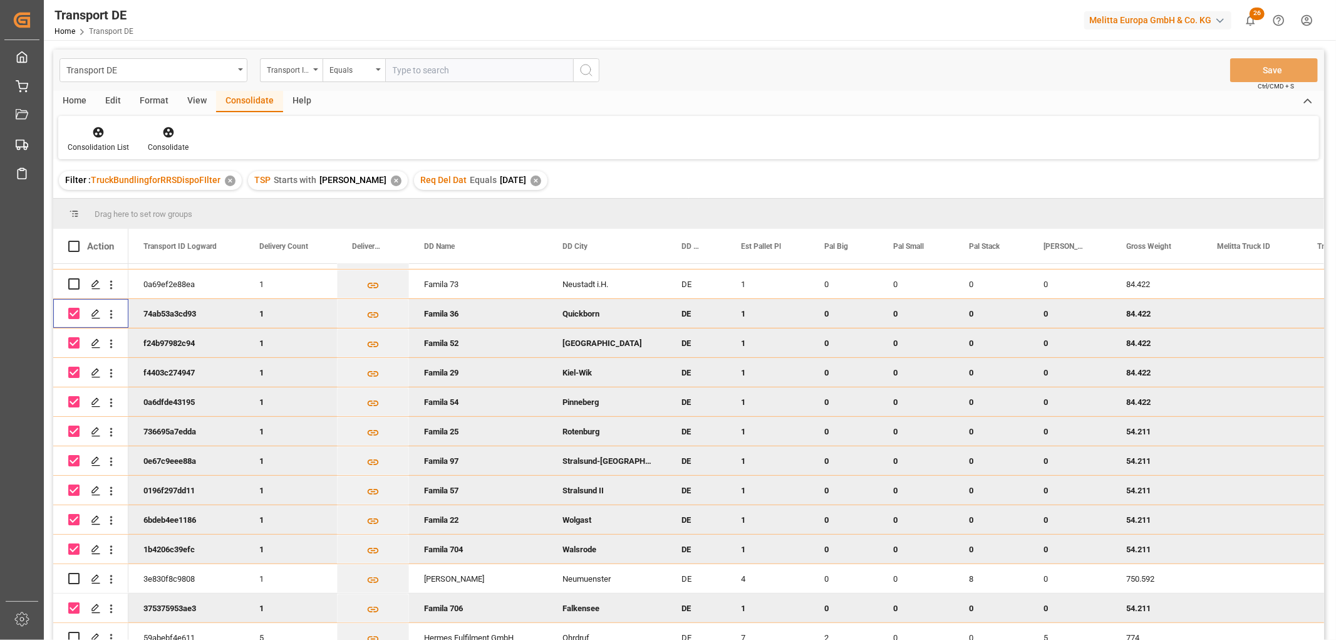
click at [75, 309] on input "Press Space to toggle row selection (checked)" at bounding box center [73, 313] width 11 height 11
checkbox input "false"
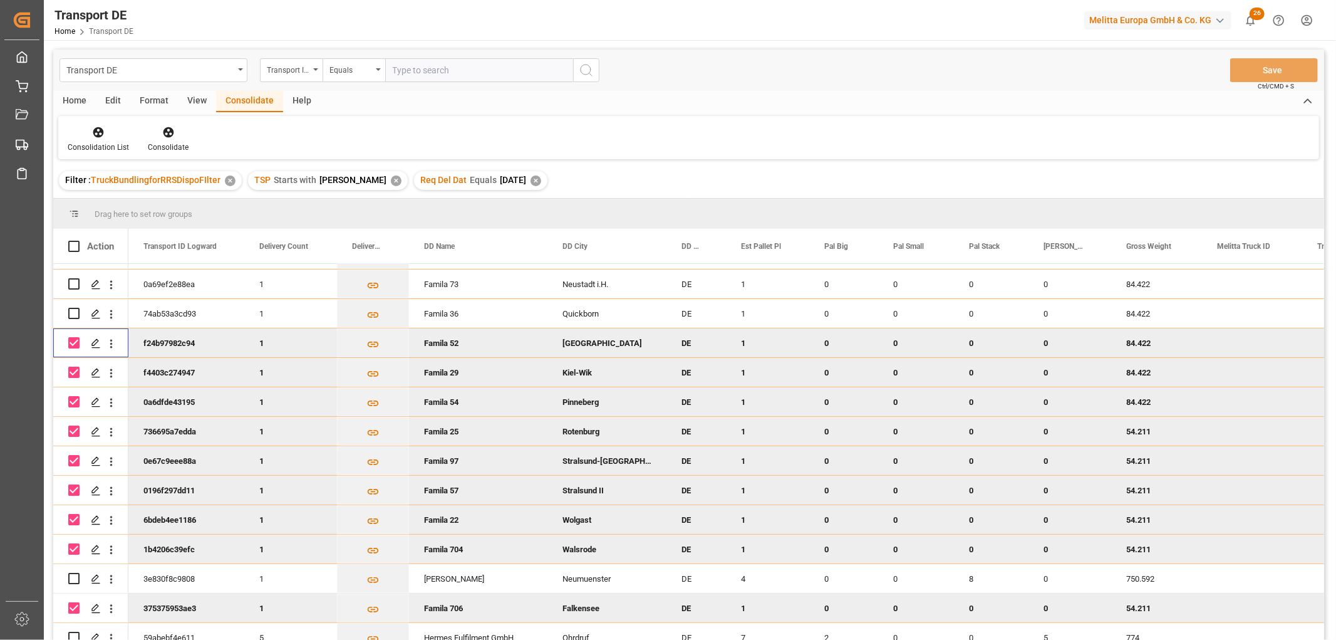
click at [71, 338] on input "Press Space to toggle row selection (checked)" at bounding box center [73, 342] width 11 height 11
checkbox input "false"
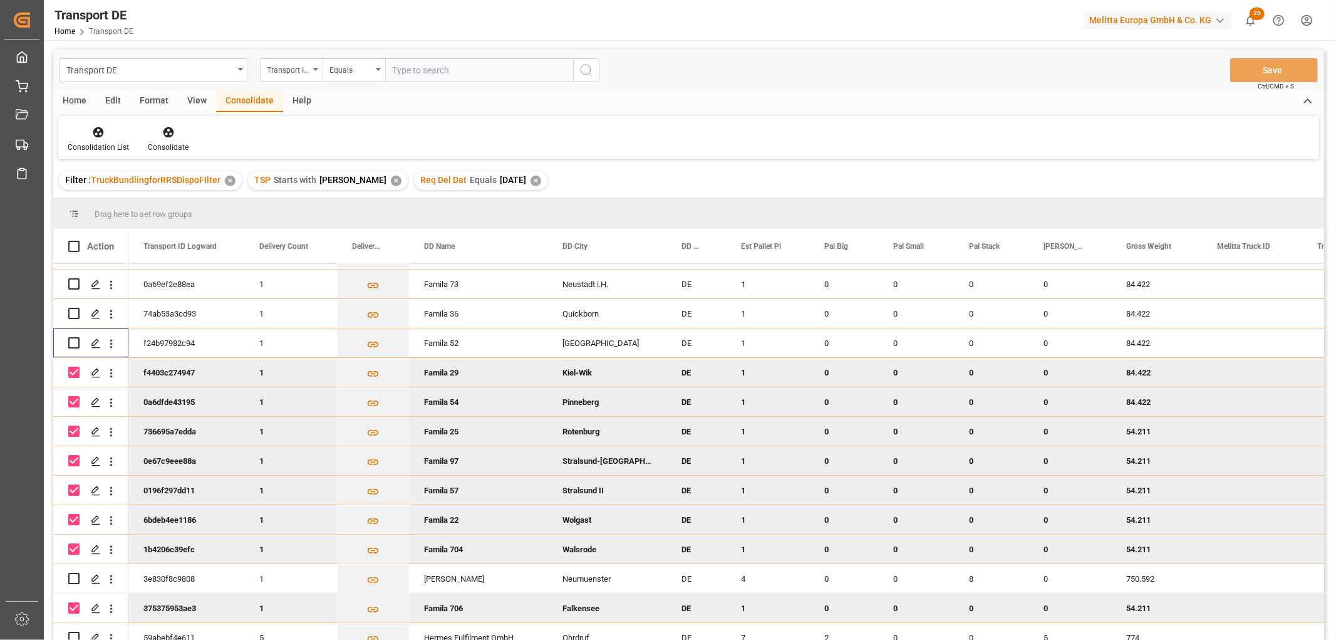
click at [71, 370] on input "Press Space to toggle row selection (checked)" at bounding box center [73, 371] width 11 height 11
checkbox input "false"
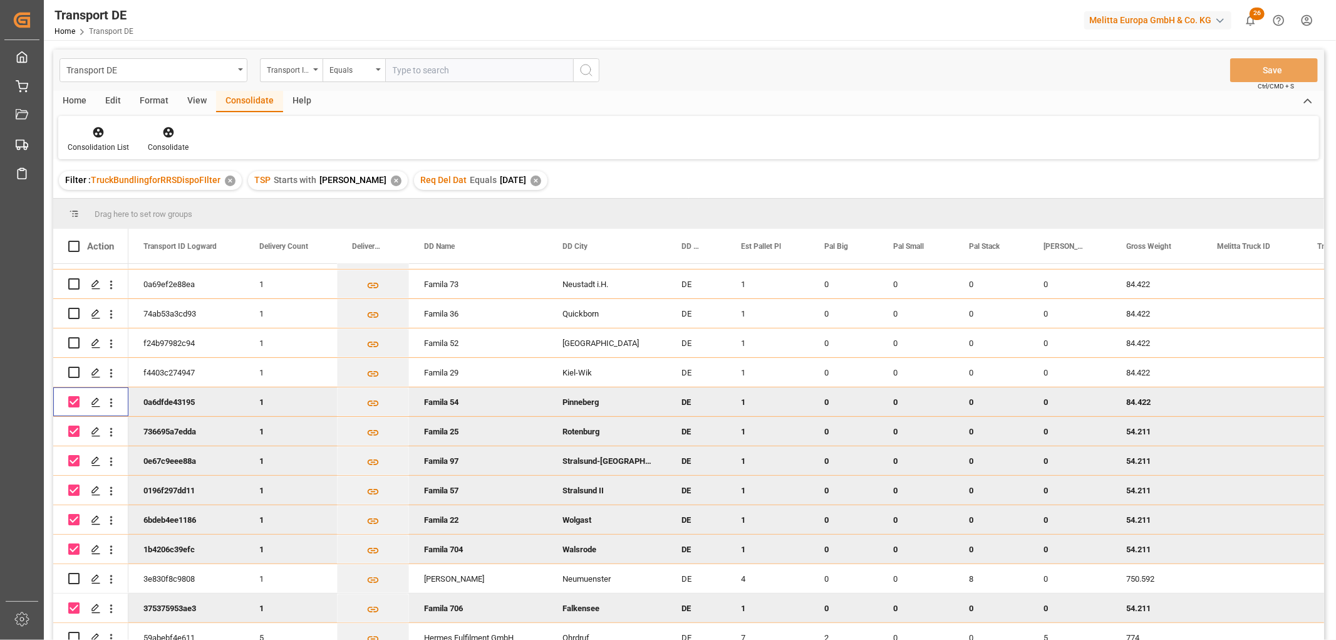
click at [71, 401] on input "Press Space to toggle row selection (checked)" at bounding box center [73, 401] width 11 height 11
checkbox input "false"
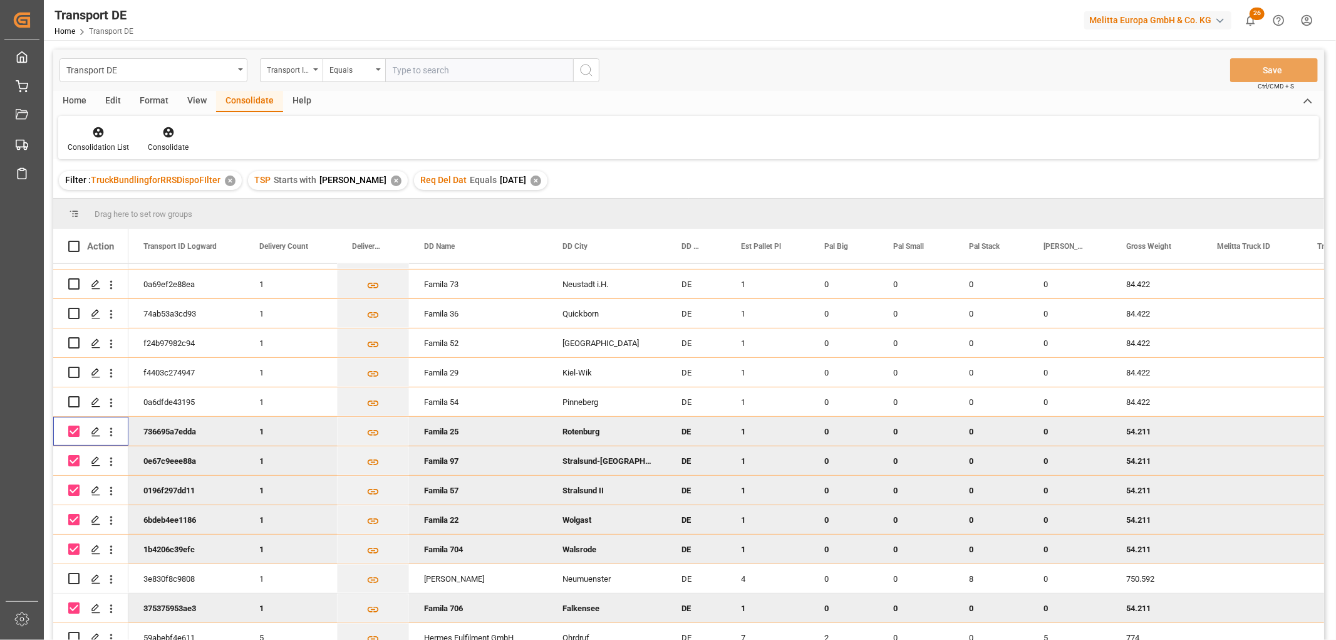
click at [73, 428] on input "Press Space to toggle row selection (checked)" at bounding box center [73, 430] width 11 height 11
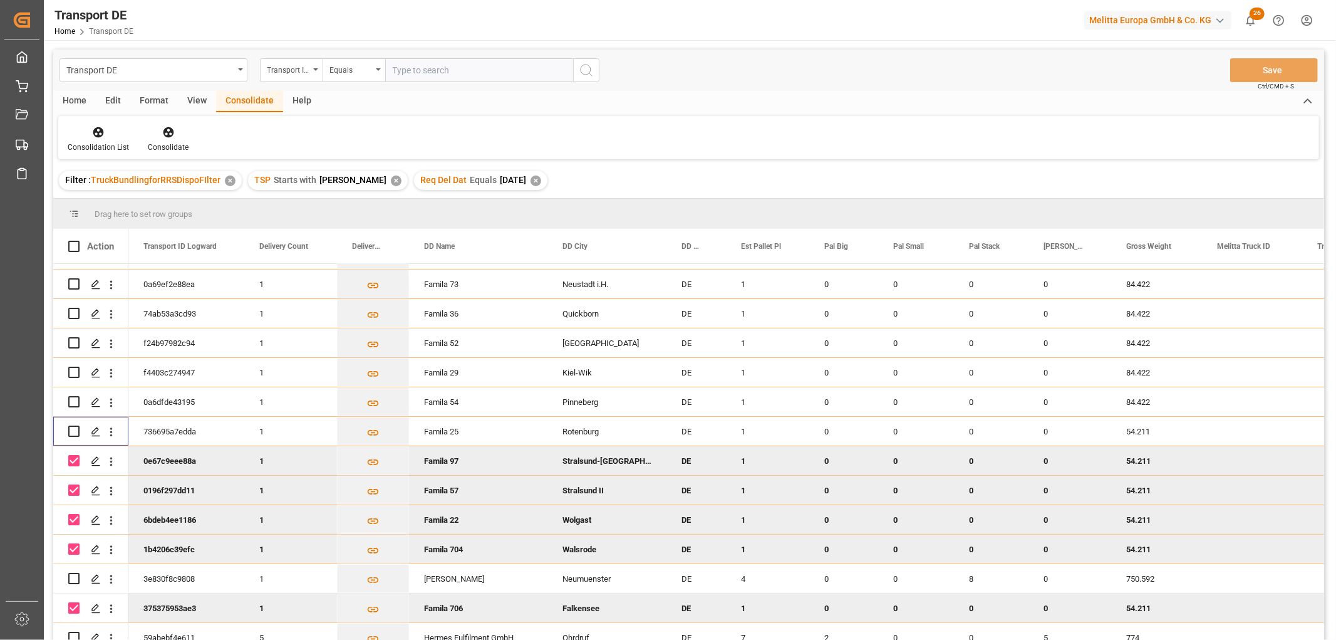
click at [71, 455] on input "Press Space to toggle row selection (checked)" at bounding box center [73, 460] width 11 height 11
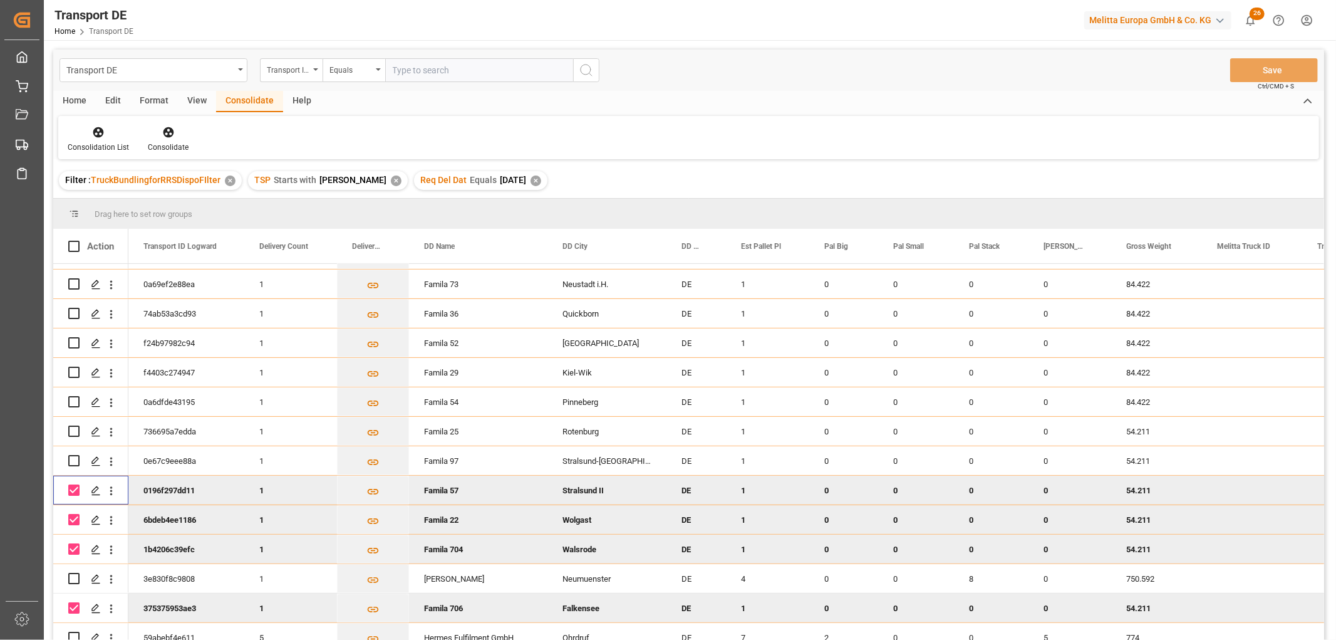
click at [74, 487] on input "Press Space to toggle row selection (checked)" at bounding box center [73, 489] width 11 height 11
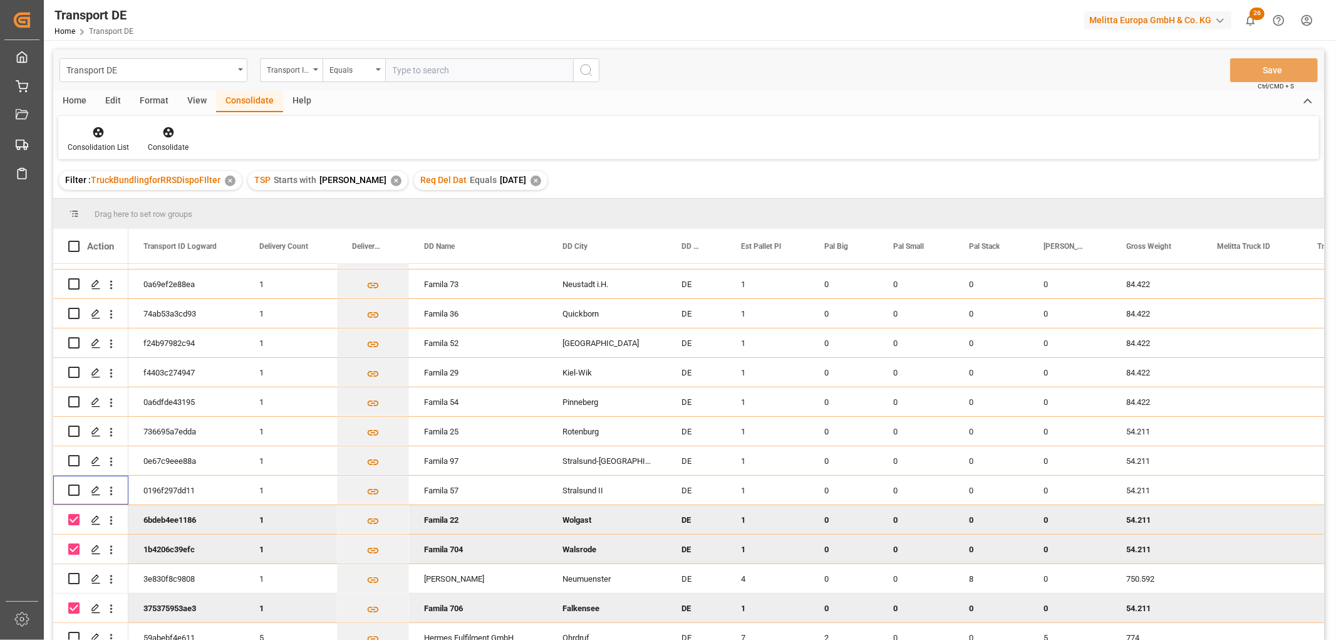
click at [74, 520] on input "Press Space to toggle row selection (checked)" at bounding box center [73, 519] width 11 height 11
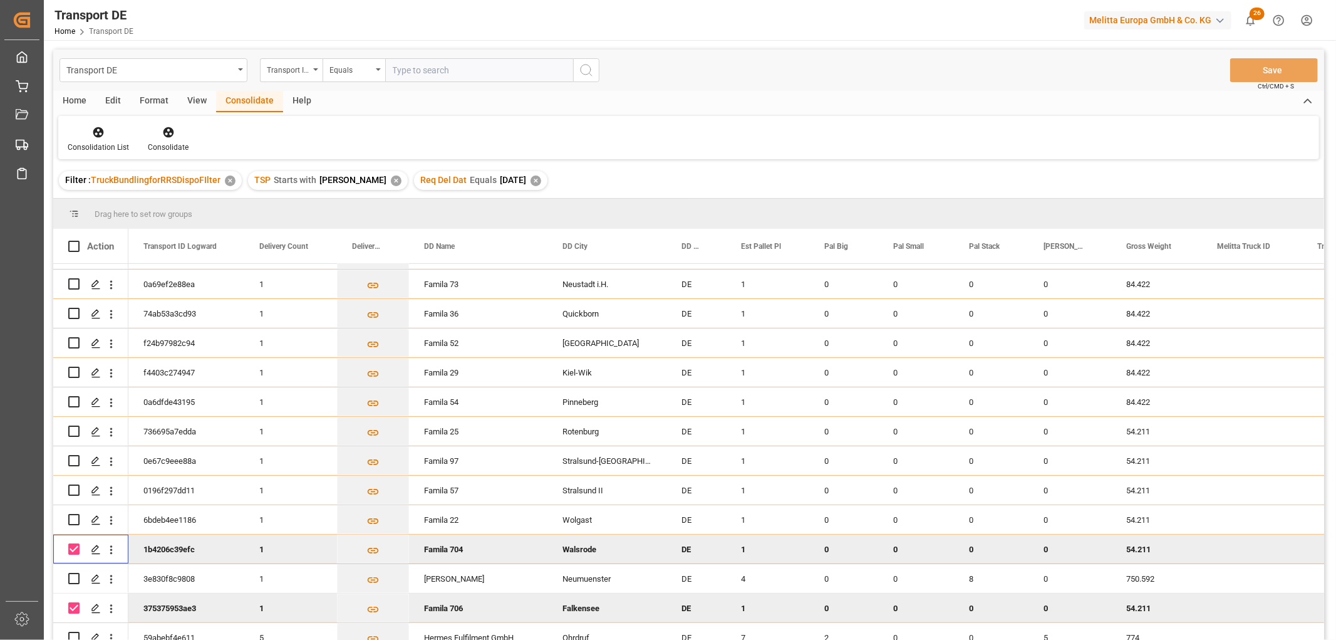
click at [74, 548] on input "Press Space to toggle row selection (checked)" at bounding box center [73, 548] width 11 height 11
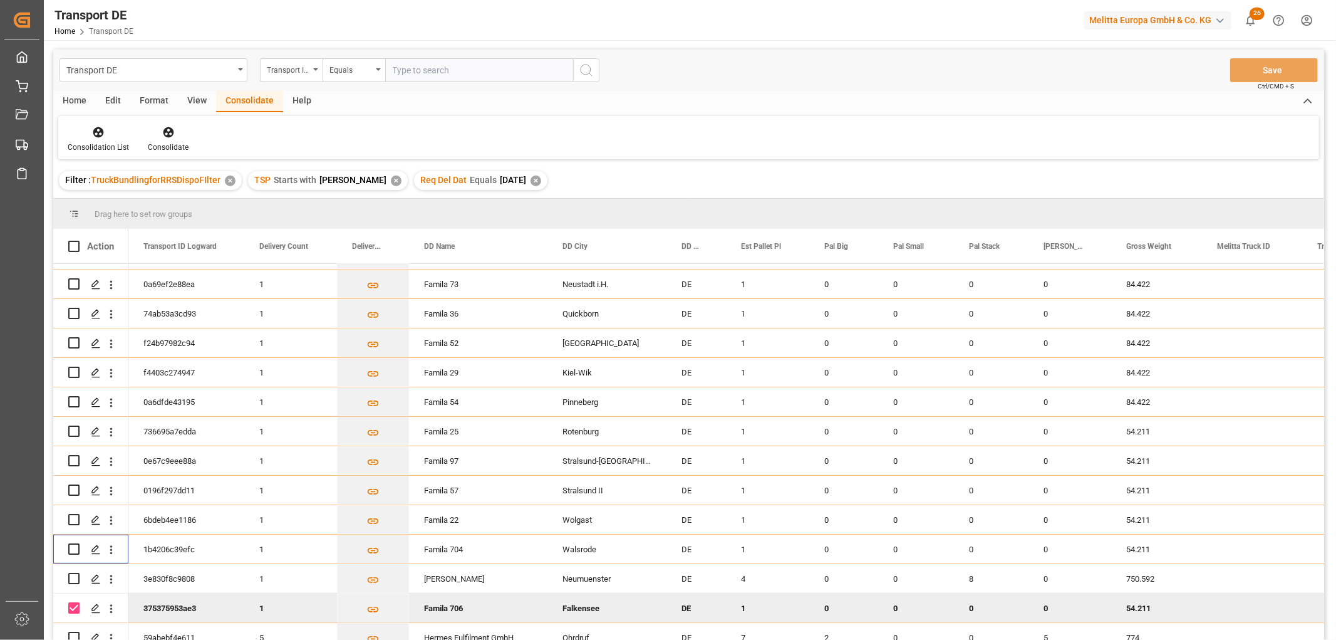
click at [73, 605] on input "Press Space to toggle row selection (checked)" at bounding box center [73, 607] width 11 height 11
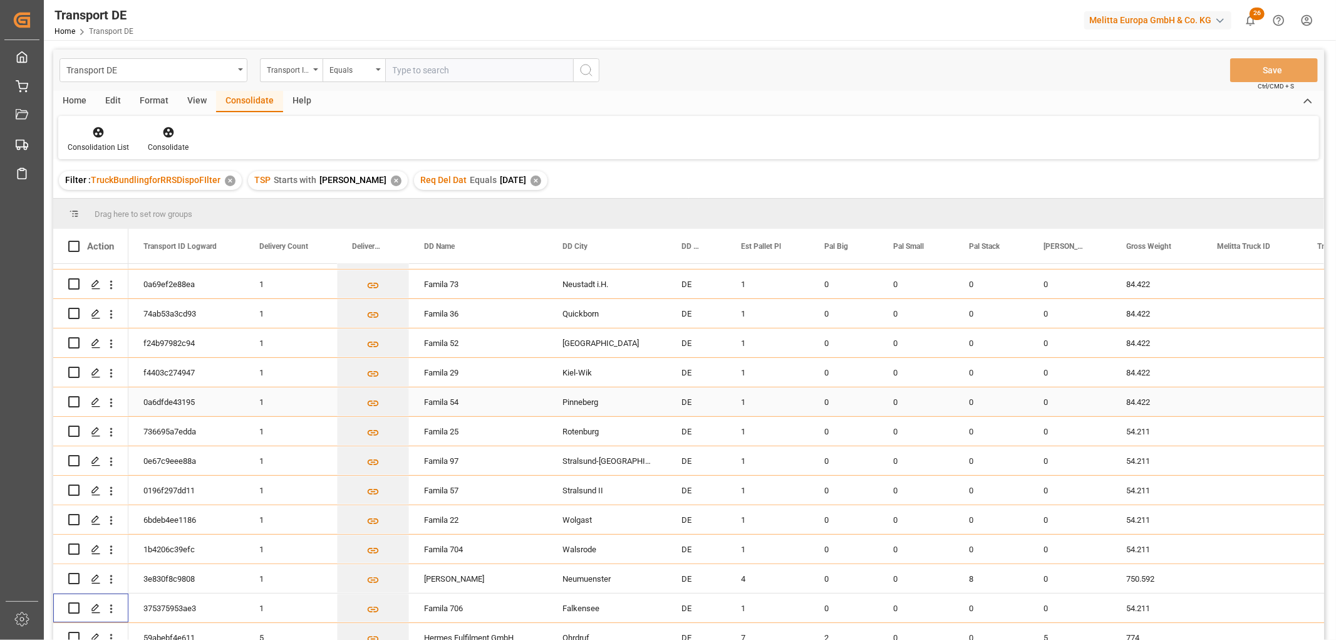
scroll to position [360, 0]
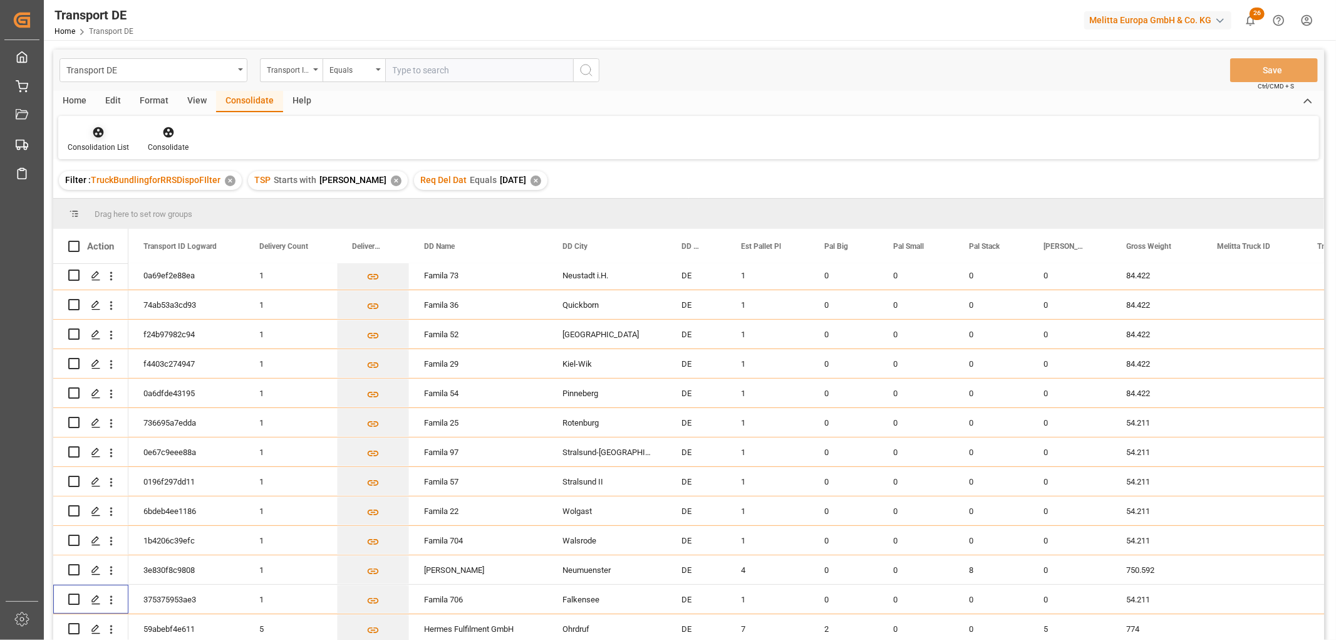
click at [100, 136] on icon at bounding box center [98, 132] width 11 height 11
click at [103, 198] on div "Transport DE Transport ID Logward Equals Save Ctrl/CMD + S Home Edit Format Vie…" at bounding box center [688, 360] width 1271 height 623
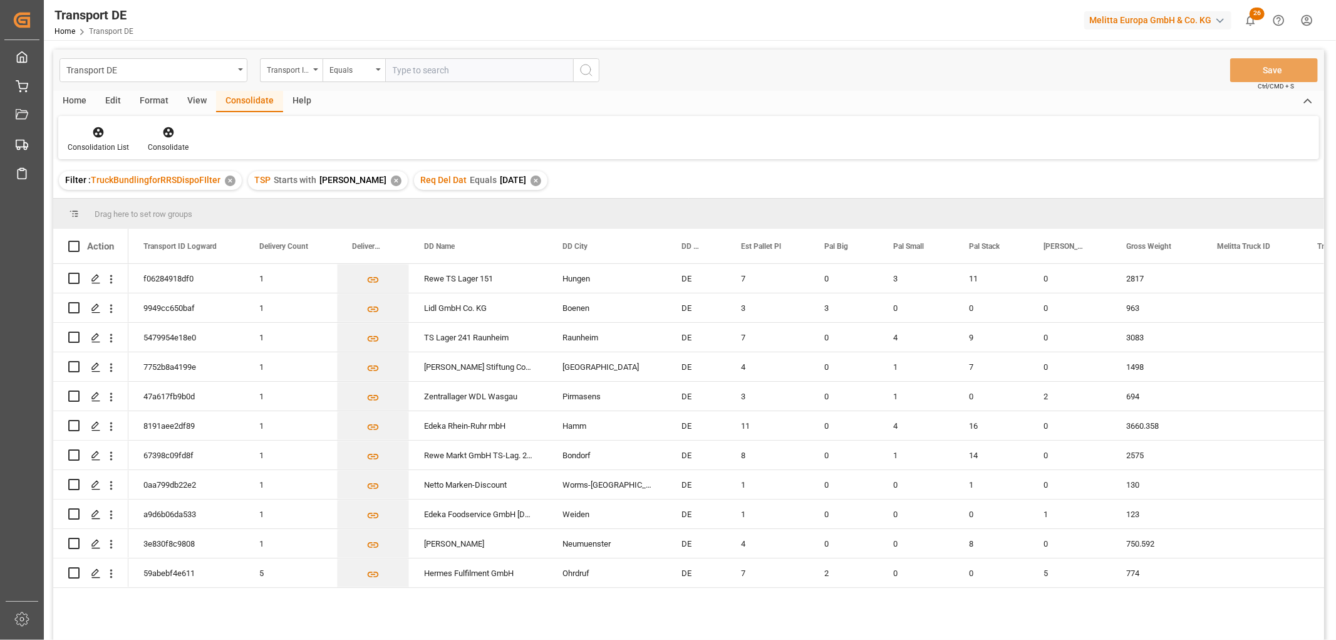
click at [531, 180] on div "✕" at bounding box center [536, 180] width 11 height 11
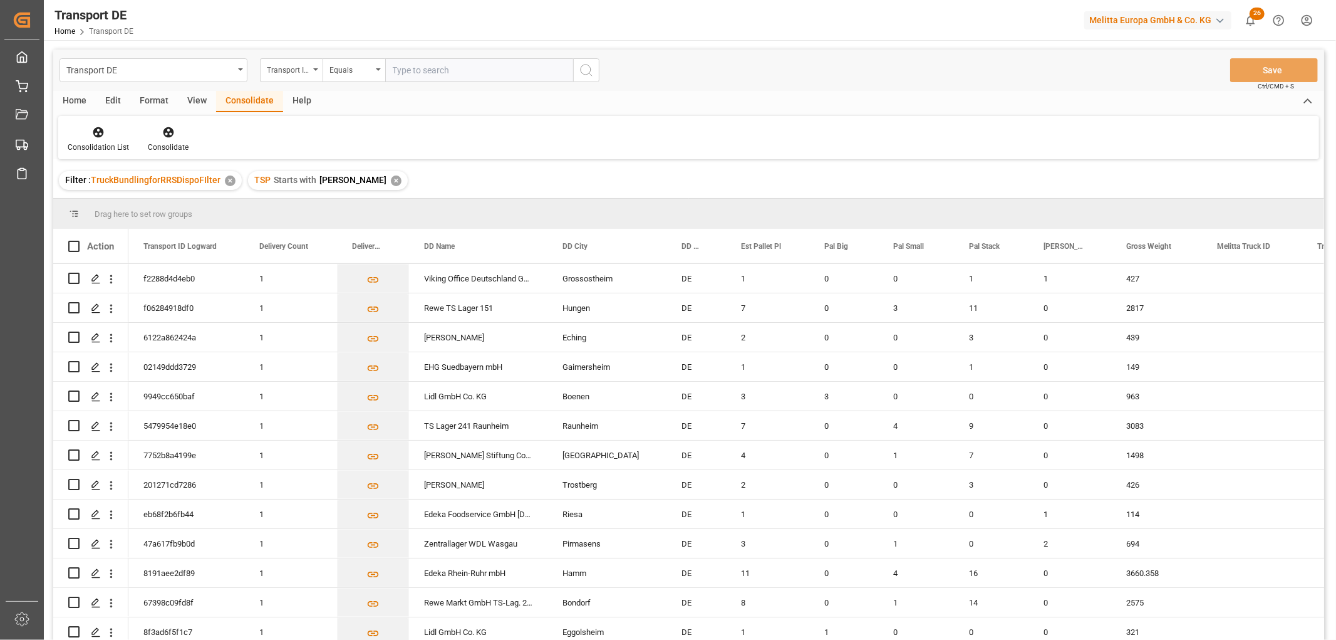
click at [391, 180] on div "✕" at bounding box center [396, 180] width 11 height 11
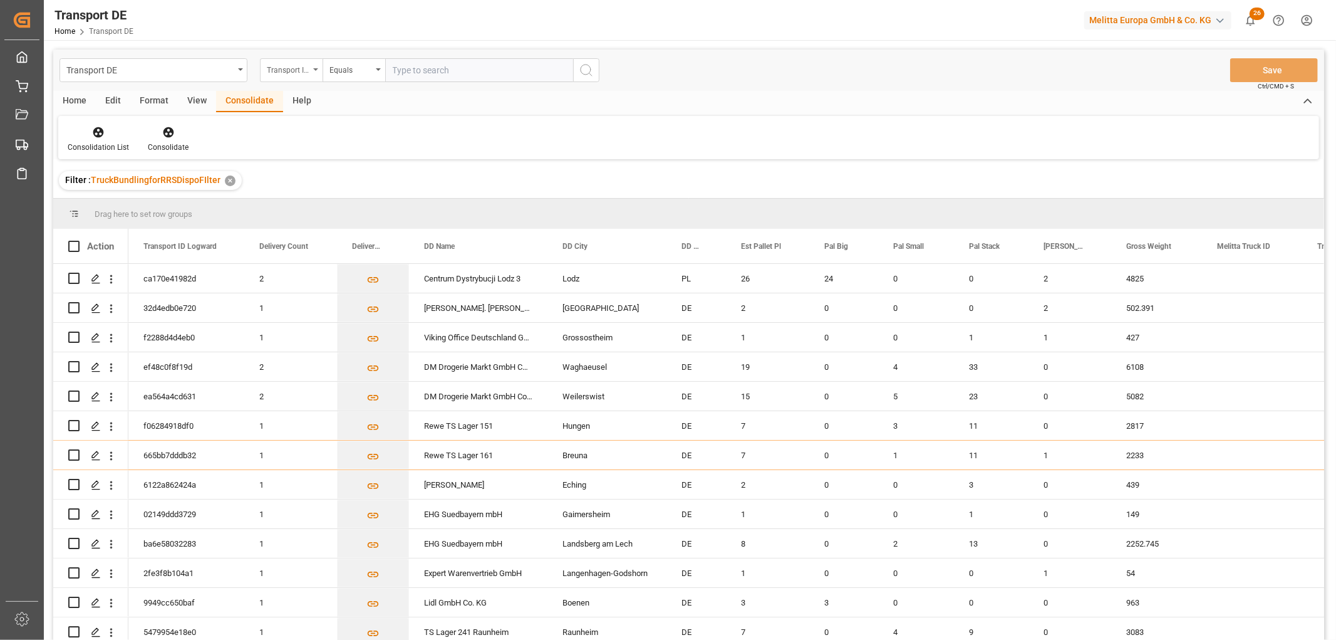
click at [291, 67] on div "Transport ID Logward" at bounding box center [288, 68] width 43 height 14
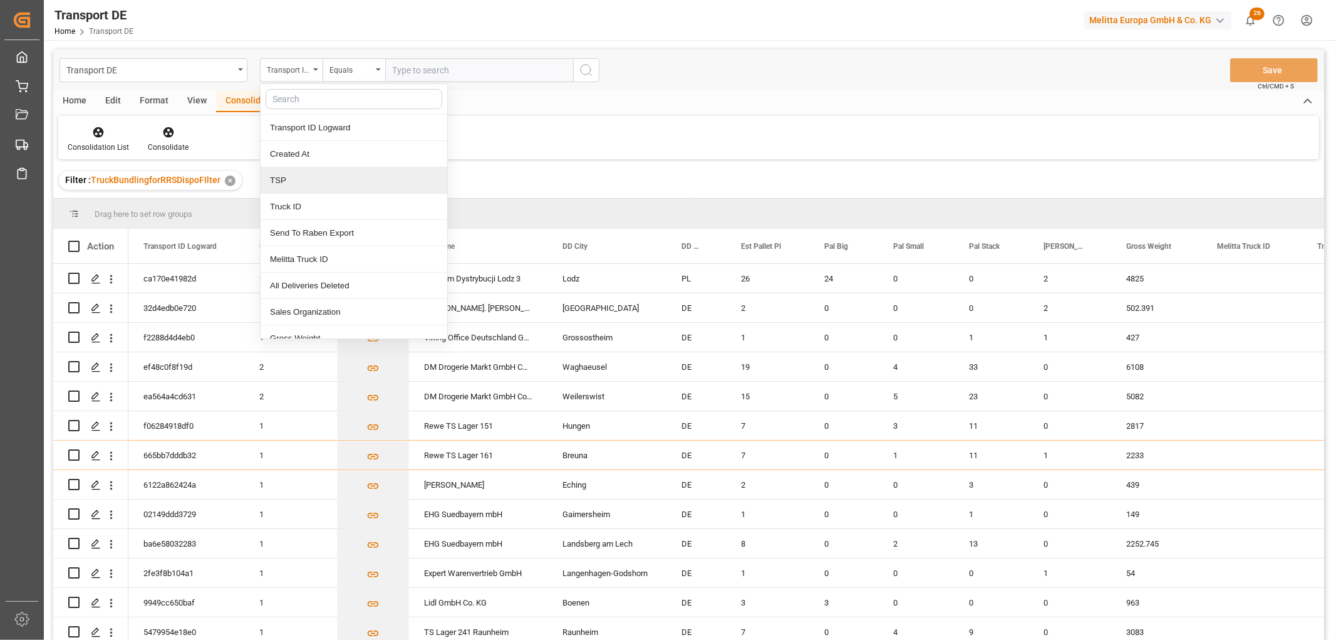
click at [308, 179] on div "TSP" at bounding box center [354, 180] width 187 height 26
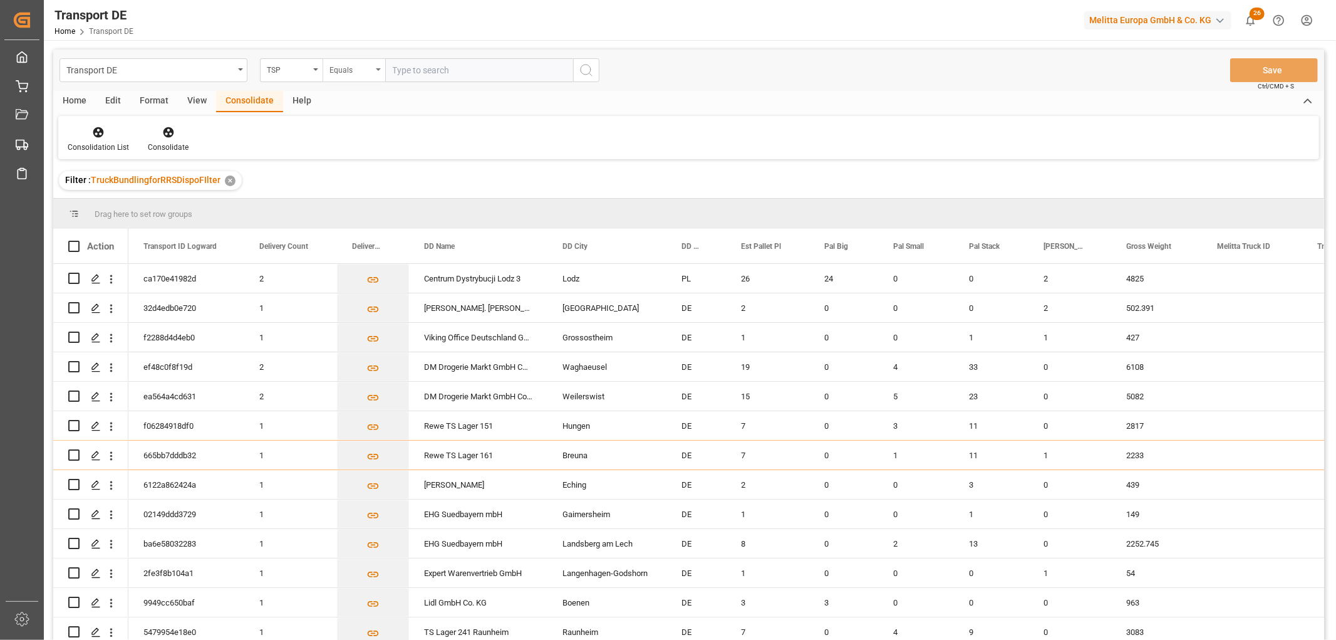
click at [338, 69] on div "Equals" at bounding box center [351, 68] width 43 height 14
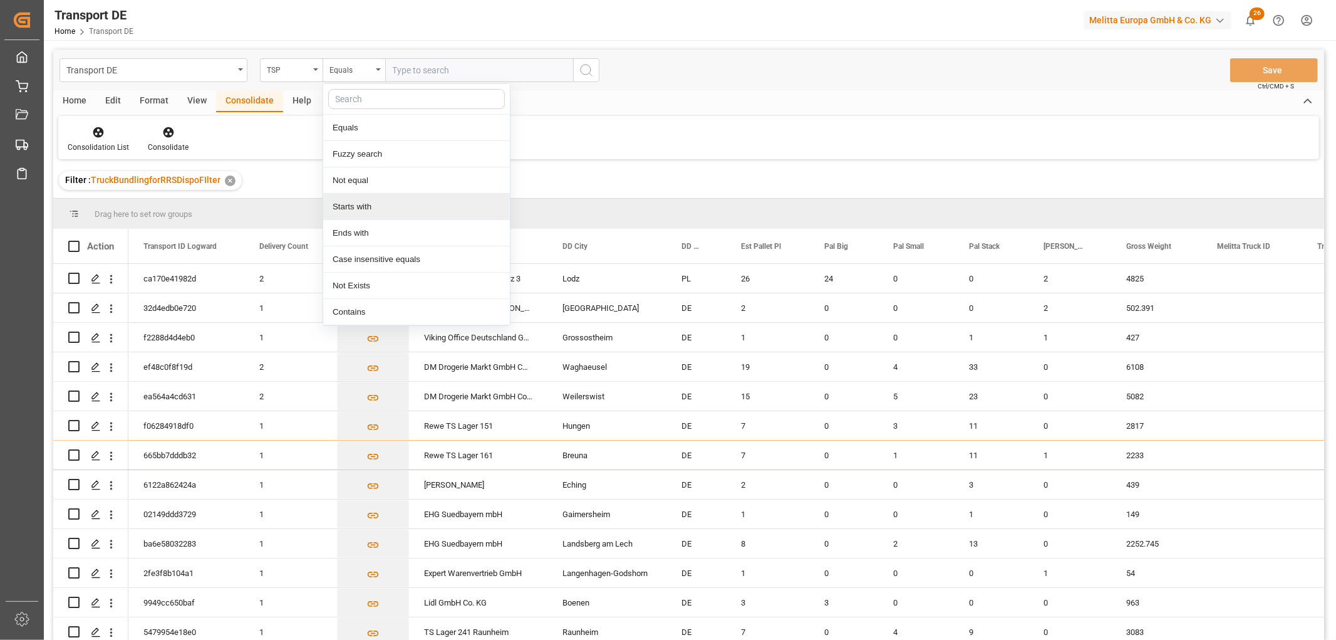
click at [351, 205] on div "Starts with" at bounding box center [416, 207] width 187 height 26
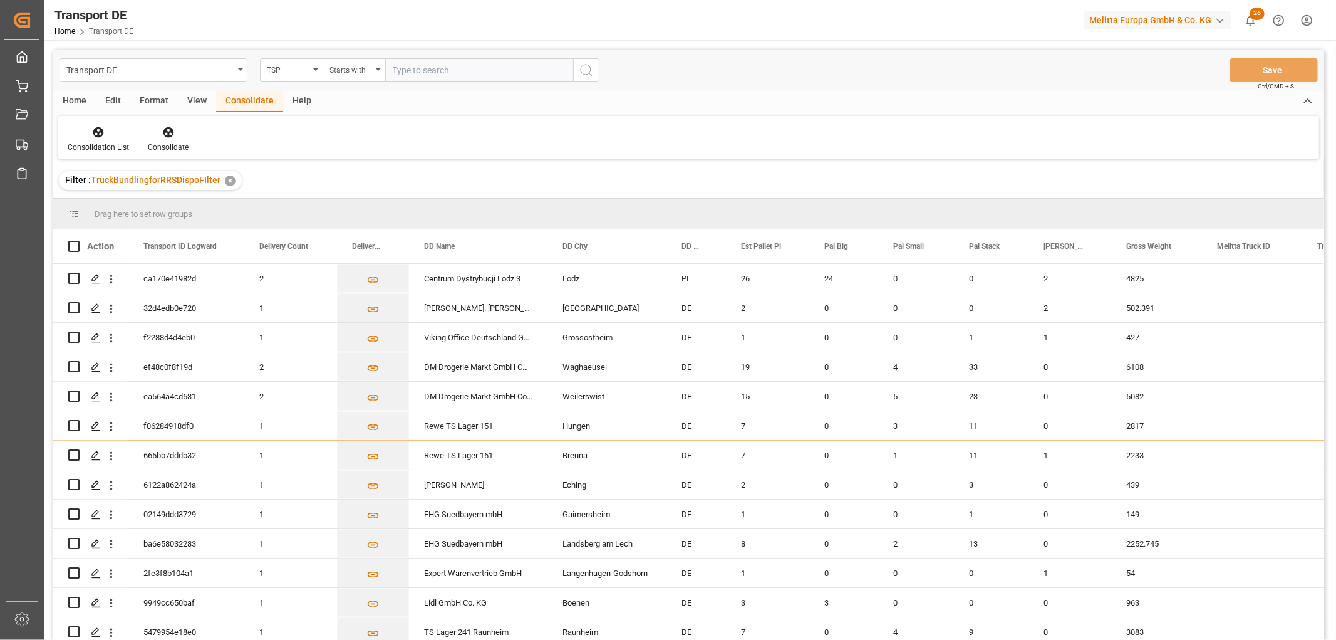
click at [413, 60] on input "text" at bounding box center [479, 70] width 188 height 24
type input "LIT DE"
click at [591, 70] on icon "search button" at bounding box center [586, 70] width 15 height 15
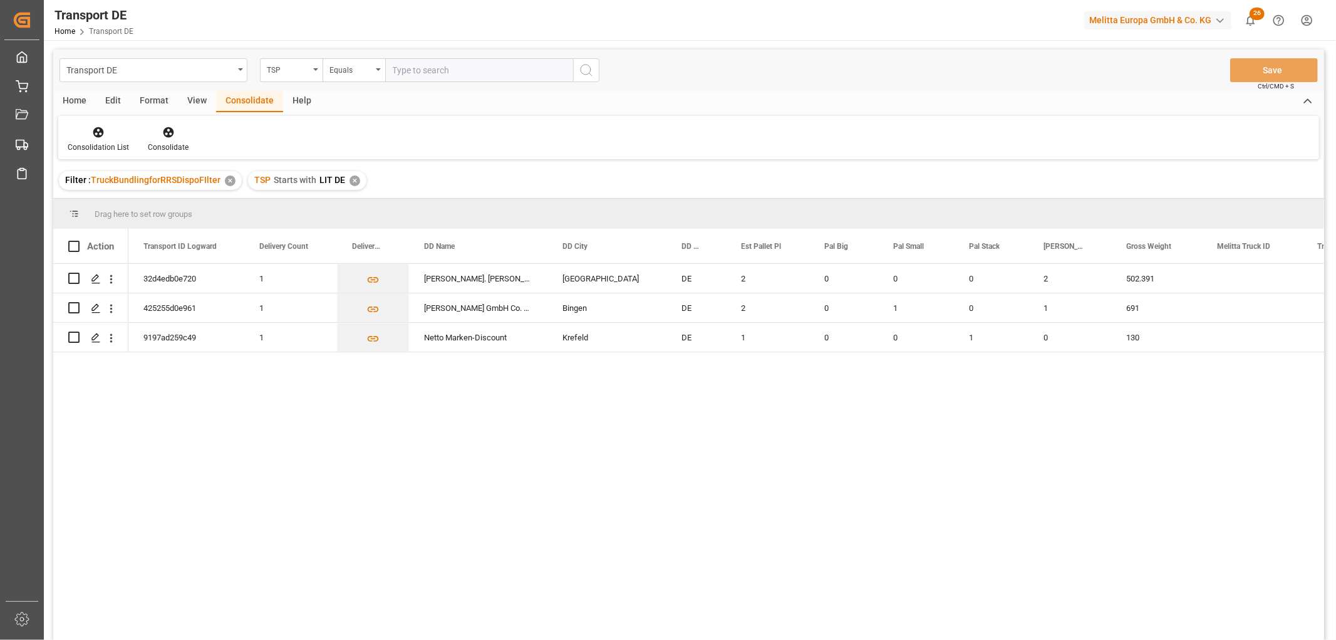
click at [355, 179] on div "✕" at bounding box center [355, 180] width 11 height 11
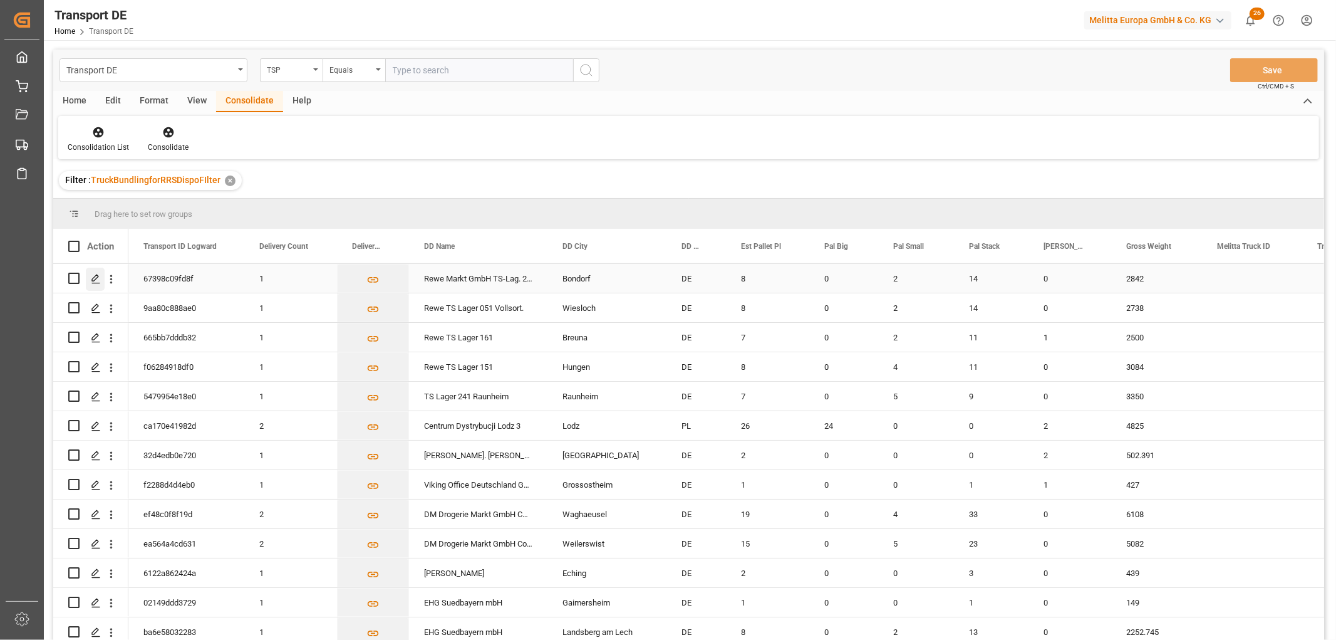
click at [96, 278] on polygon "Press SPACE to select this row." at bounding box center [95, 277] width 6 height 6
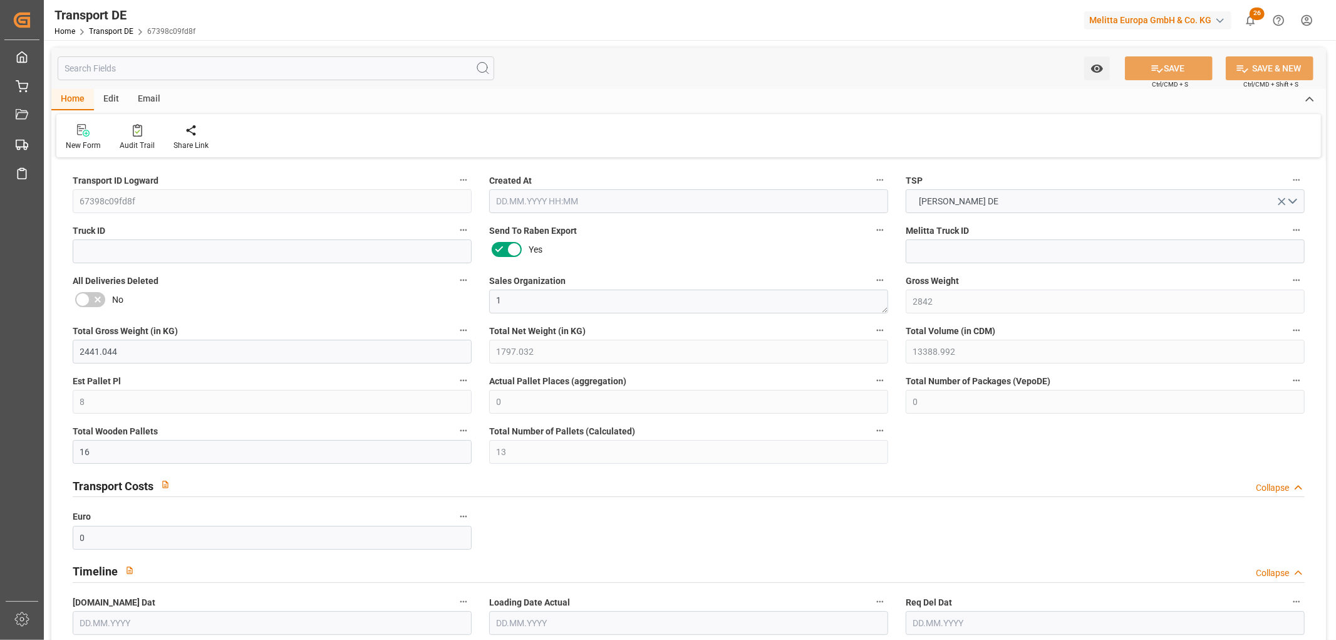
type input "2842"
type input "2441.044"
type input "1797.032"
type input "13388.992"
type input "8"
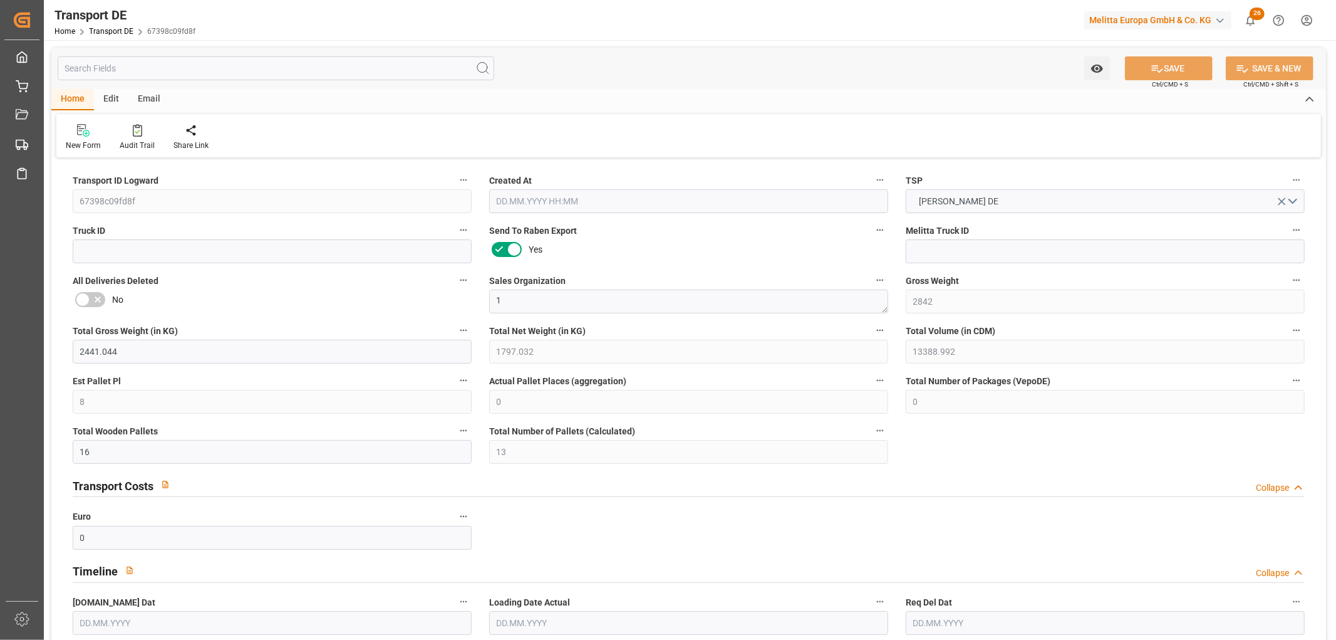
type input "0"
type input "16"
type input "13"
type input "0"
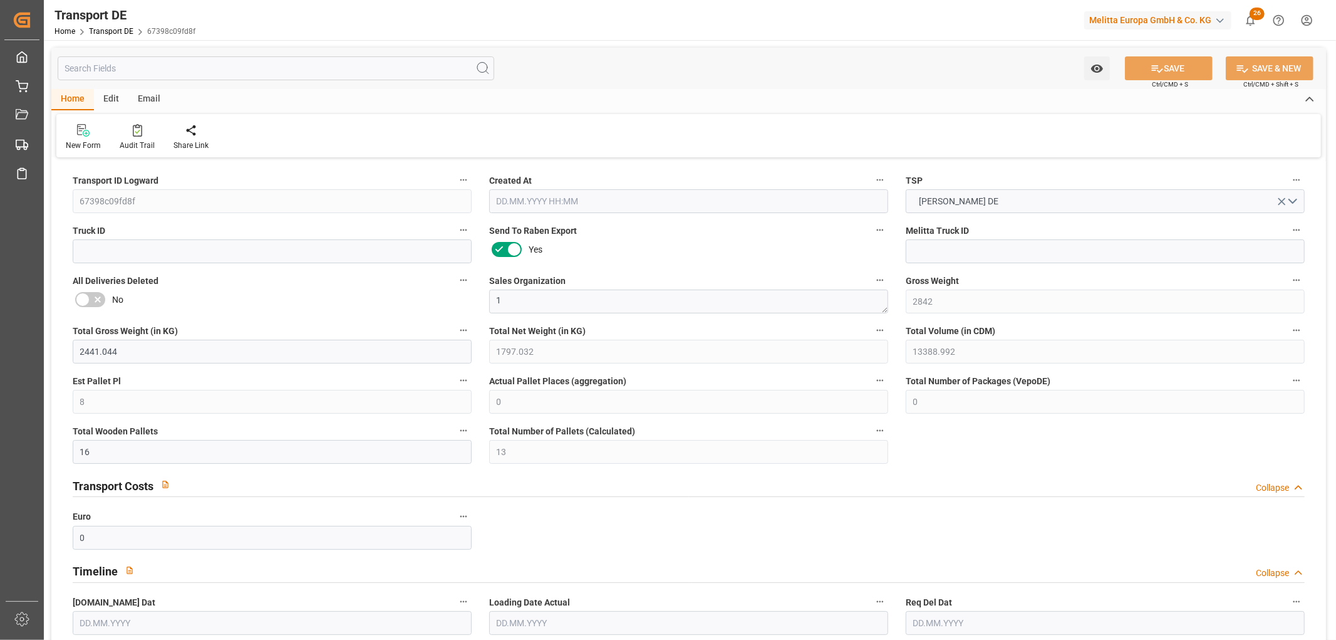
type input "71"
type input "0"
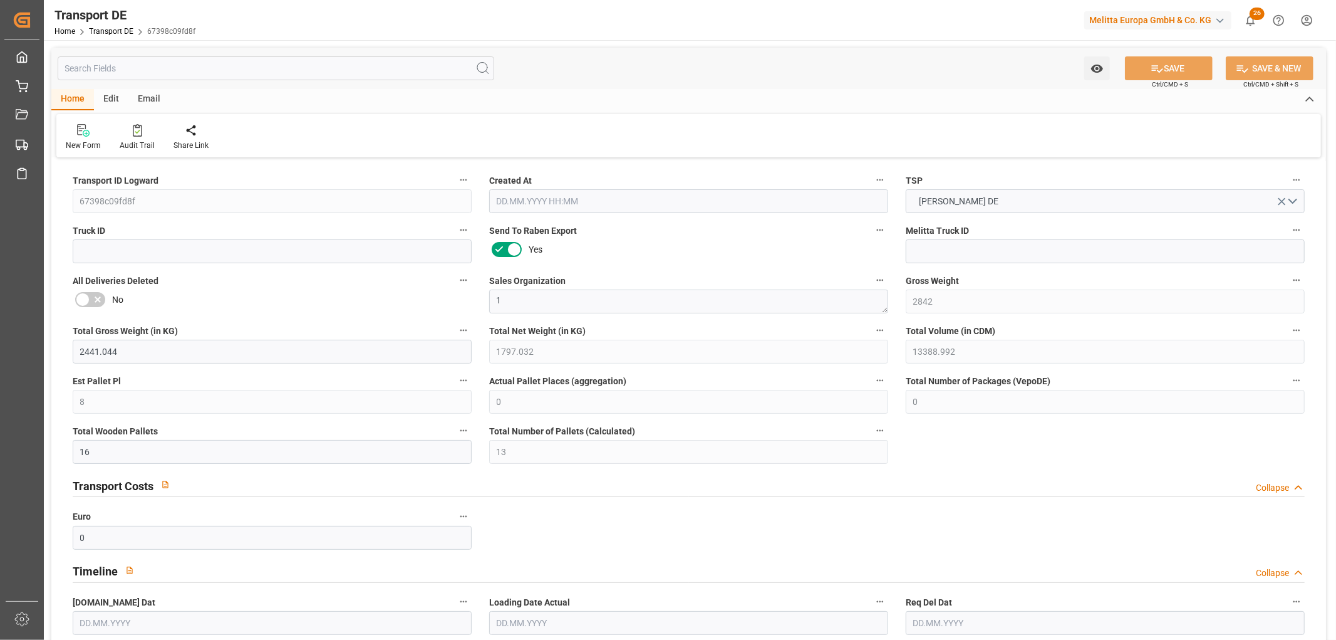
type input "0"
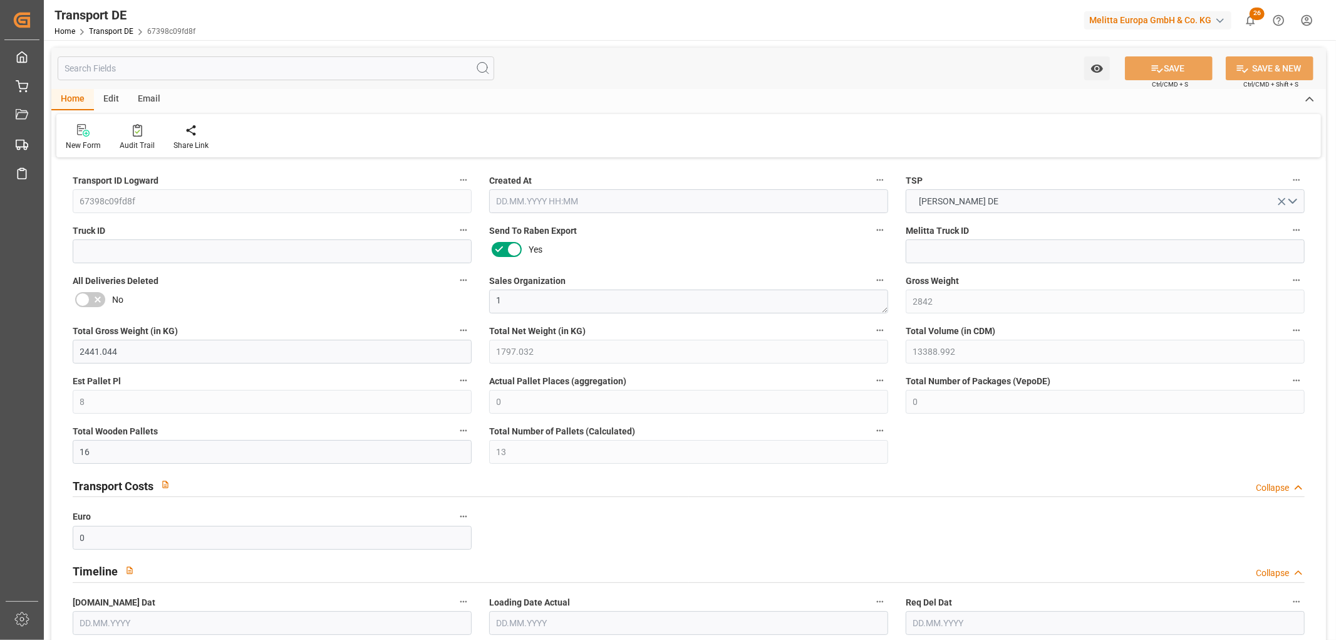
type input "0"
type input "2"
type input "14"
type input "0"
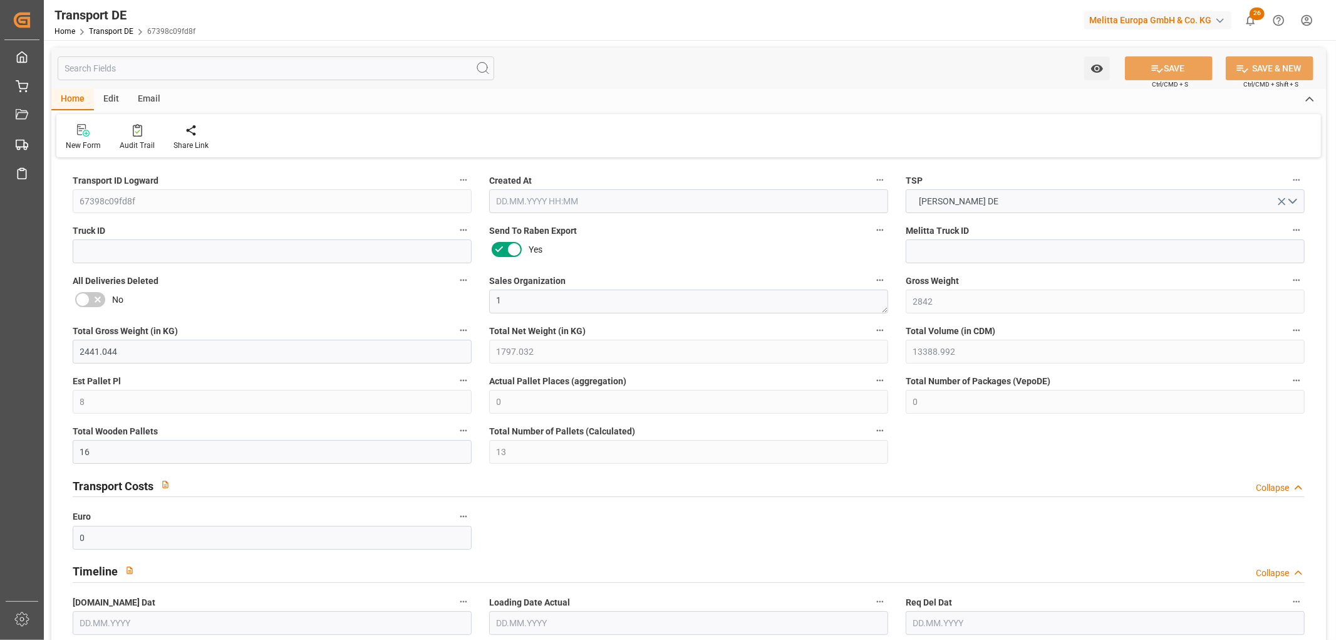
type input "0"
type input "1"
type input "0"
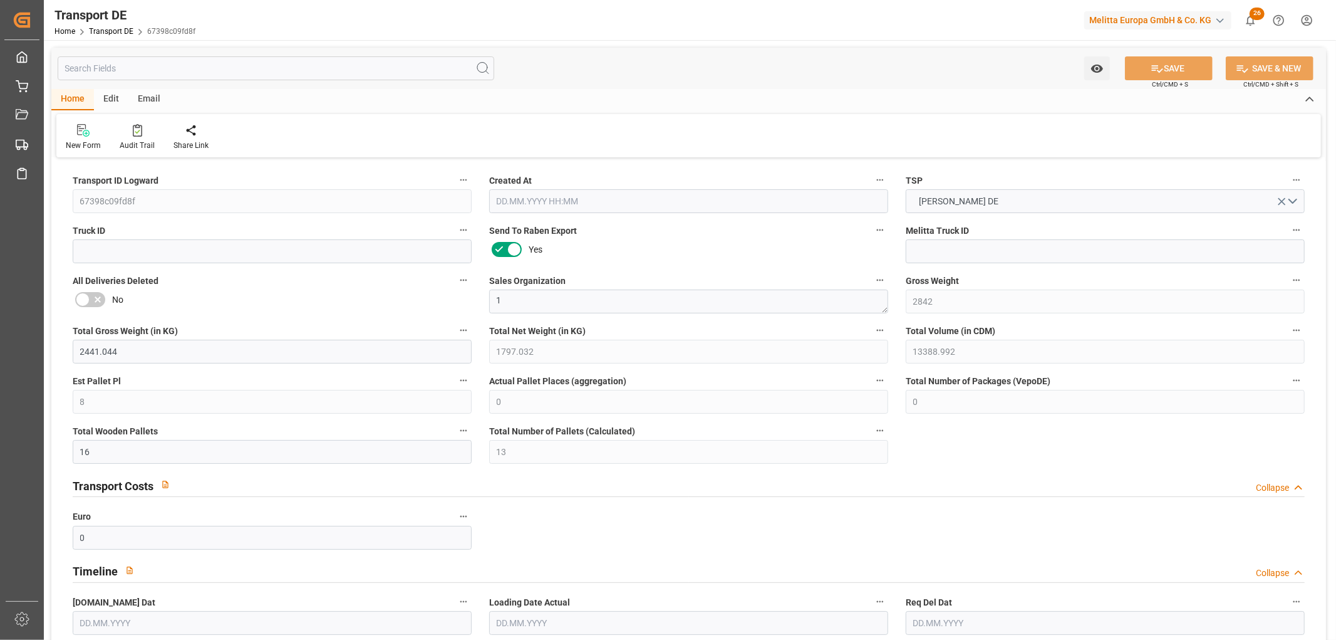
type input "920"
type input "332.628"
type input "310.83"
type input "23.09.2025 23:00"
type input "26.09.2025"
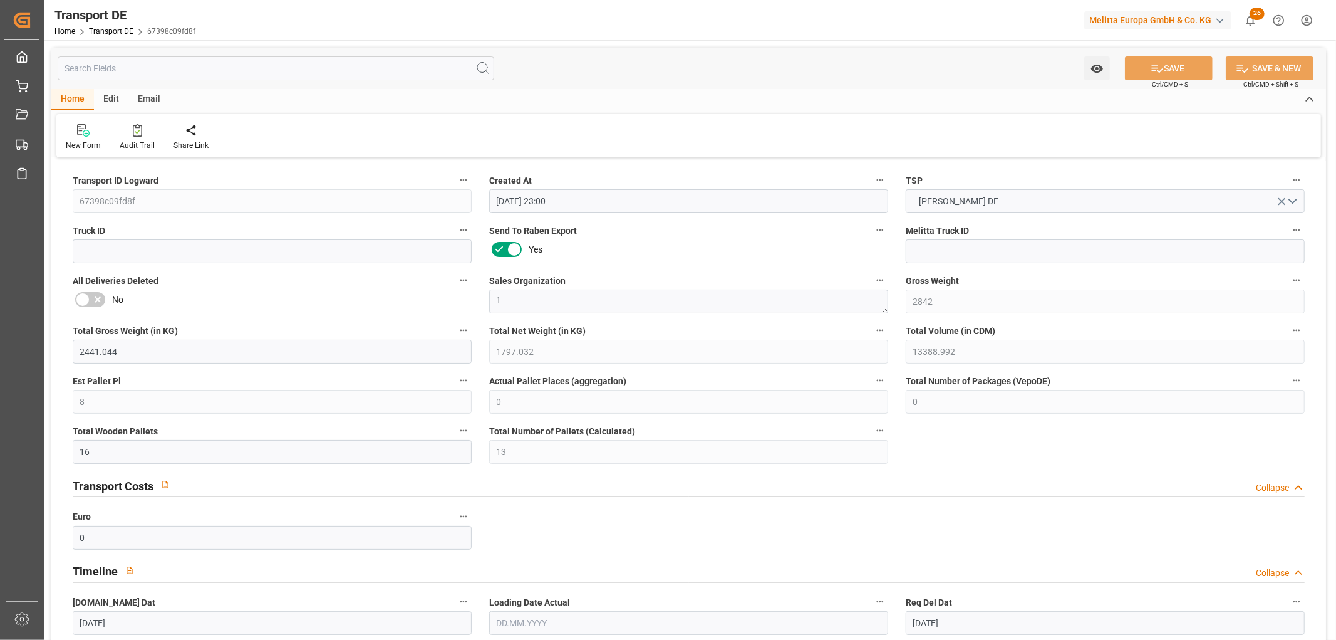
type input "[DATE]"
